Goal: Information Seeking & Learning: Learn about a topic

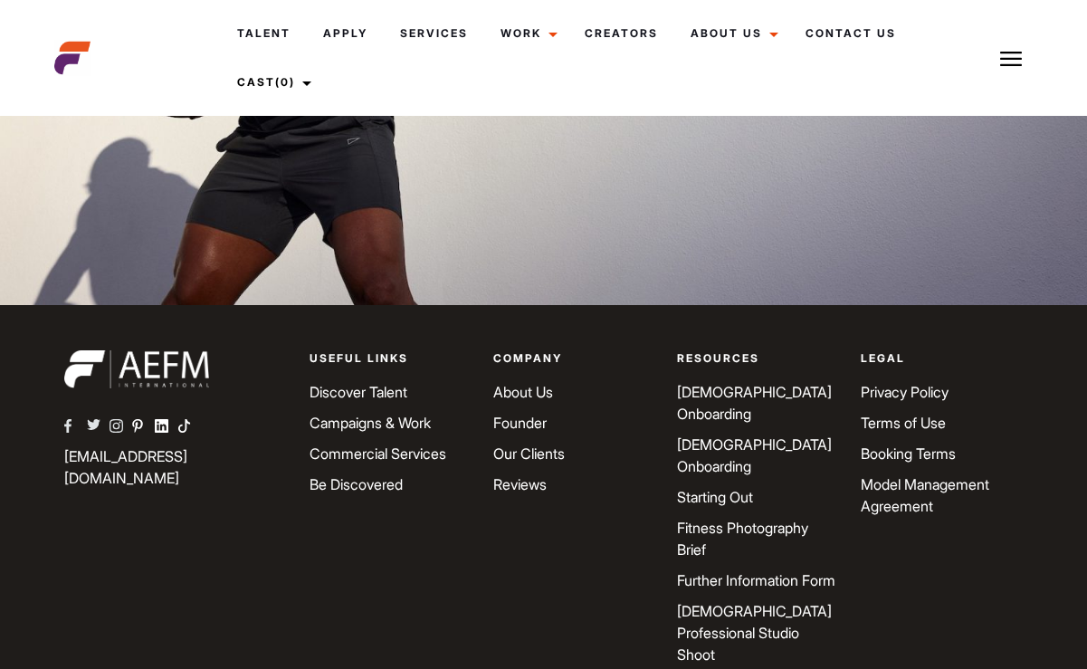
scroll to position [5225, 0]
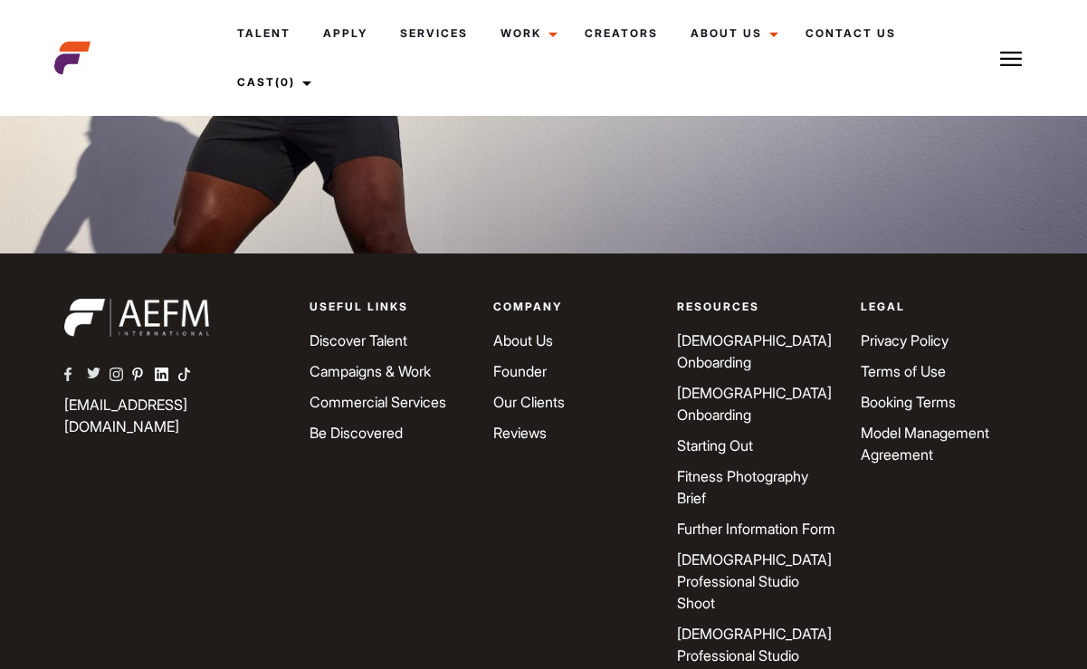
click at [362, 362] on link "Campaigns & Work" at bounding box center [369, 371] width 121 height 18
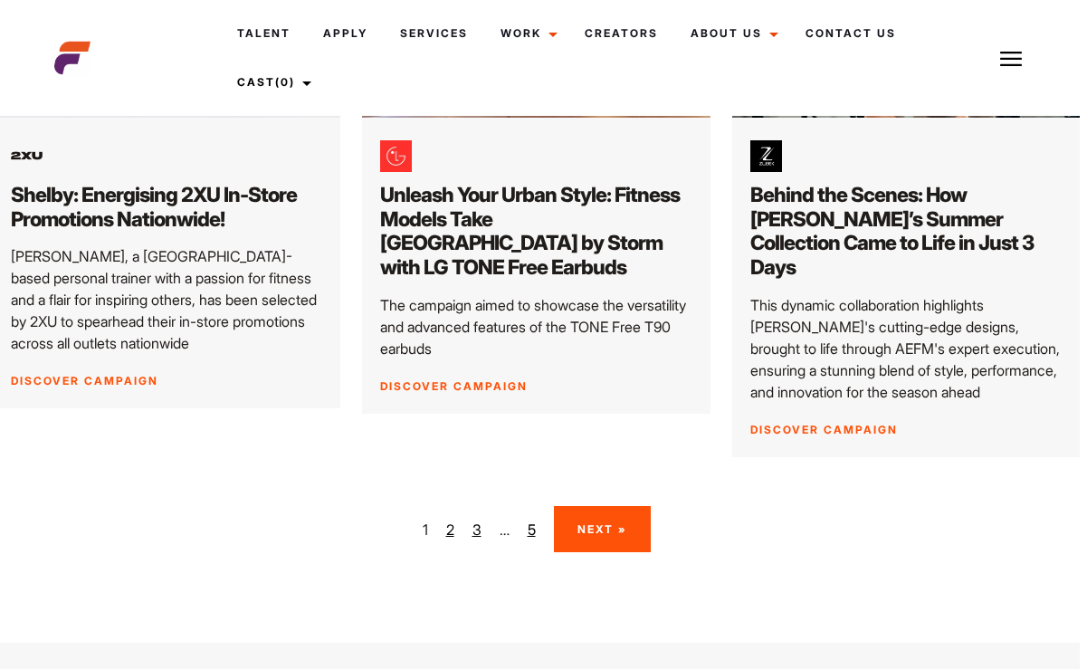
scroll to position [2734, 7]
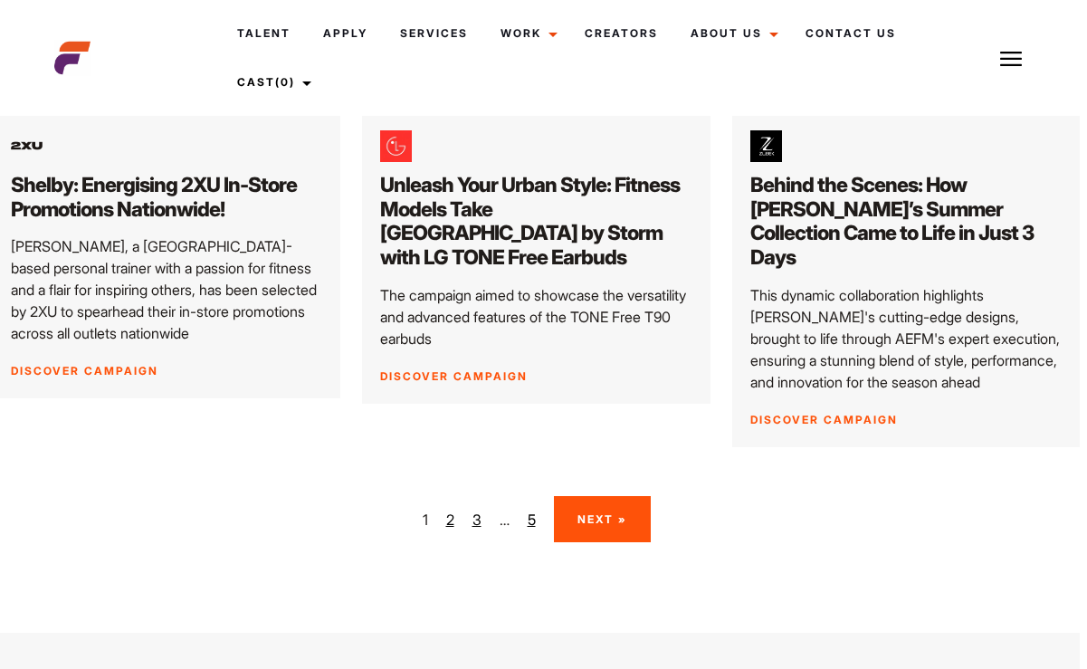
click at [443, 496] on nav "1 2 3 … 5 Next »" at bounding box center [536, 519] width 1087 height 46
click at [453, 496] on nav "1 2 3 … 5 Next »" at bounding box center [536, 519] width 1087 height 46
click at [450, 509] on link "2" at bounding box center [450, 520] width 8 height 22
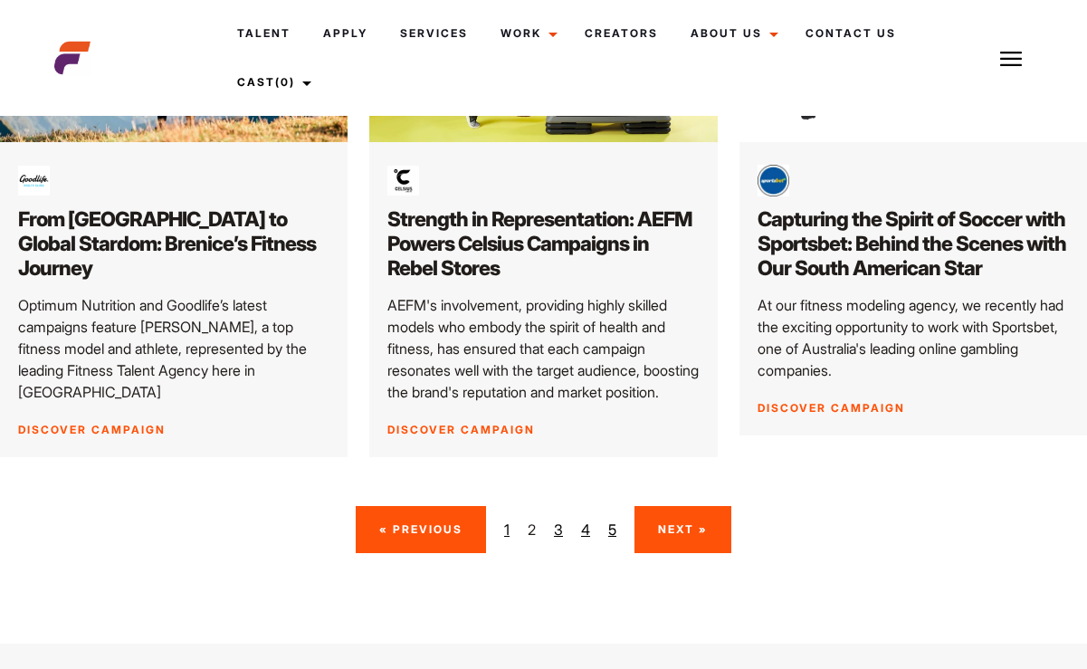
scroll to position [2551, 0]
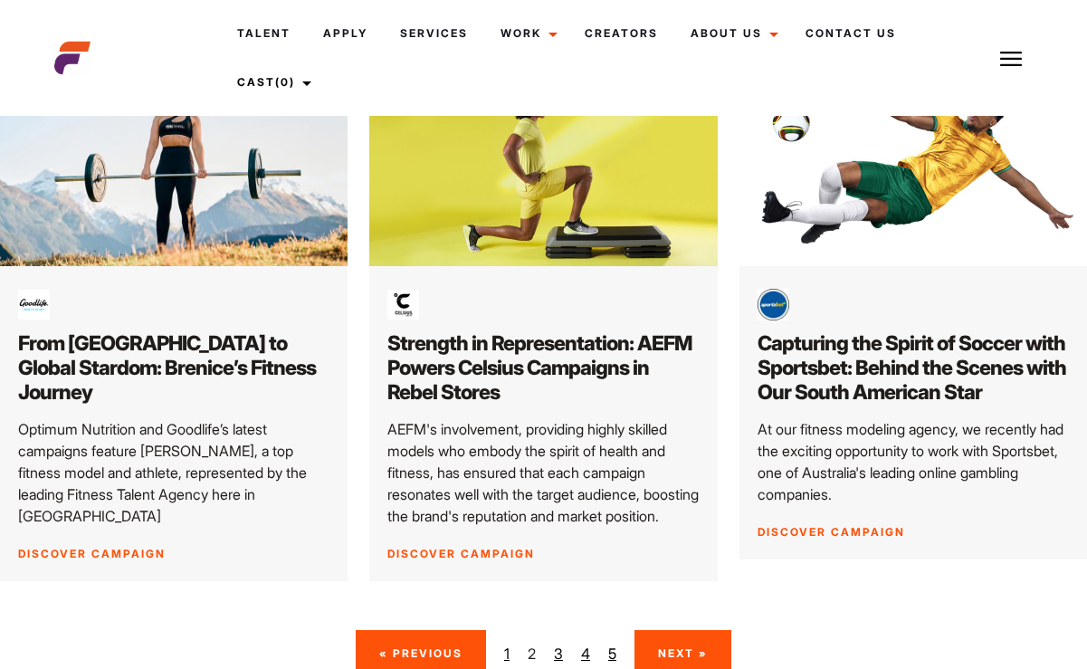
click at [555, 642] on link "3" at bounding box center [558, 653] width 9 height 22
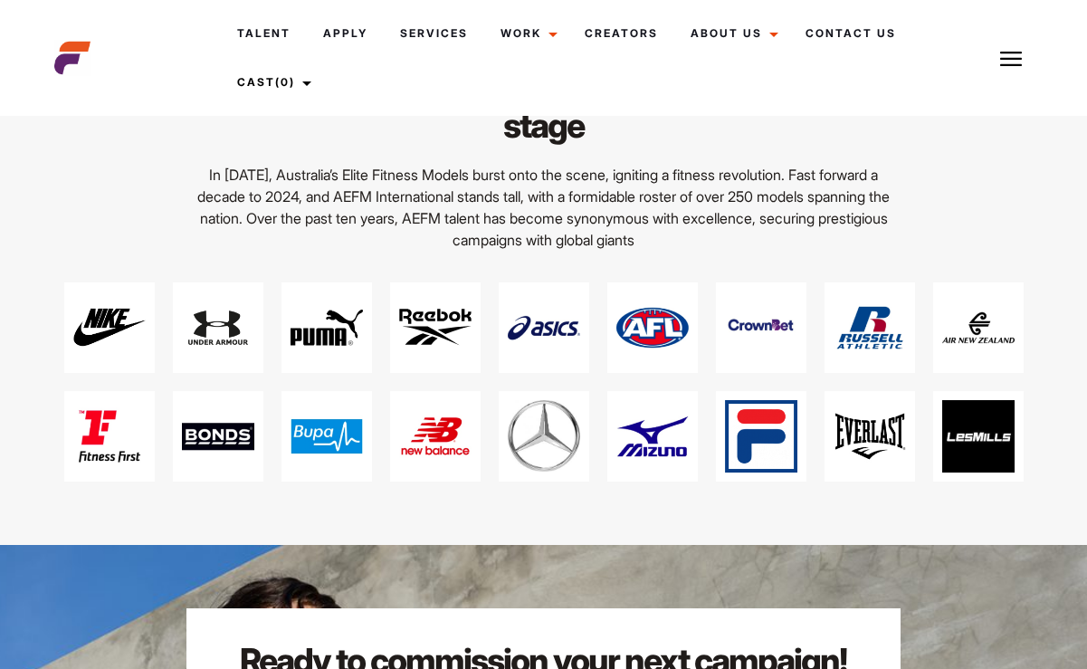
scroll to position [3349, 0]
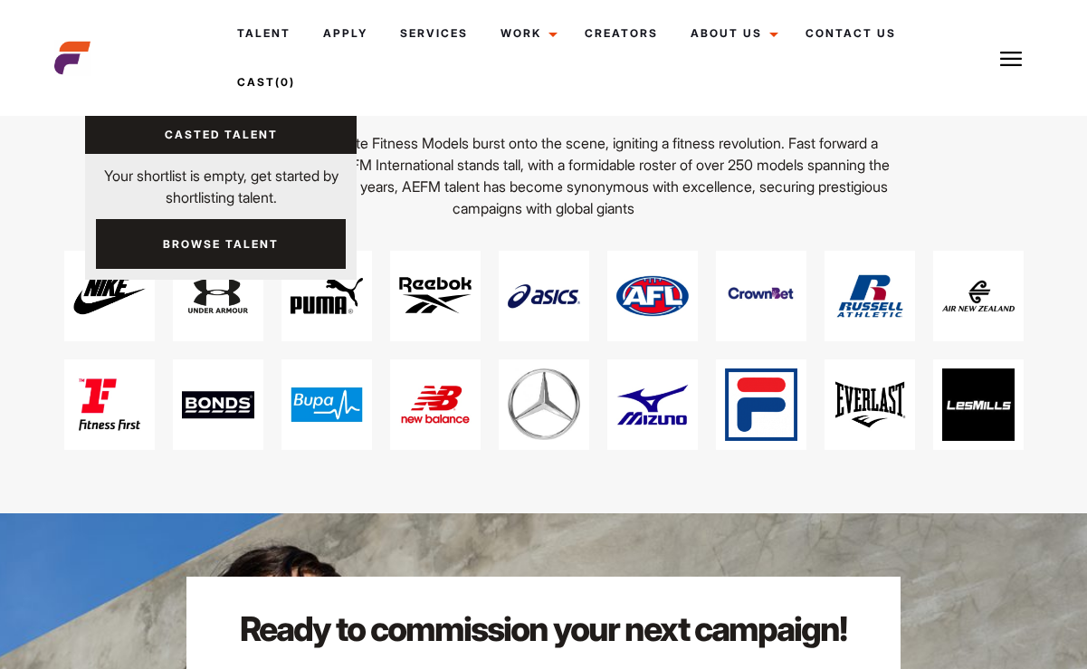
click at [279, 61] on link "Cast (0)" at bounding box center [271, 82] width 101 height 49
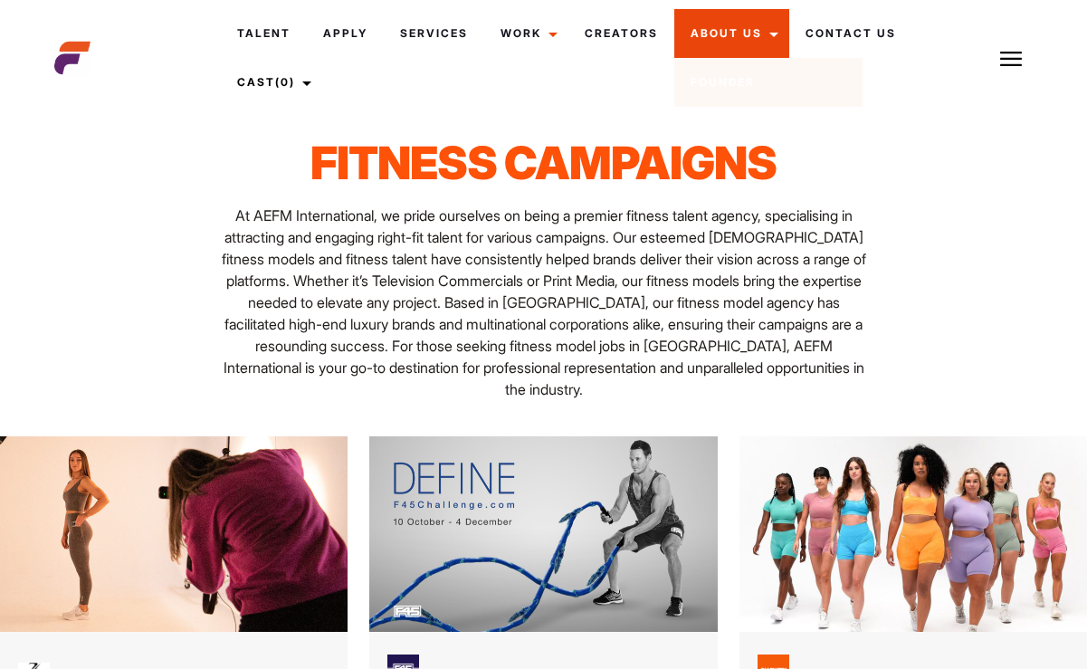
click at [735, 31] on link "About Us" at bounding box center [731, 33] width 115 height 49
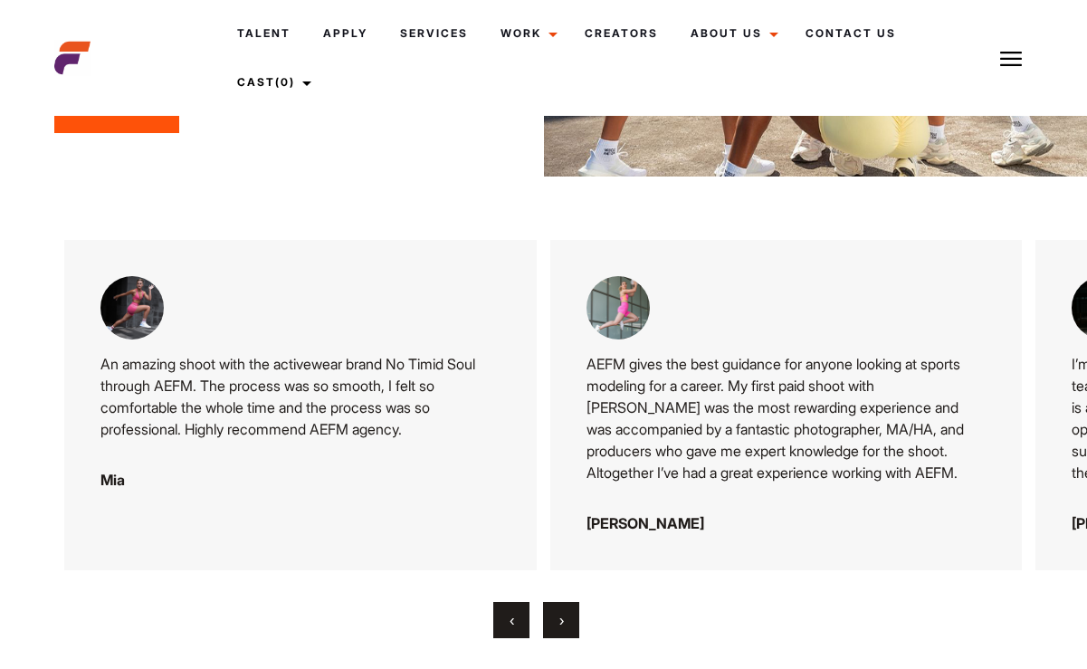
scroll to position [2900, 0]
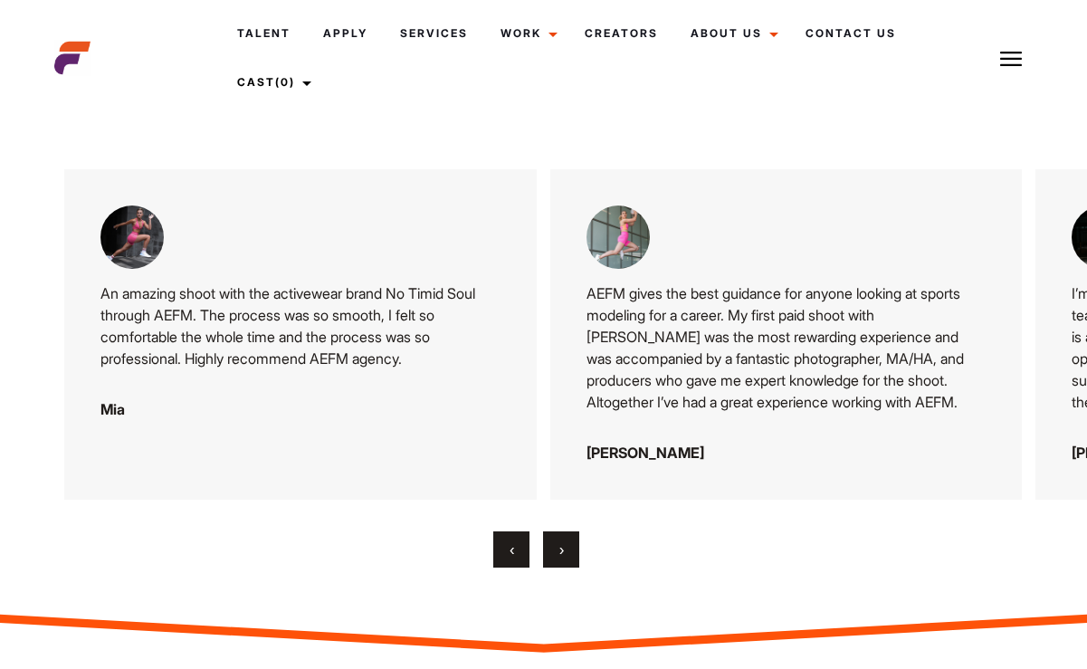
click at [559, 540] on span "›" at bounding box center [561, 549] width 5 height 18
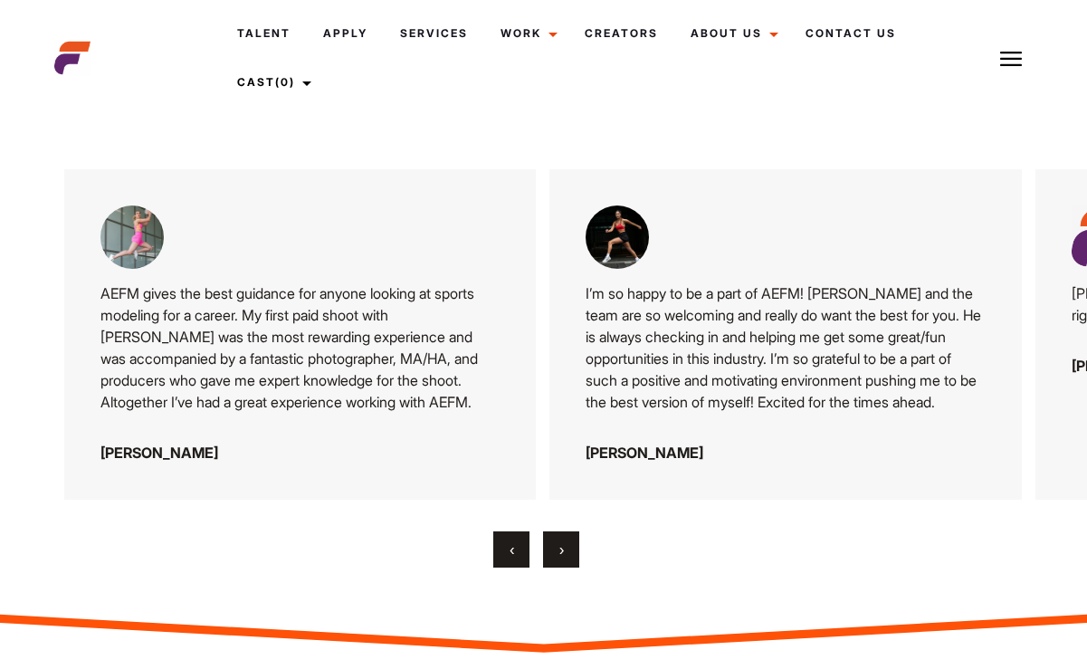
click at [559, 540] on span "›" at bounding box center [561, 549] width 5 height 18
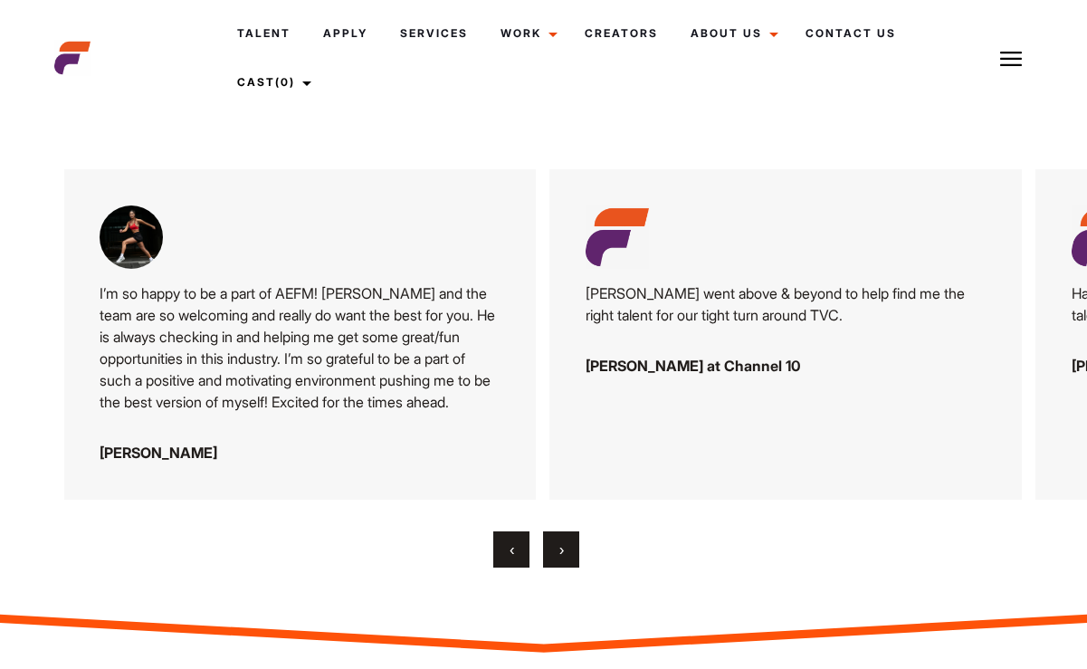
click at [559, 540] on span "›" at bounding box center [561, 549] width 5 height 18
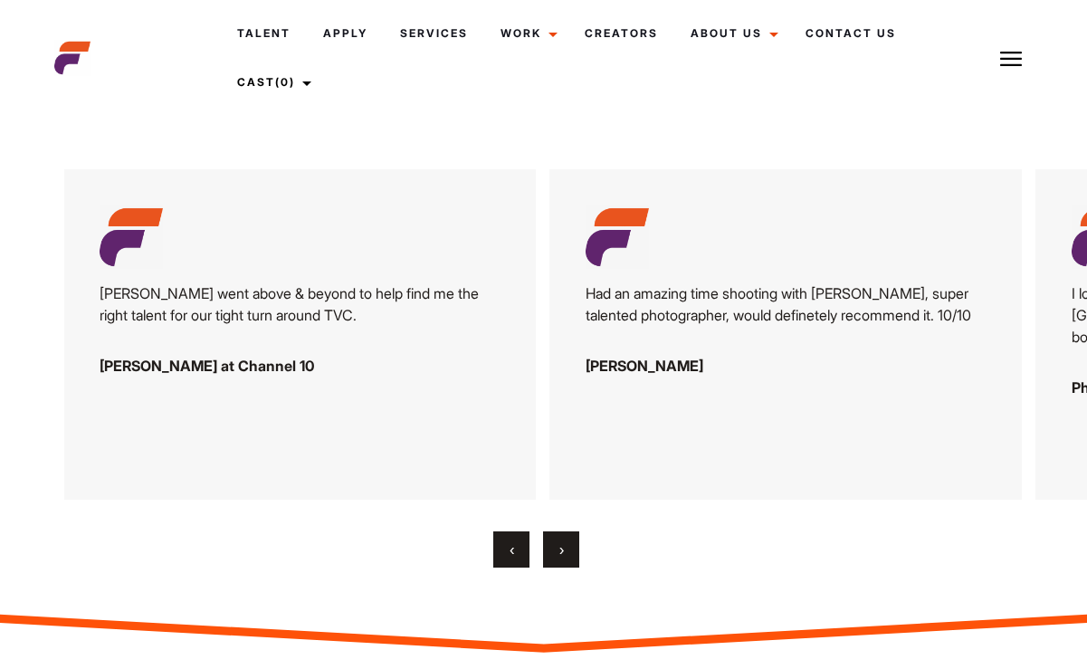
click at [559, 540] on span "›" at bounding box center [561, 549] width 5 height 18
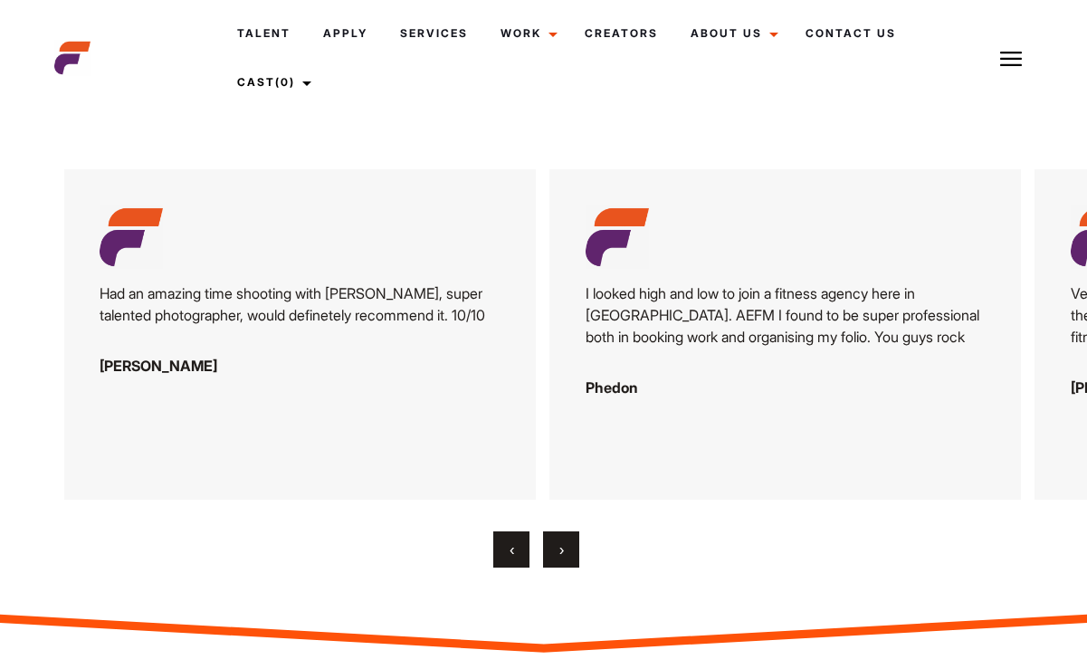
click at [559, 540] on span "›" at bounding box center [561, 549] width 5 height 18
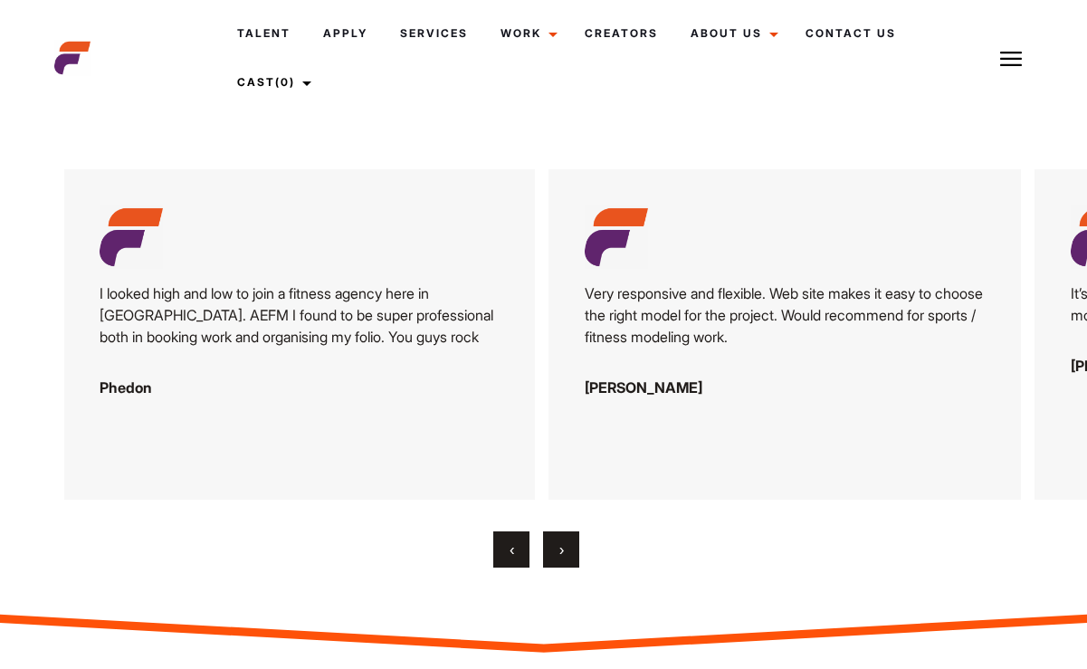
click at [560, 540] on span "›" at bounding box center [561, 549] width 5 height 18
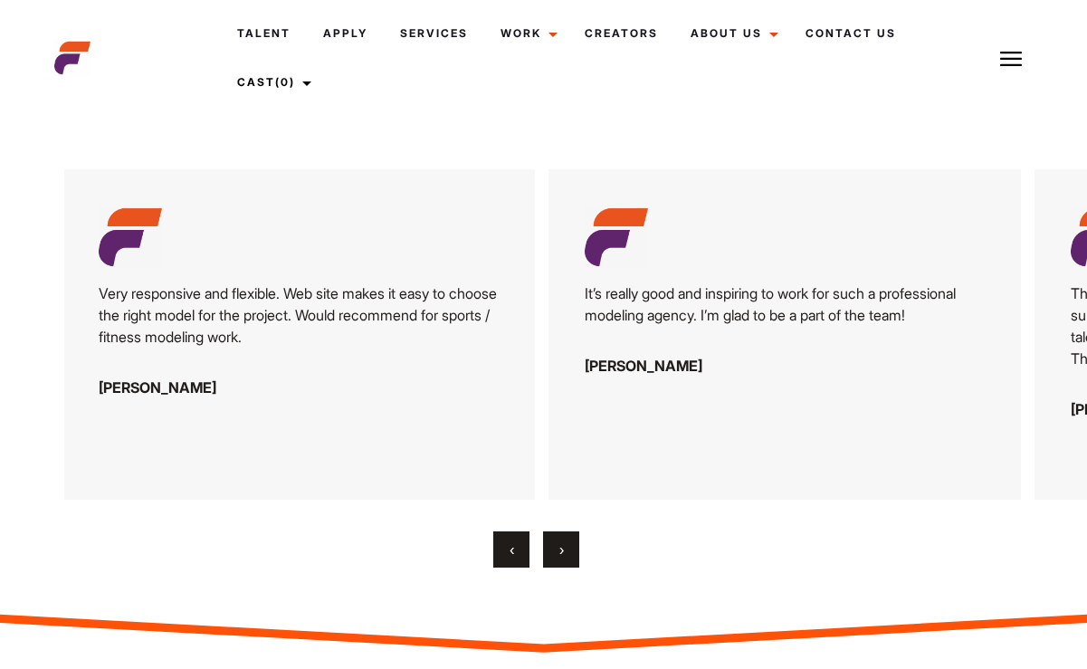
click at [560, 540] on span "›" at bounding box center [561, 549] width 5 height 18
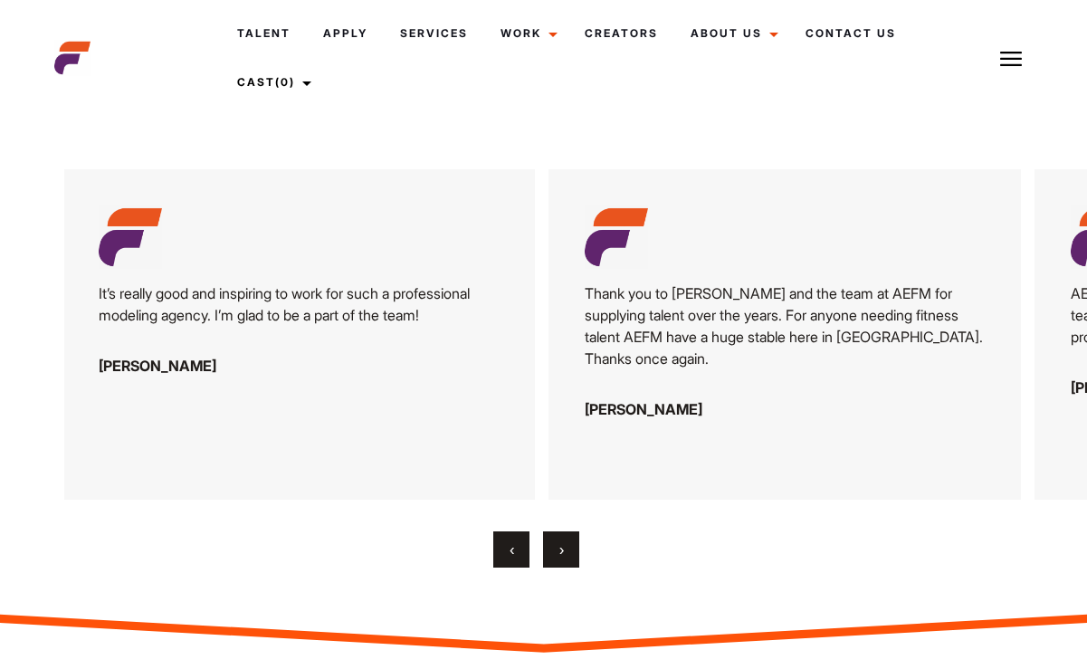
click at [560, 540] on span "›" at bounding box center [561, 549] width 5 height 18
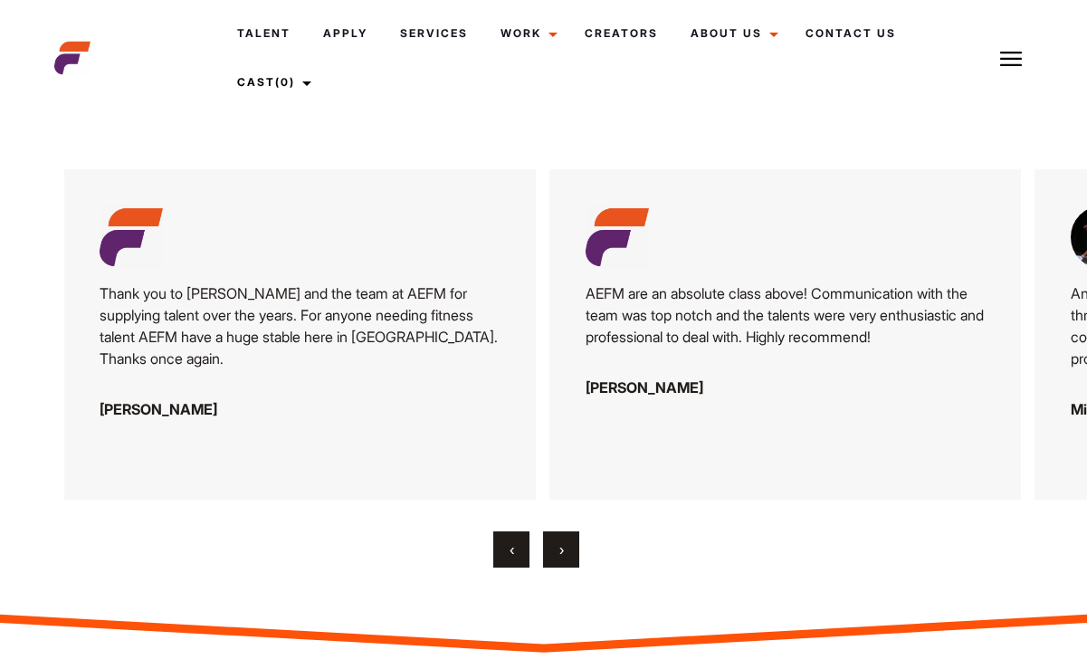
click at [560, 540] on span "›" at bounding box center [561, 549] width 5 height 18
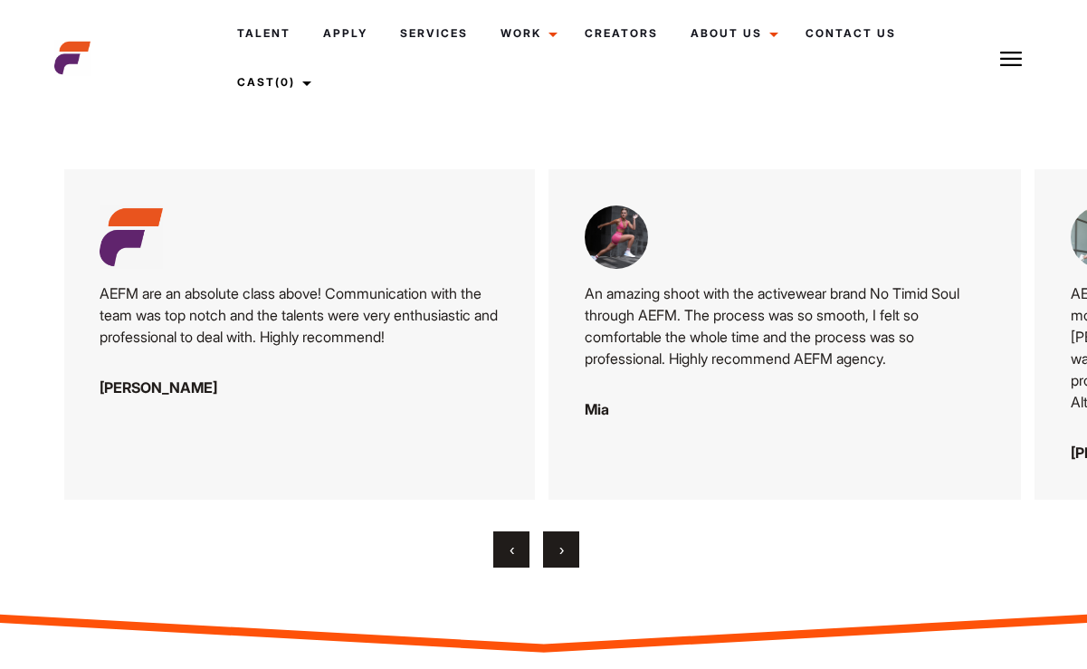
click at [560, 540] on span "›" at bounding box center [561, 549] width 5 height 18
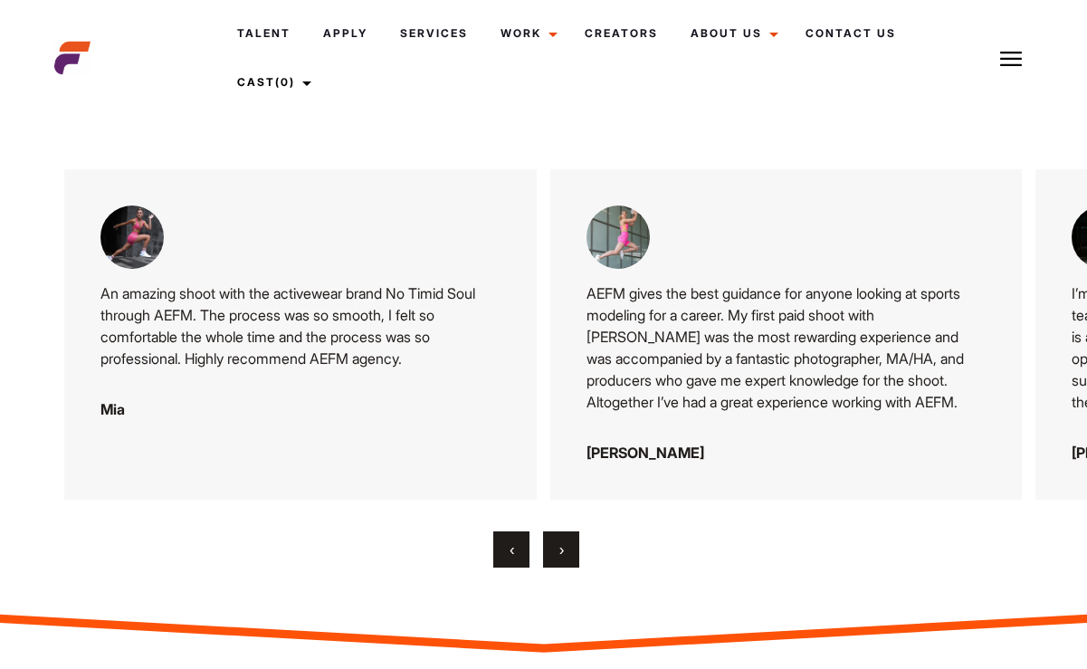
click at [560, 540] on span "›" at bounding box center [561, 549] width 5 height 18
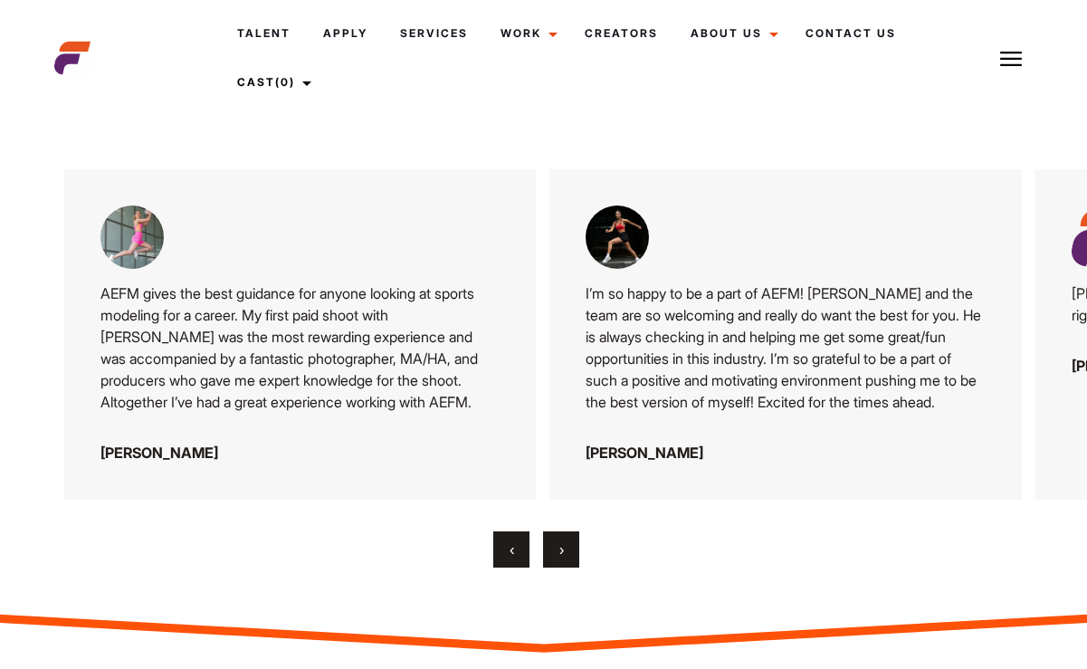
click at [560, 540] on span "›" at bounding box center [561, 549] width 5 height 18
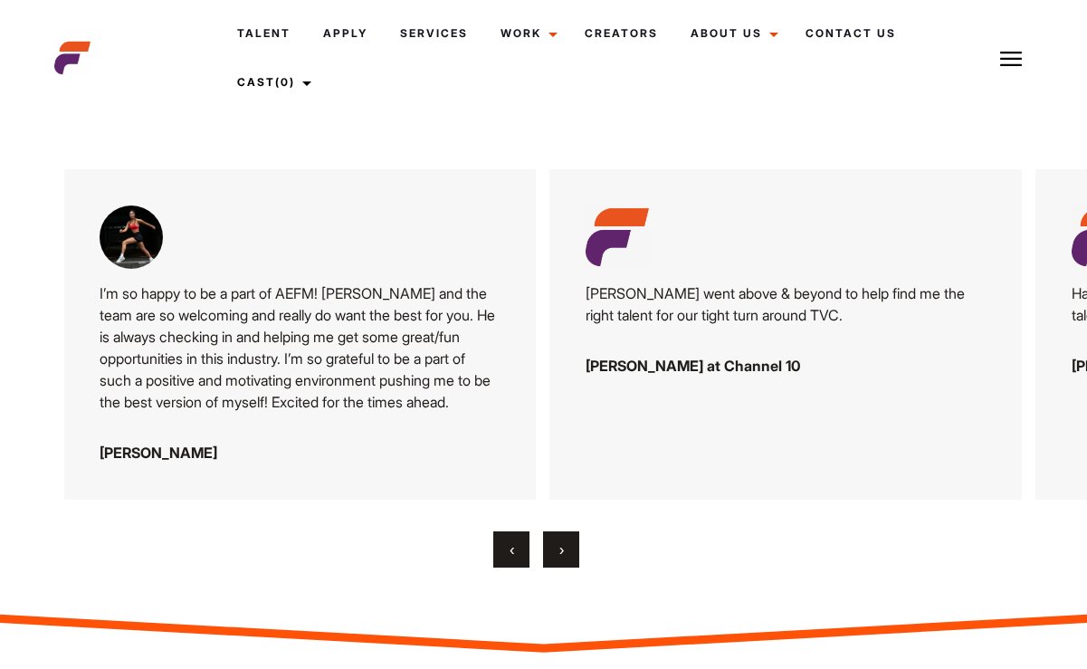
click at [560, 540] on span "›" at bounding box center [561, 549] width 5 height 18
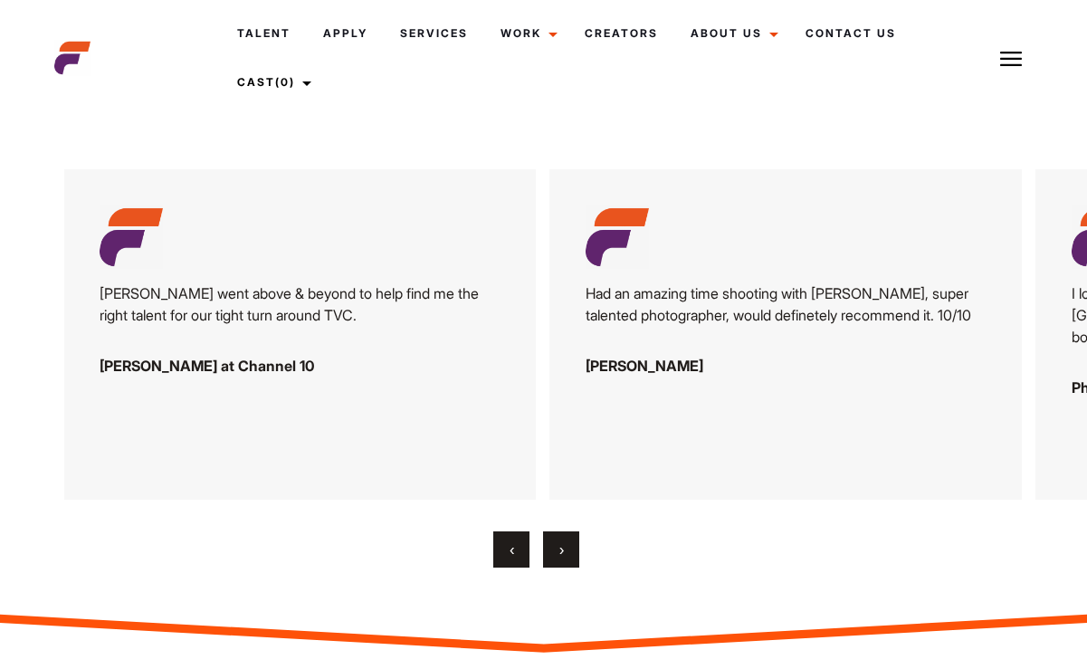
click at [560, 540] on span "›" at bounding box center [561, 549] width 5 height 18
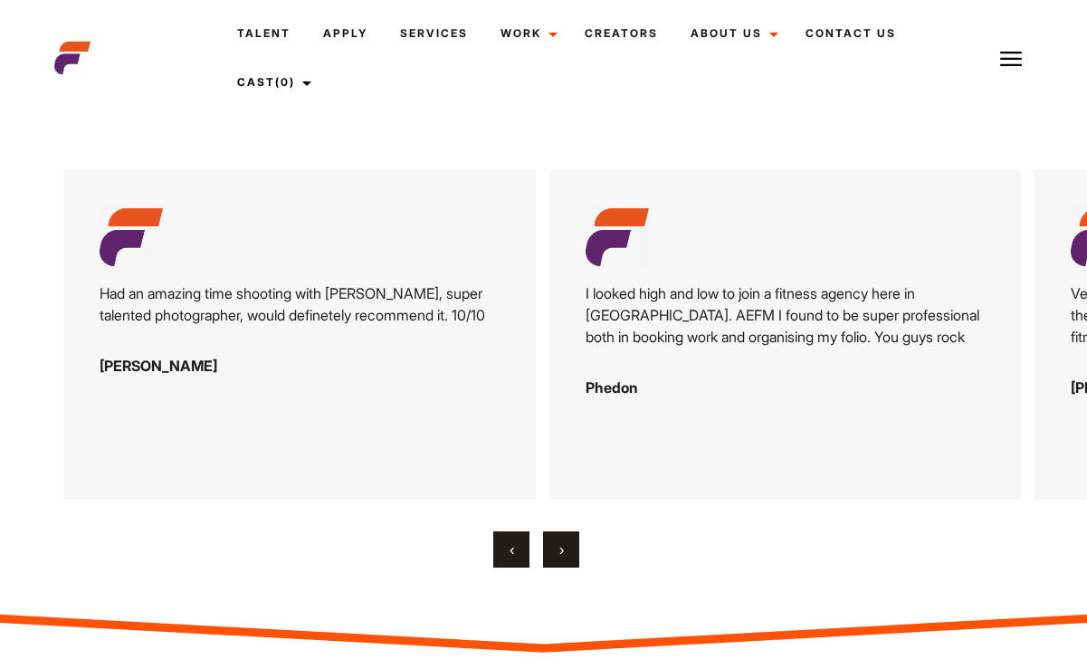
click at [560, 540] on span "›" at bounding box center [561, 549] width 5 height 18
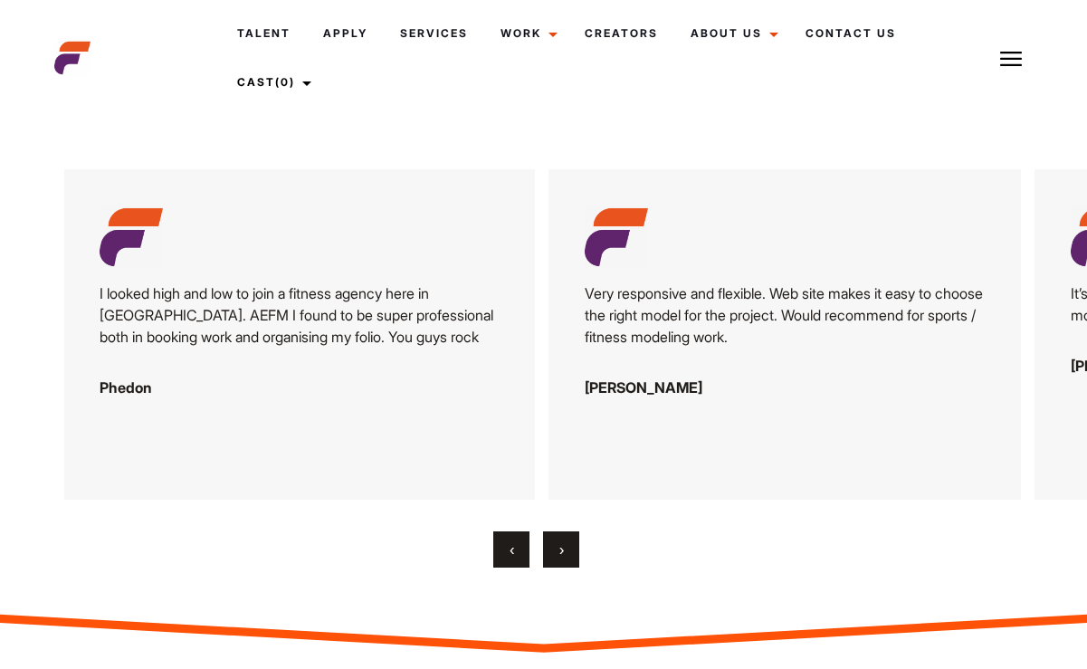
click at [560, 540] on span "›" at bounding box center [561, 549] width 5 height 18
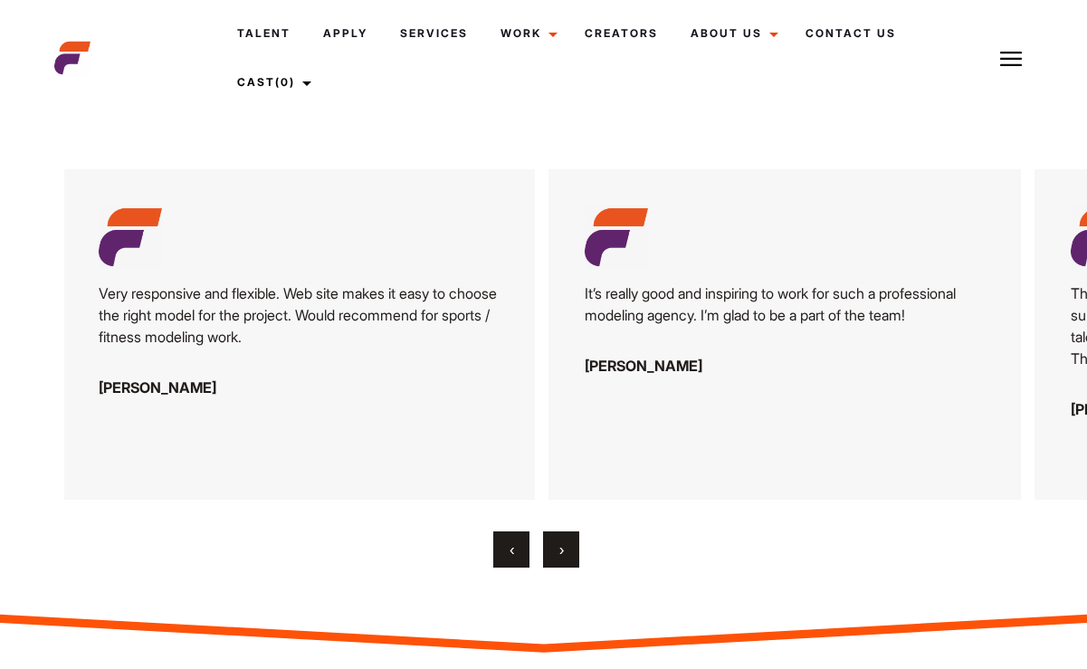
click at [560, 540] on span "›" at bounding box center [561, 549] width 5 height 18
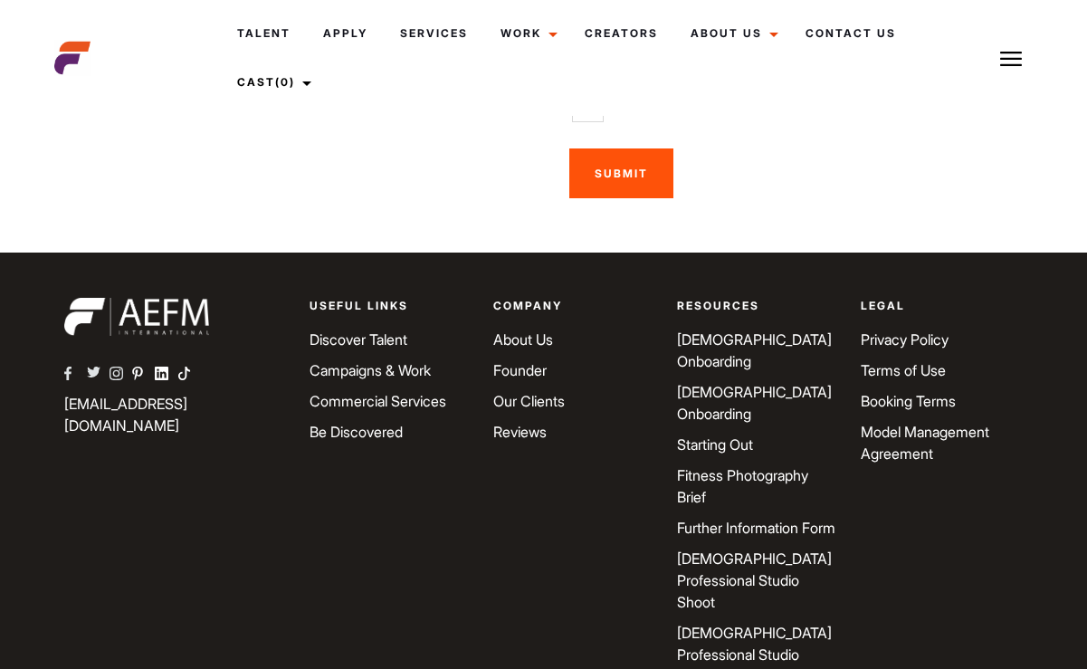
scroll to position [3948, 0]
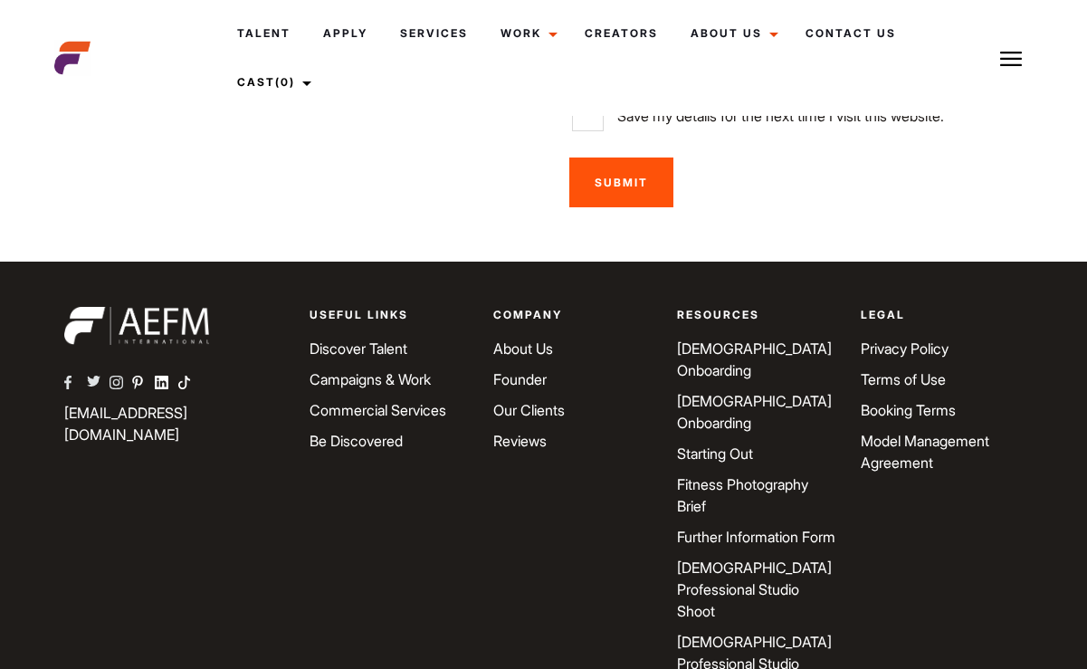
click at [730, 392] on link "Female Onboarding" at bounding box center [754, 412] width 155 height 40
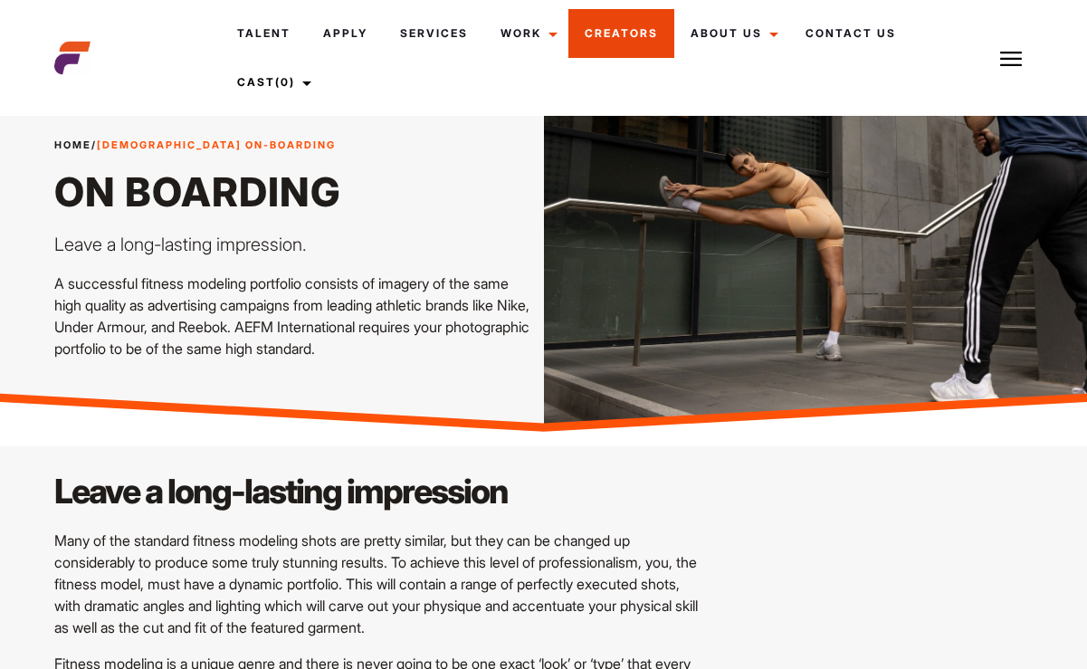
click at [617, 24] on link "Creators" at bounding box center [621, 33] width 106 height 49
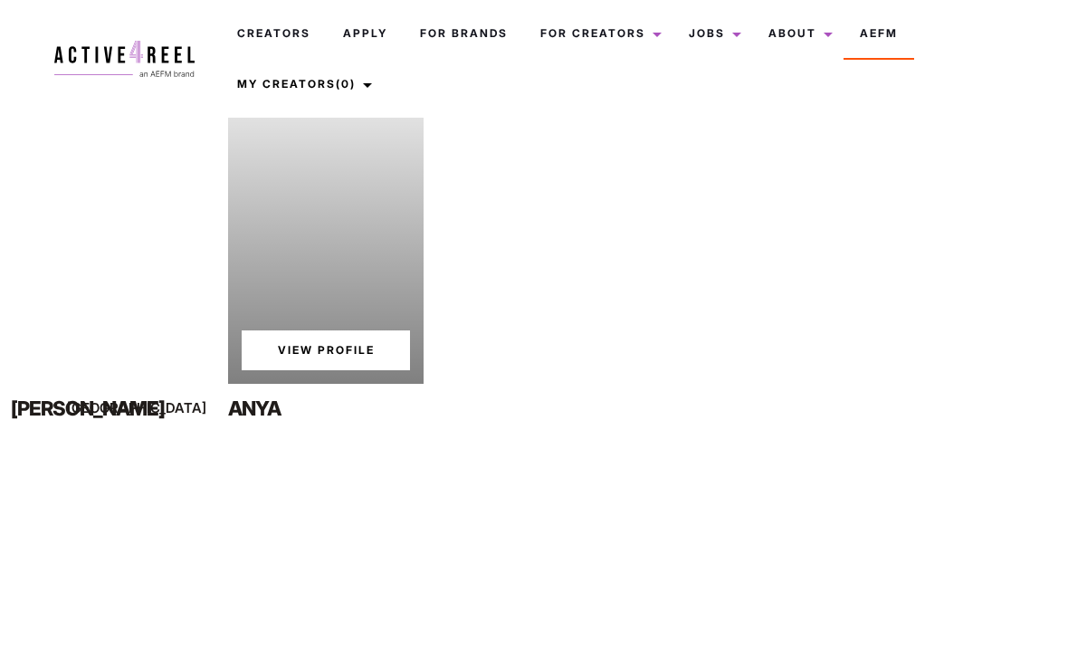
scroll to position [1133, 0]
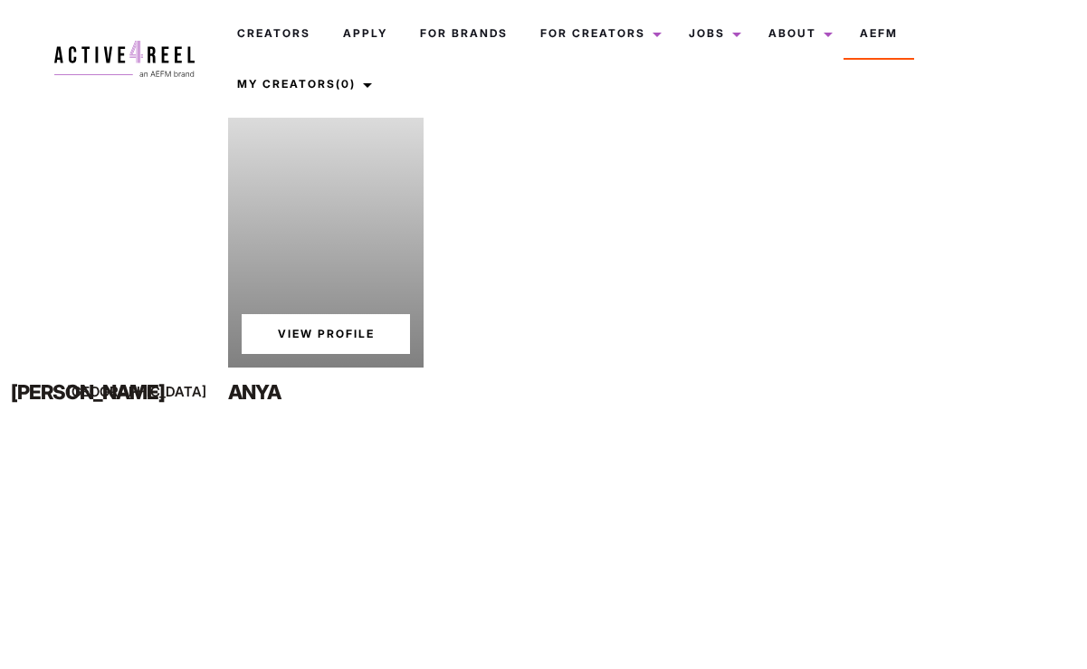
click at [328, 323] on link "View Profile" at bounding box center [326, 334] width 168 height 40
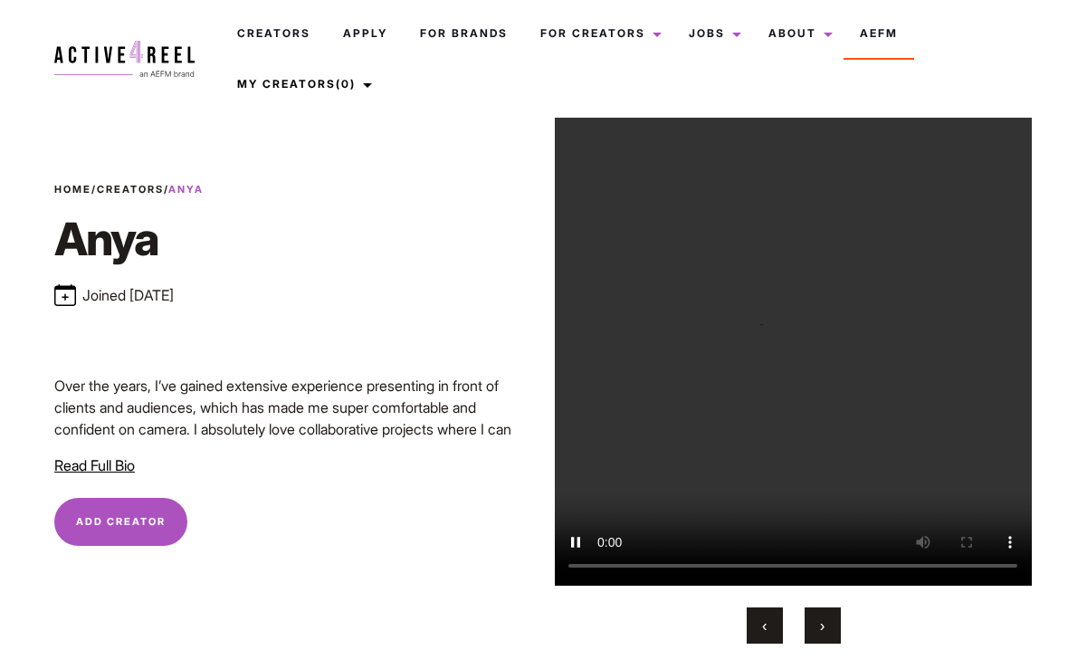
scroll to position [120, 0]
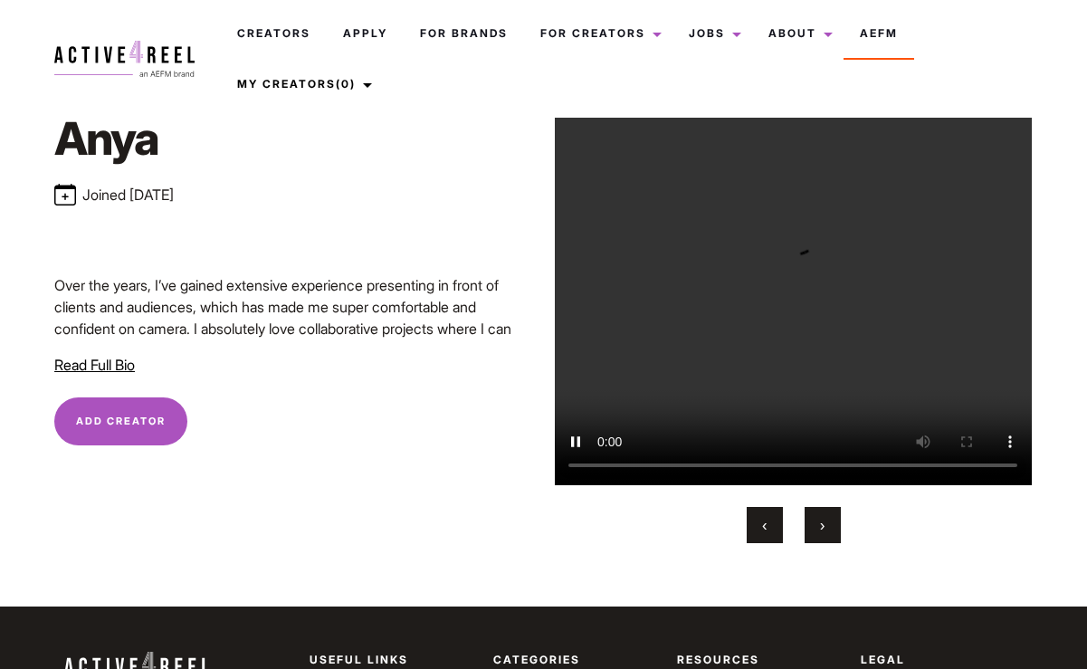
click at [100, 362] on span "Read Full Bio" at bounding box center [94, 365] width 81 height 18
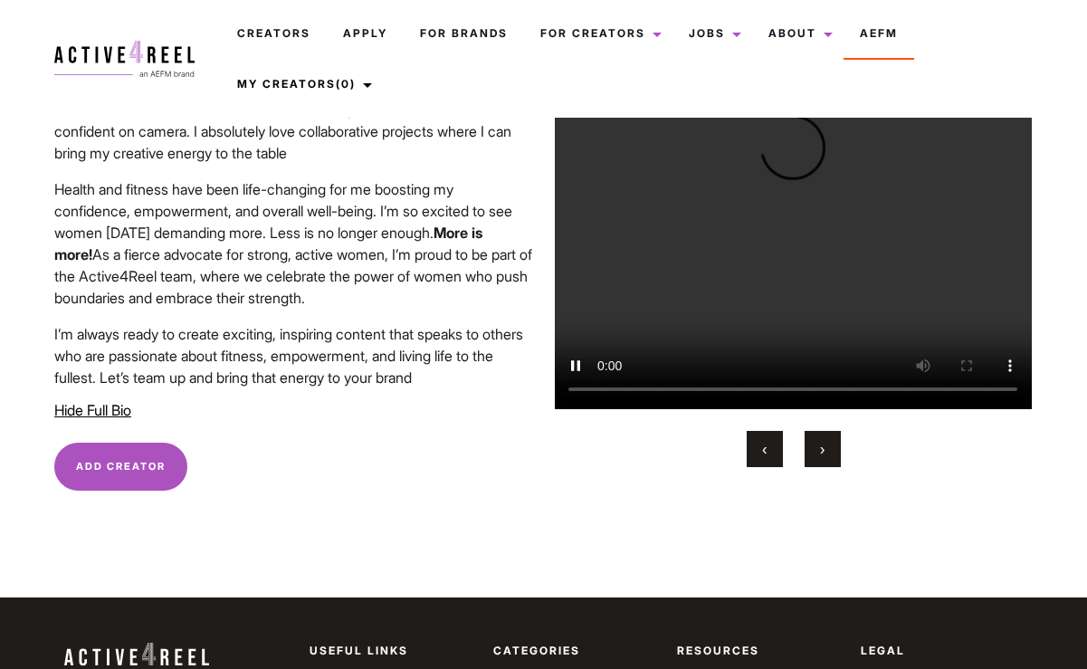
scroll to position [497, 0]
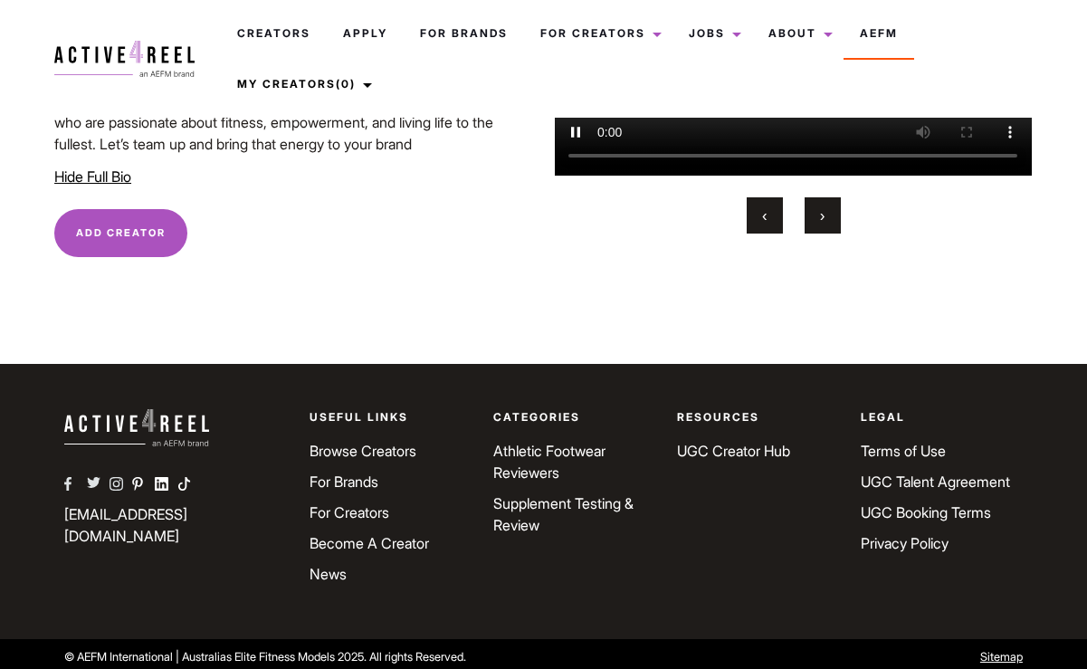
click at [837, 218] on button "›" at bounding box center [822, 215] width 36 height 36
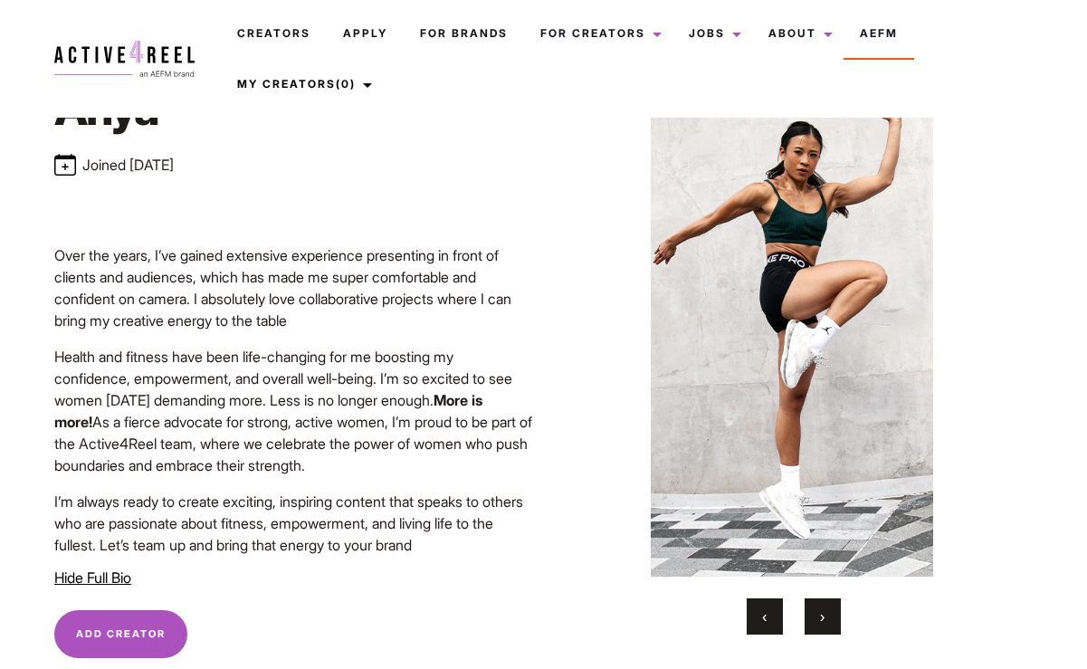
scroll to position [114, 0]
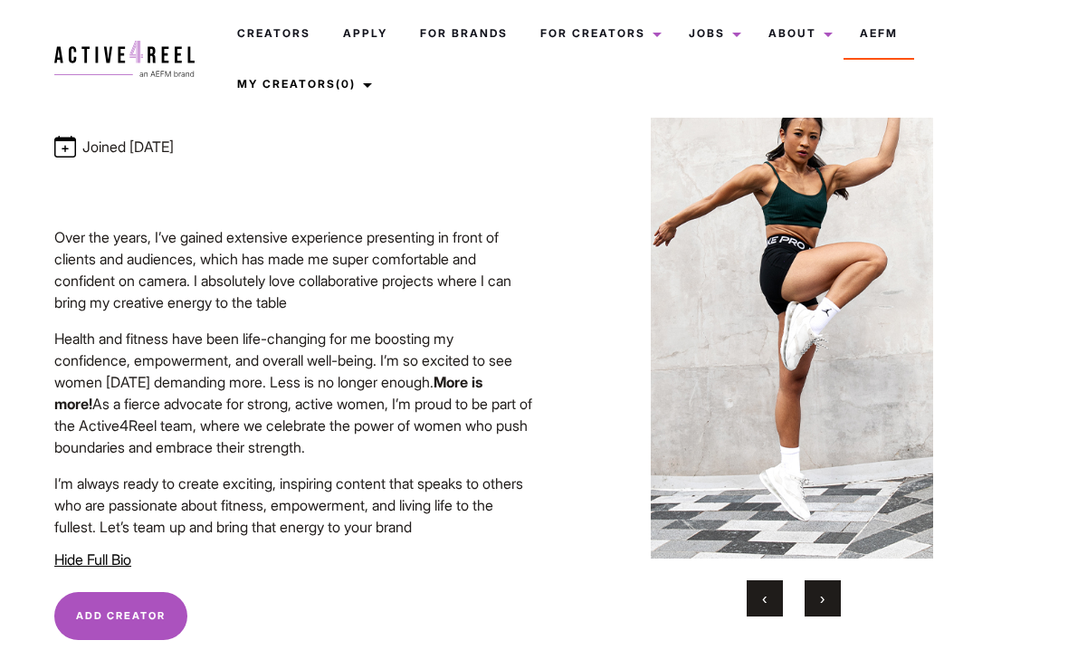
click at [820, 589] on span "›" at bounding box center [822, 598] width 5 height 18
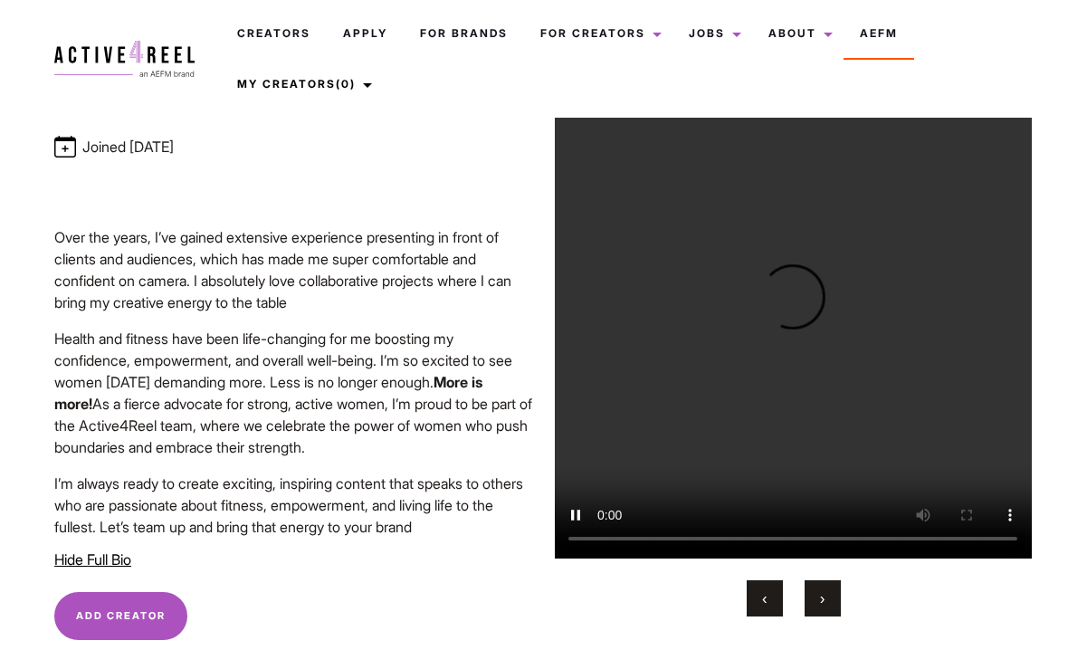
click at [820, 589] on span "›" at bounding box center [822, 598] width 5 height 18
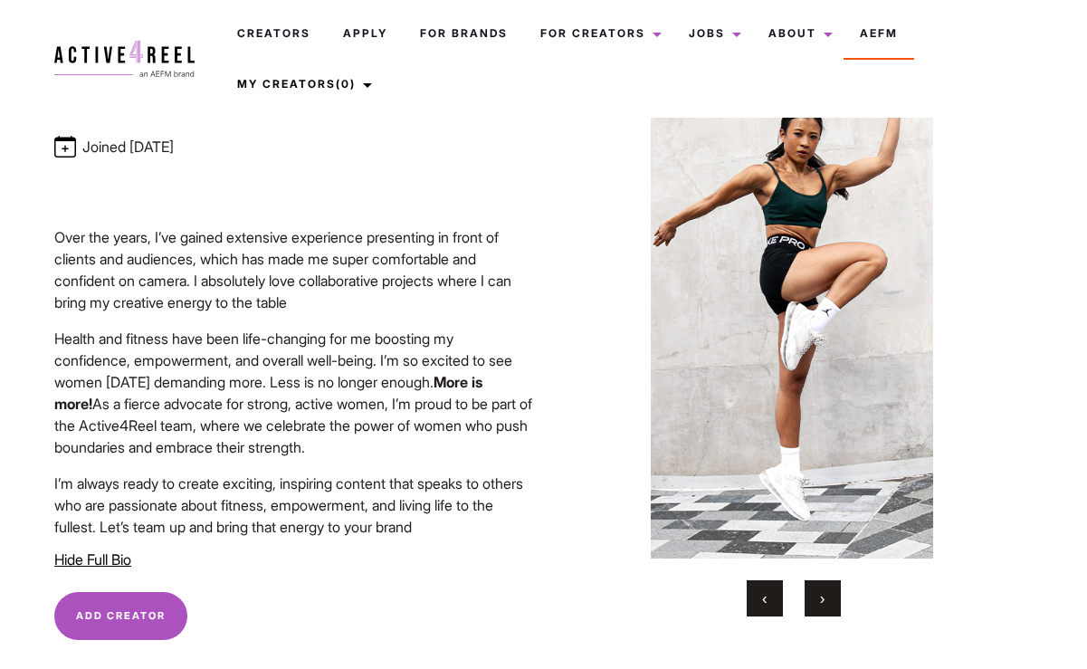
click at [820, 589] on span "›" at bounding box center [822, 598] width 5 height 18
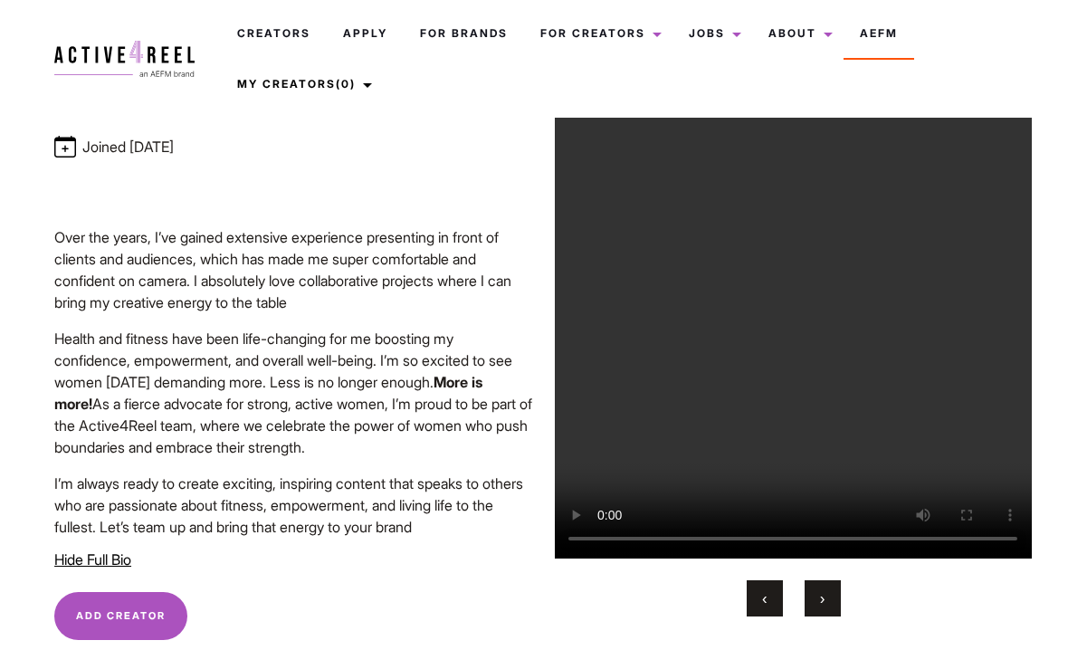
click at [820, 589] on span "›" at bounding box center [822, 598] width 5 height 18
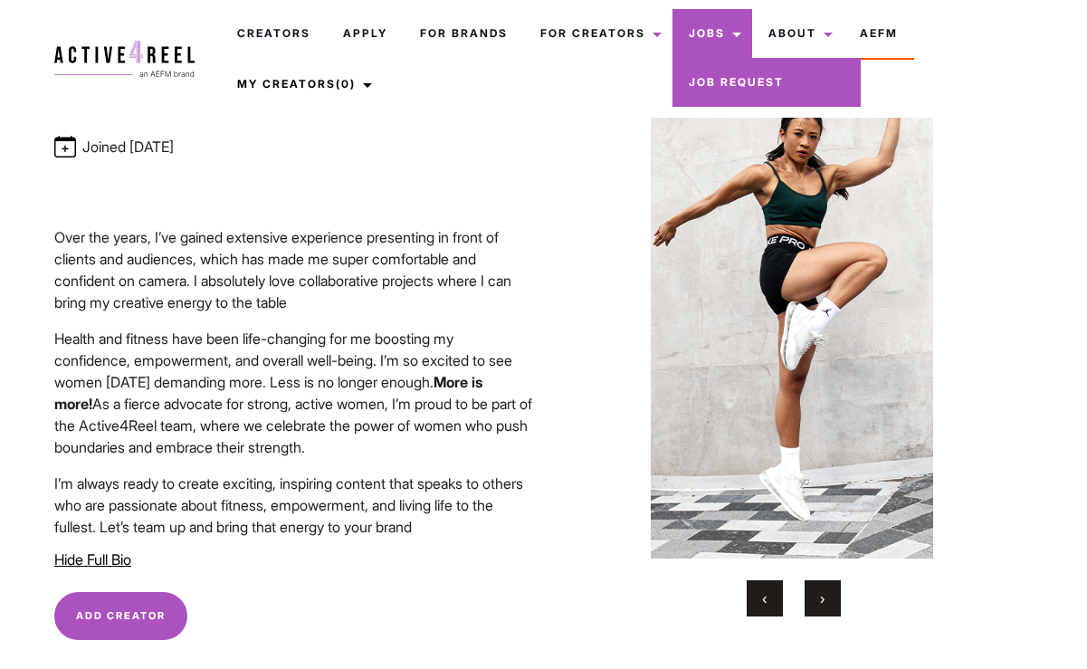
click at [717, 29] on link "Jobs" at bounding box center [712, 33] width 80 height 49
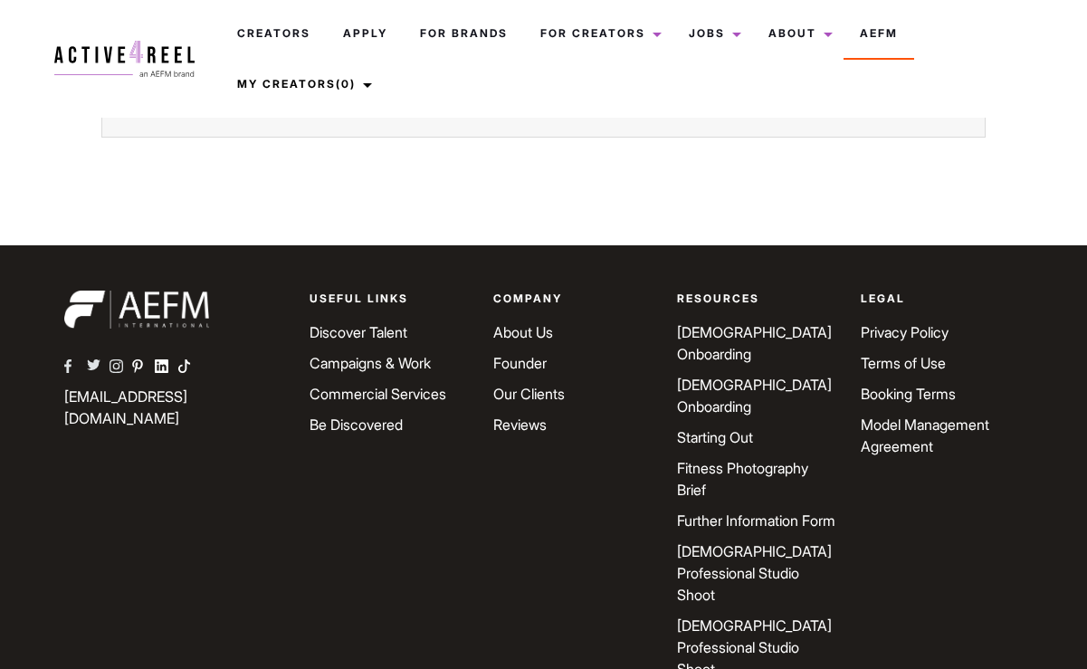
scroll to position [811, 0]
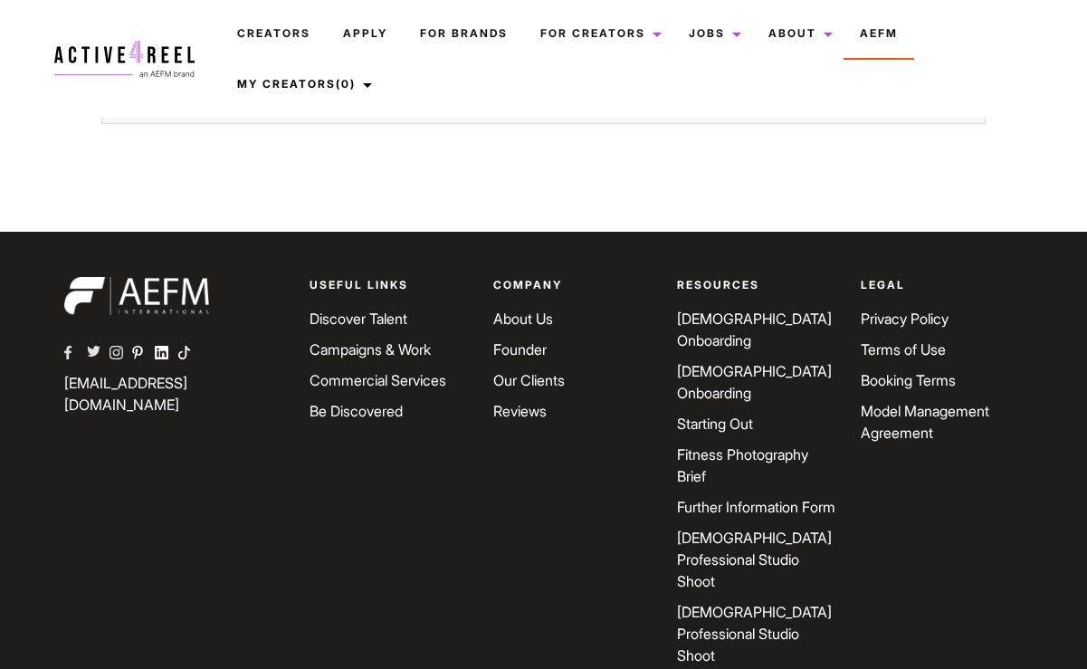
click at [386, 316] on link "Discover Talent" at bounding box center [358, 318] width 98 height 18
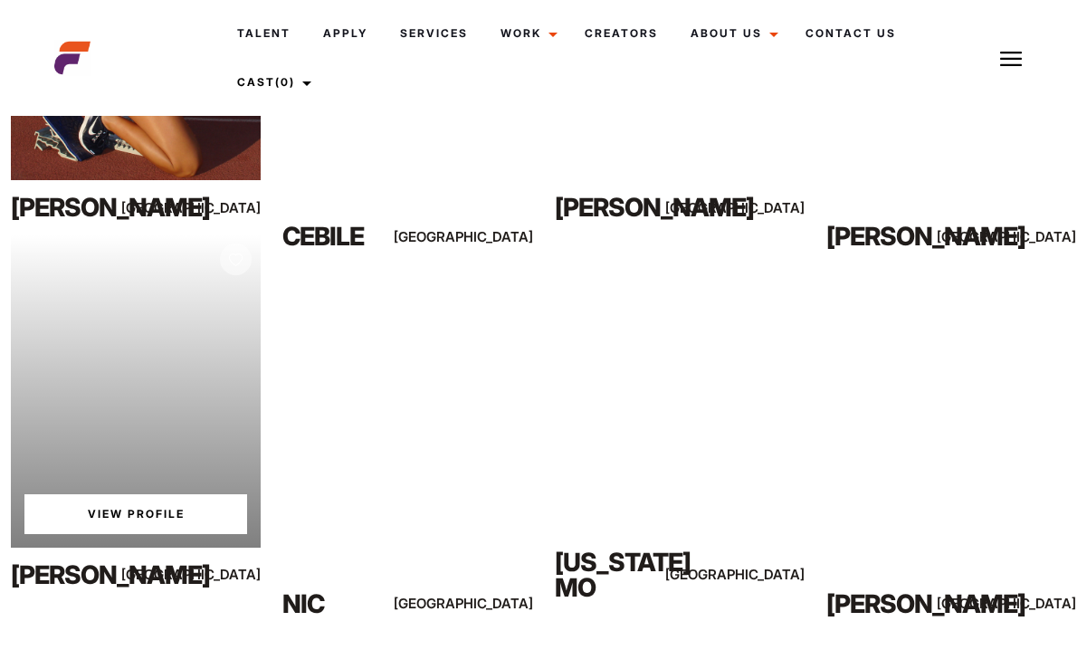
scroll to position [536, 0]
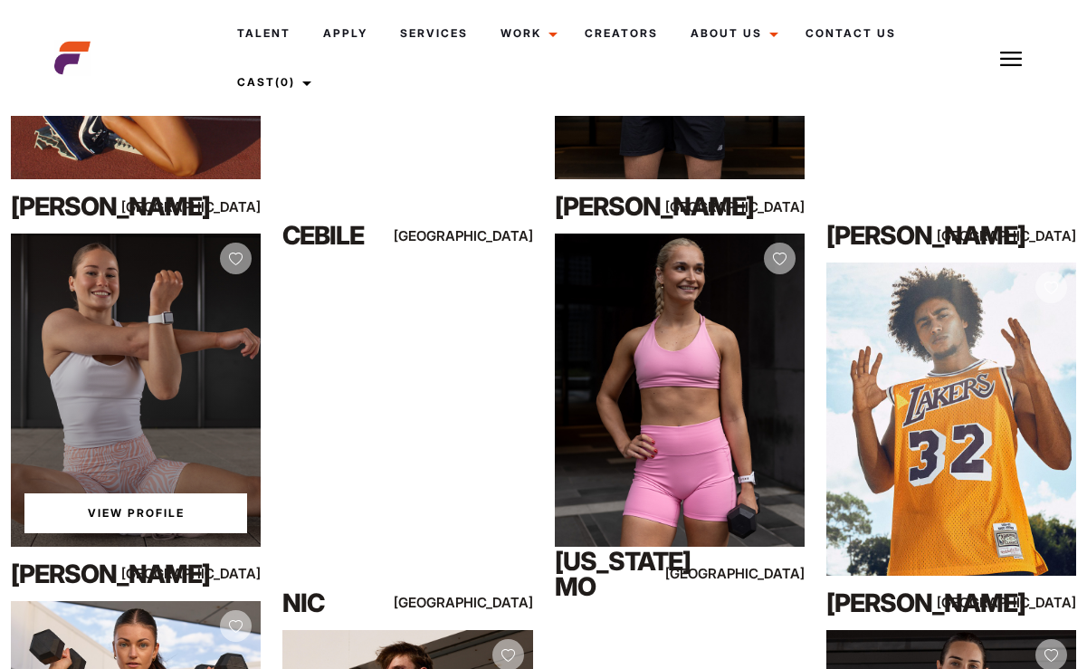
click at [176, 514] on link "View Profile" at bounding box center [135, 513] width 223 height 40
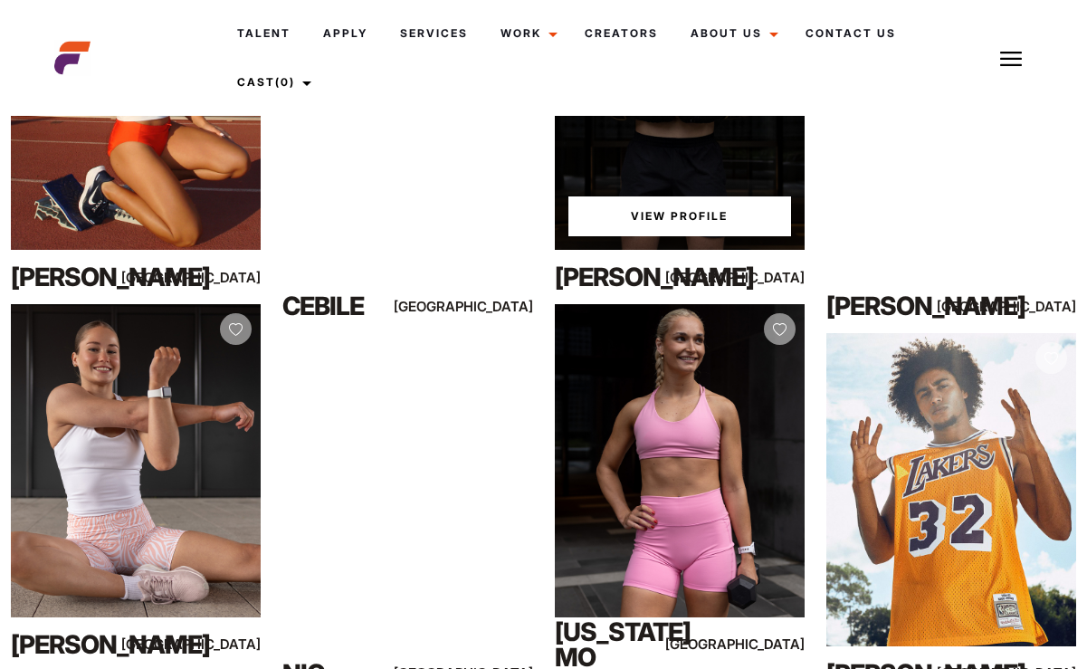
scroll to position [626, 0]
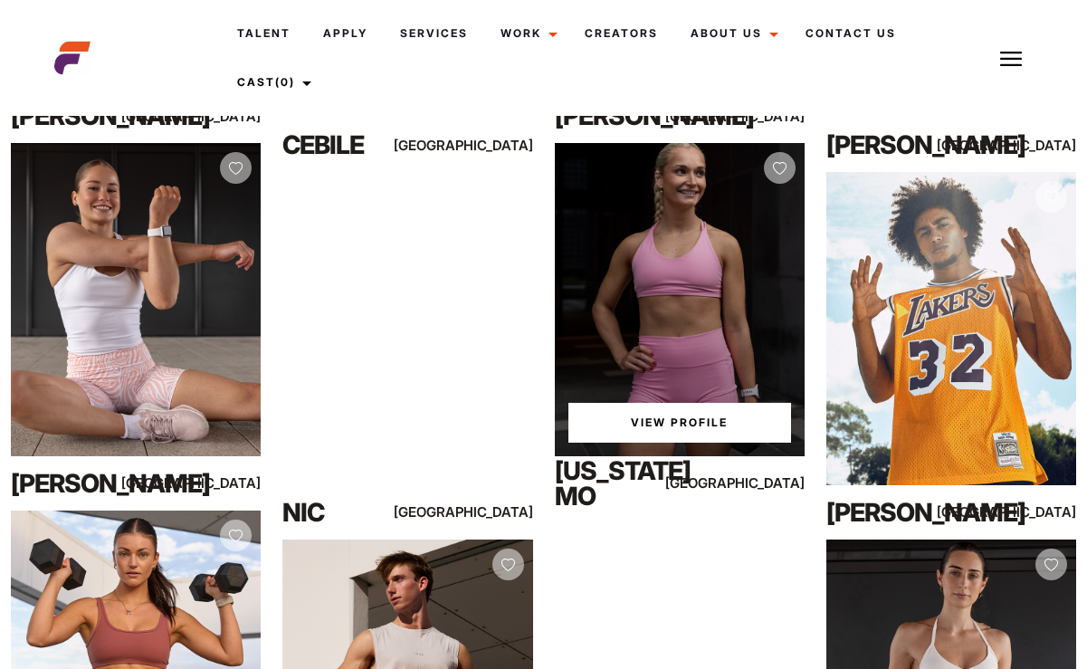
click at [694, 252] on div "View Profile" at bounding box center [680, 299] width 250 height 312
click at [692, 416] on link "View Profile" at bounding box center [679, 423] width 223 height 40
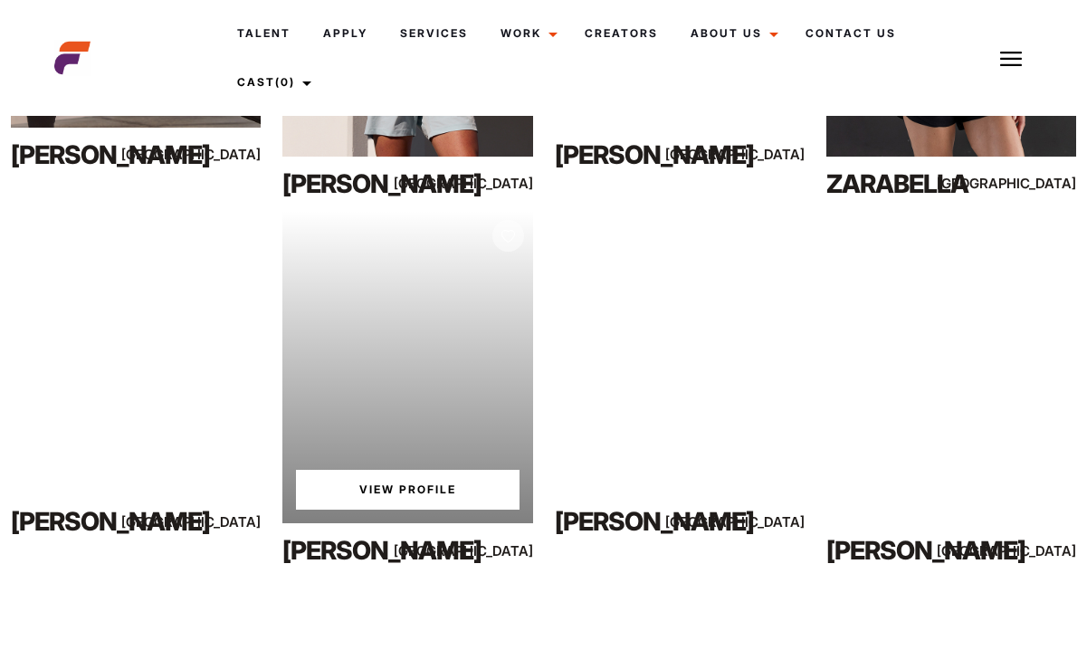
scroll to position [1320, 0]
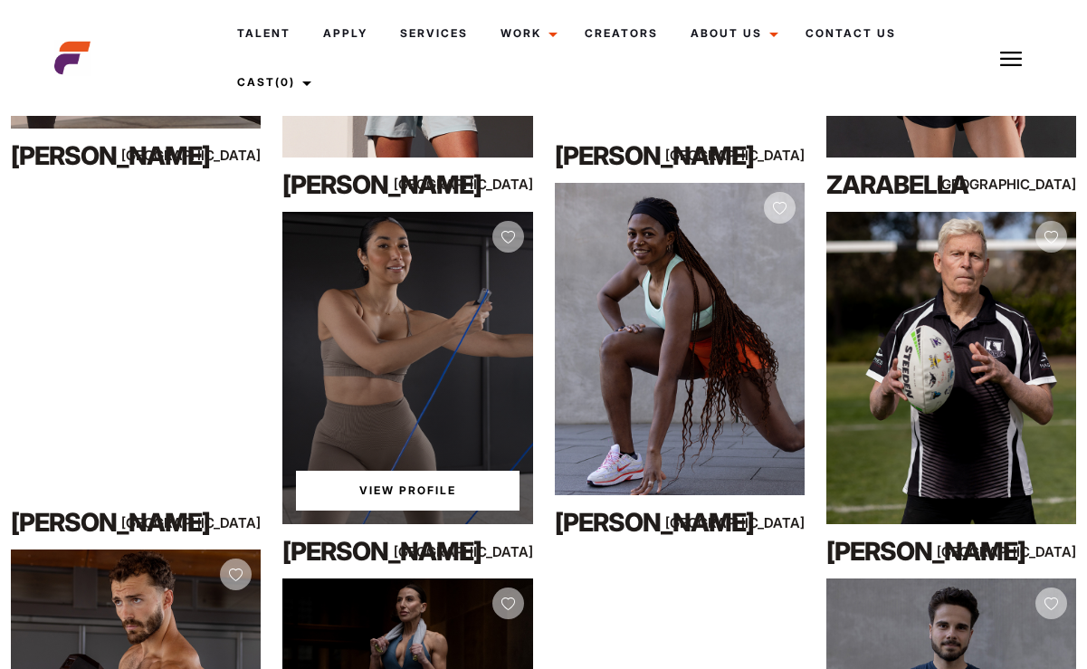
click at [471, 482] on link "View Profile" at bounding box center [407, 491] width 223 height 40
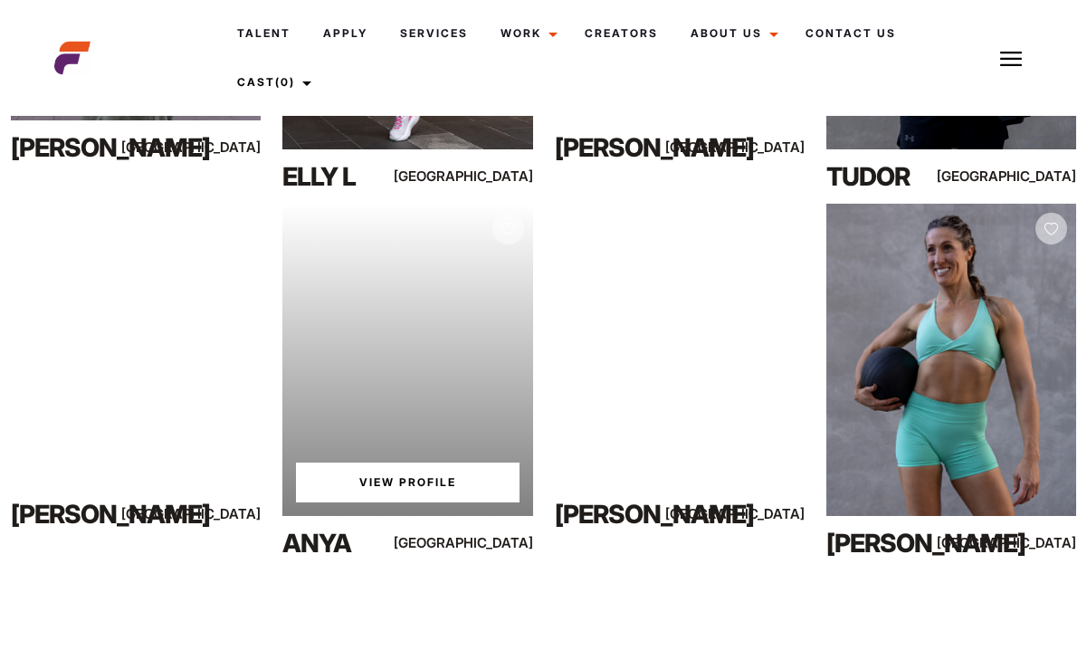
scroll to position [2291, 0]
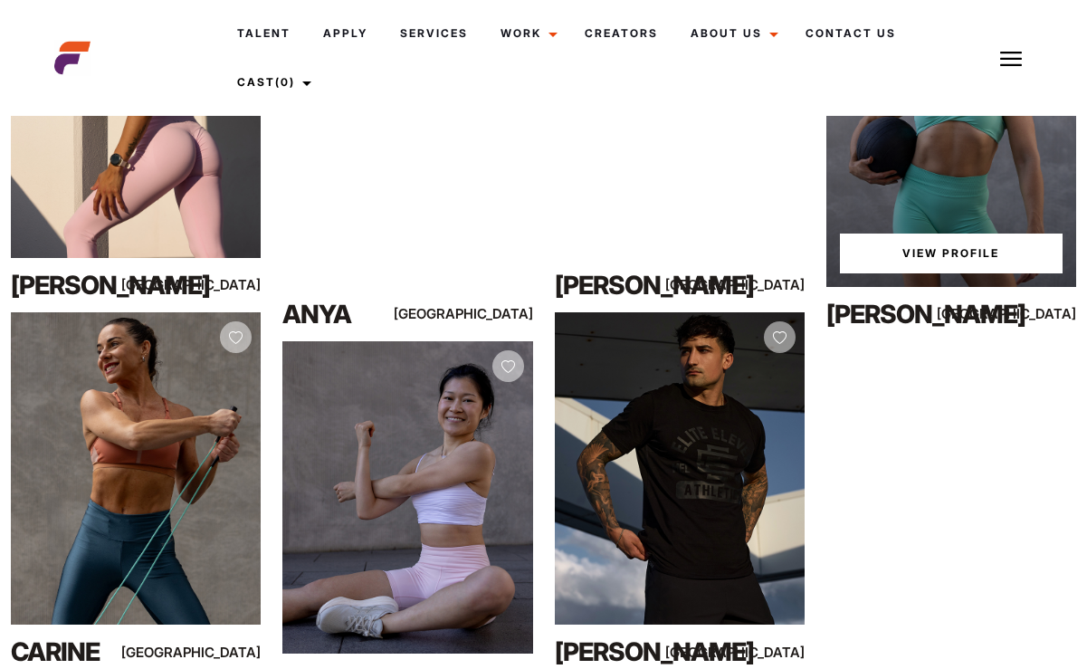
click at [933, 250] on link "View Profile" at bounding box center [951, 253] width 223 height 40
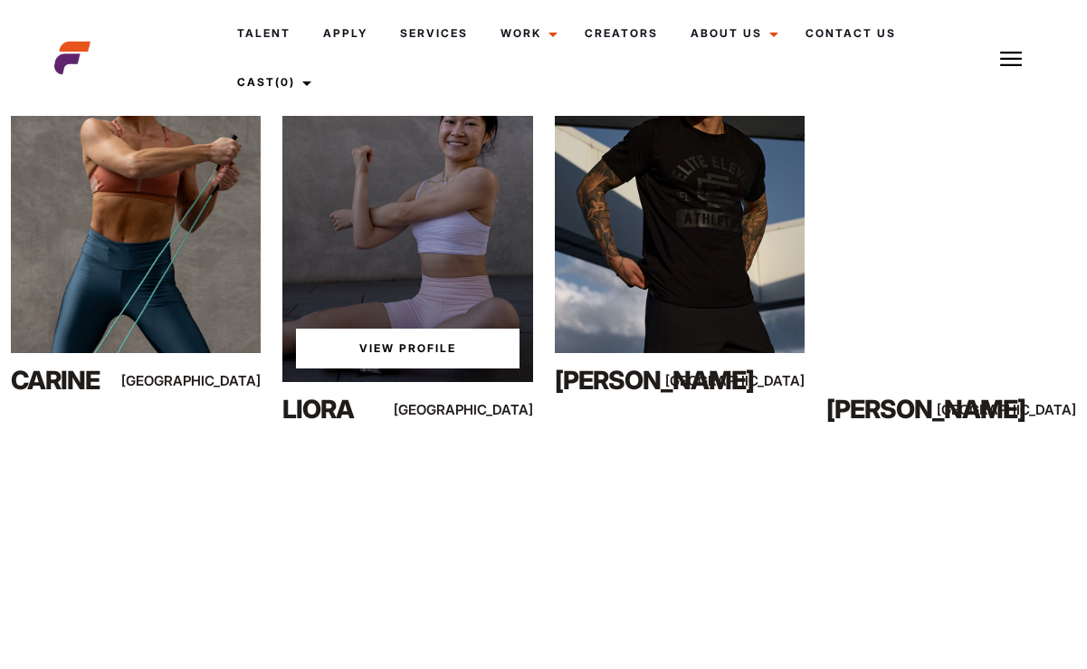
scroll to position [2687, 0]
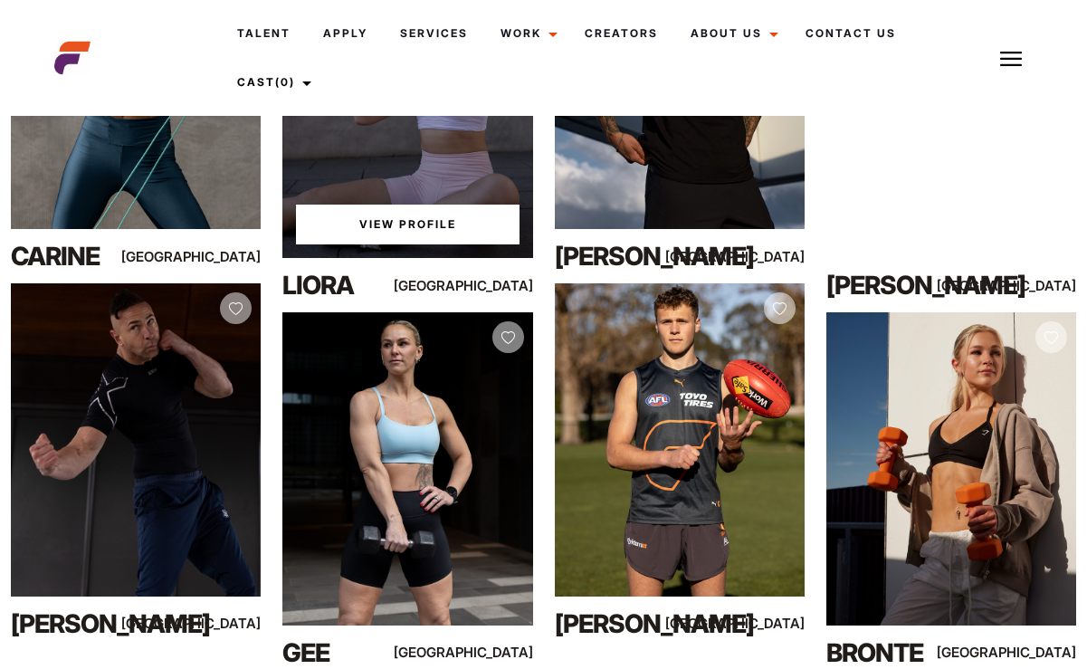
click at [425, 261] on div "View Profile Liora Sydney" at bounding box center [407, 129] width 250 height 366
click at [421, 227] on link "View Profile" at bounding box center [407, 224] width 223 height 40
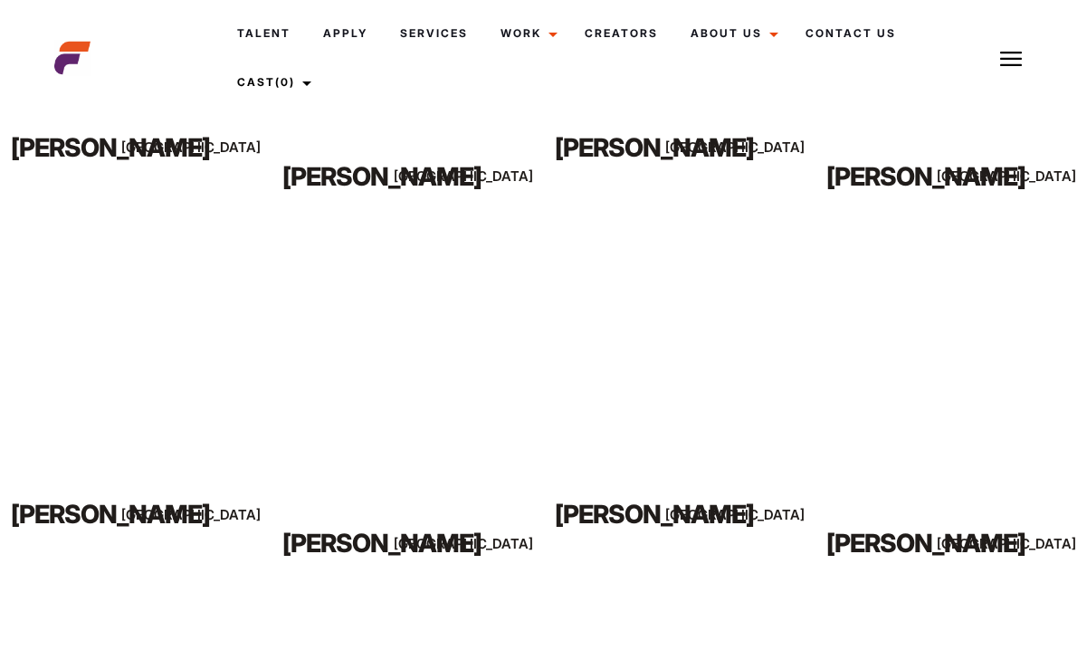
scroll to position [3531, 0]
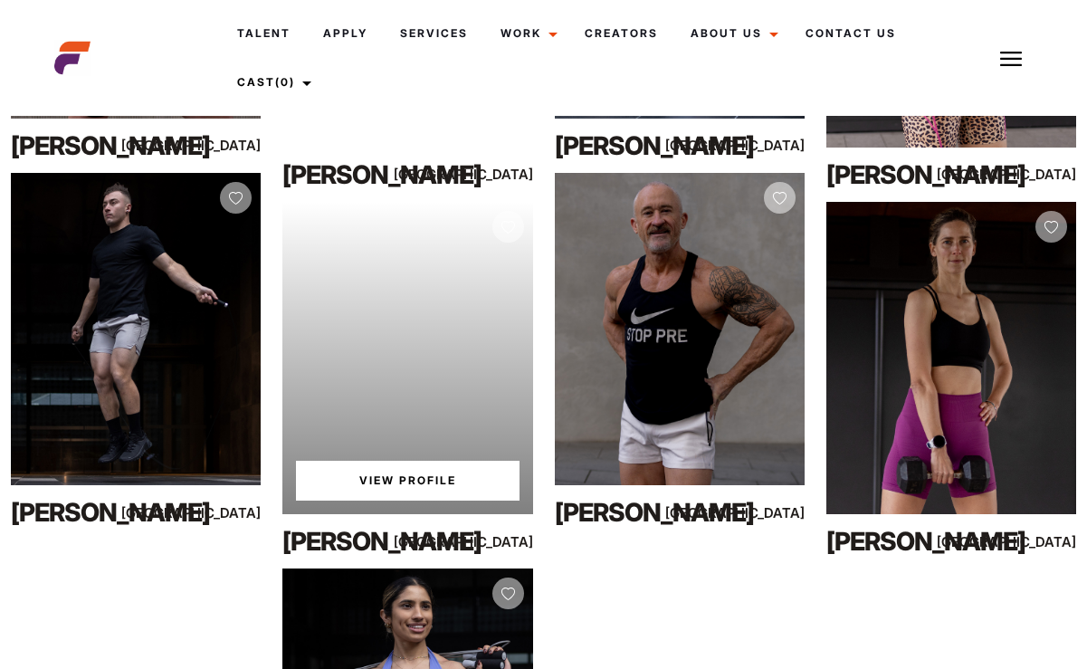
click at [386, 266] on div "Your browser does not support the video tag. View Profile" at bounding box center [407, 358] width 250 height 312
click at [417, 471] on link "View Profile" at bounding box center [407, 481] width 223 height 40
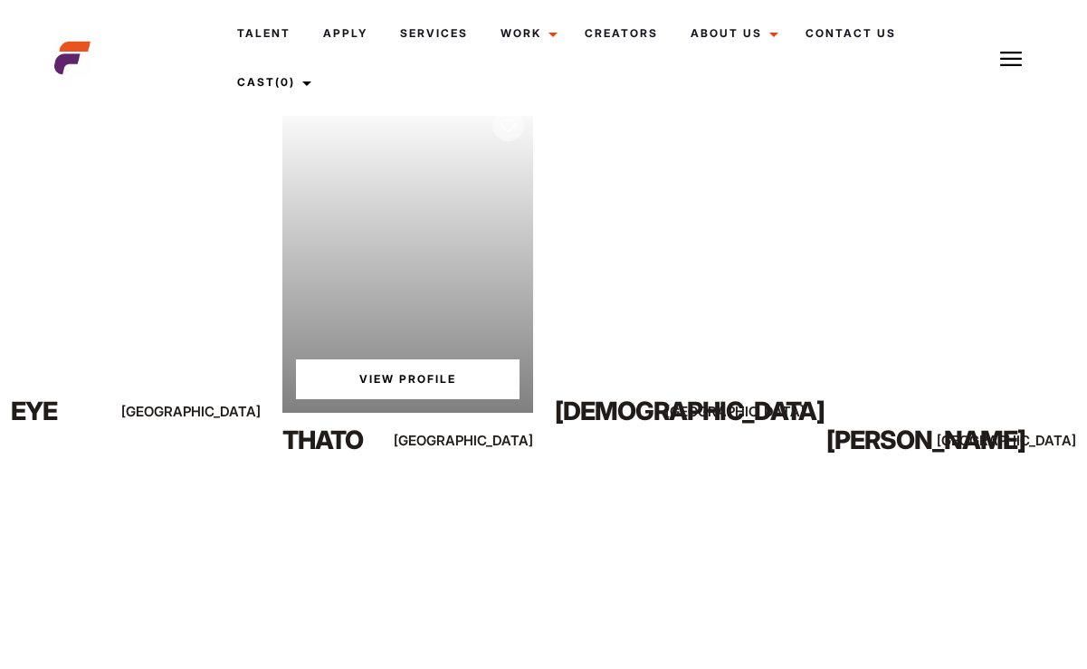
scroll to position [4746, 0]
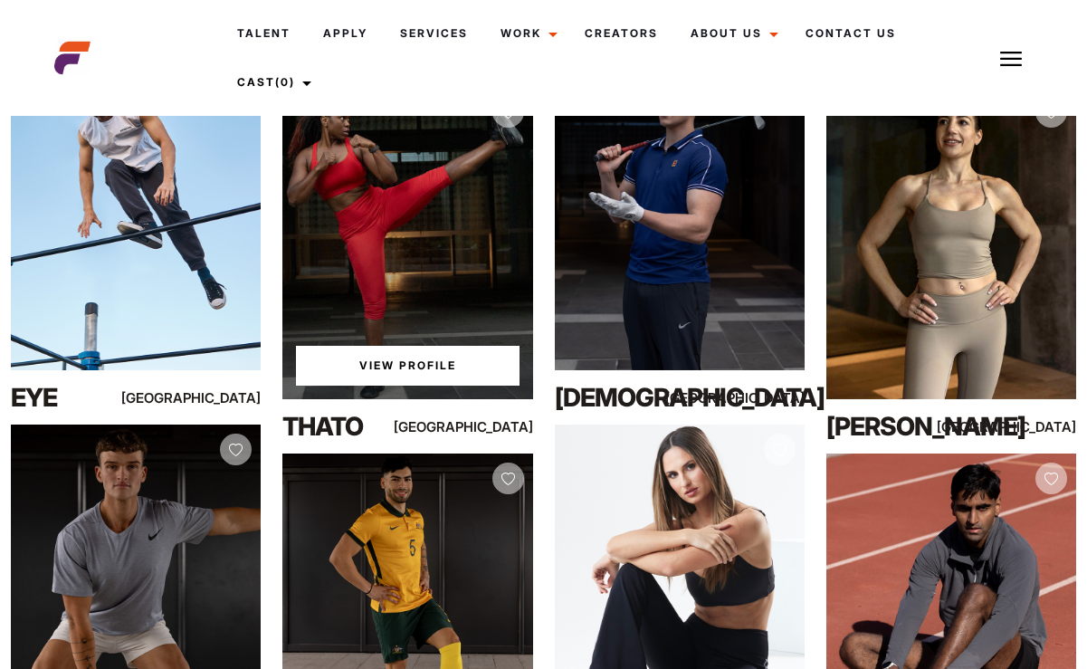
click at [438, 365] on link "View Profile" at bounding box center [407, 366] width 223 height 40
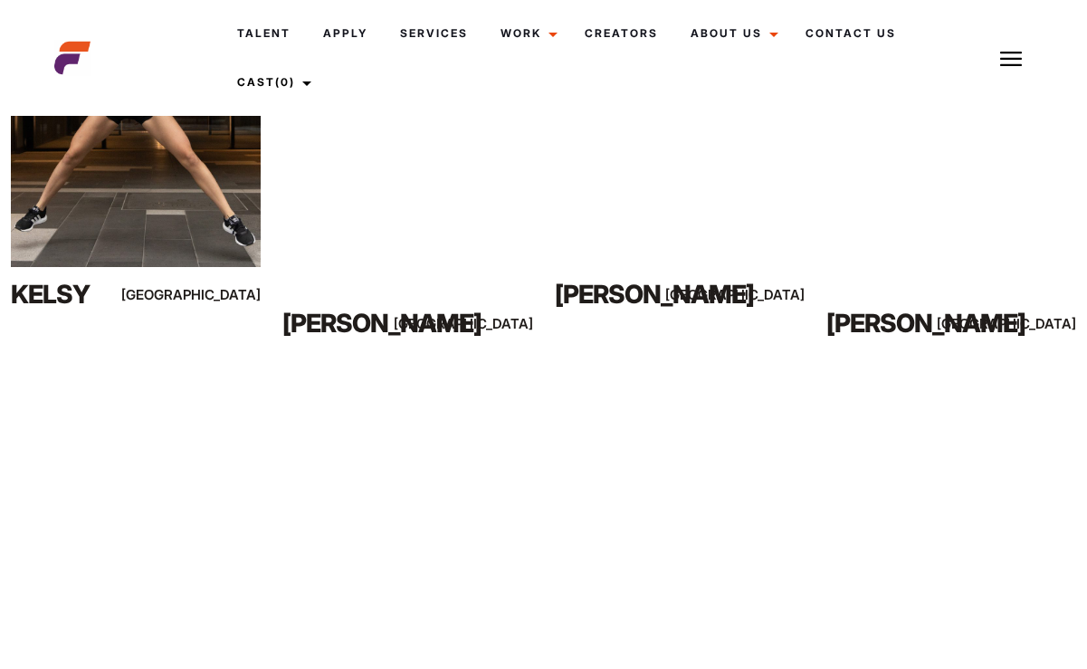
scroll to position [6077, 0]
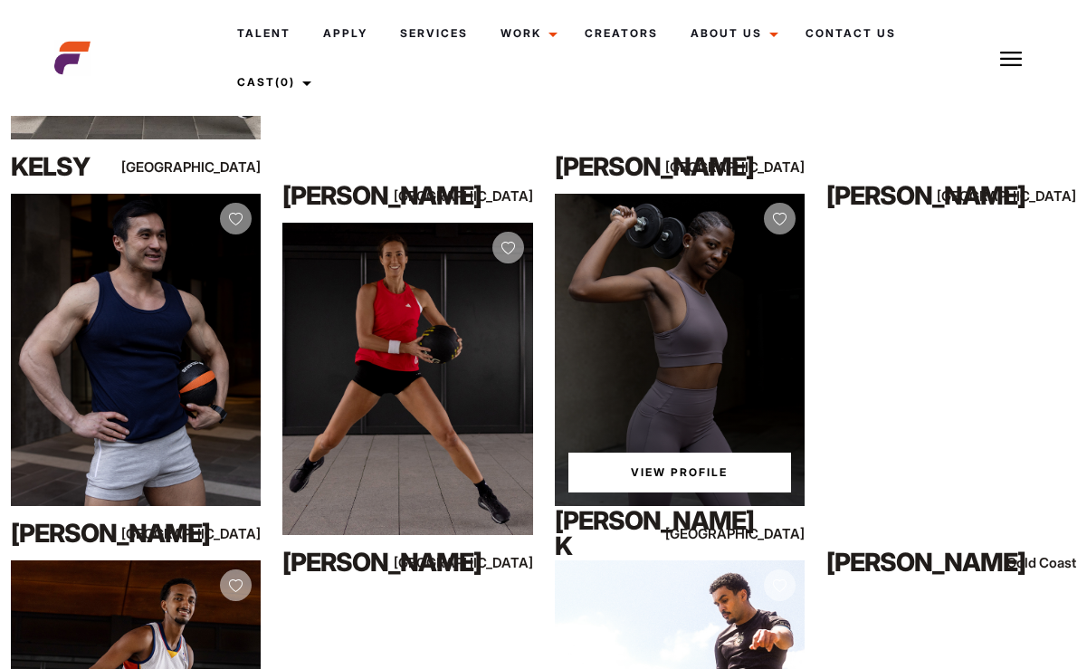
click at [686, 378] on div "View Profile" at bounding box center [680, 350] width 250 height 312
click at [682, 473] on link "View Profile" at bounding box center [679, 472] width 223 height 40
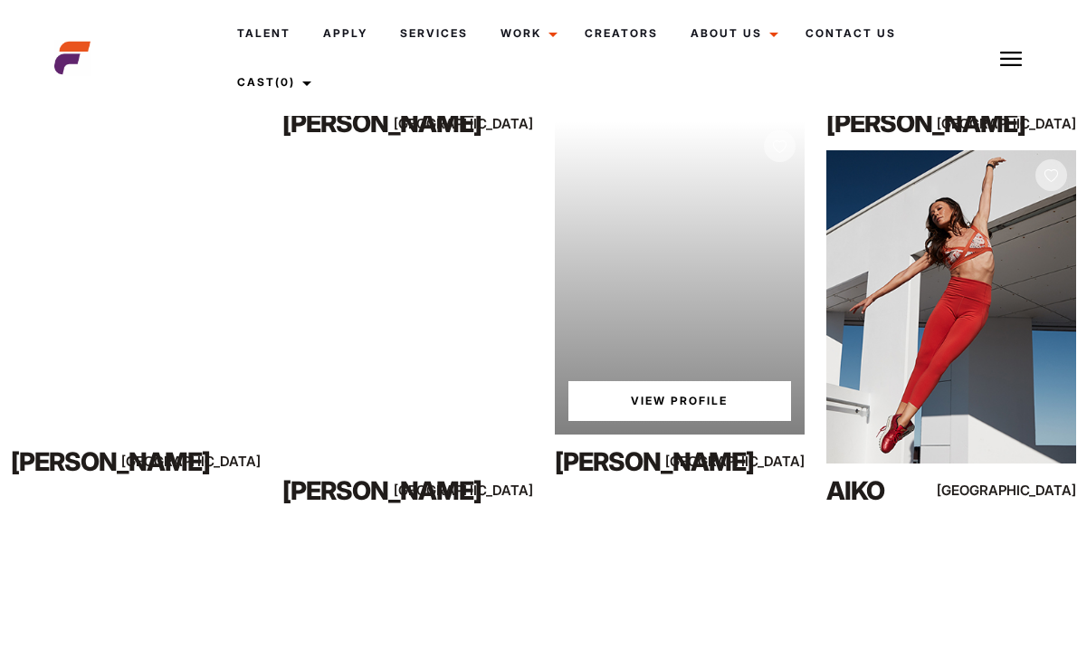
scroll to position [7618, 0]
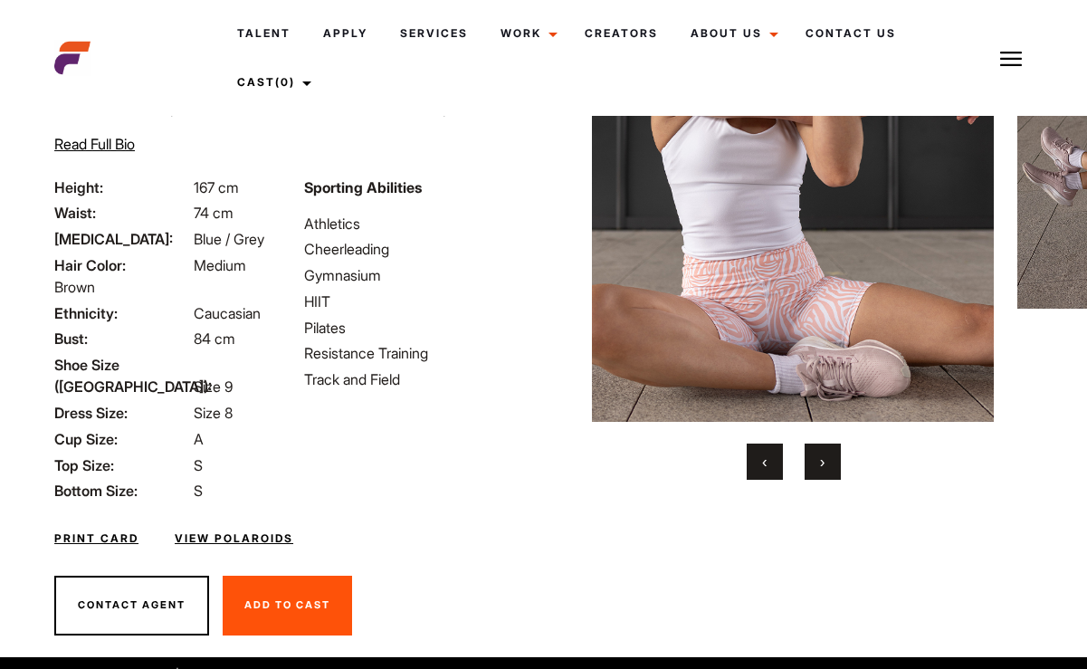
scroll to position [198, 0]
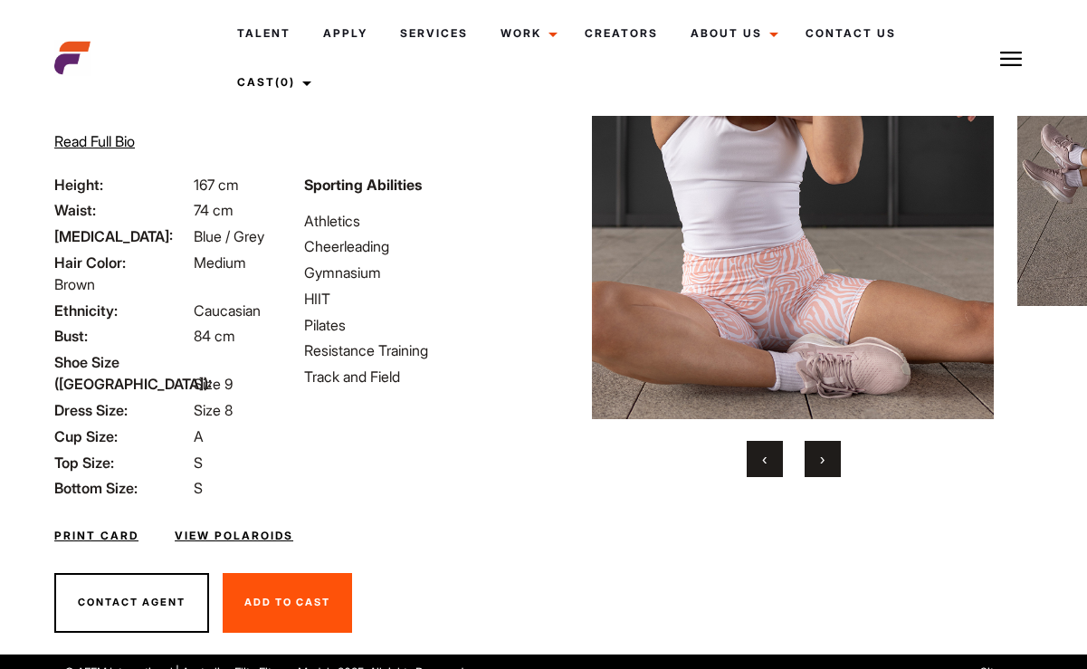
click at [813, 461] on button "›" at bounding box center [822, 459] width 36 height 36
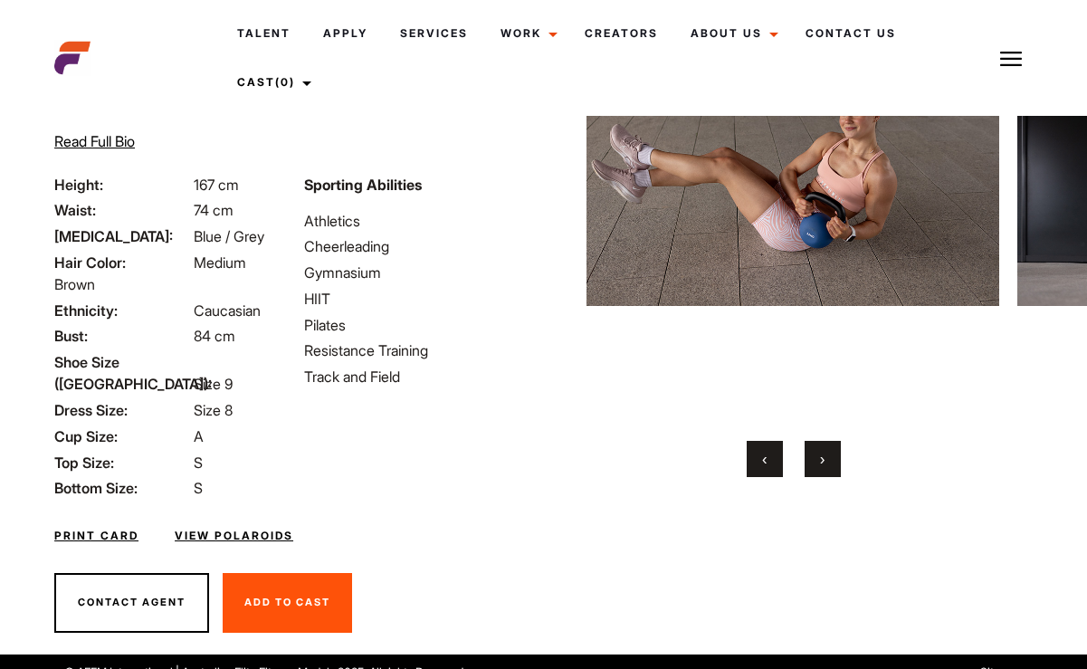
click at [813, 461] on button "›" at bounding box center [822, 459] width 36 height 36
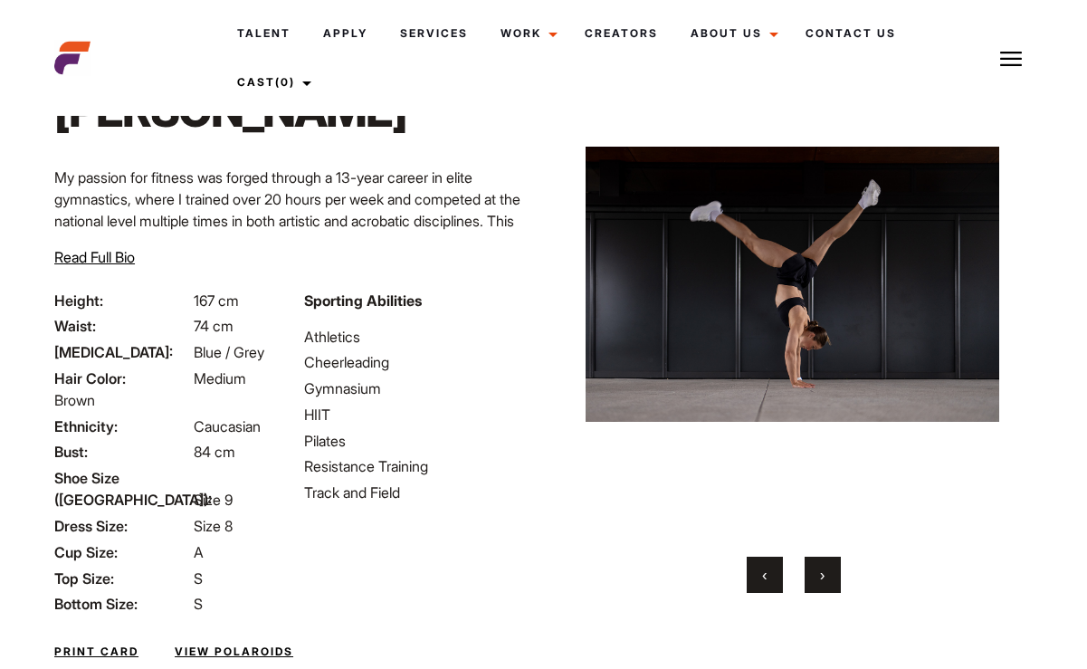
scroll to position [74, 0]
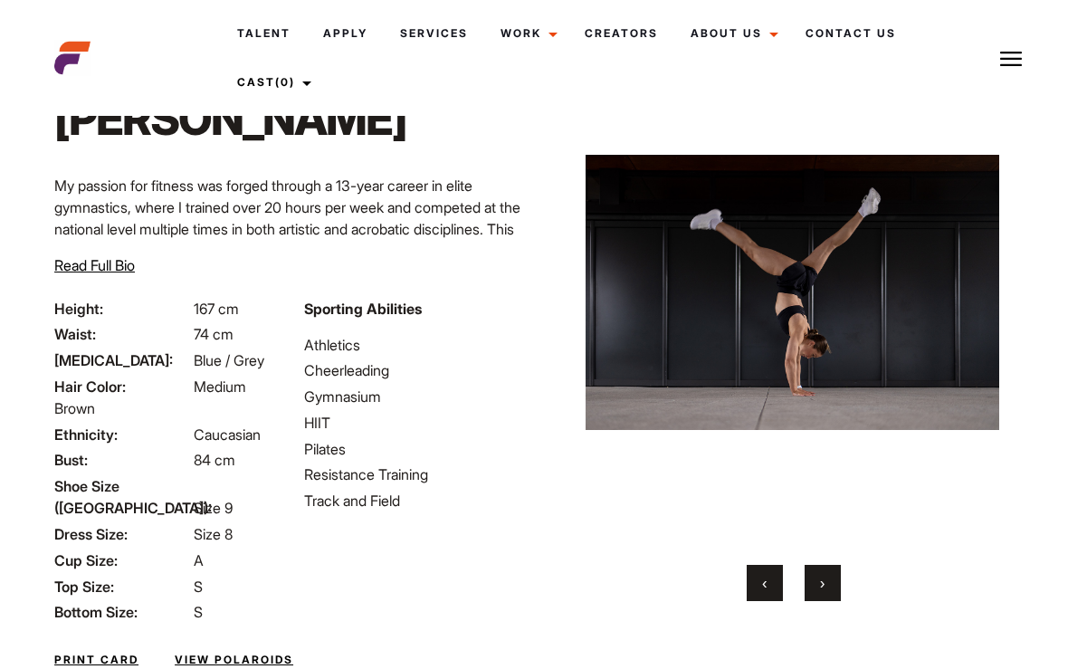
click at [827, 579] on button "›" at bounding box center [822, 583] width 36 height 36
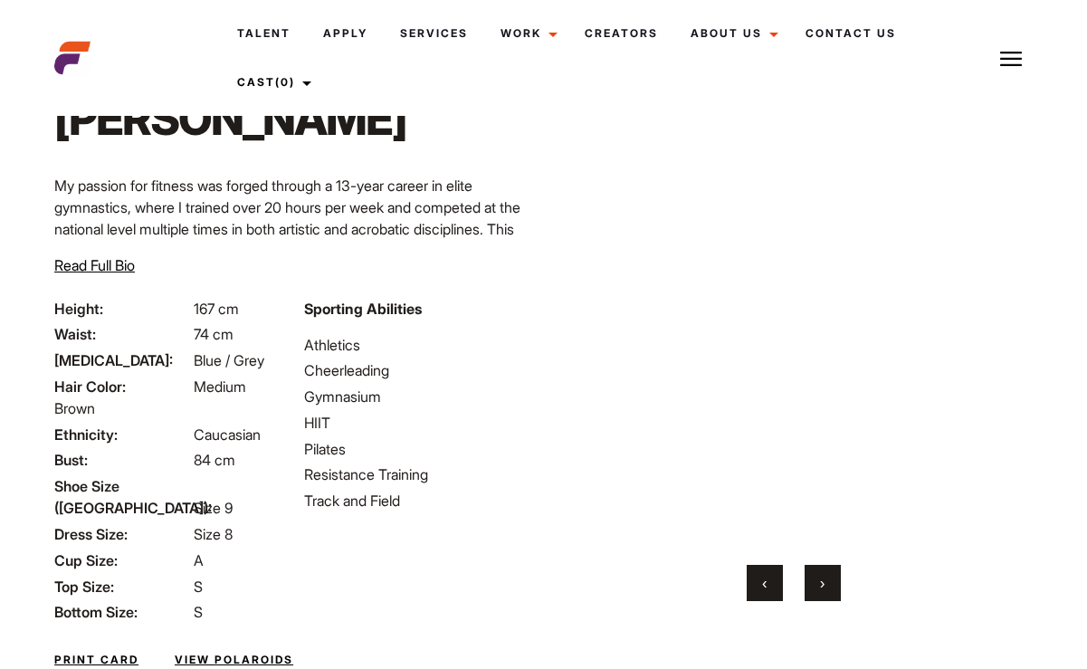
click at [827, 579] on button "›" at bounding box center [822, 583] width 36 height 36
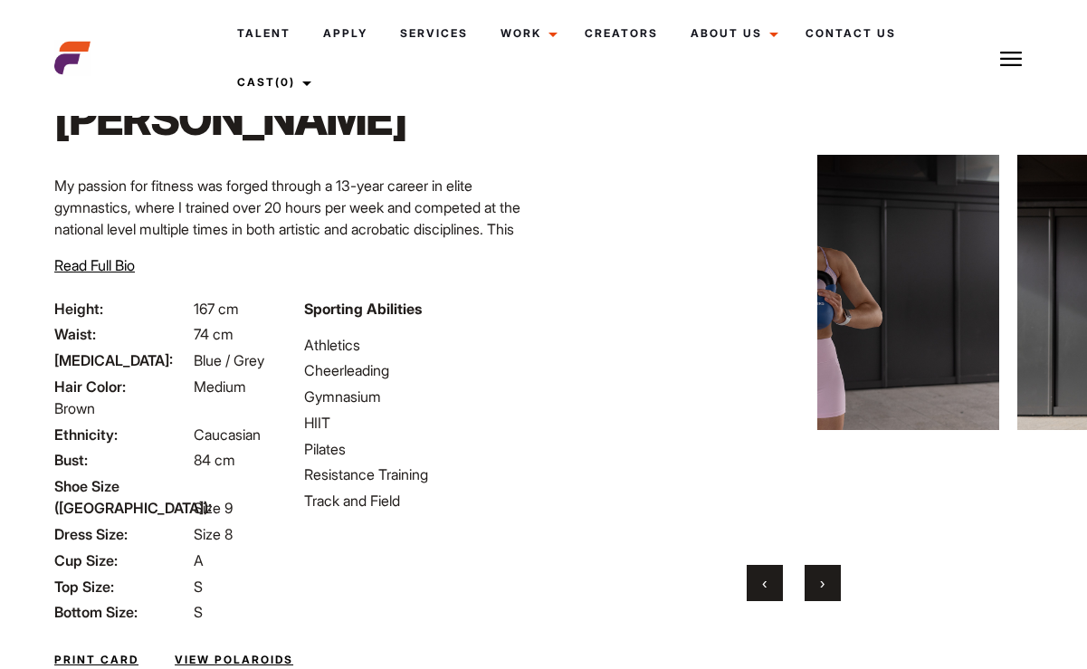
click at [827, 579] on button "›" at bounding box center [822, 583] width 36 height 36
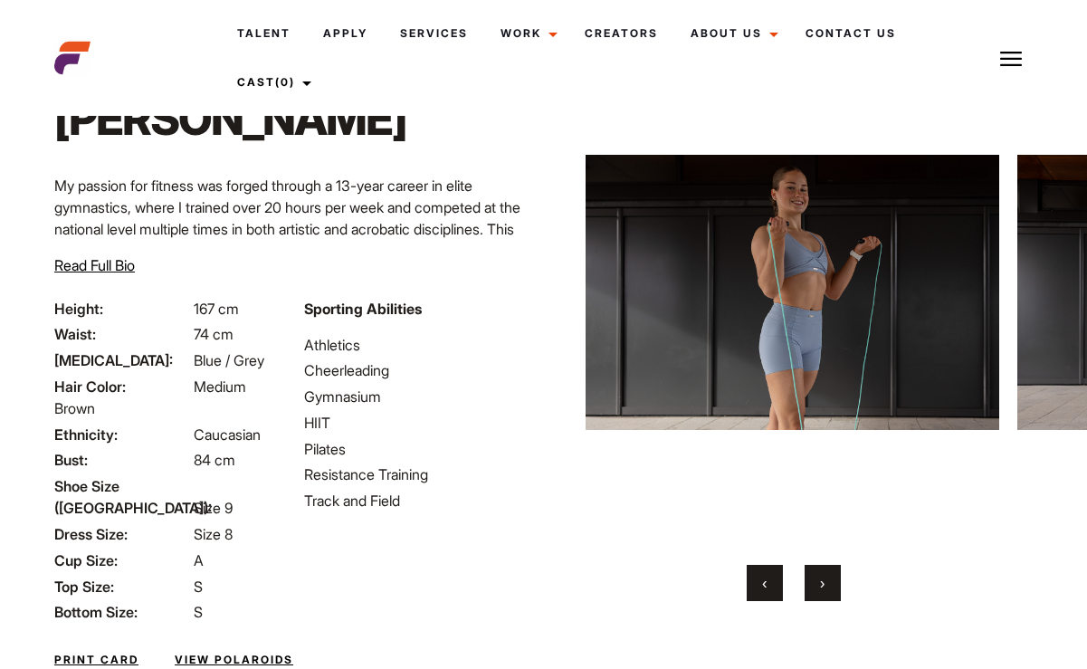
click at [827, 579] on button "›" at bounding box center [822, 583] width 36 height 36
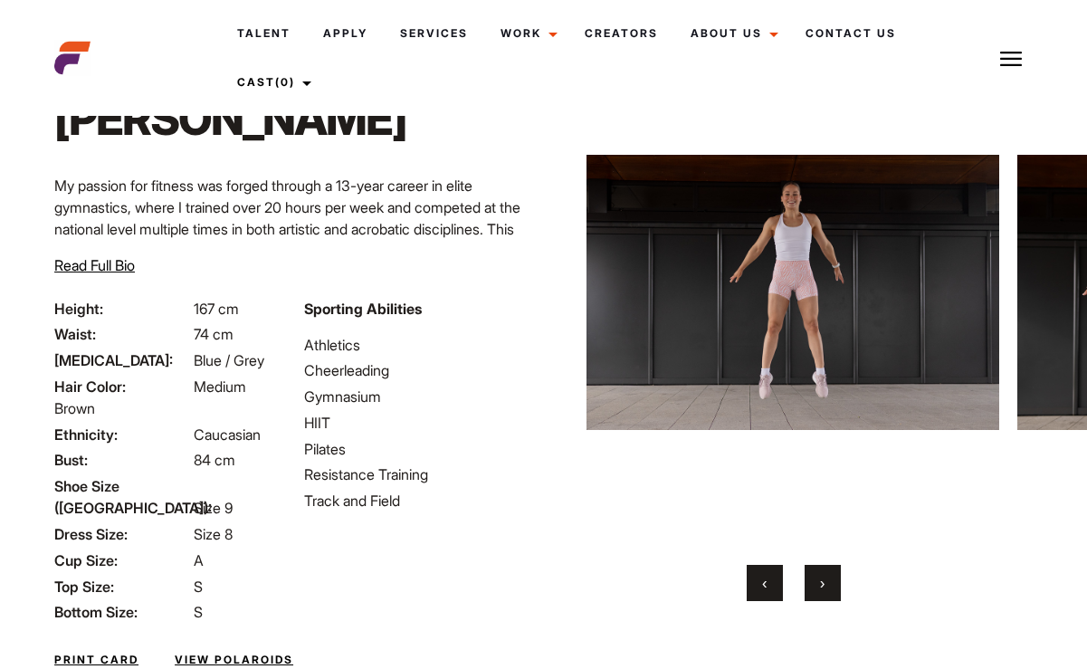
click at [827, 579] on button "›" at bounding box center [822, 583] width 36 height 36
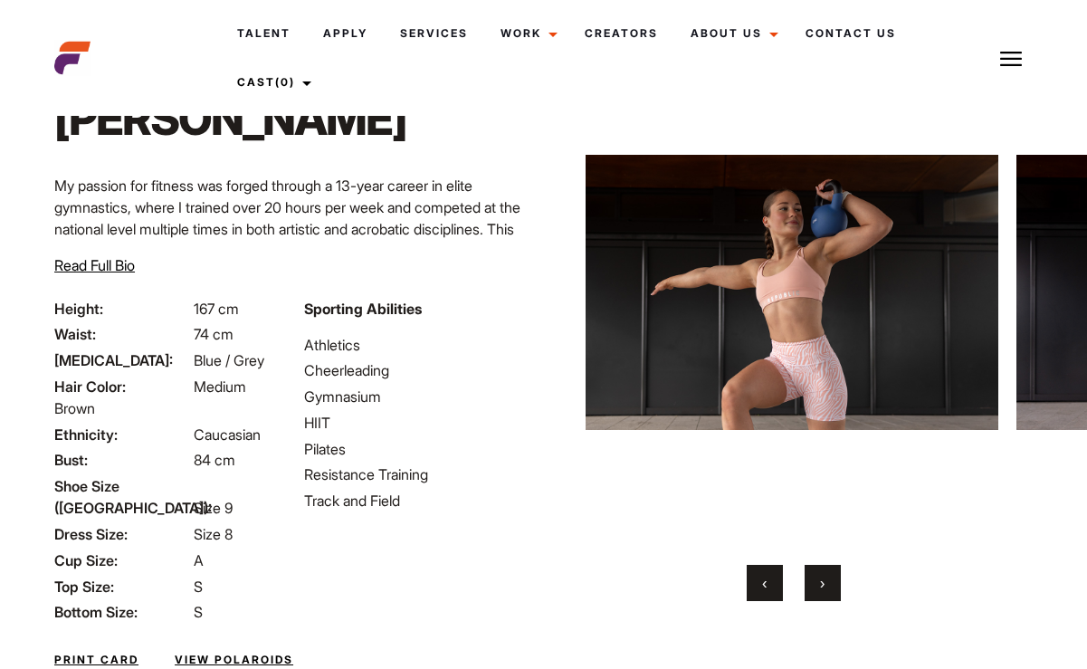
click at [827, 579] on button "›" at bounding box center [822, 583] width 36 height 36
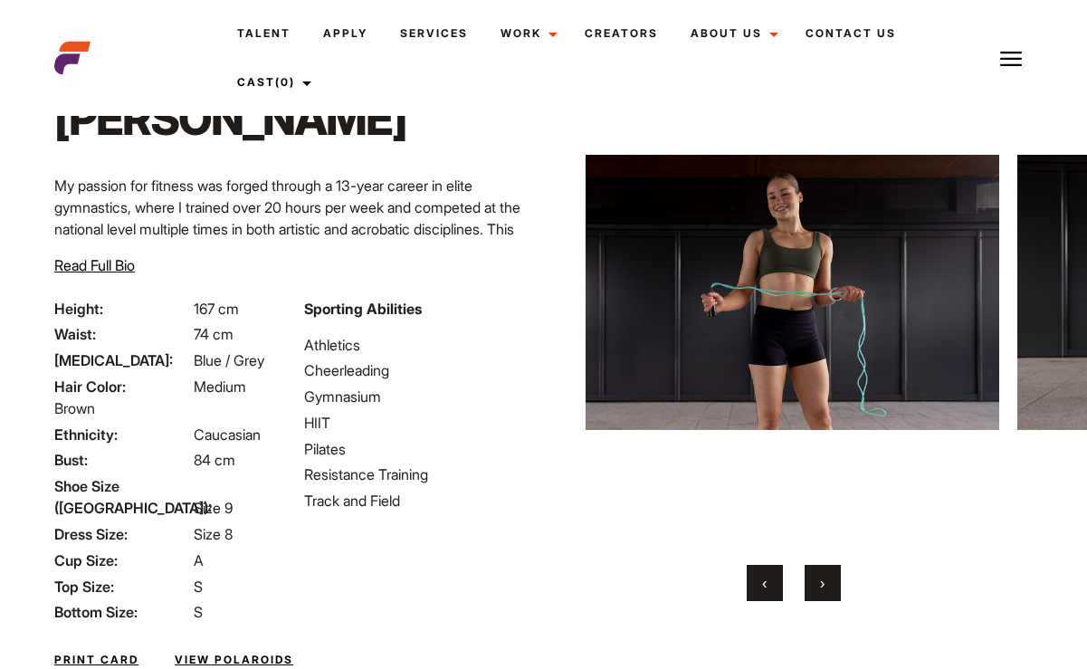
click at [827, 579] on button "›" at bounding box center [822, 583] width 36 height 36
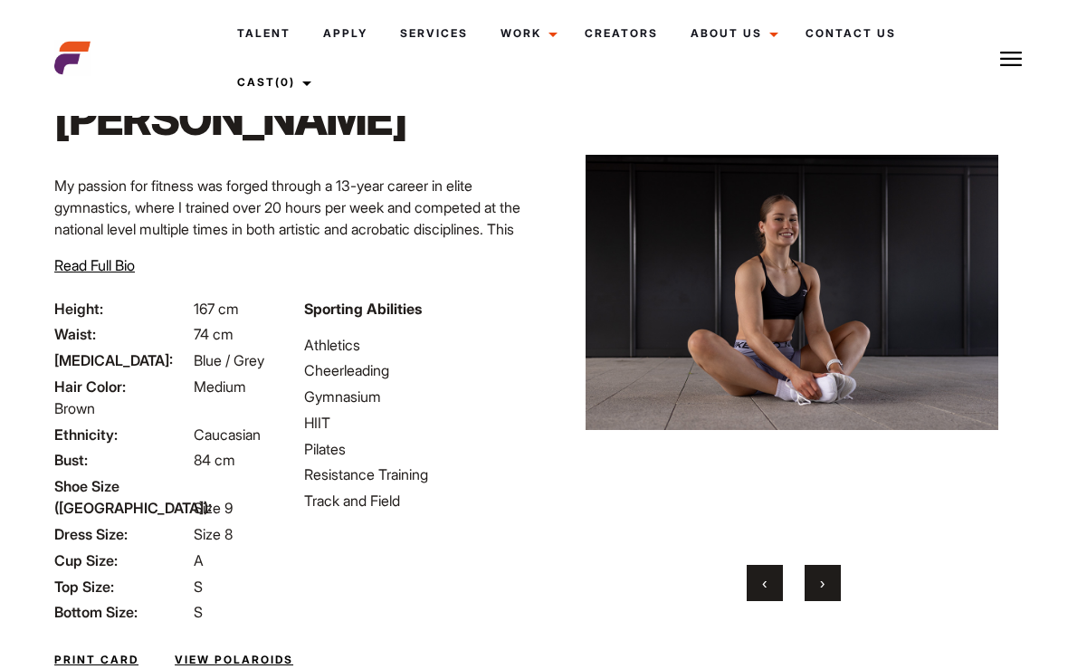
click at [827, 579] on button "›" at bounding box center [822, 583] width 36 height 36
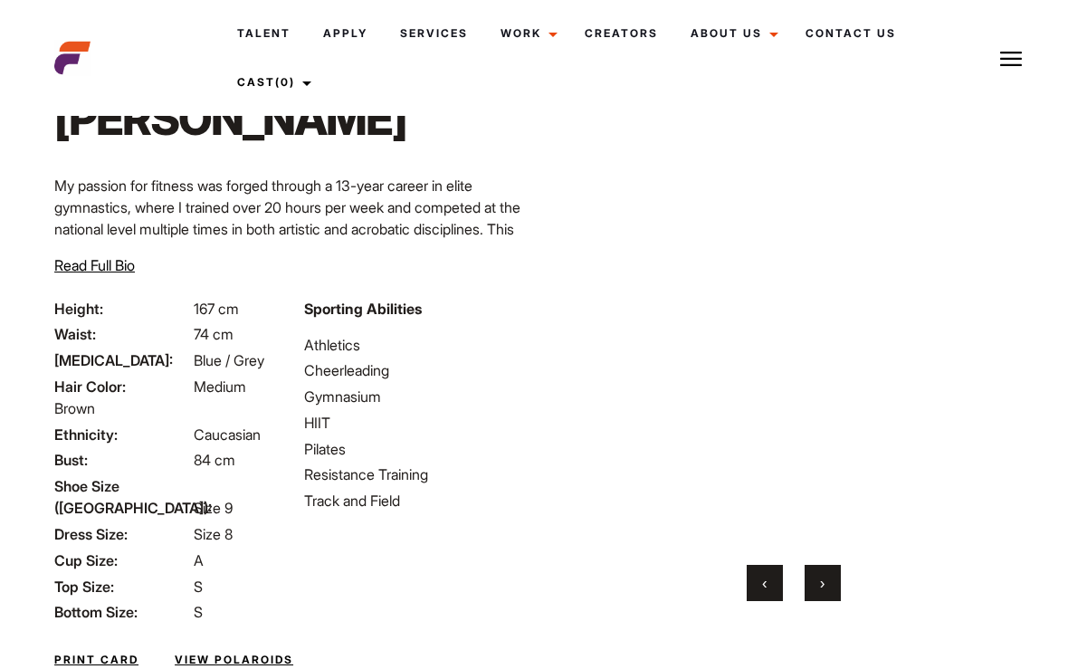
click at [827, 579] on button "›" at bounding box center [822, 583] width 36 height 36
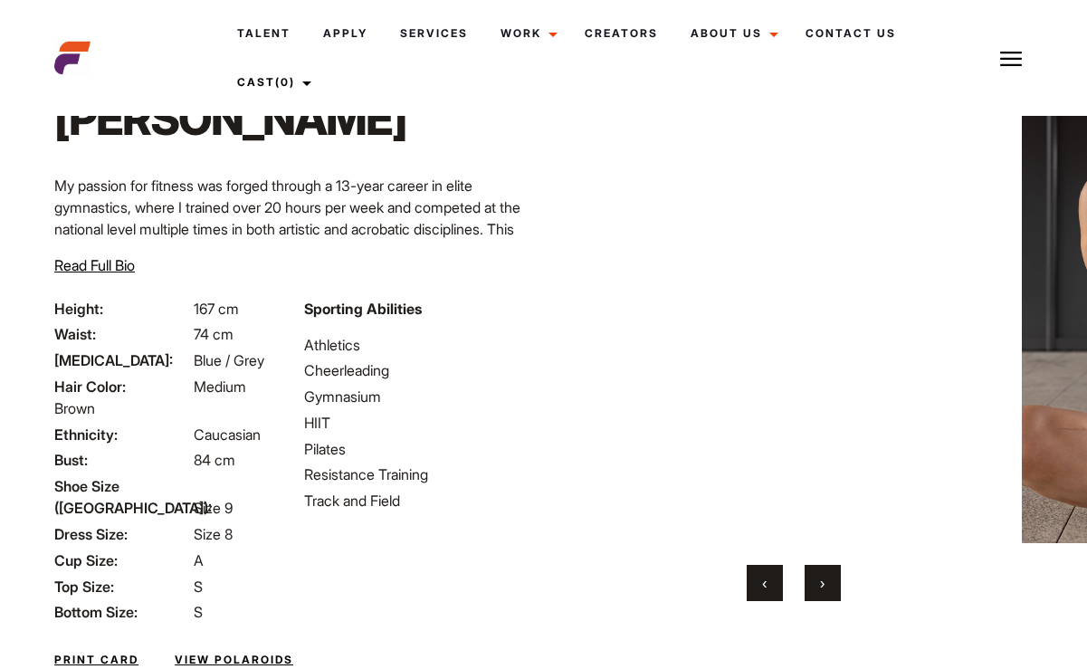
click at [827, 579] on button "›" at bounding box center [822, 583] width 36 height 36
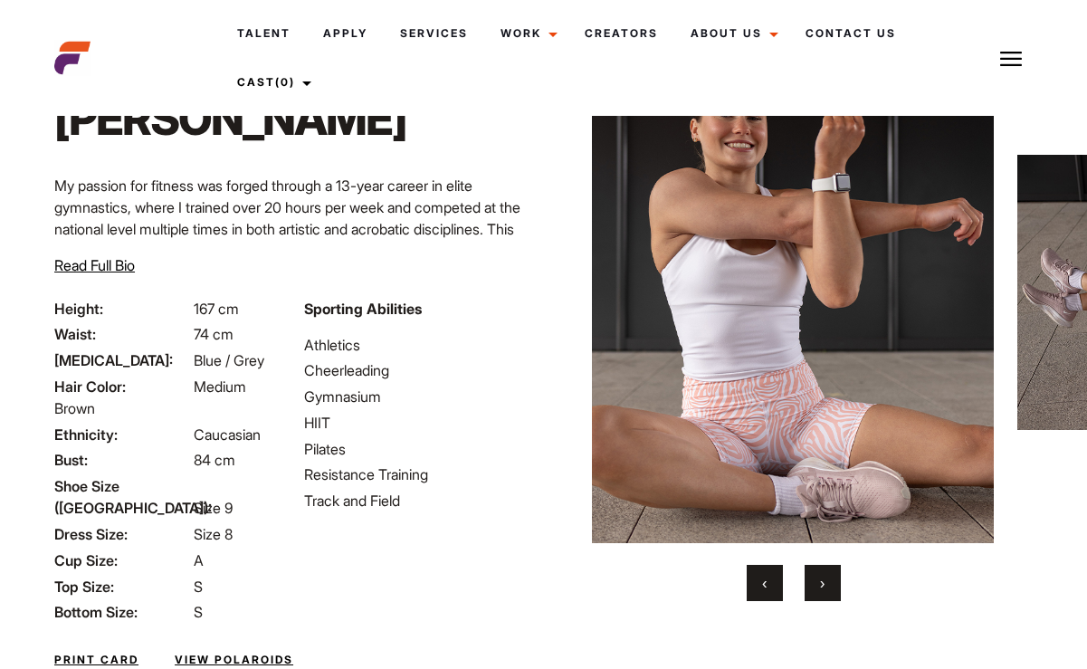
click at [827, 579] on button "›" at bounding box center [822, 583] width 36 height 36
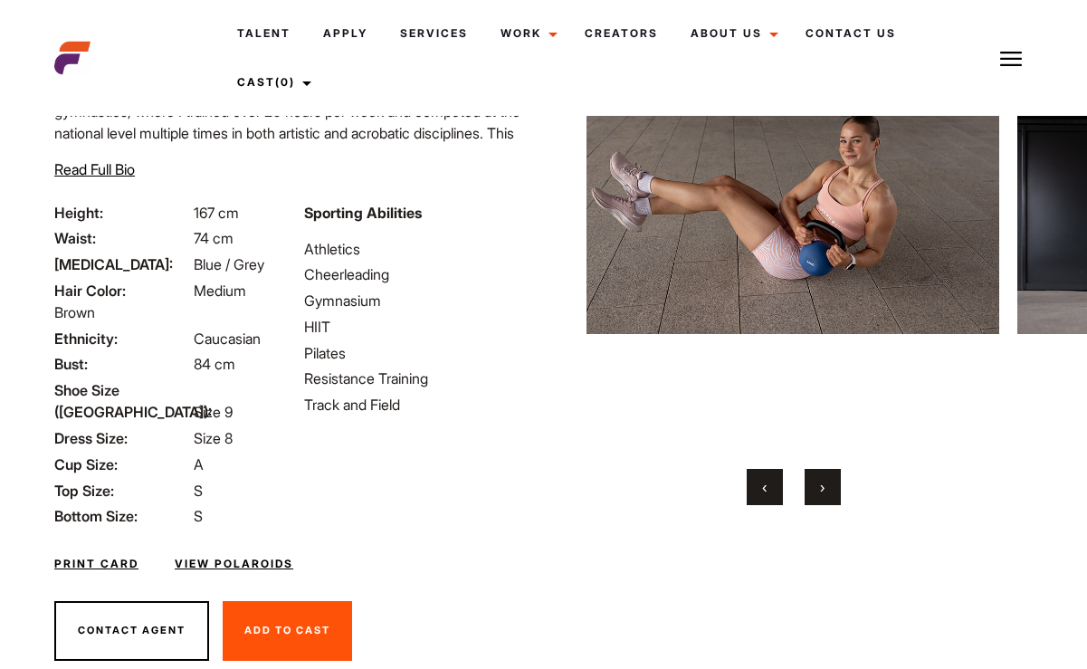
scroll to position [171, 0]
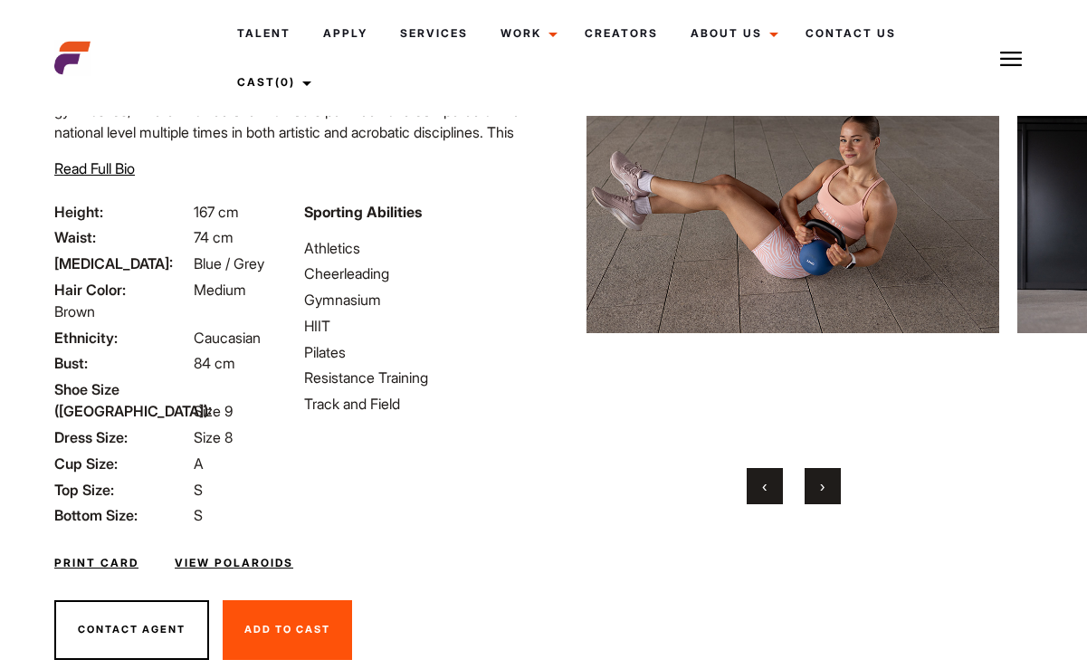
click at [238, 555] on link "View Polaroids" at bounding box center [234, 563] width 119 height 16
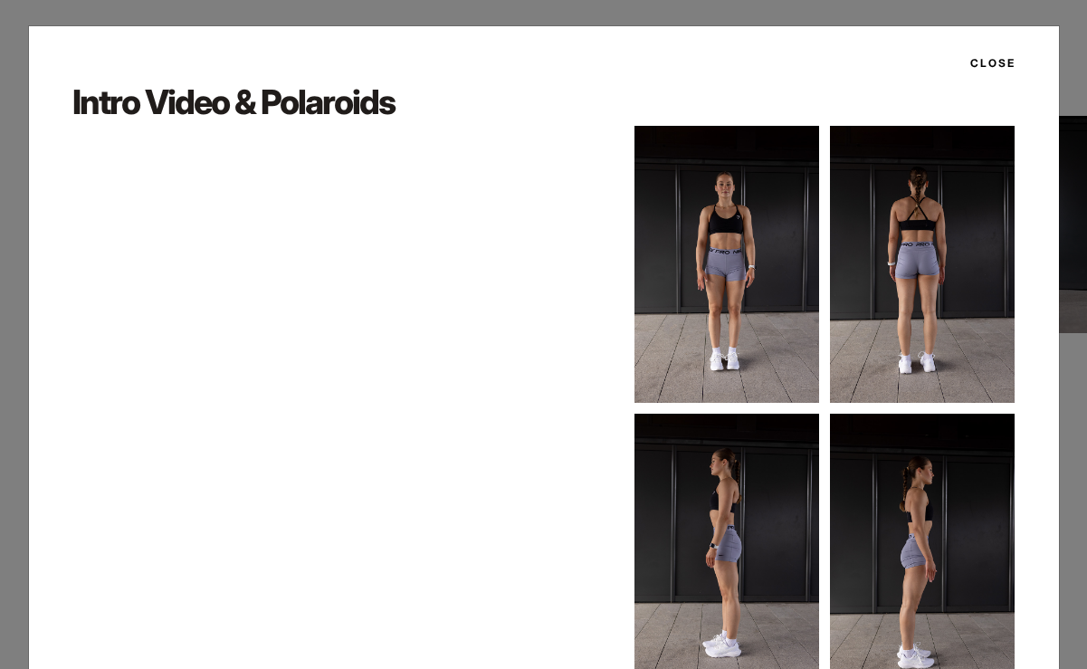
click at [977, 60] on button "Close" at bounding box center [987, 63] width 56 height 31
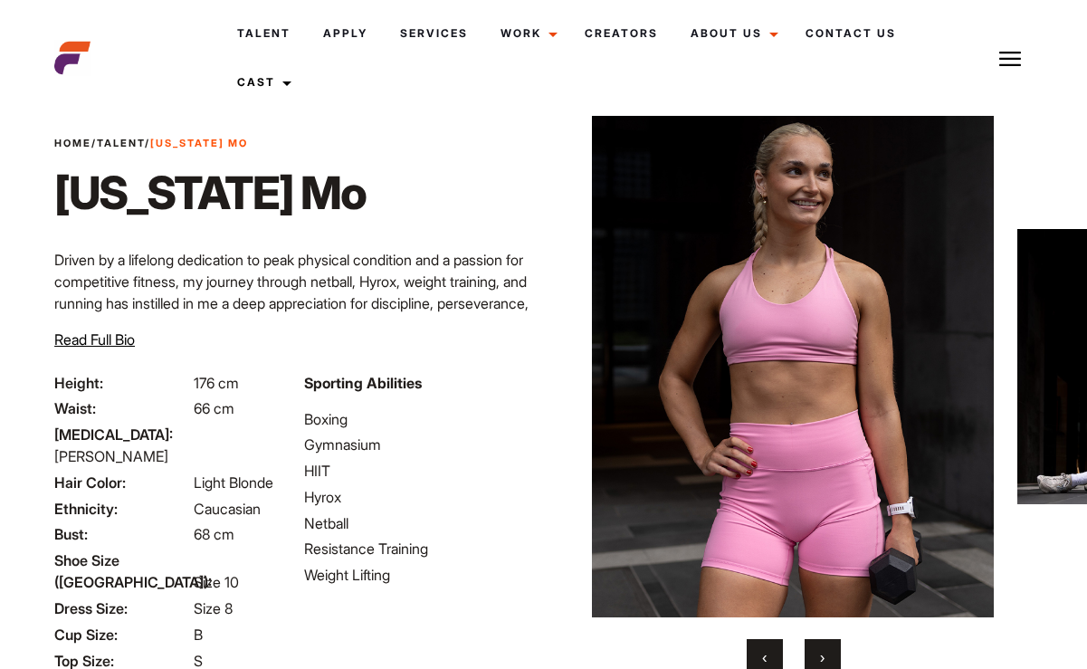
scroll to position [176, 0]
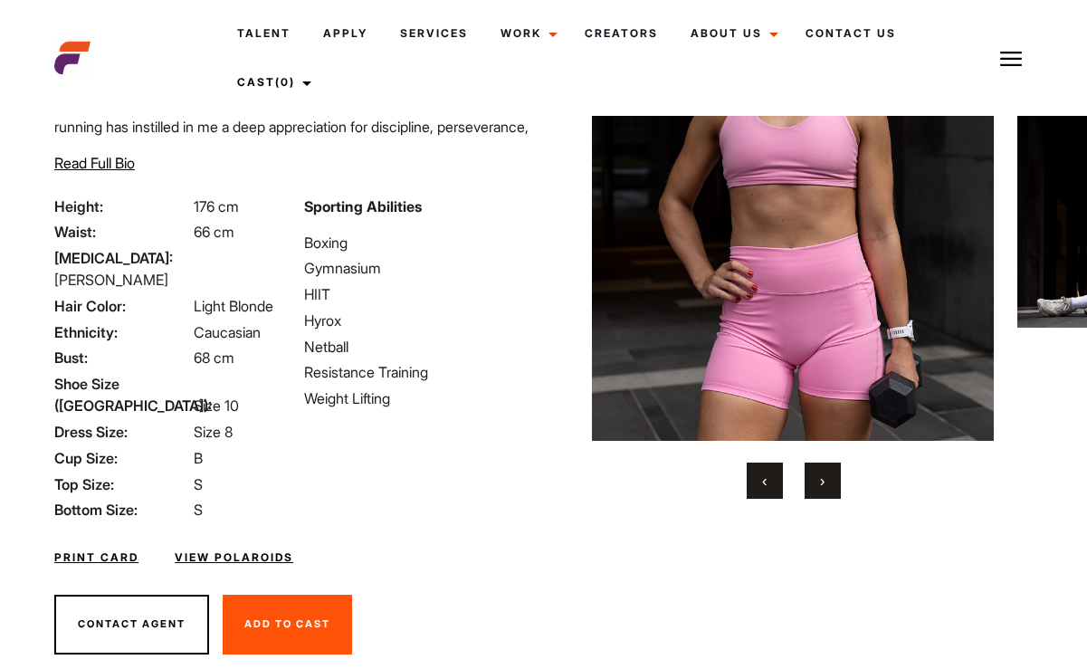
click at [213, 549] on link "View Polaroids" at bounding box center [234, 557] width 119 height 16
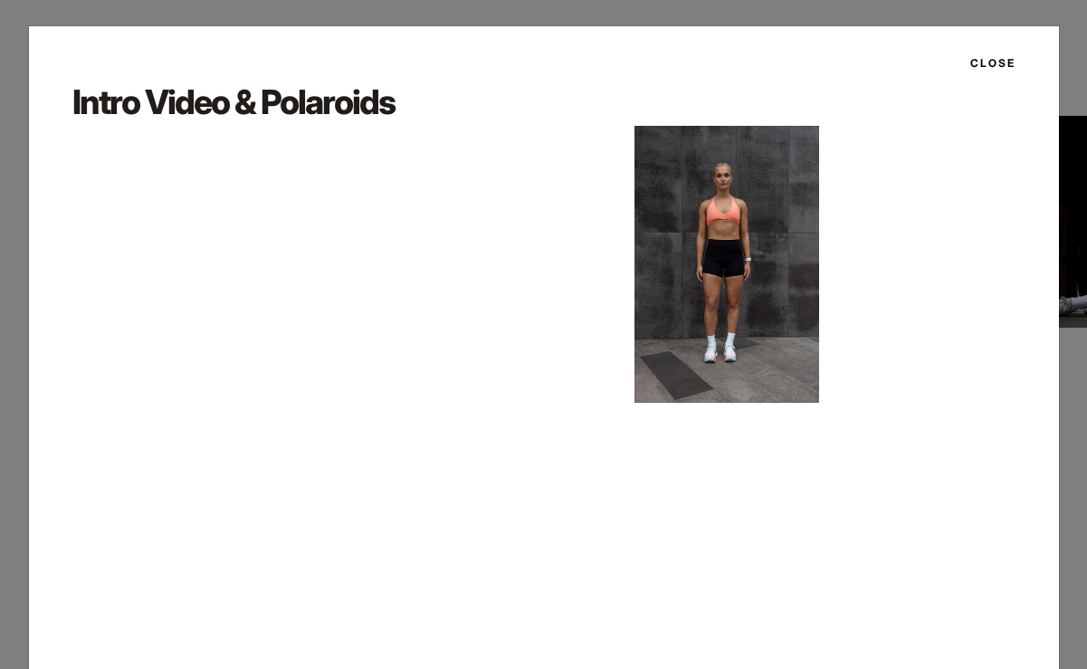
scroll to position [84, 0]
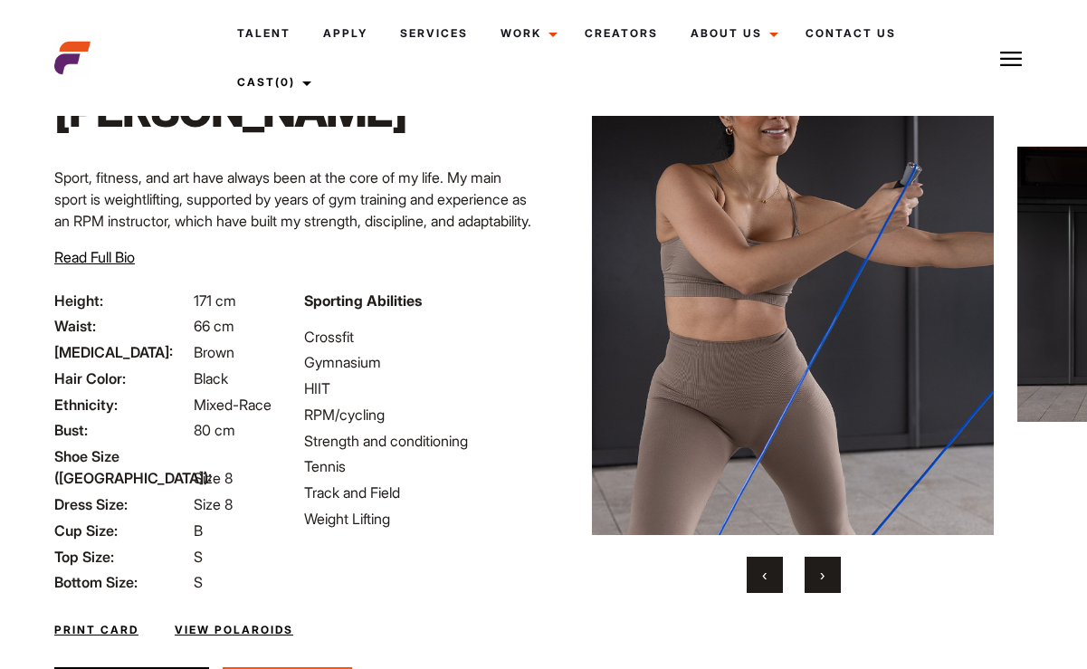
scroll to position [8, 0]
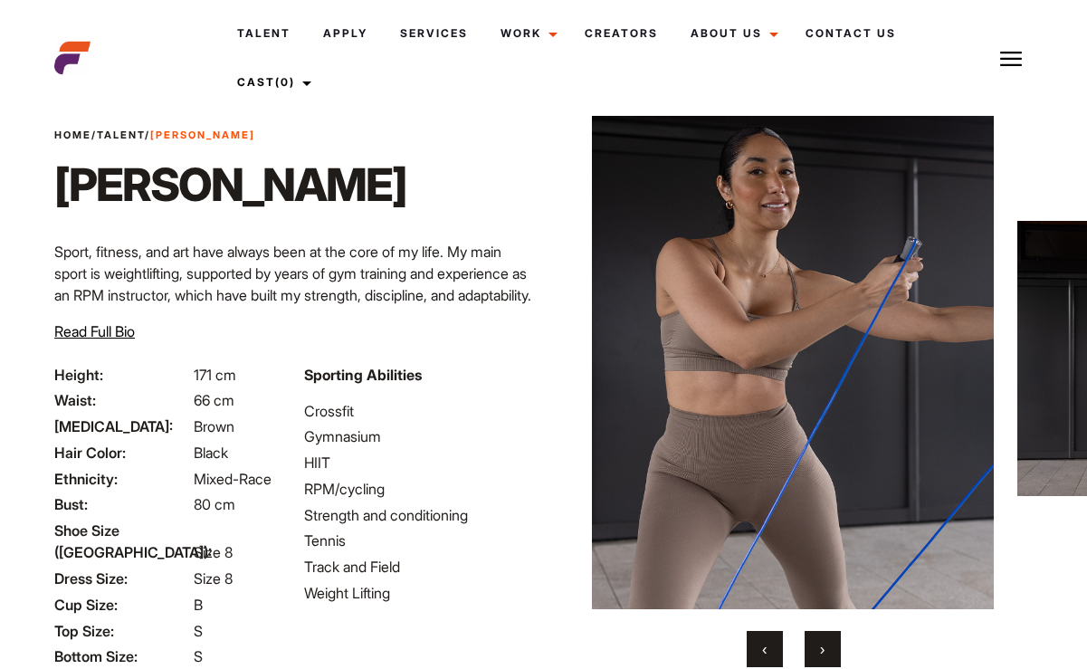
click at [823, 653] on span "›" at bounding box center [822, 649] width 5 height 18
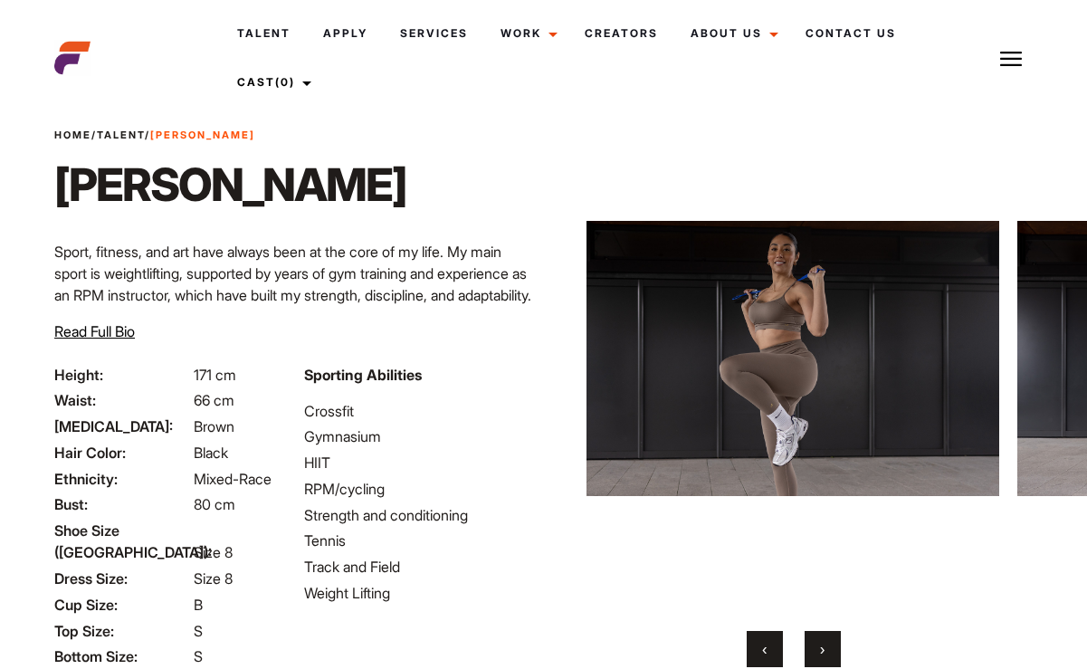
click at [823, 653] on span "›" at bounding box center [822, 649] width 5 height 18
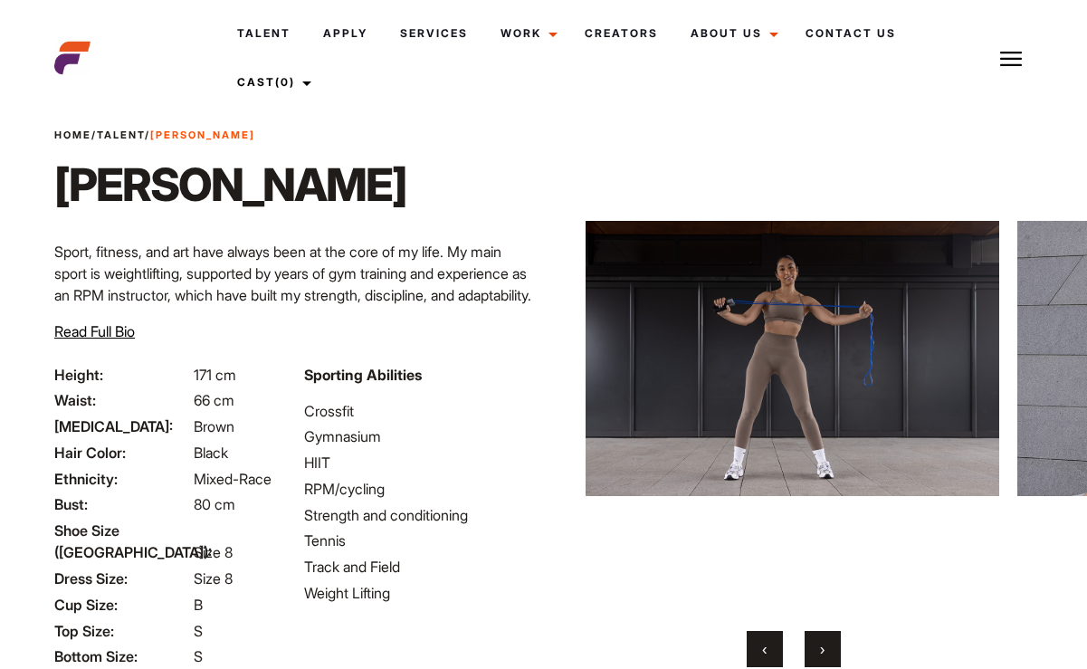
click at [823, 653] on span "›" at bounding box center [822, 649] width 5 height 18
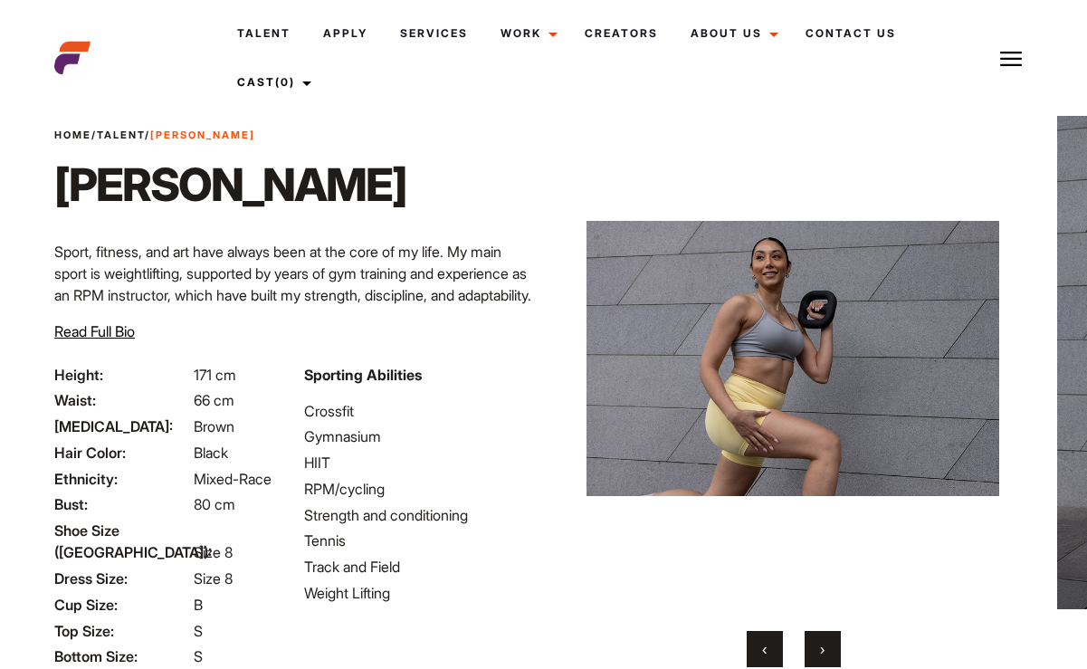
click at [823, 653] on span "›" at bounding box center [822, 649] width 5 height 18
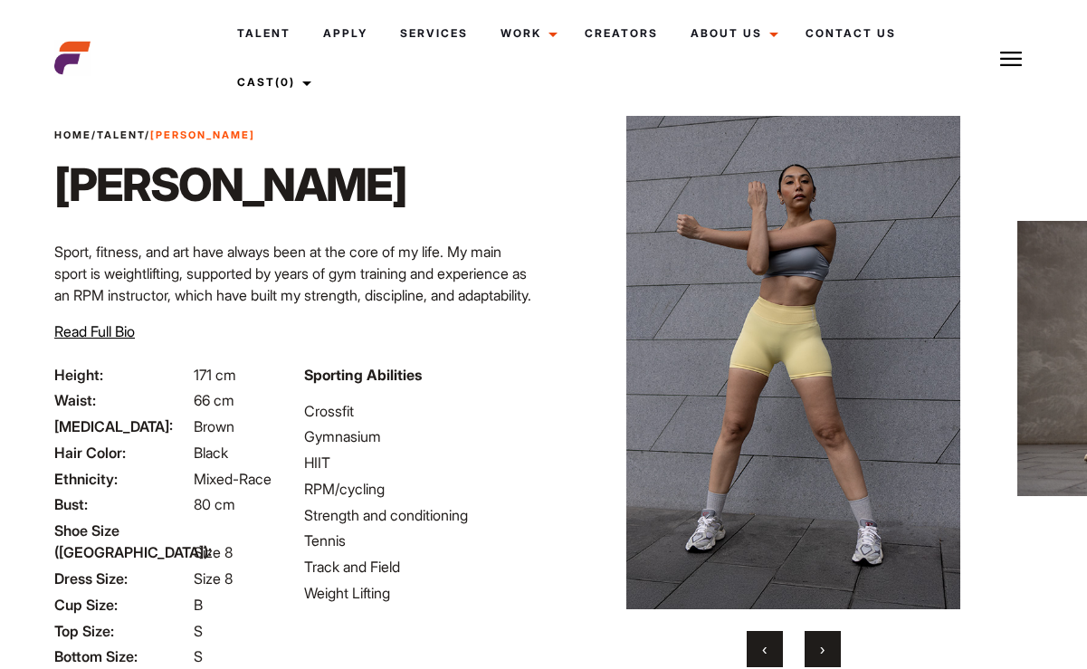
click at [823, 653] on span "›" at bounding box center [822, 649] width 5 height 18
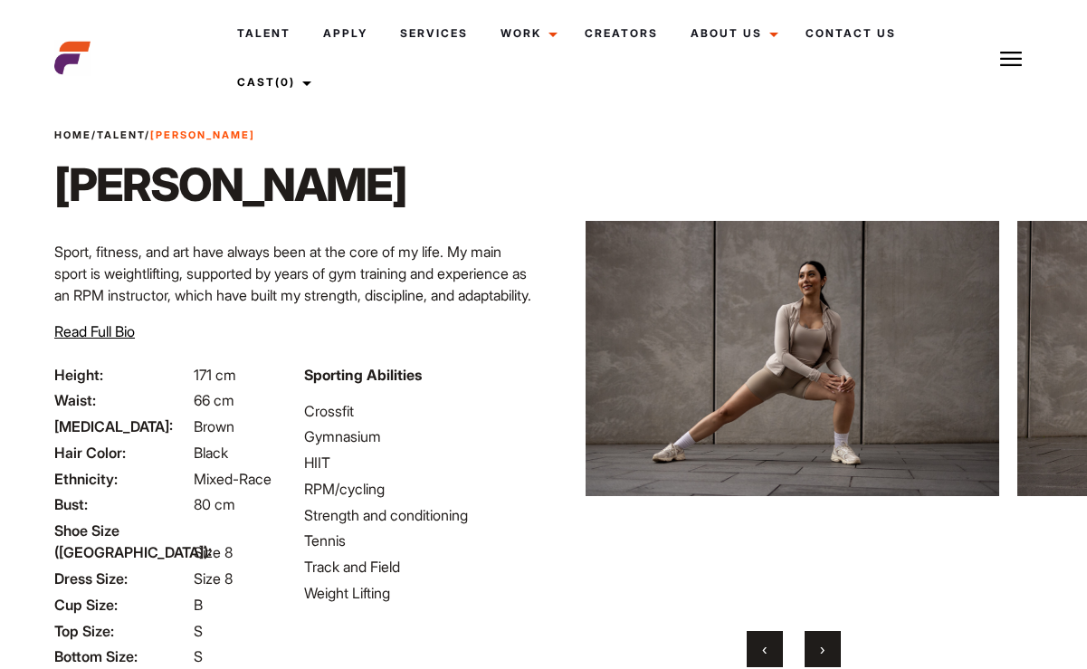
click at [823, 653] on span "›" at bounding box center [822, 649] width 5 height 18
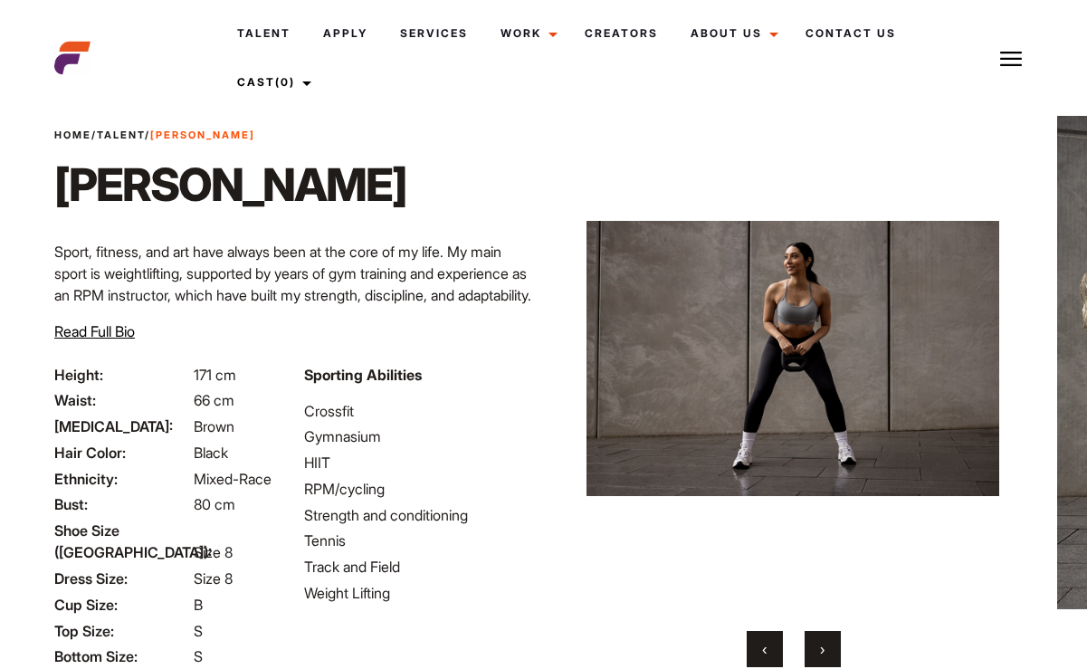
click at [823, 653] on span "›" at bounding box center [822, 649] width 5 height 18
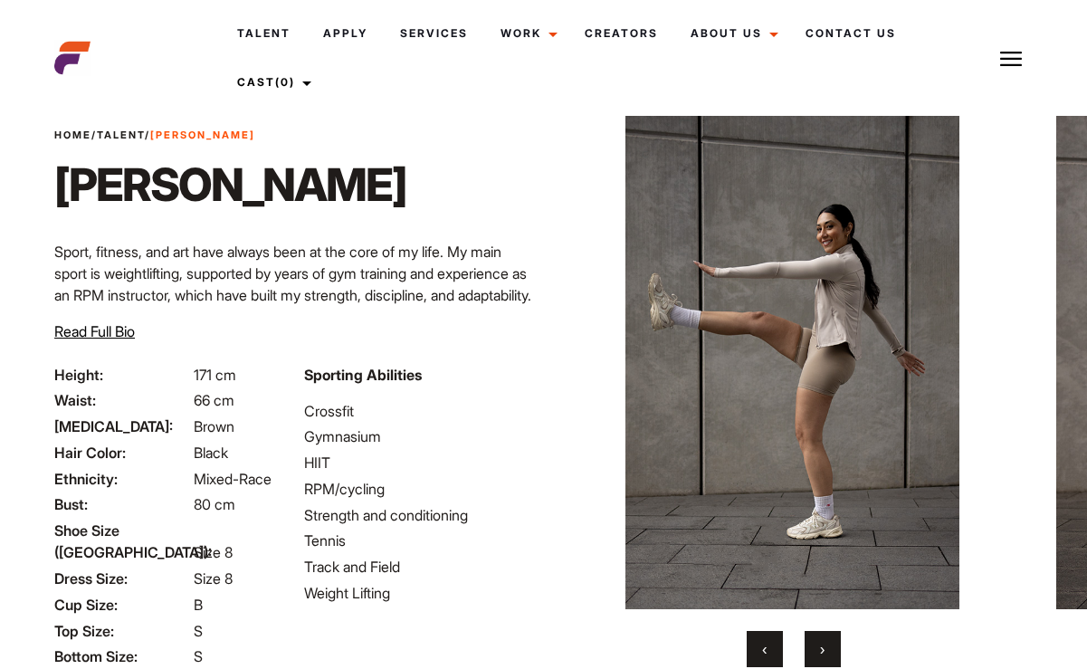
click at [823, 653] on span "›" at bounding box center [822, 649] width 5 height 18
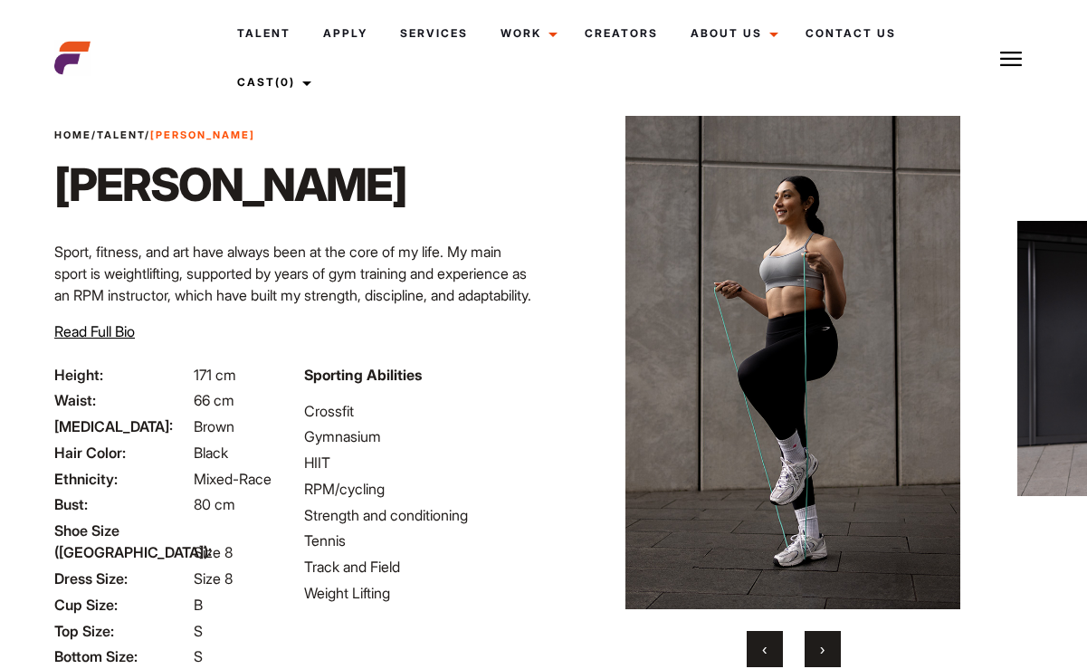
click at [823, 653] on span "›" at bounding box center [822, 649] width 5 height 18
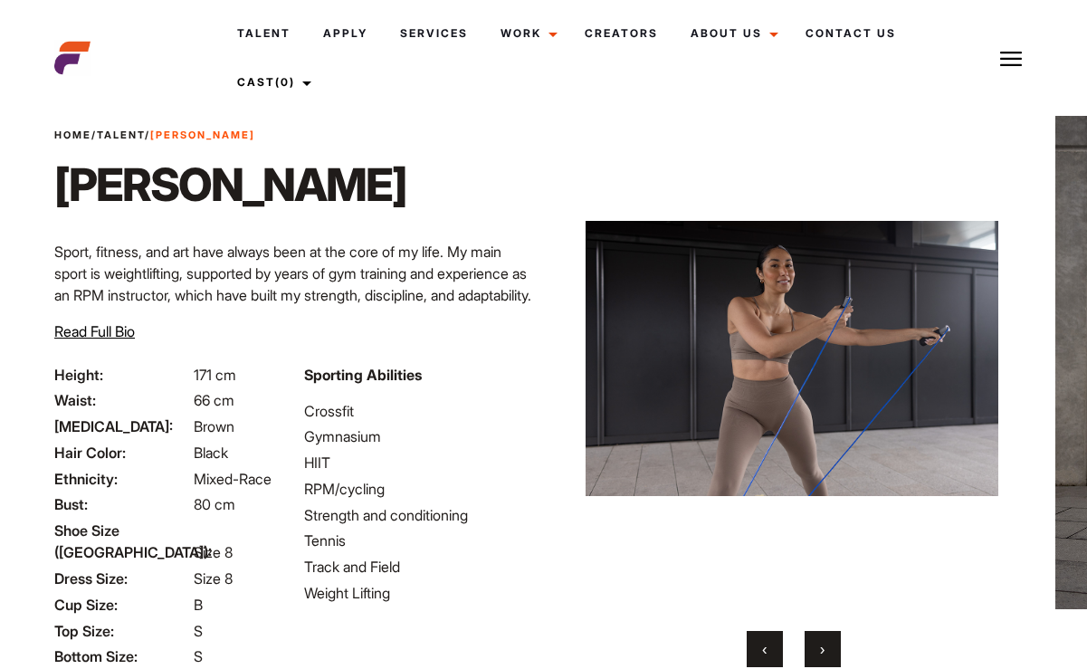
click at [823, 653] on span "›" at bounding box center [822, 649] width 5 height 18
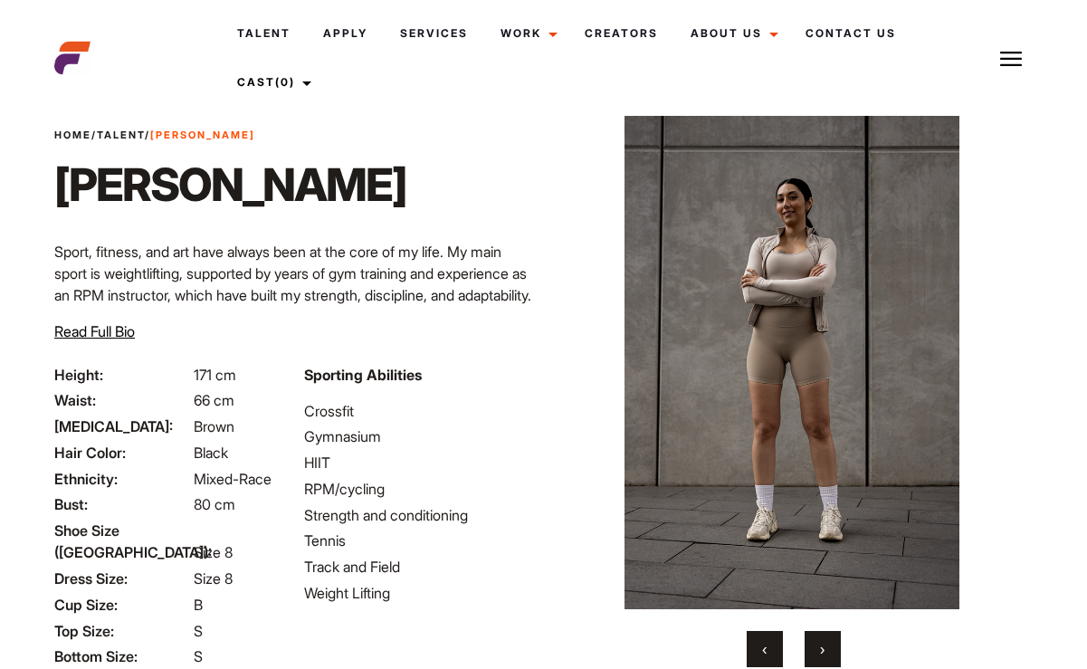
click at [823, 653] on span "›" at bounding box center [822, 649] width 5 height 18
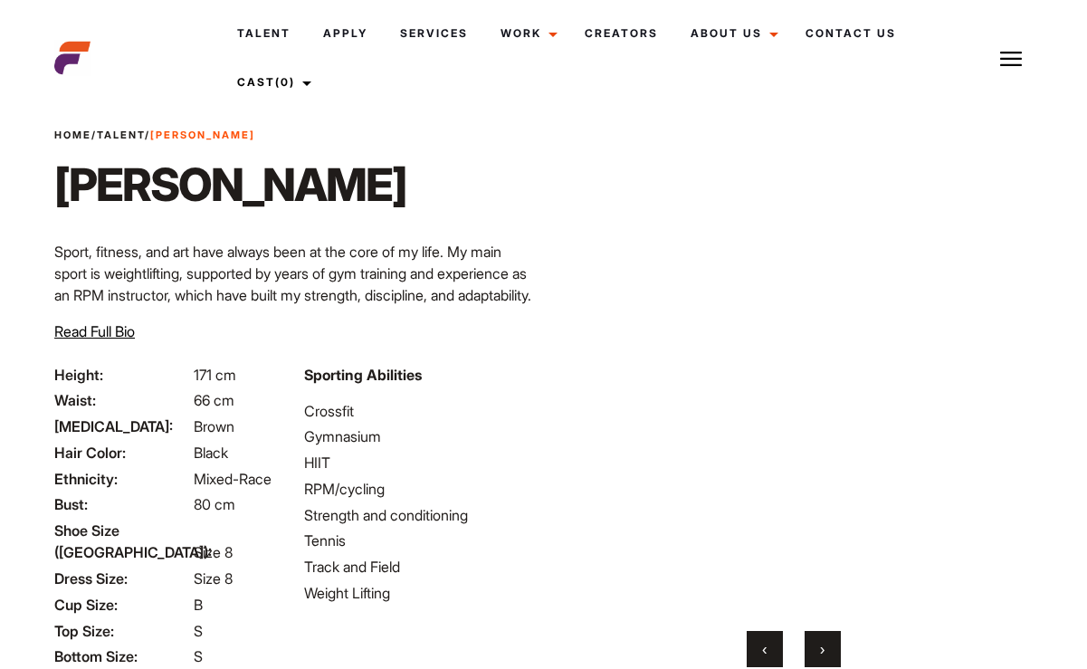
click at [823, 653] on span "›" at bounding box center [822, 649] width 5 height 18
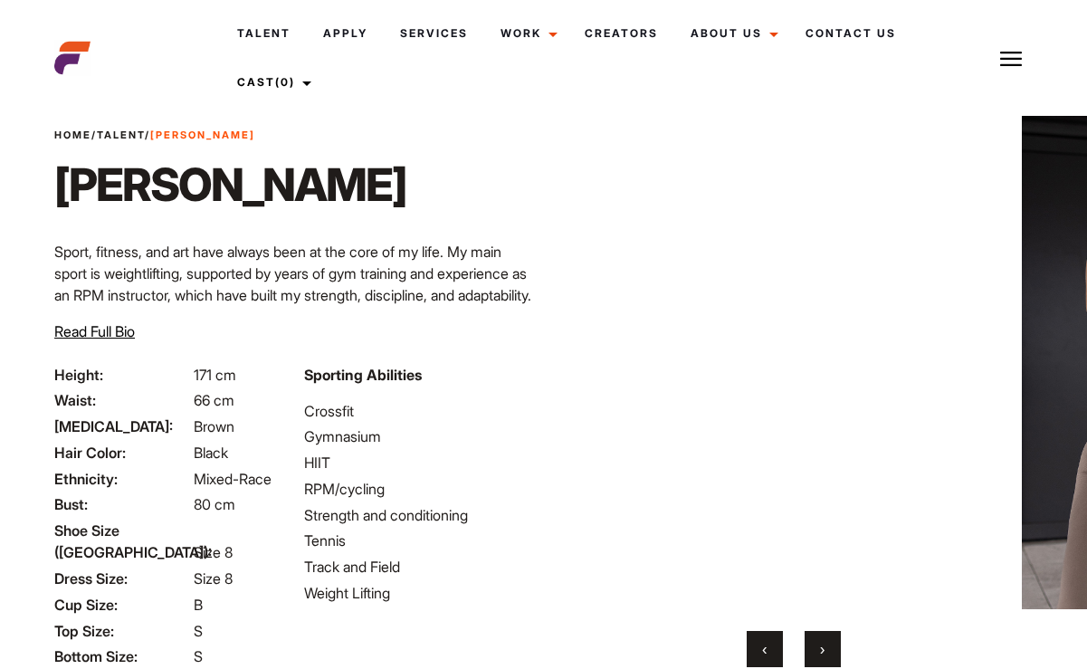
click at [823, 653] on span "›" at bounding box center [822, 649] width 5 height 18
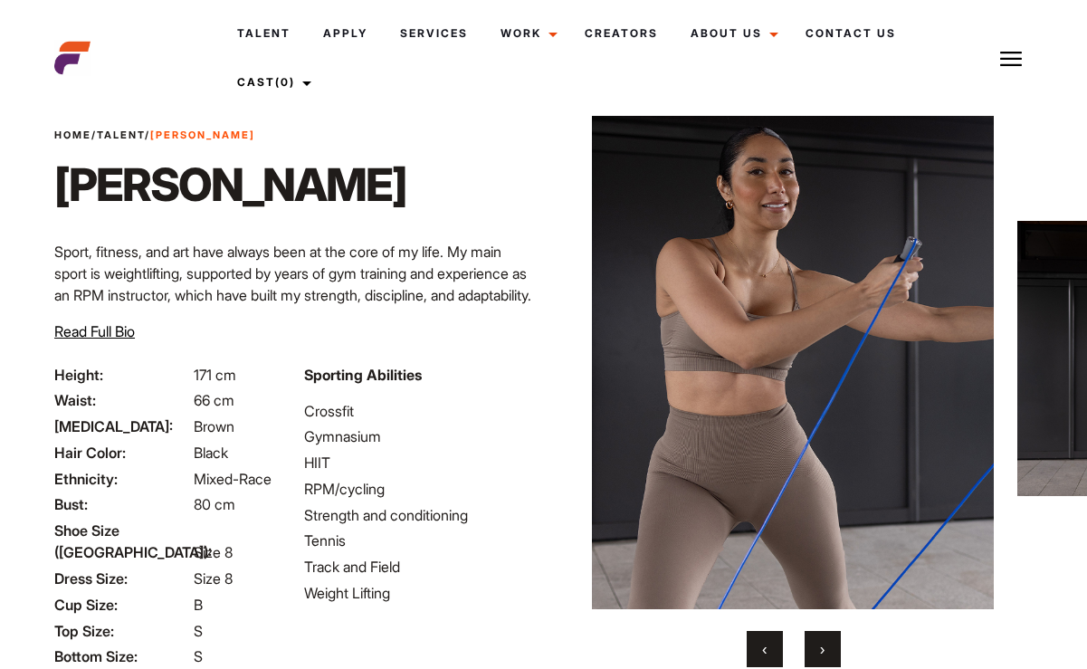
click at [823, 653] on span "›" at bounding box center [822, 649] width 5 height 18
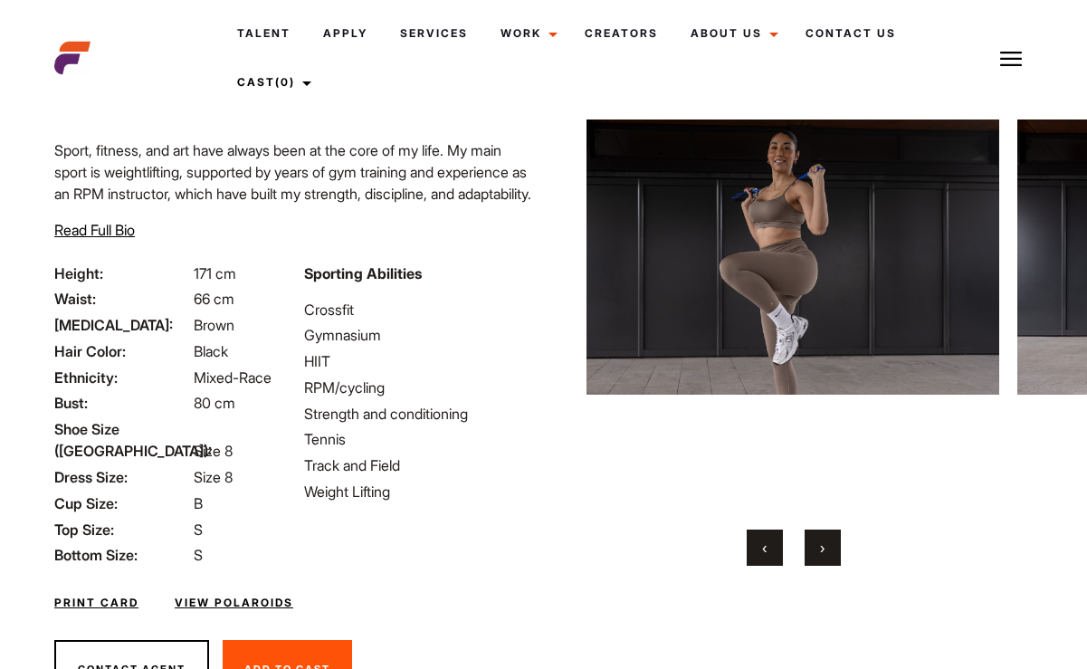
scroll to position [174, 0]
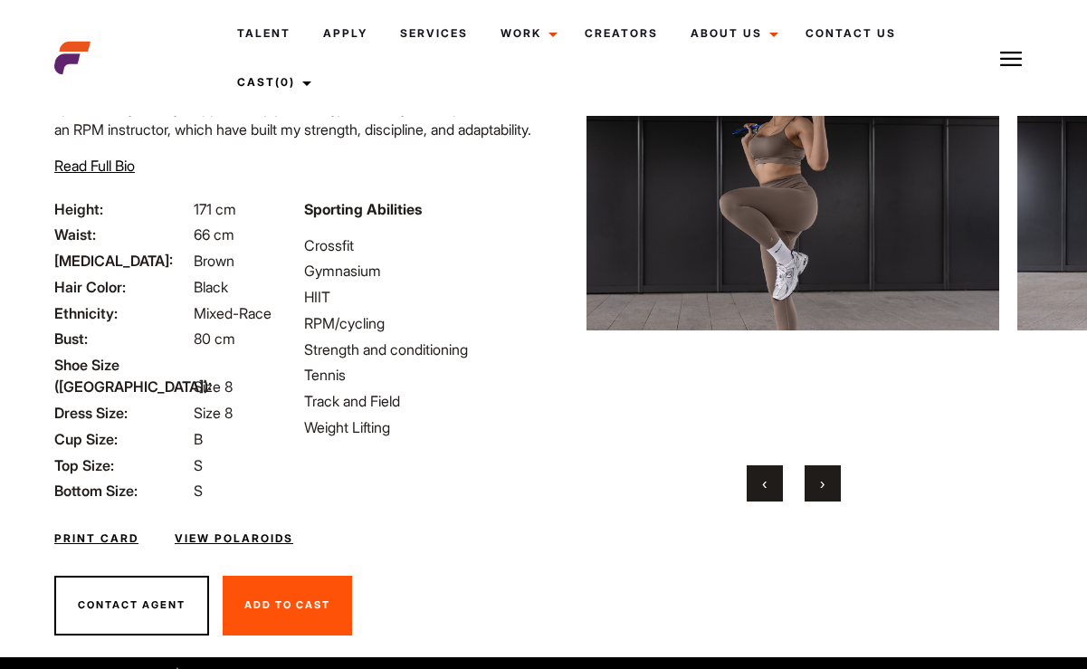
click at [258, 530] on link "View Polaroids" at bounding box center [234, 538] width 119 height 16
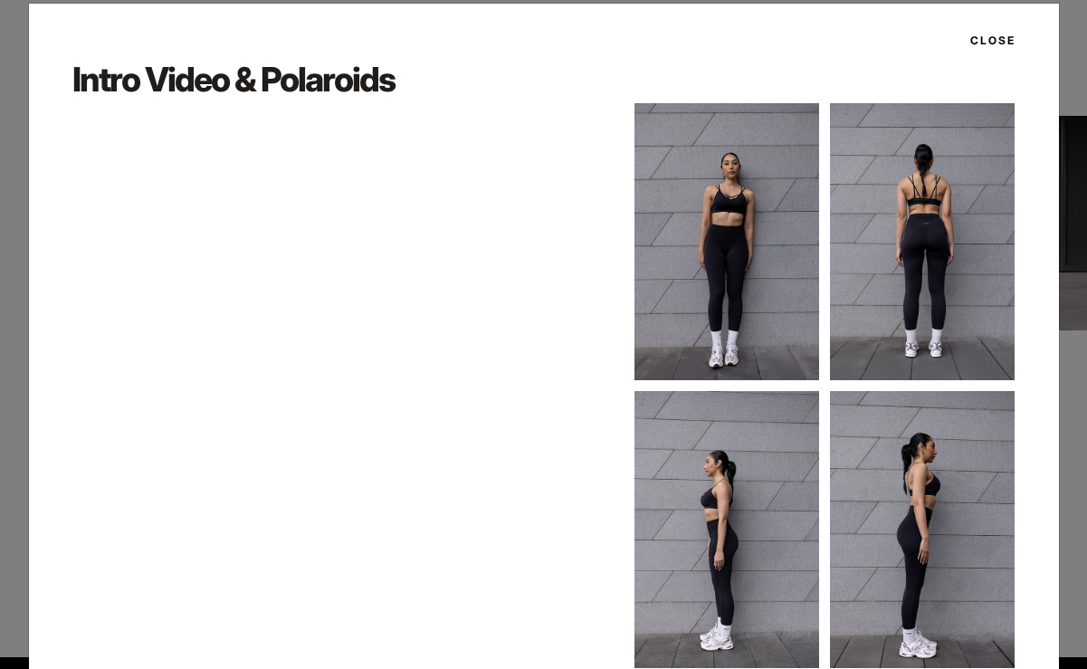
scroll to position [28, 0]
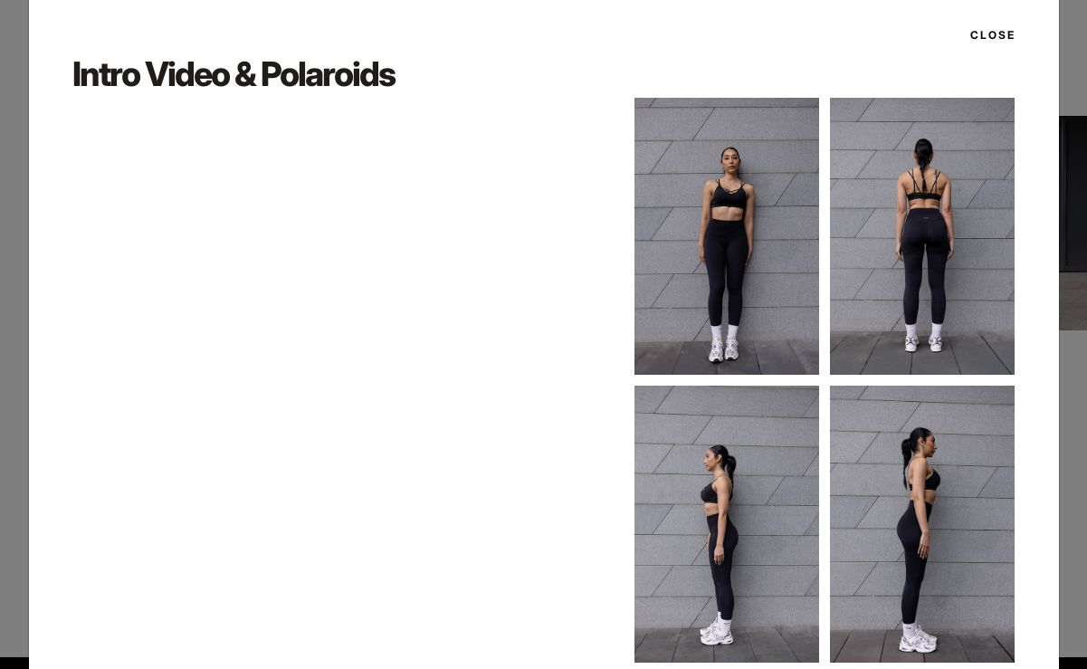
click at [1003, 38] on button "Close" at bounding box center [987, 35] width 56 height 31
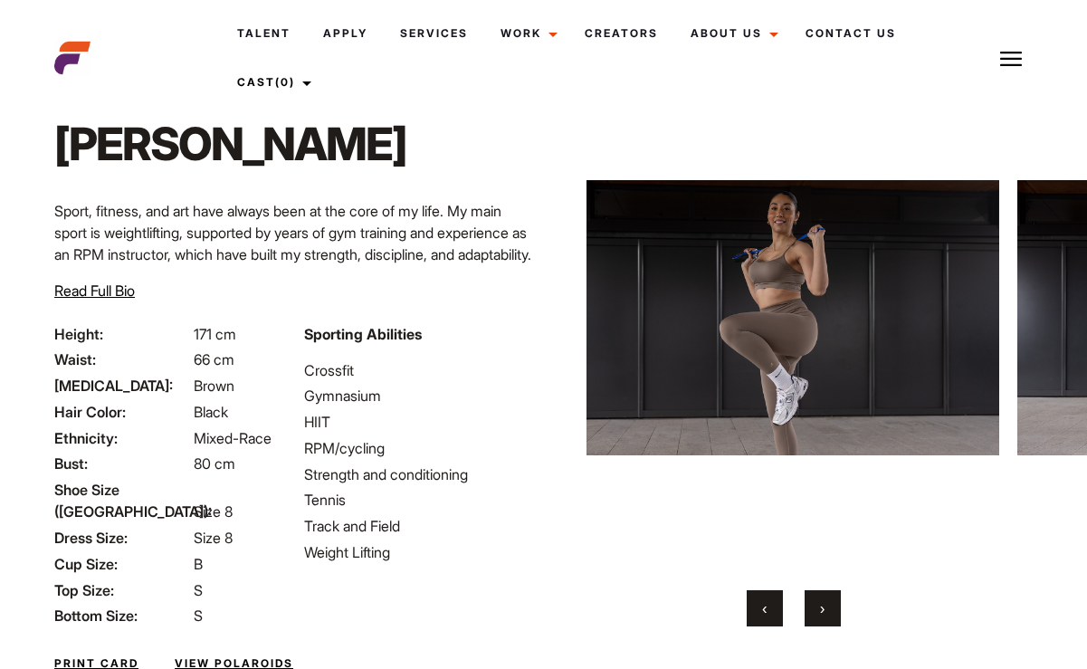
scroll to position [0, 0]
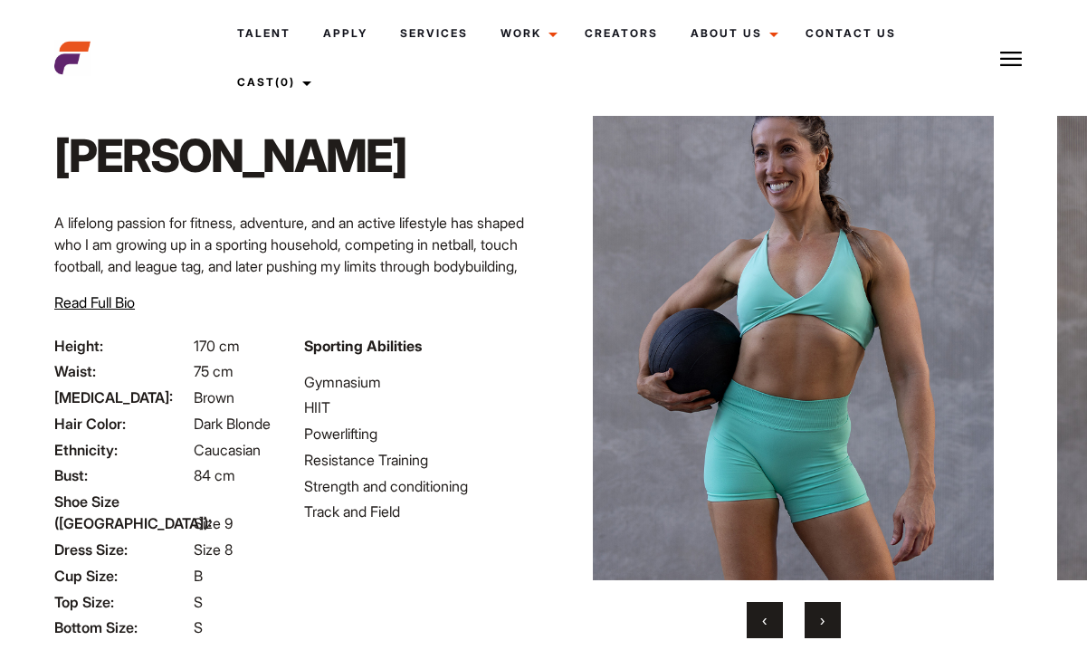
scroll to position [176, 0]
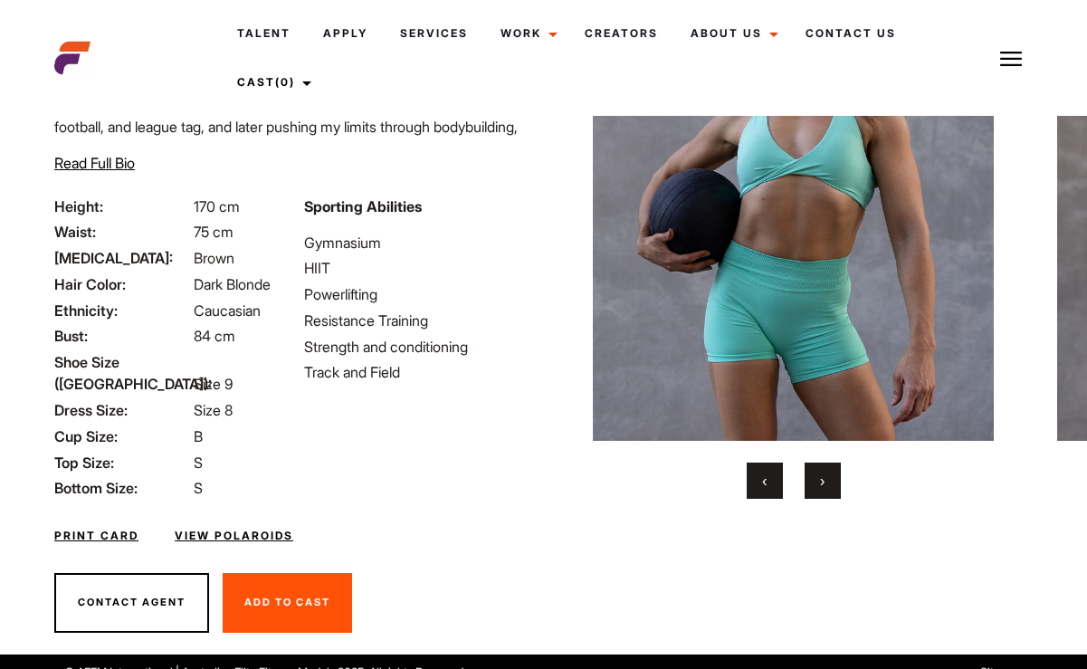
click at [249, 528] on link "View Polaroids" at bounding box center [234, 536] width 119 height 16
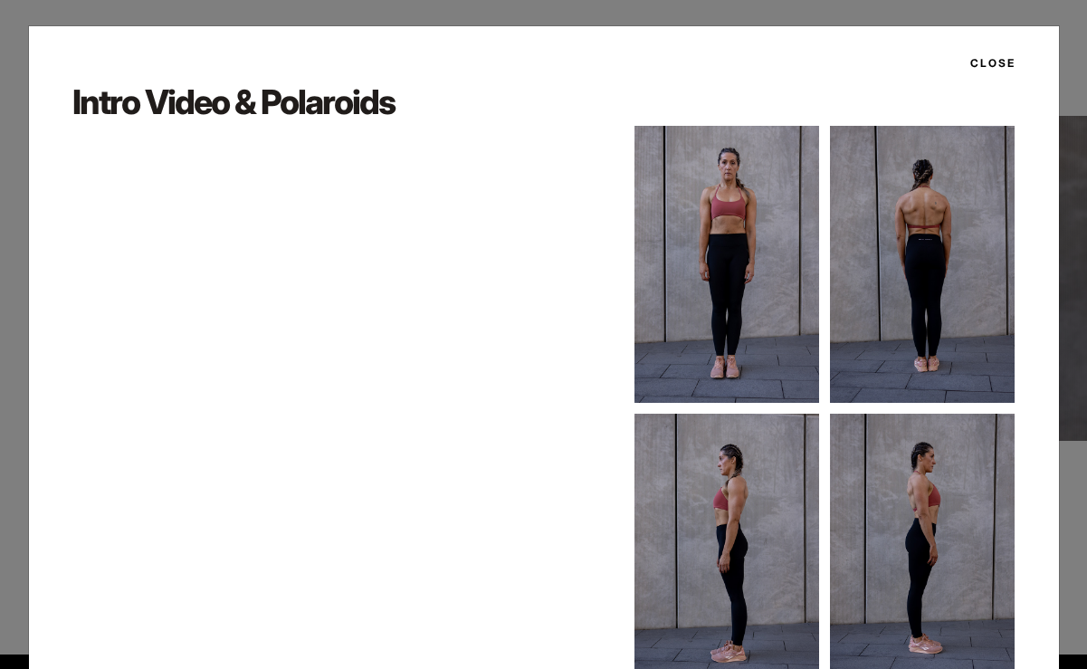
click at [978, 62] on button "Close" at bounding box center [987, 63] width 56 height 31
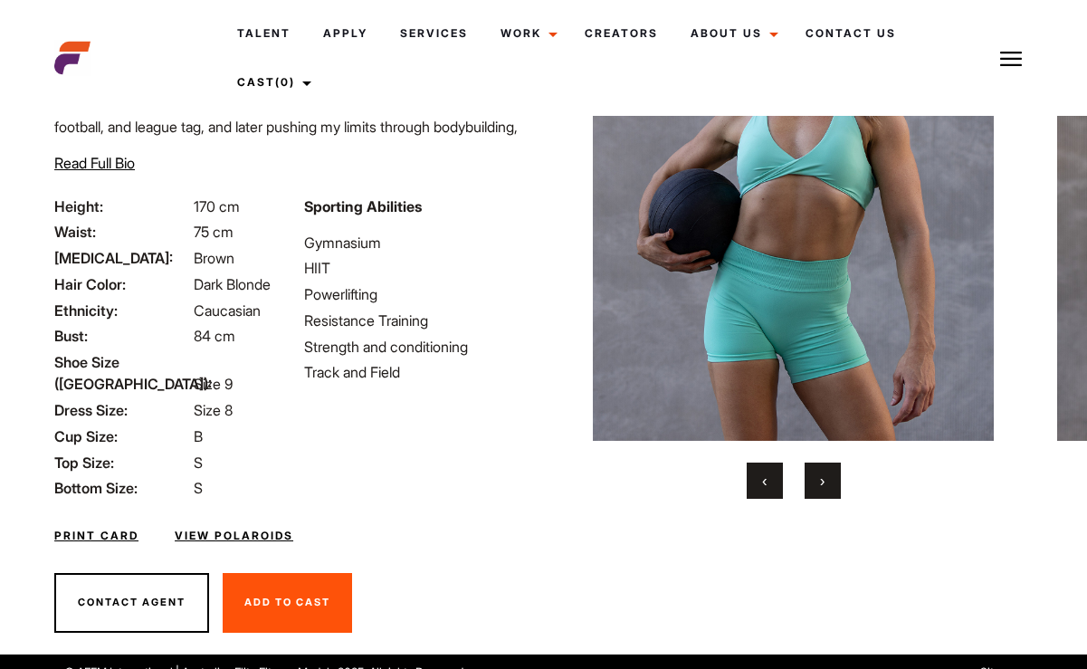
click at [823, 458] on div "Your browser does not support the video tag. Your browser does not support the …" at bounding box center [793, 218] width 413 height 559
click at [823, 468] on button "›" at bounding box center [822, 480] width 36 height 36
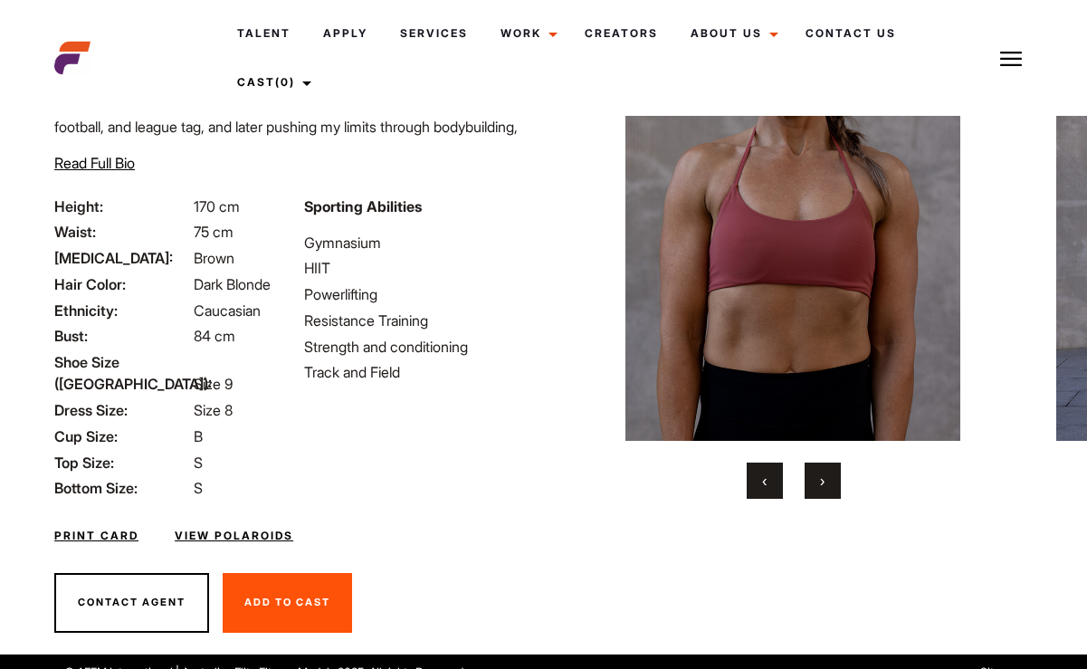
click at [823, 476] on span "›" at bounding box center [822, 480] width 5 height 18
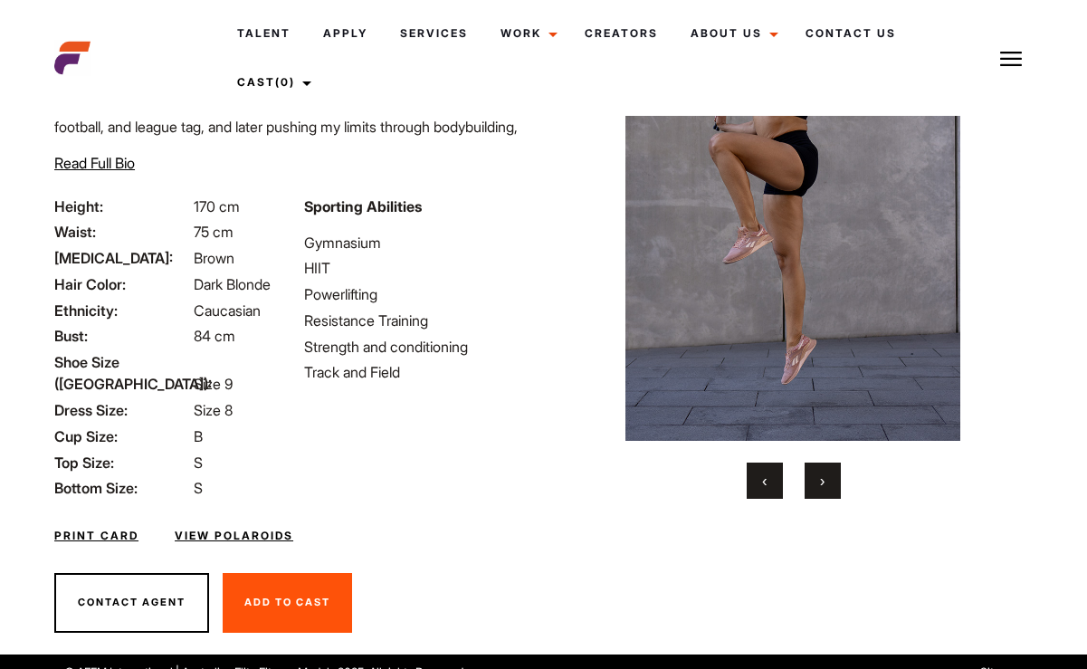
click at [823, 476] on span "›" at bounding box center [822, 480] width 5 height 18
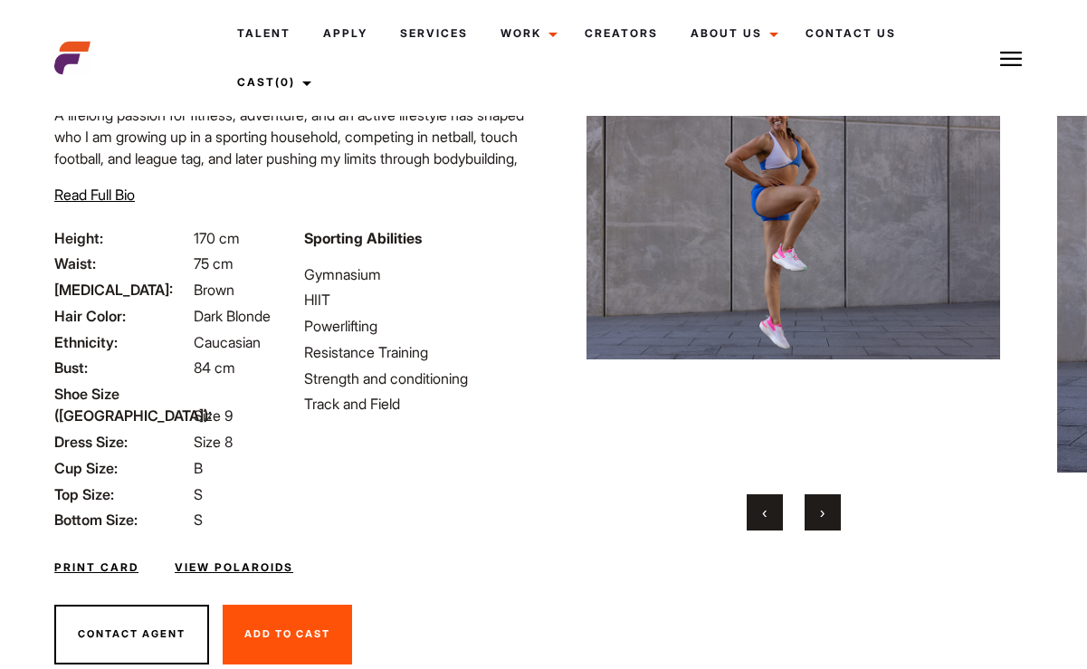
scroll to position [0, 0]
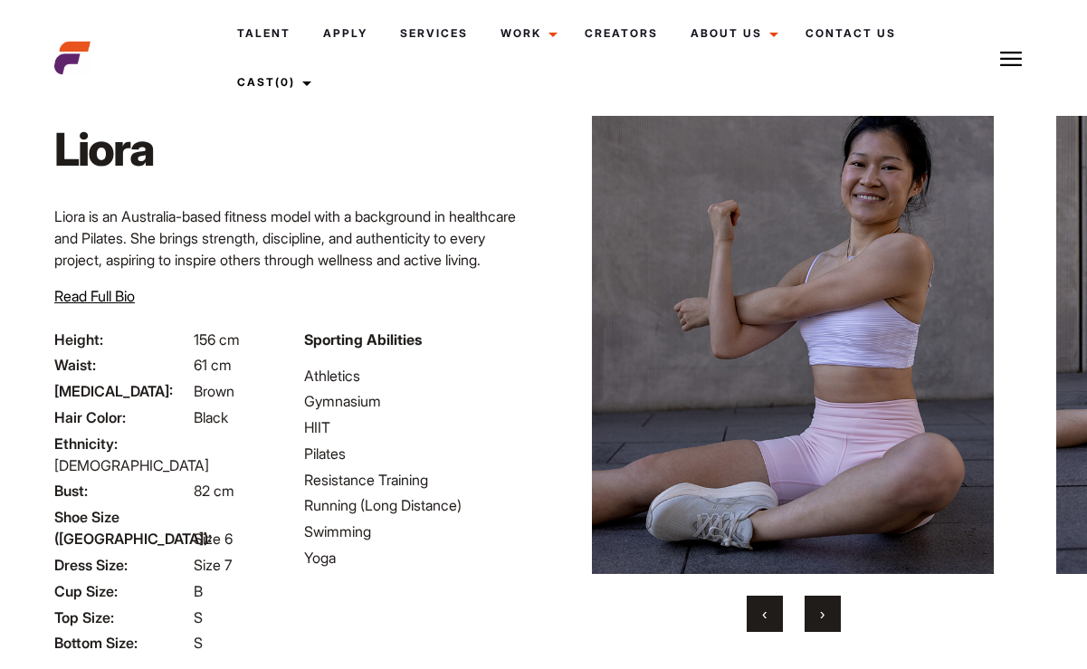
scroll to position [52, 0]
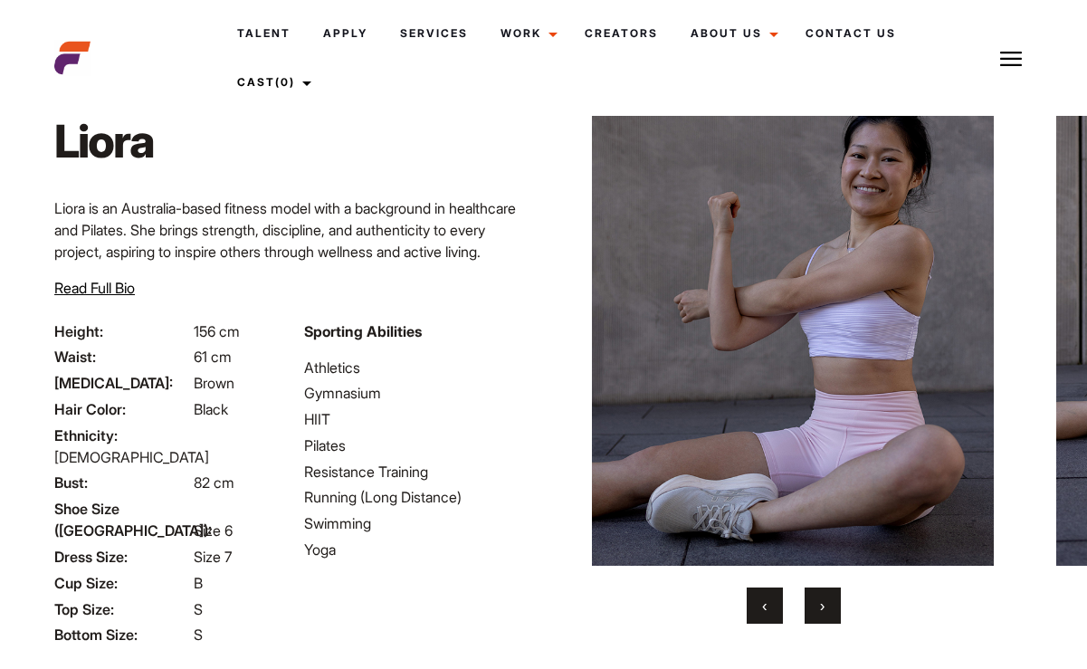
click at [821, 605] on span "›" at bounding box center [822, 605] width 5 height 18
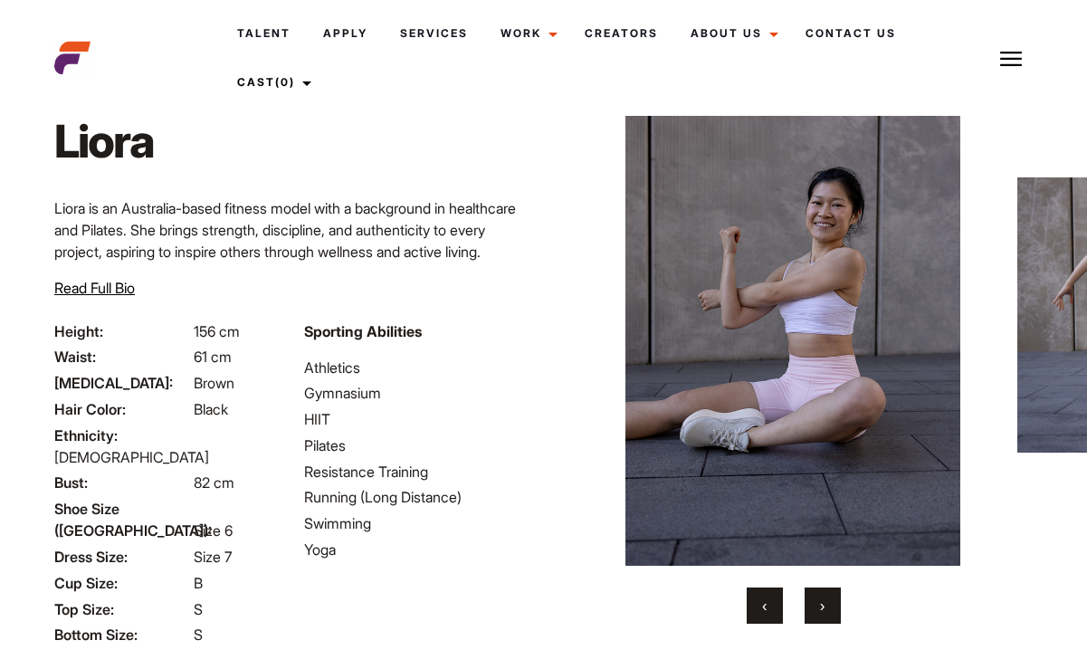
click at [821, 605] on span "›" at bounding box center [822, 605] width 5 height 18
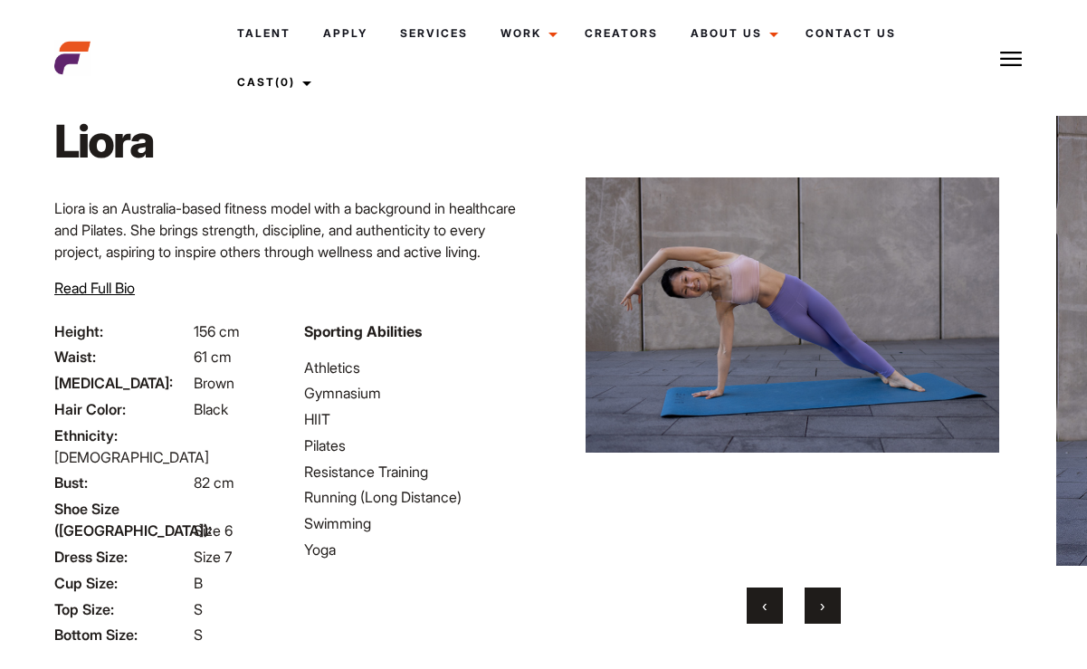
click at [821, 605] on span "›" at bounding box center [822, 605] width 5 height 18
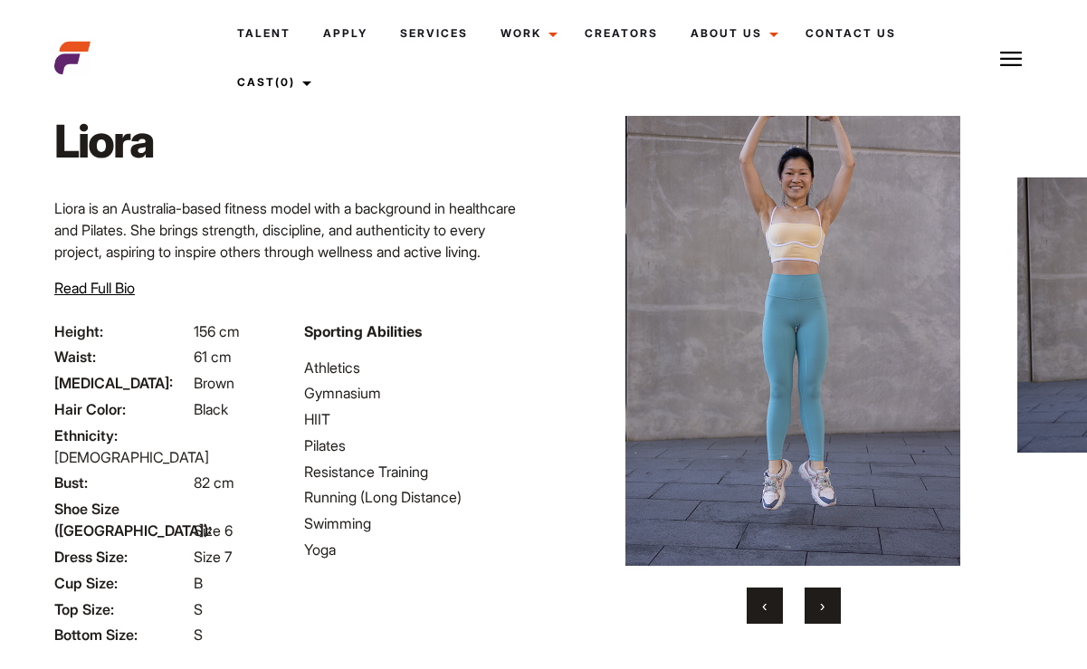
click at [821, 605] on span "›" at bounding box center [822, 605] width 5 height 18
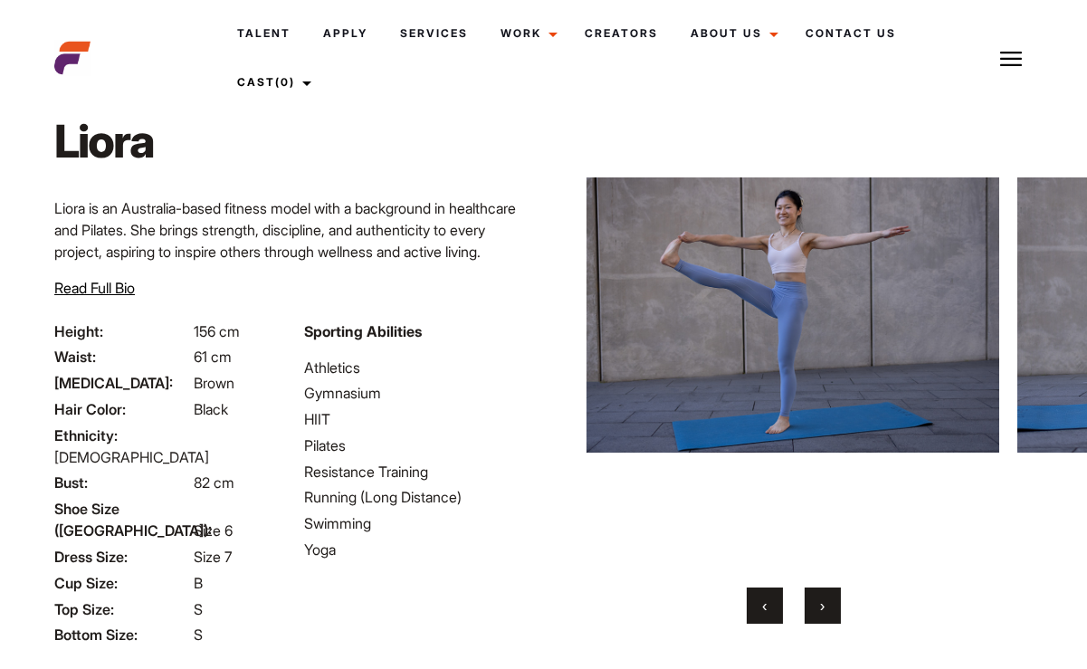
click at [821, 605] on span "›" at bounding box center [822, 605] width 5 height 18
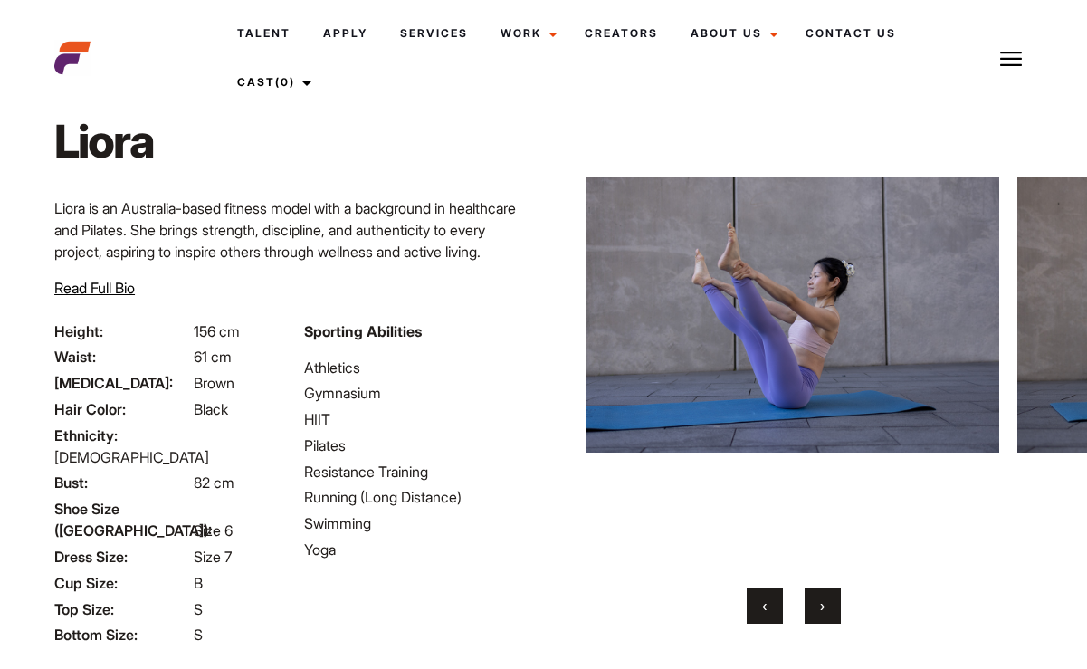
click at [821, 605] on span "›" at bounding box center [822, 605] width 5 height 18
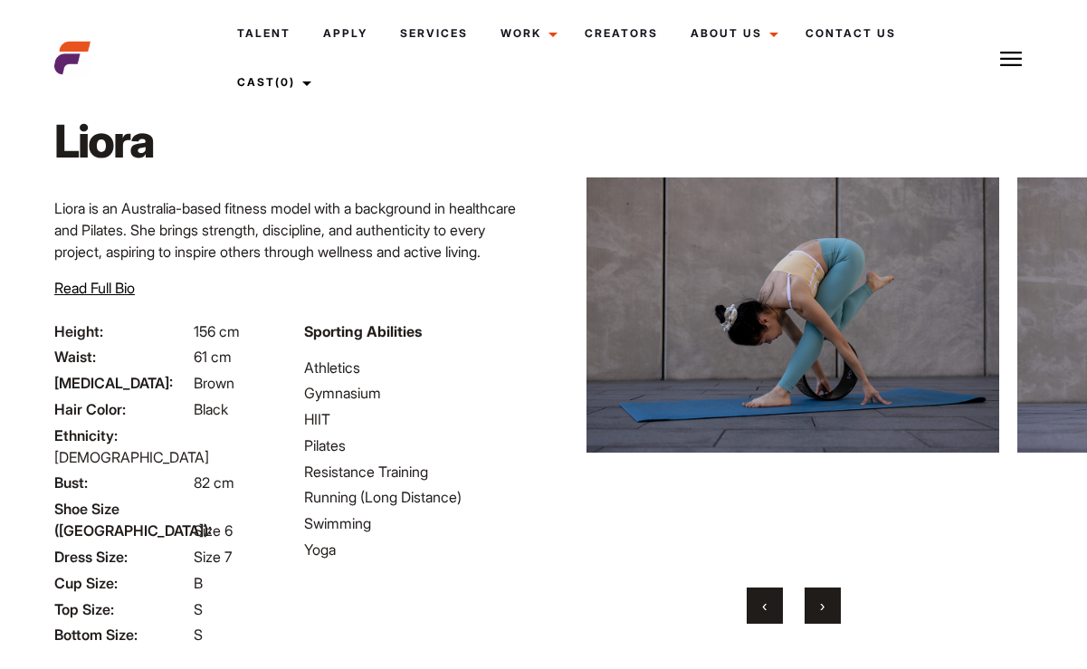
click at [821, 605] on span "›" at bounding box center [822, 605] width 5 height 18
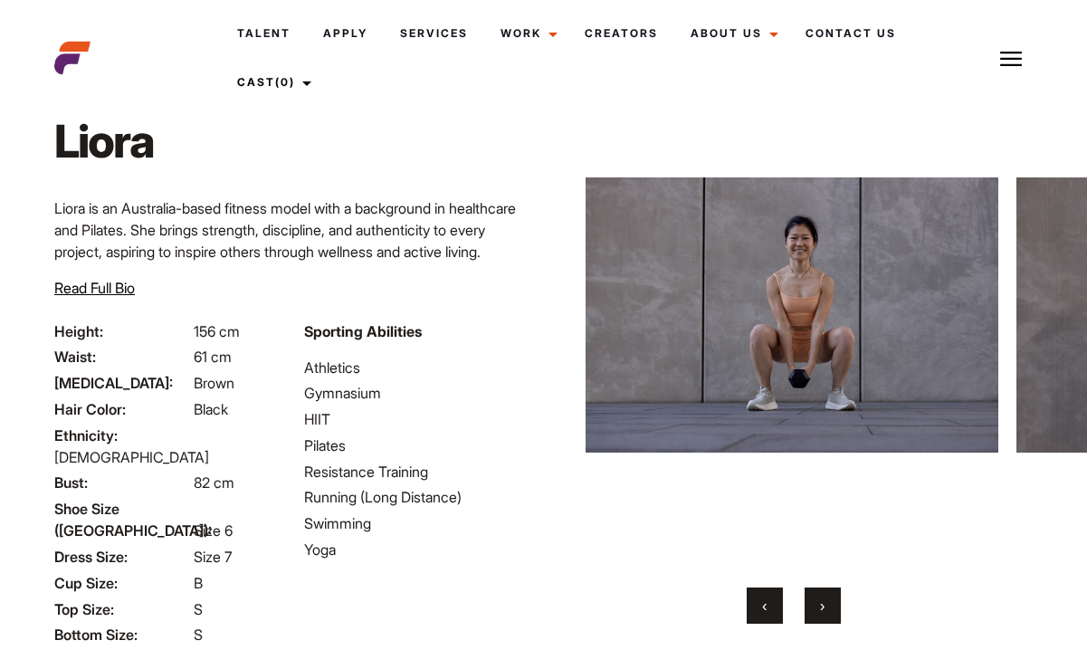
click at [821, 605] on span "›" at bounding box center [822, 605] width 5 height 18
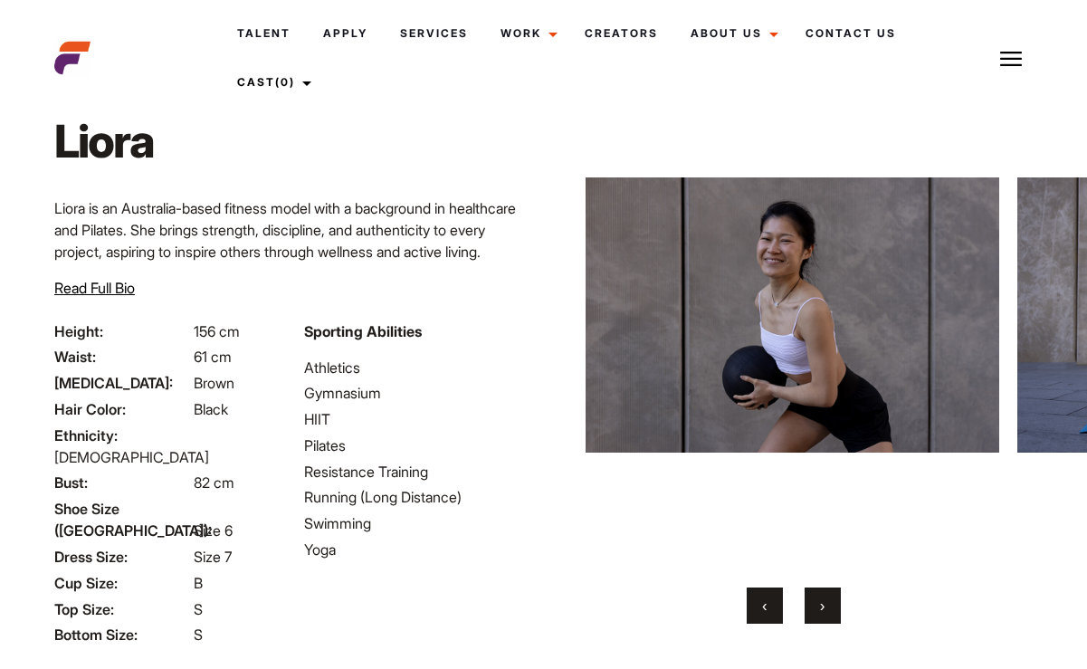
click at [821, 605] on span "›" at bounding box center [822, 605] width 5 height 18
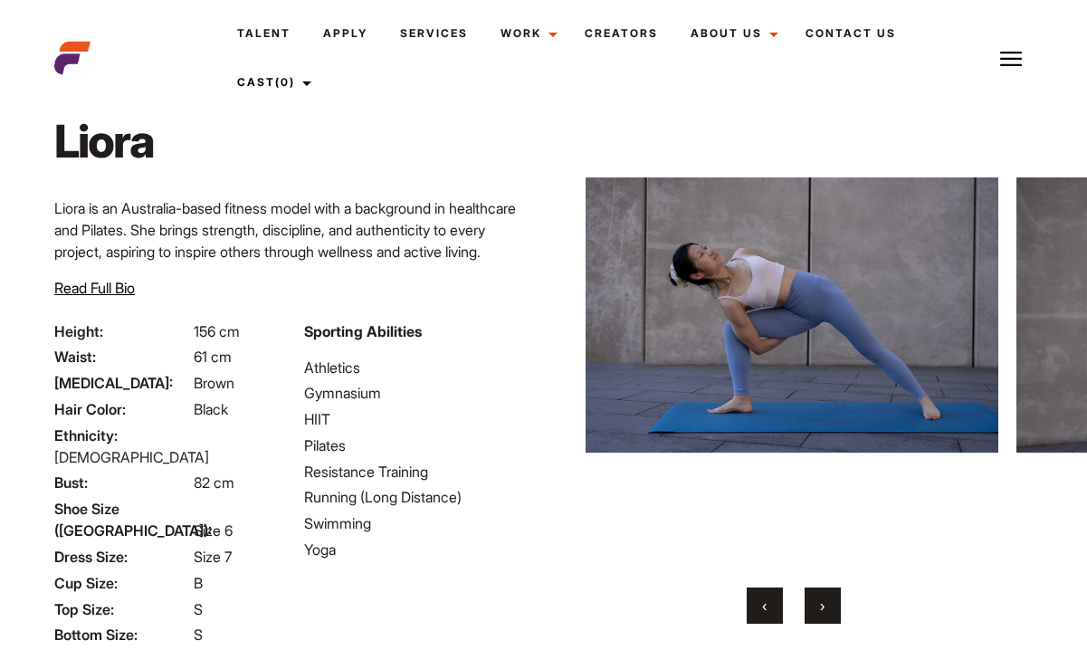
click at [821, 605] on span "›" at bounding box center [822, 605] width 5 height 18
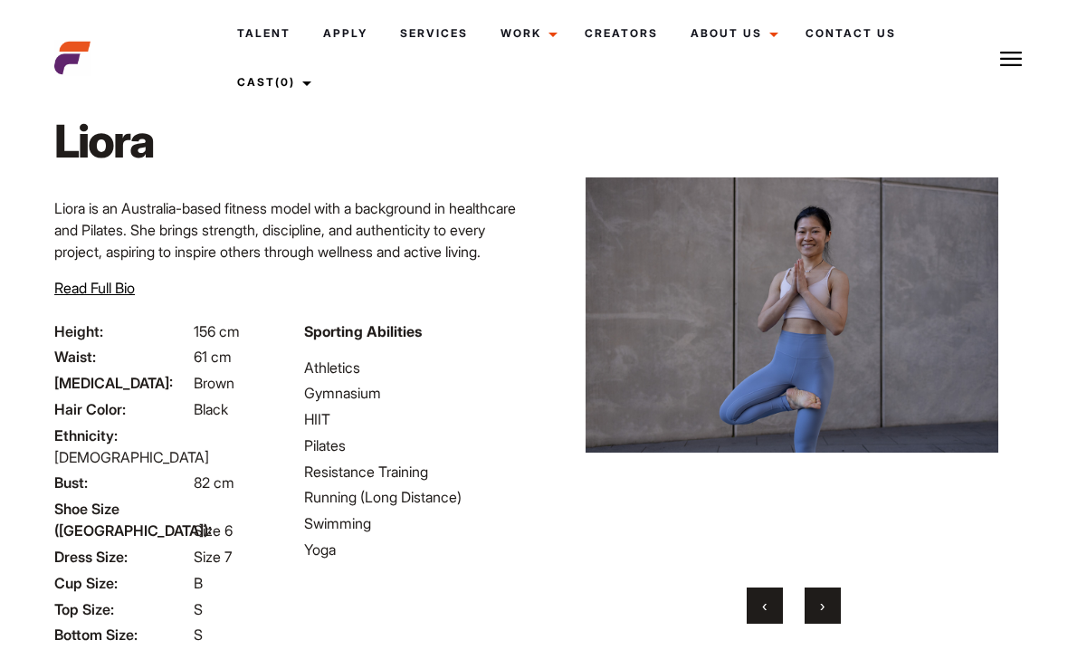
click at [821, 605] on span "›" at bounding box center [822, 605] width 5 height 18
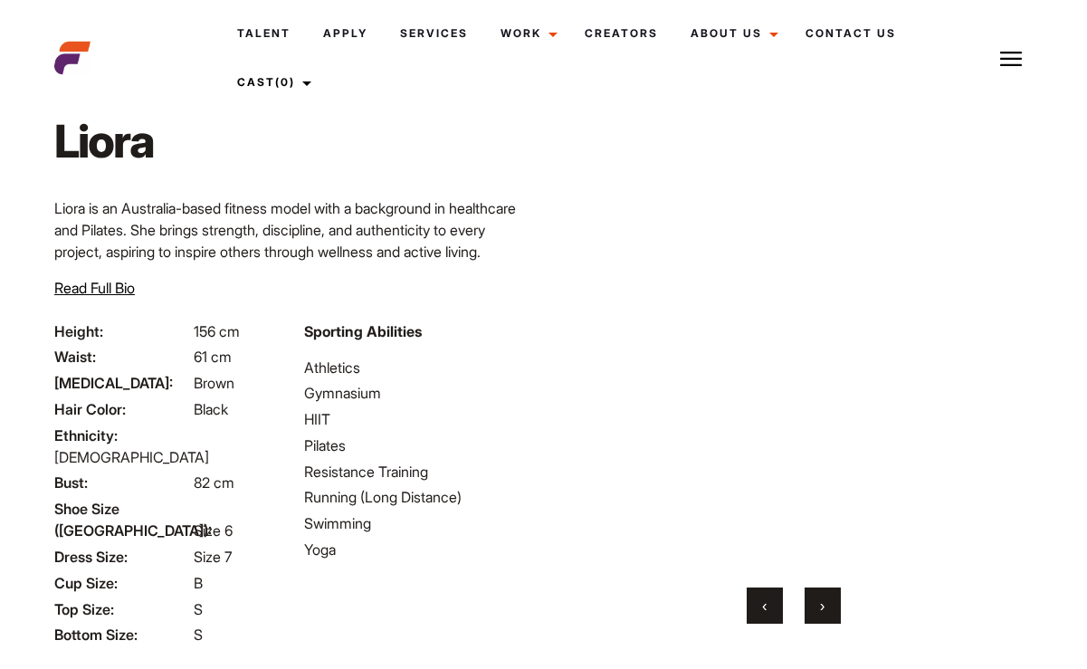
click at [821, 605] on span "›" at bounding box center [822, 605] width 5 height 18
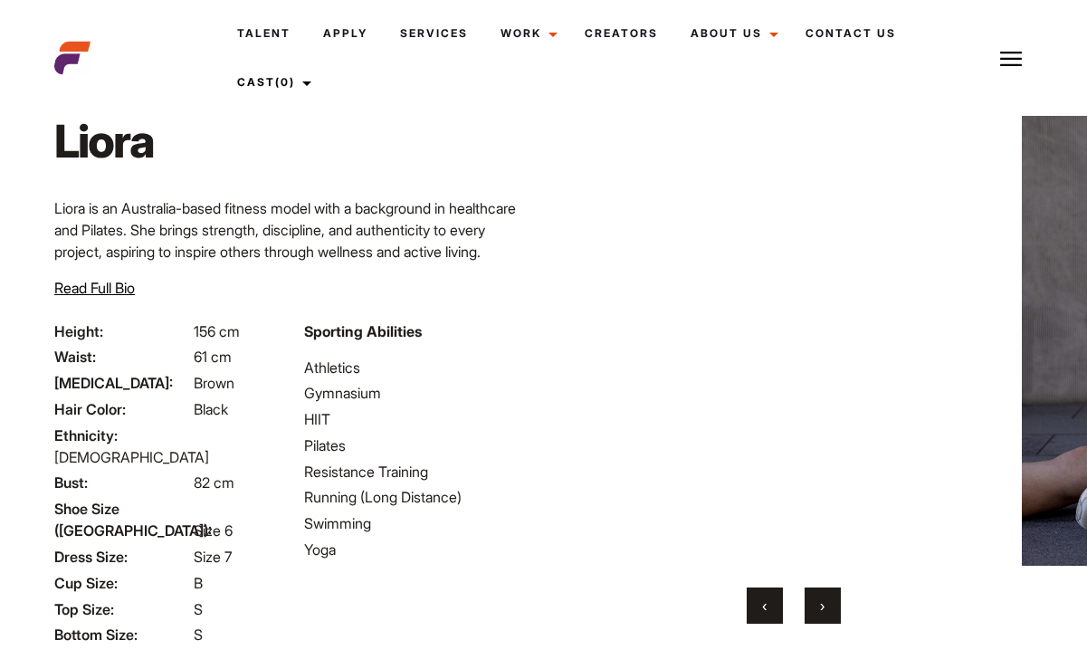
click at [821, 605] on span "›" at bounding box center [822, 605] width 5 height 18
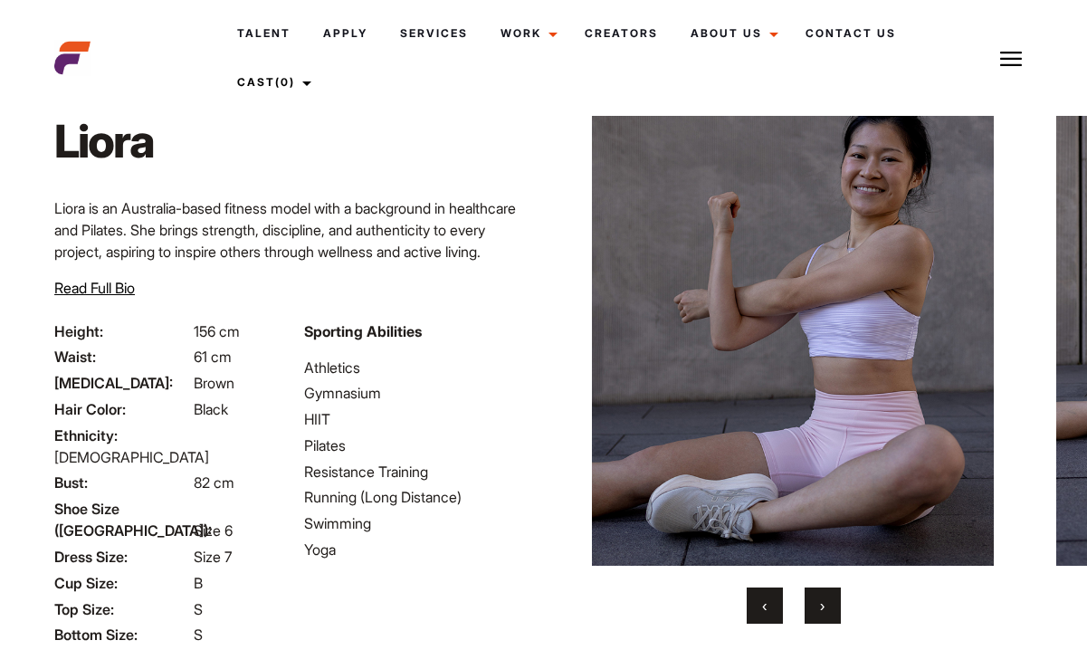
click at [821, 605] on span "›" at bounding box center [822, 605] width 5 height 18
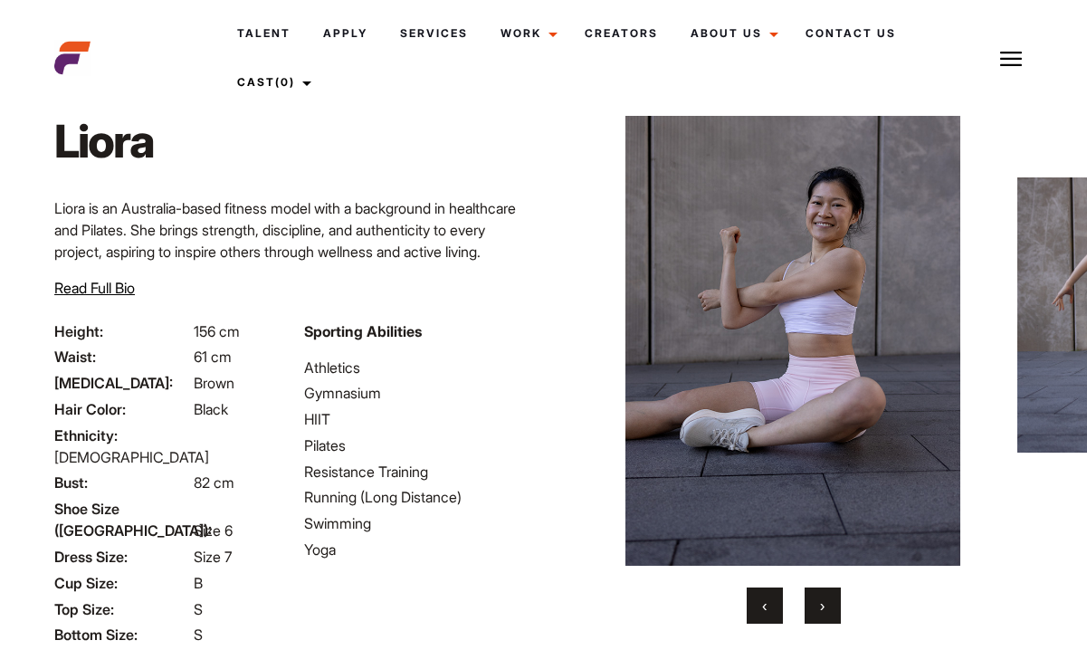
click at [821, 605] on span "›" at bounding box center [822, 605] width 5 height 18
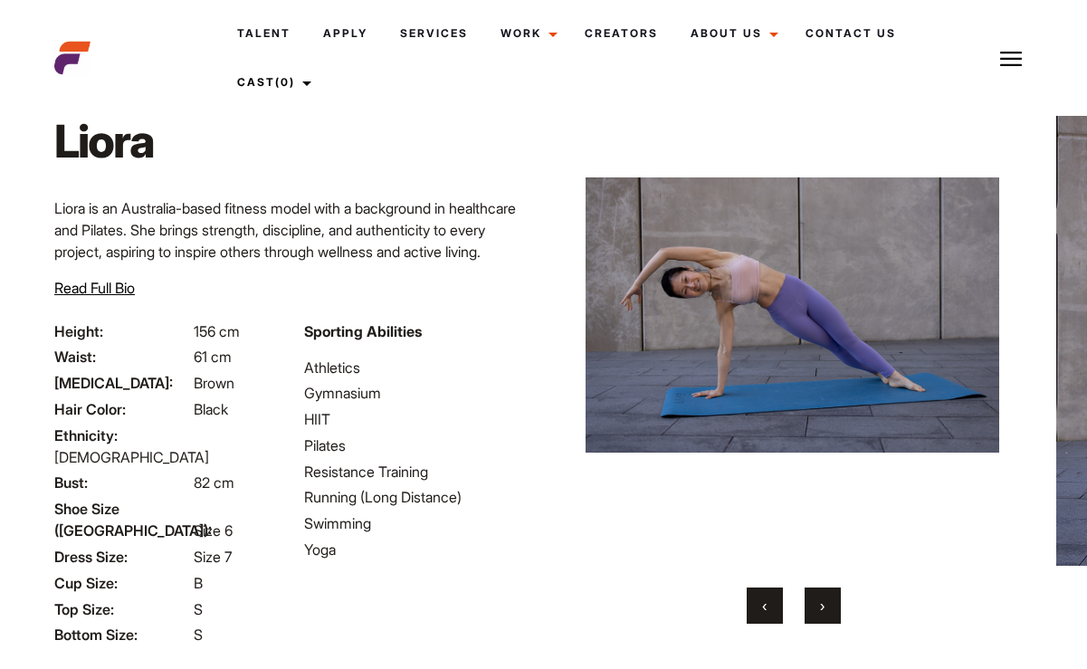
click at [821, 605] on span "›" at bounding box center [822, 605] width 5 height 18
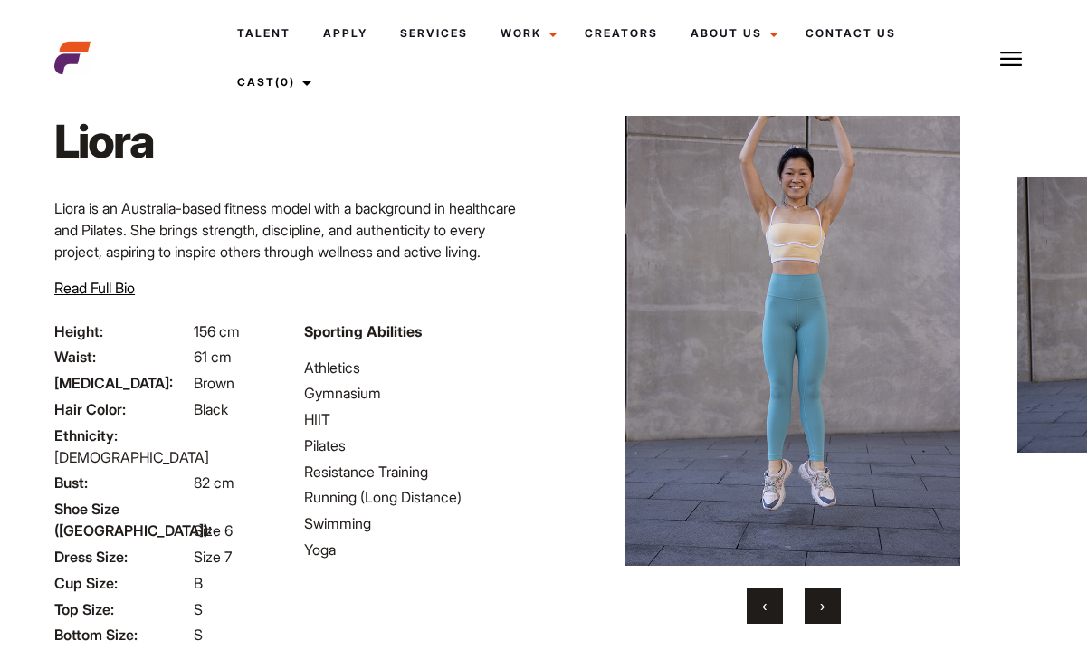
click at [821, 605] on span "›" at bounding box center [822, 605] width 5 height 18
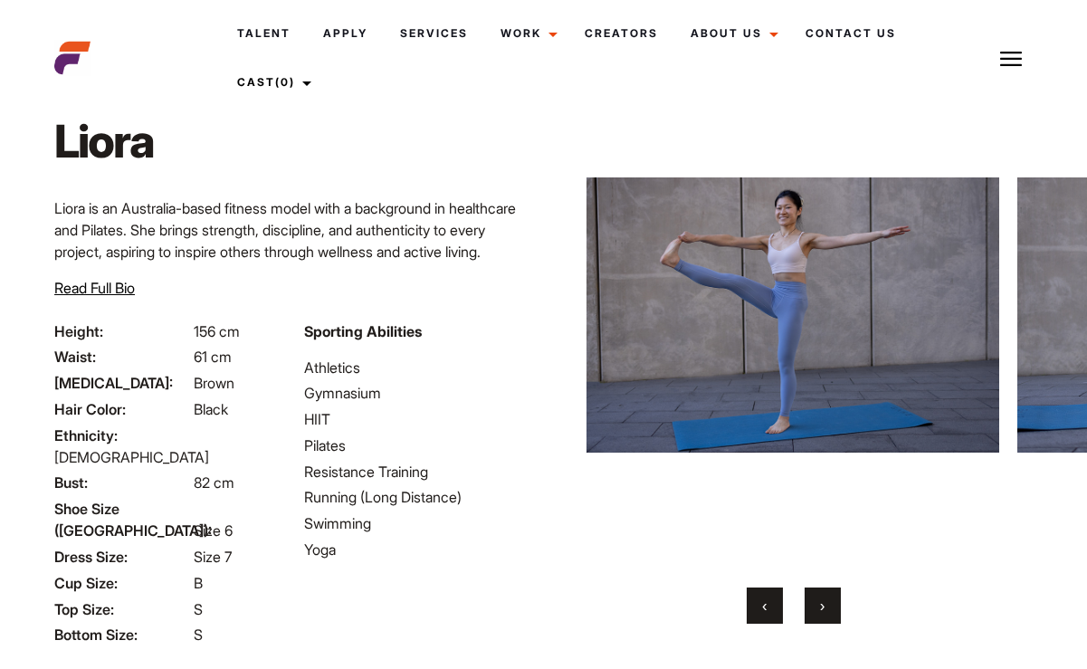
click at [821, 605] on span "›" at bounding box center [822, 605] width 5 height 18
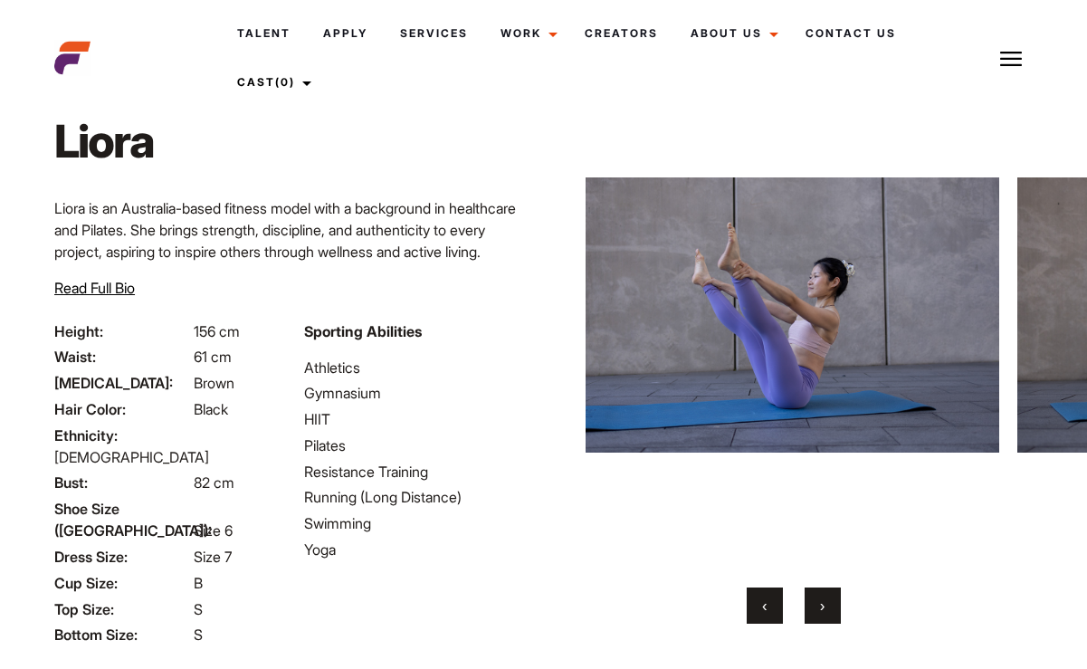
click at [821, 605] on span "›" at bounding box center [822, 605] width 5 height 18
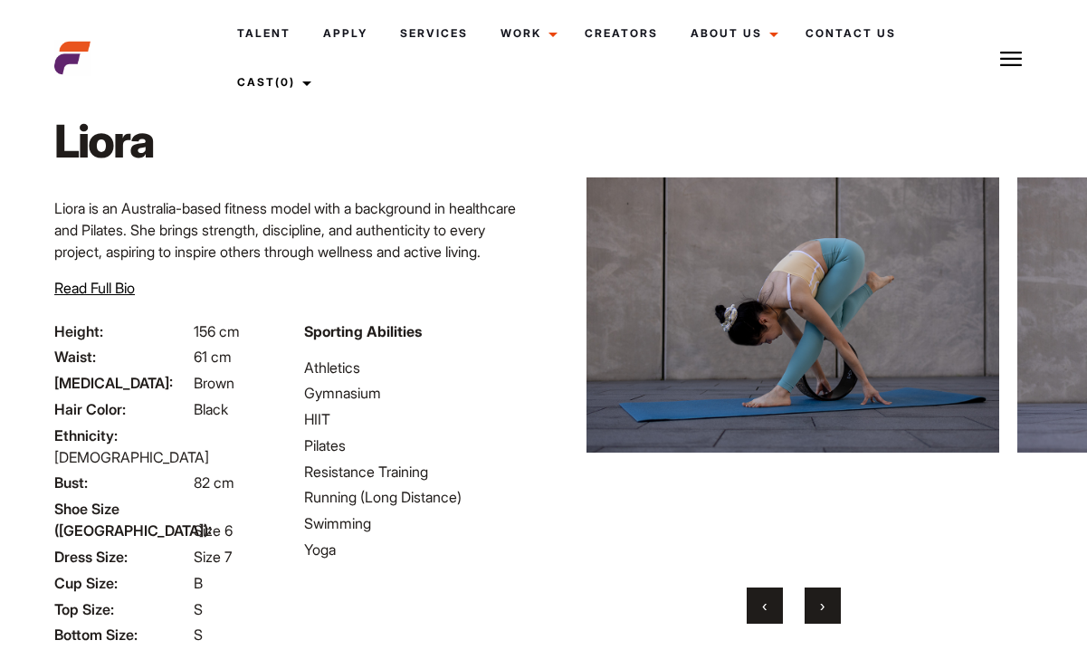
click at [821, 605] on span "›" at bounding box center [822, 605] width 5 height 18
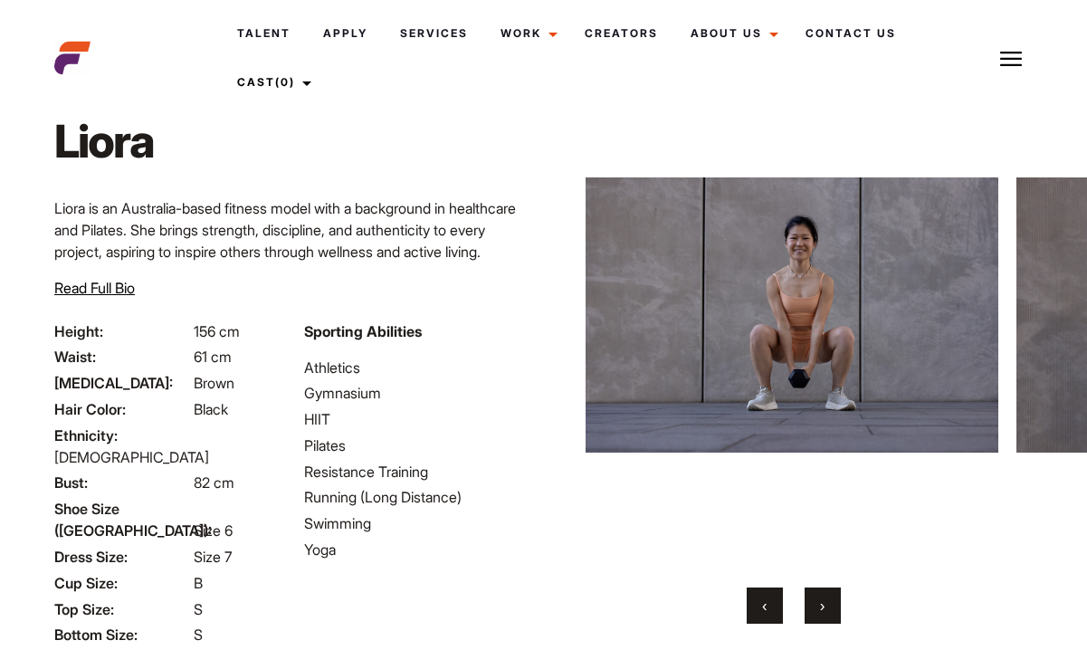
click at [821, 605] on span "›" at bounding box center [822, 605] width 5 height 18
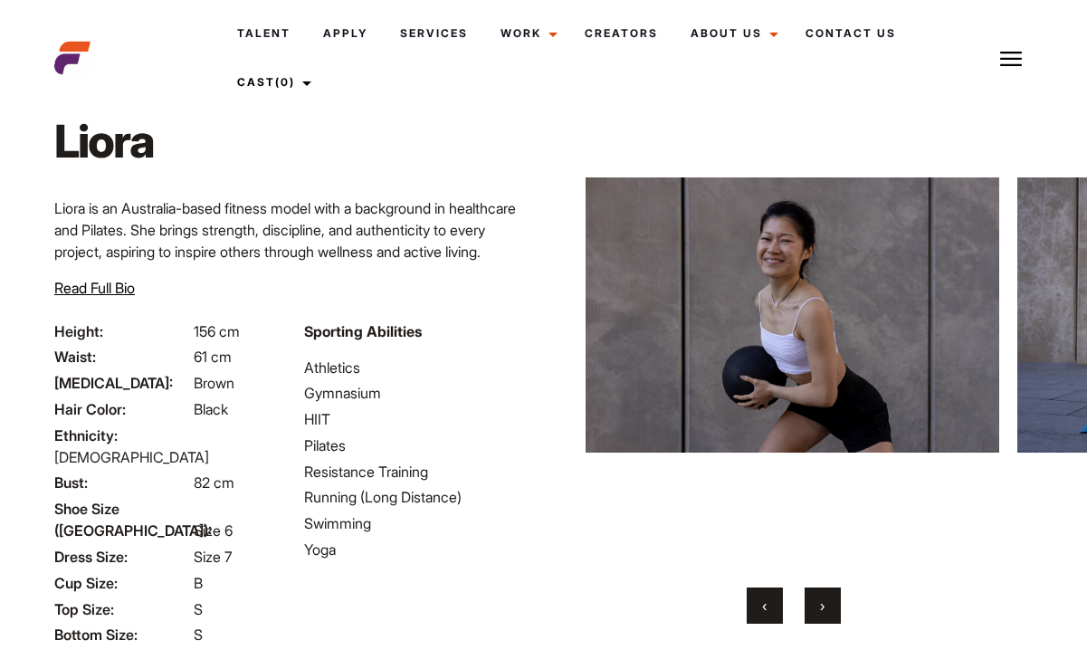
click at [821, 605] on span "›" at bounding box center [822, 605] width 5 height 18
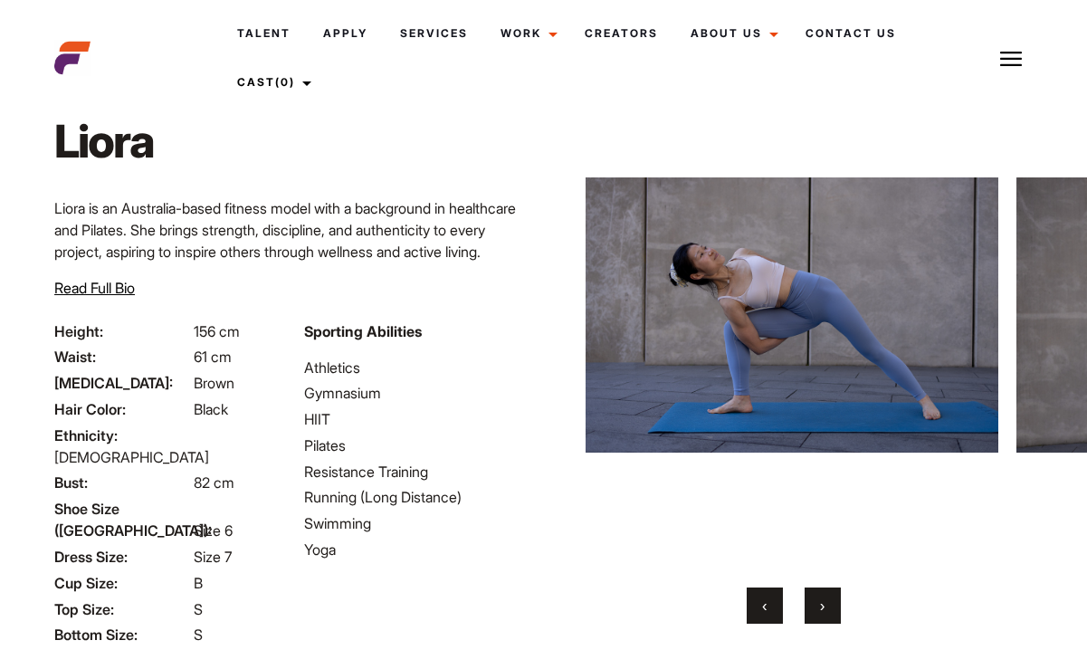
click at [821, 605] on span "›" at bounding box center [822, 605] width 5 height 18
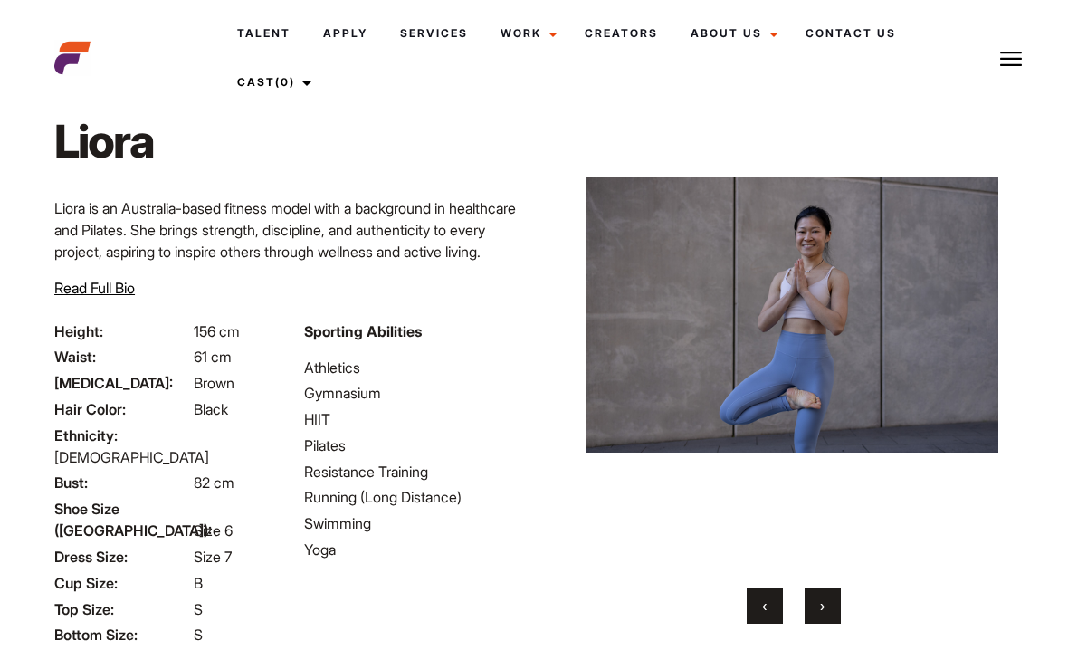
click at [821, 605] on span "›" at bounding box center [822, 605] width 5 height 18
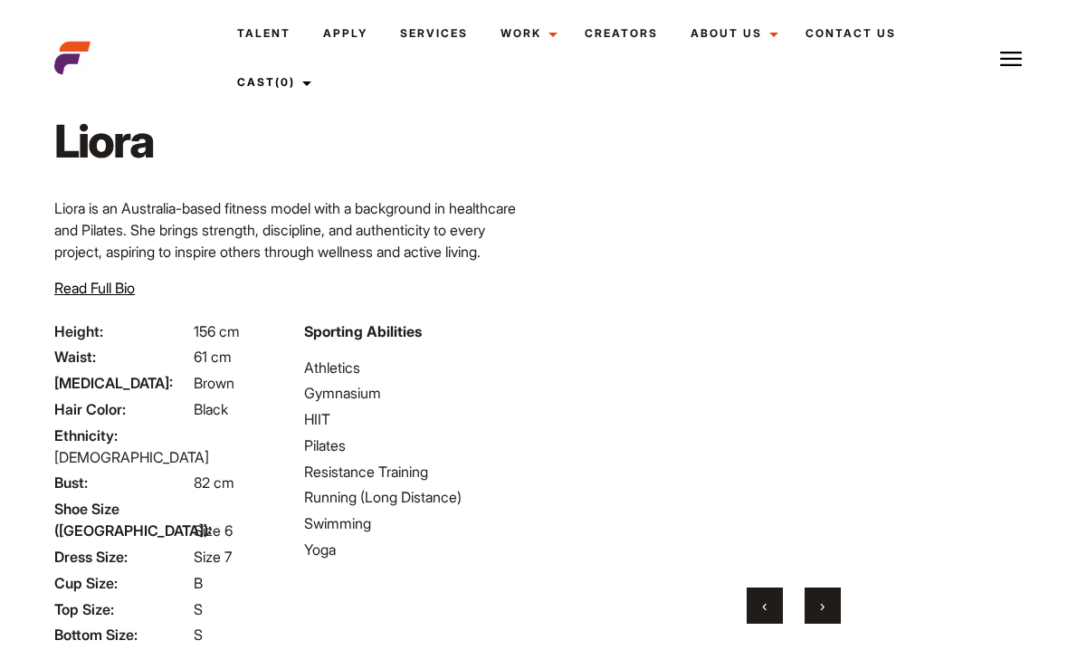
click at [821, 605] on span "›" at bounding box center [822, 605] width 5 height 18
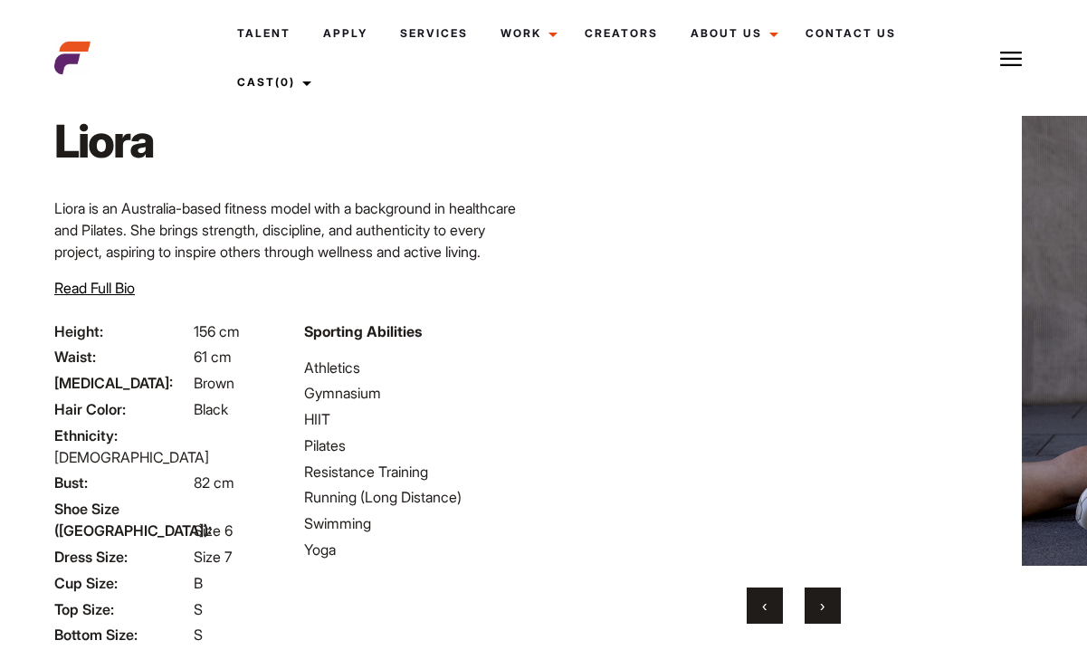
scroll to position [176, 0]
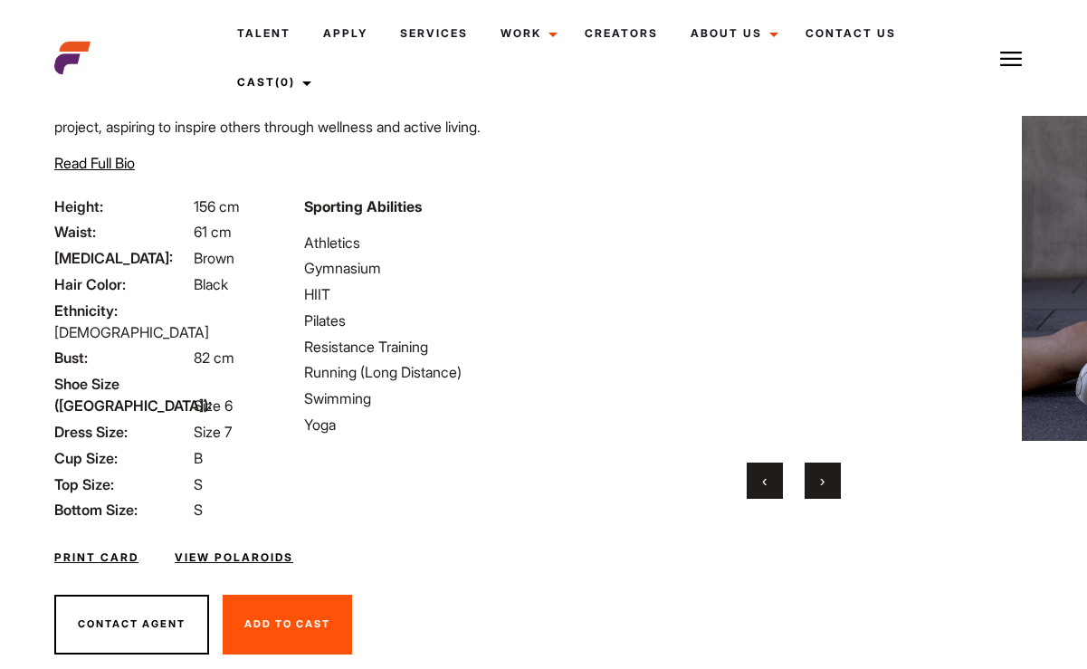
click at [251, 549] on link "View Polaroids" at bounding box center [234, 557] width 119 height 16
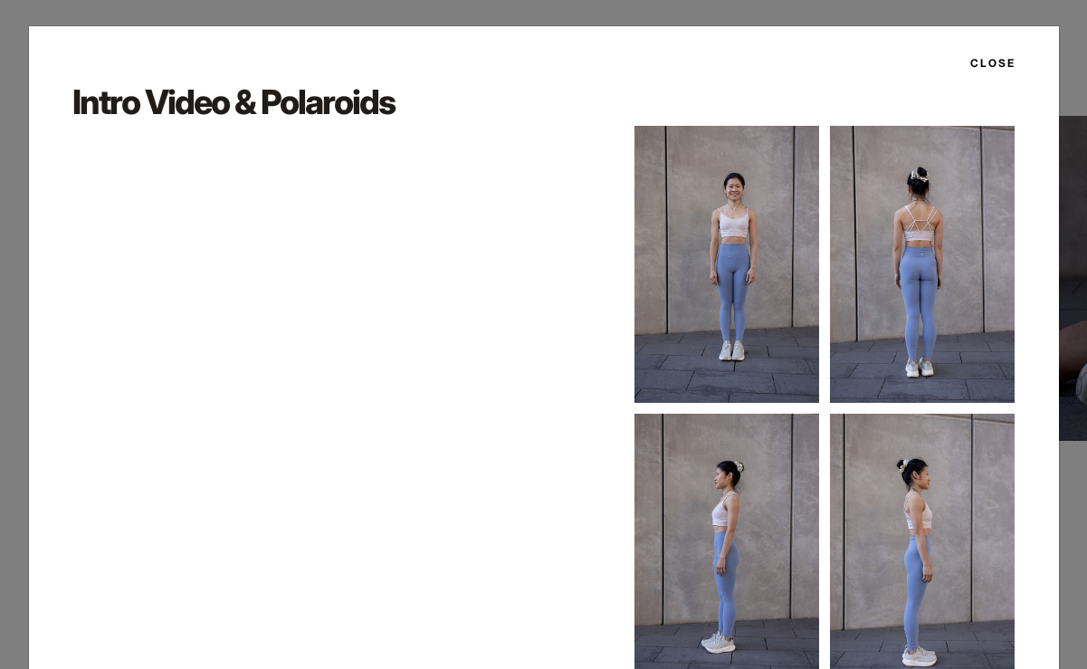
click at [984, 61] on button "Close" at bounding box center [987, 63] width 56 height 31
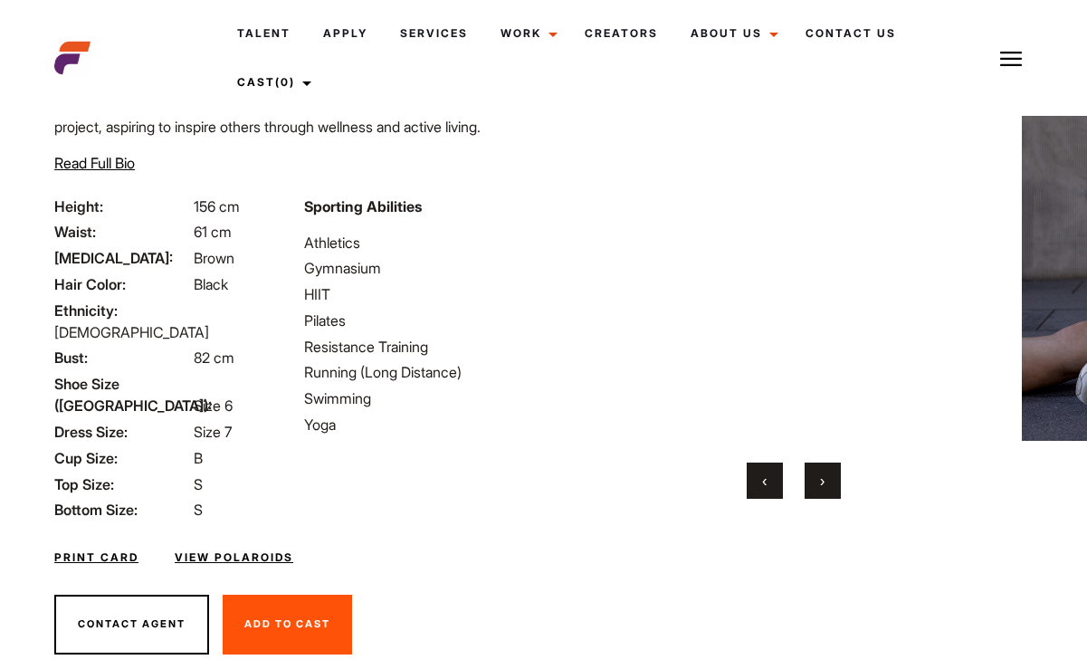
scroll to position [0, 0]
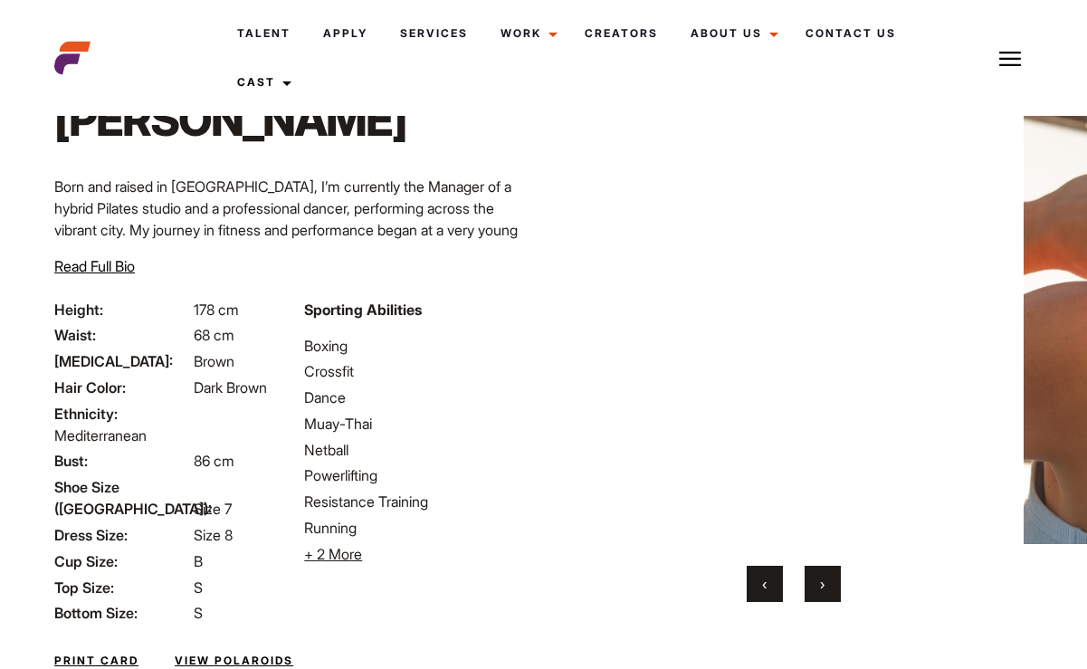
scroll to position [154, 0]
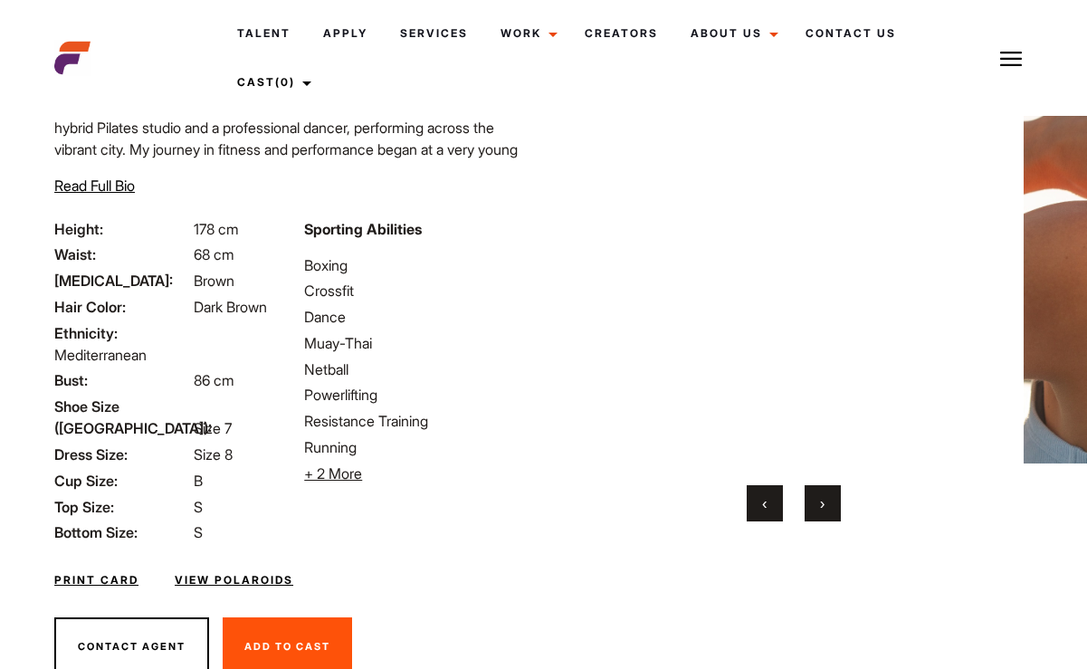
click at [834, 500] on button "›" at bounding box center [822, 503] width 36 height 36
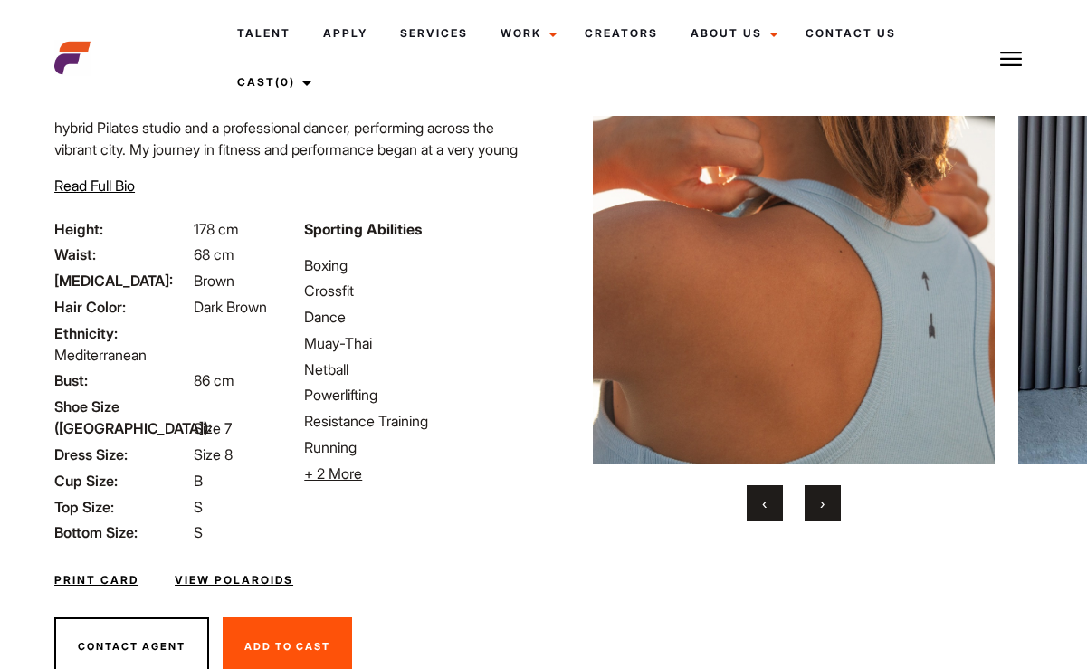
click at [830, 500] on button "›" at bounding box center [822, 503] width 36 height 36
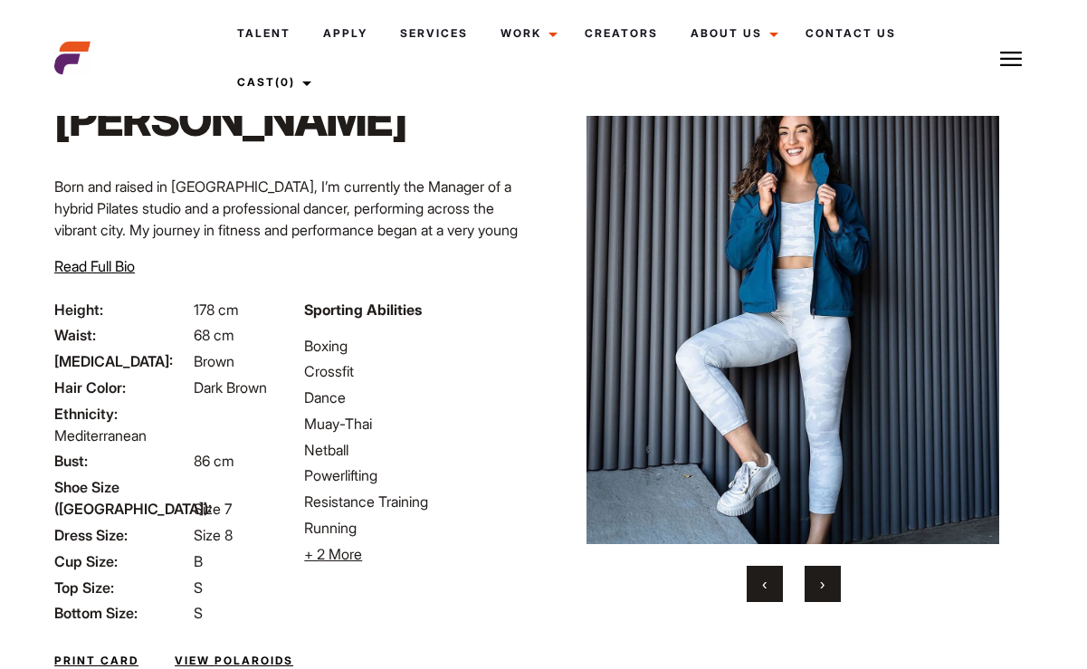
scroll to position [49, 0]
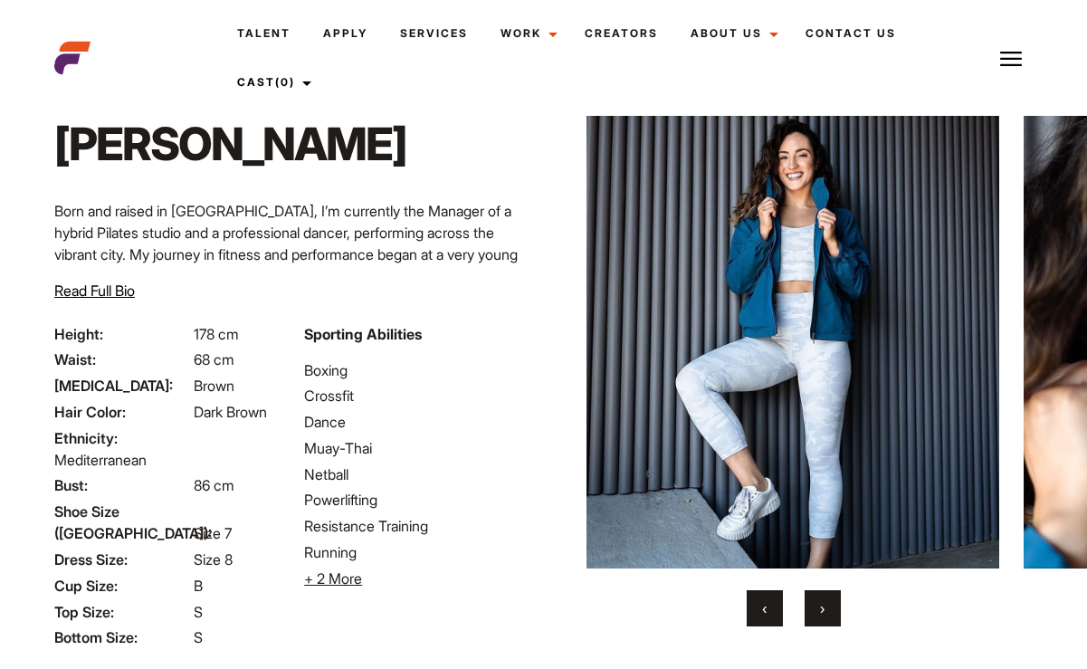
click at [830, 610] on button "›" at bounding box center [822, 608] width 36 height 36
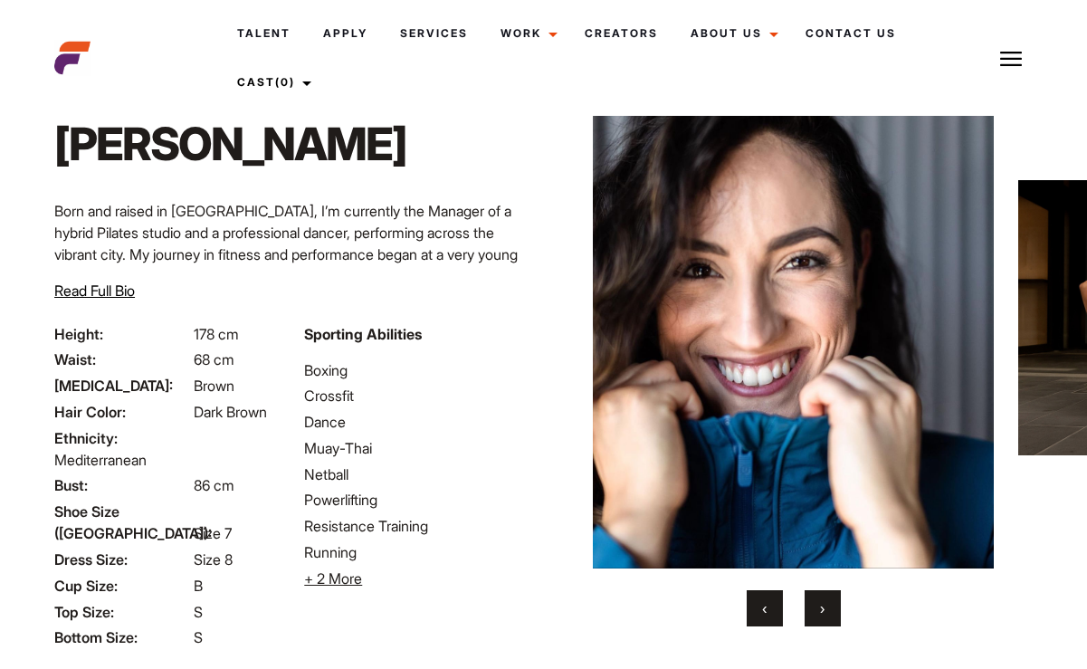
click at [830, 610] on button "›" at bounding box center [822, 608] width 36 height 36
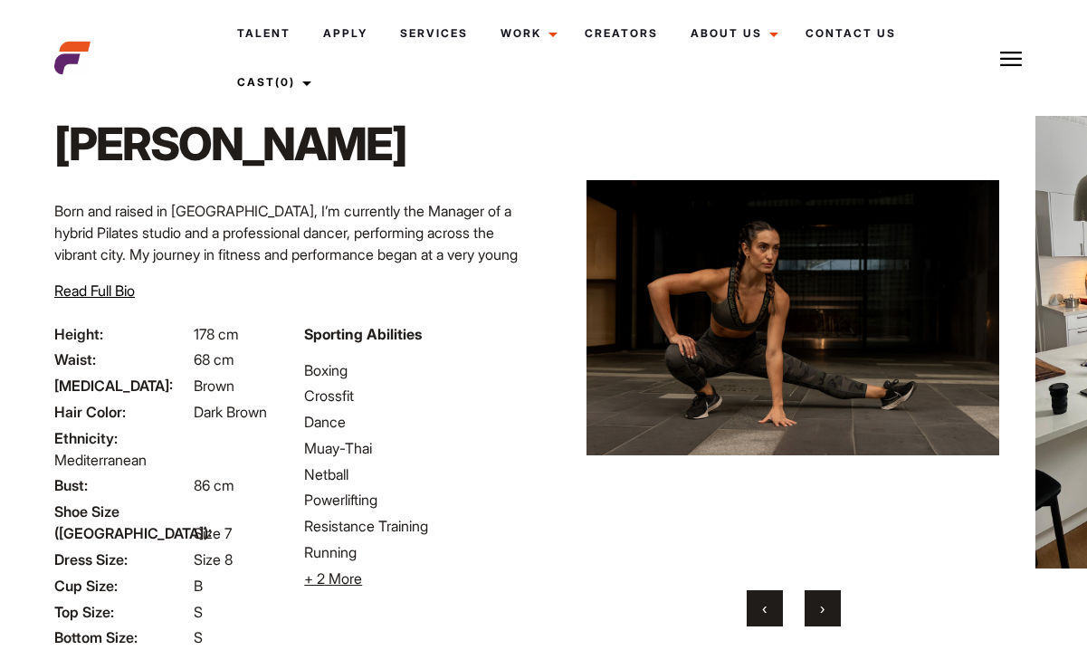
click at [830, 610] on button "›" at bounding box center [822, 608] width 36 height 36
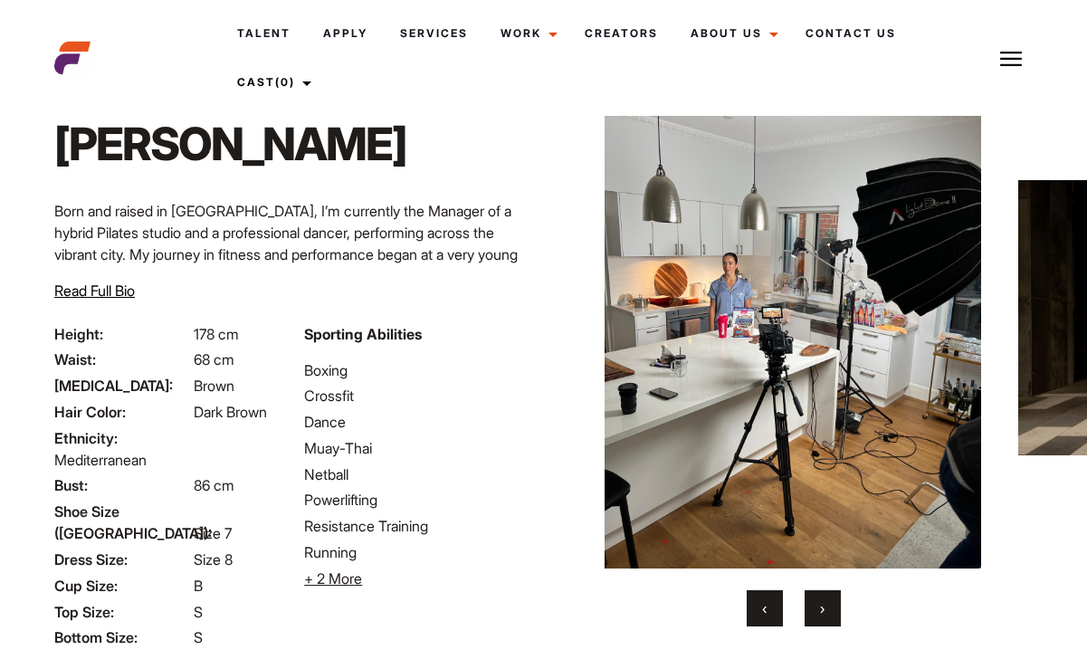
click at [830, 610] on button "›" at bounding box center [822, 608] width 36 height 36
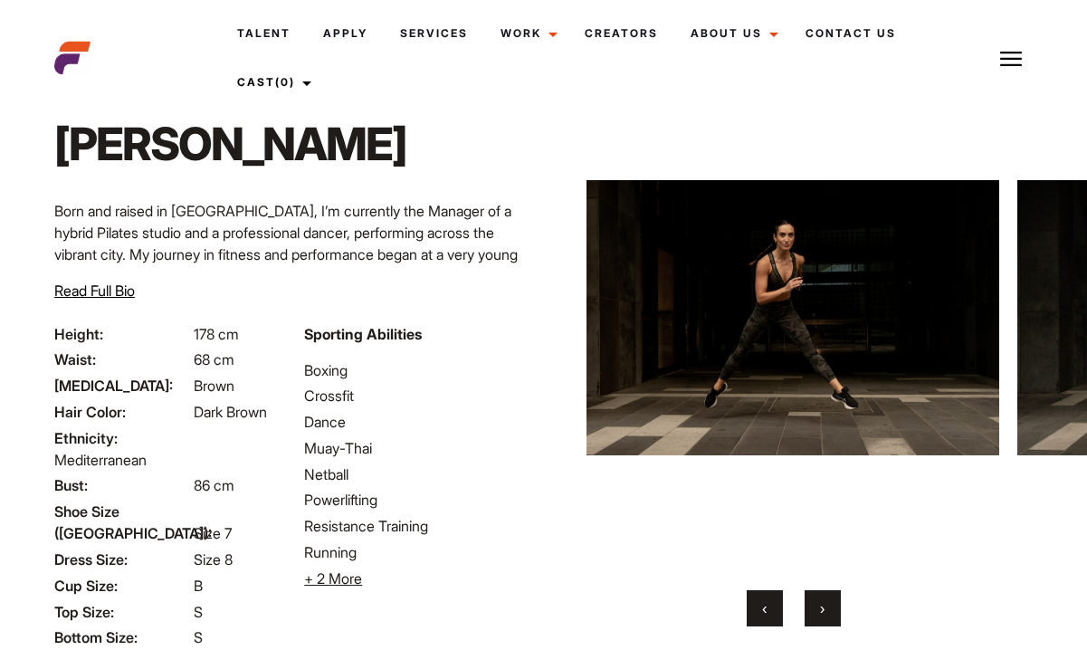
click at [830, 610] on button "›" at bounding box center [822, 608] width 36 height 36
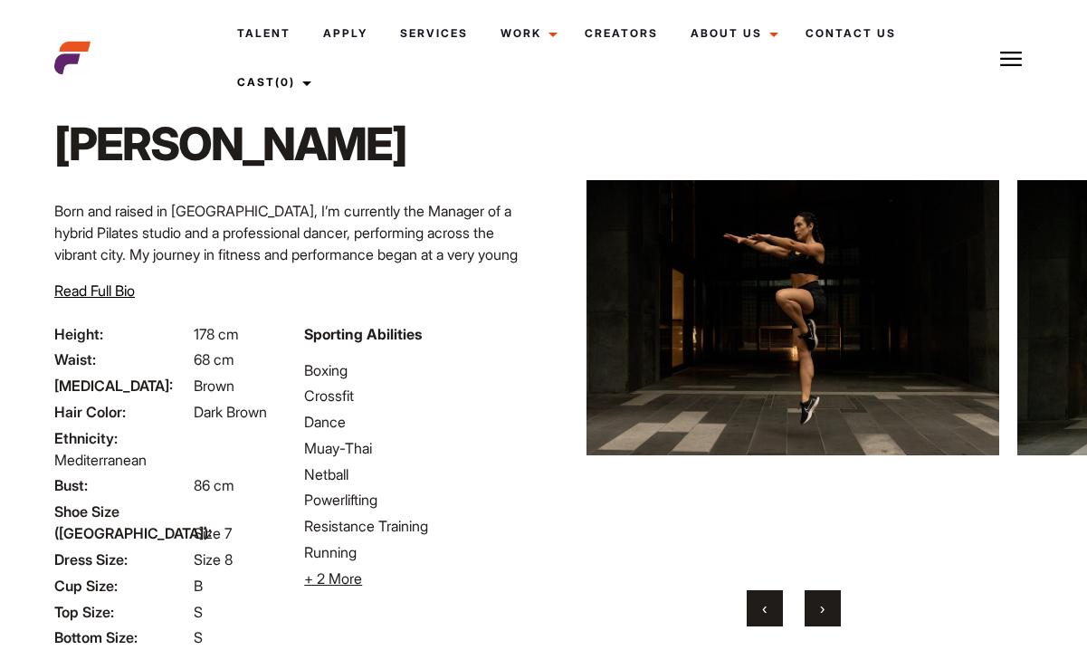
click at [830, 610] on button "›" at bounding box center [822, 608] width 36 height 36
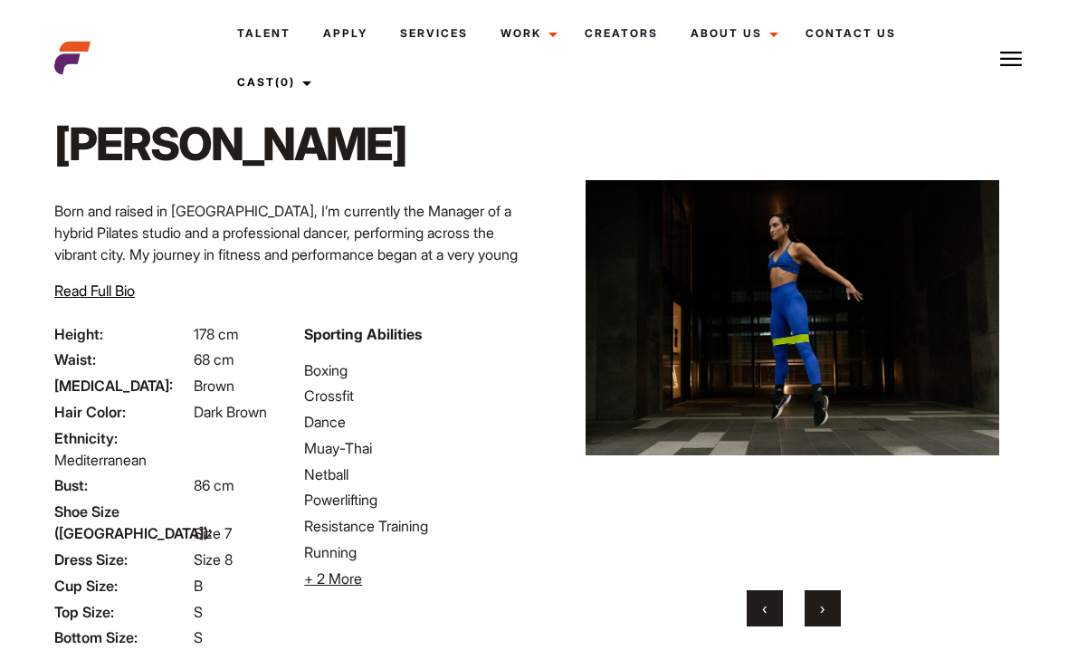
click at [830, 610] on button "›" at bounding box center [822, 608] width 36 height 36
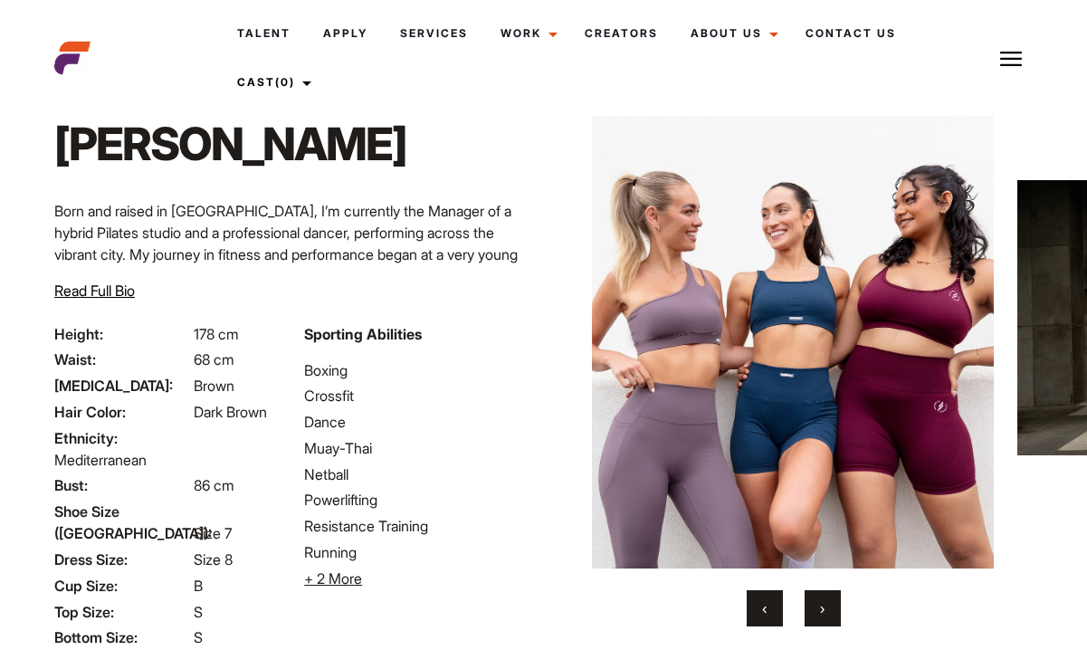
click at [830, 610] on button "›" at bounding box center [822, 608] width 36 height 36
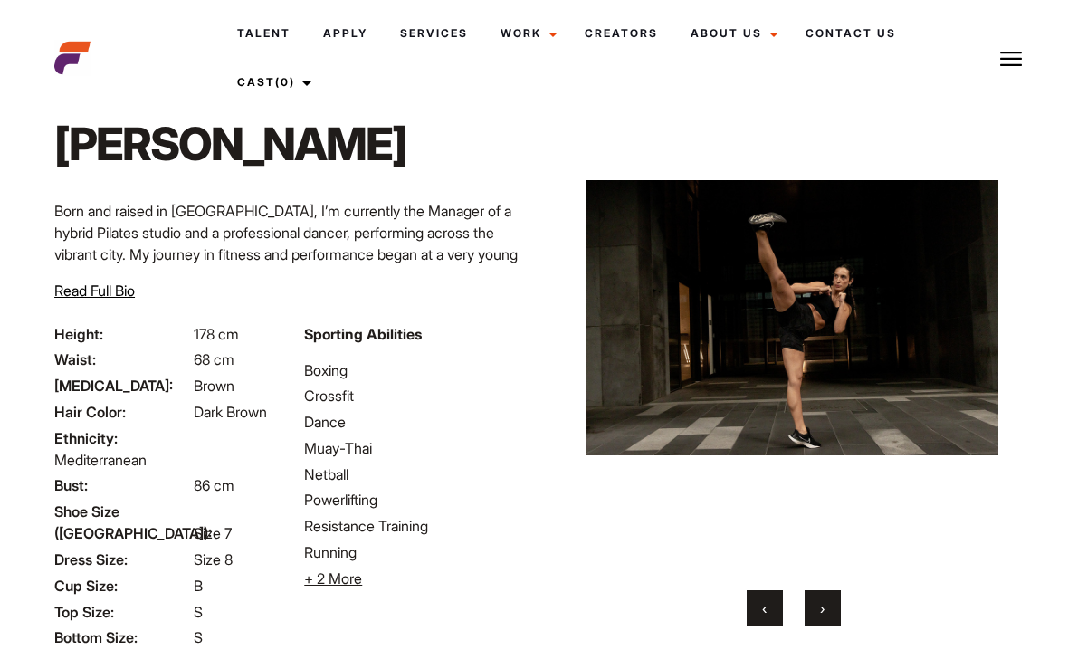
click at [830, 610] on button "›" at bounding box center [822, 608] width 36 height 36
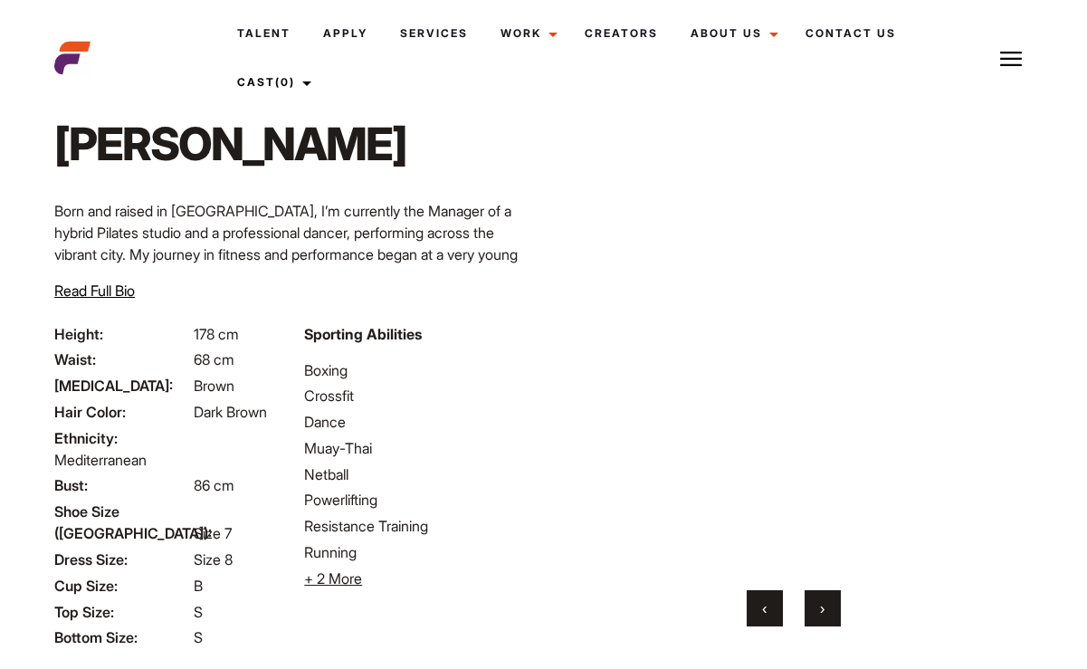
click at [830, 610] on button "›" at bounding box center [822, 608] width 36 height 36
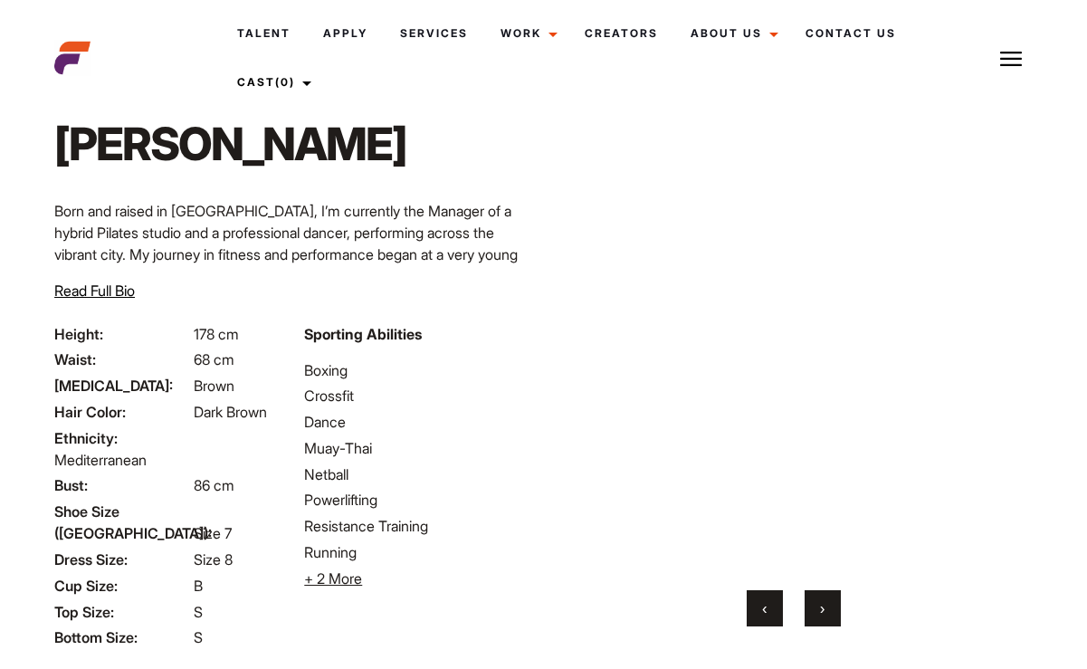
click at [830, 610] on button "›" at bounding box center [822, 608] width 36 height 36
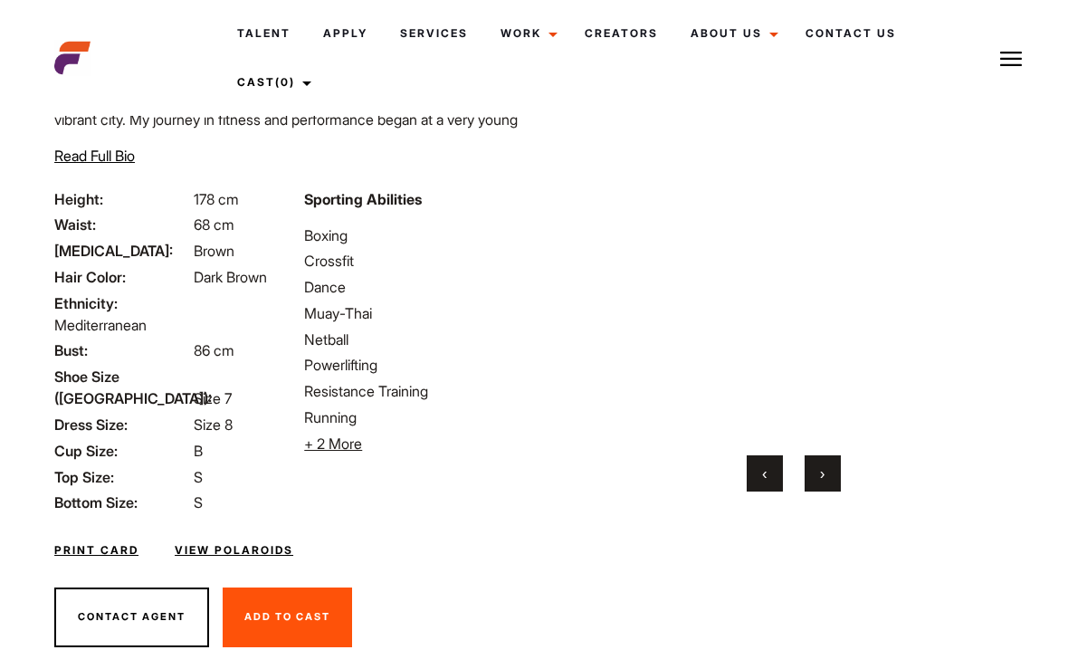
scroll to position [198, 0]
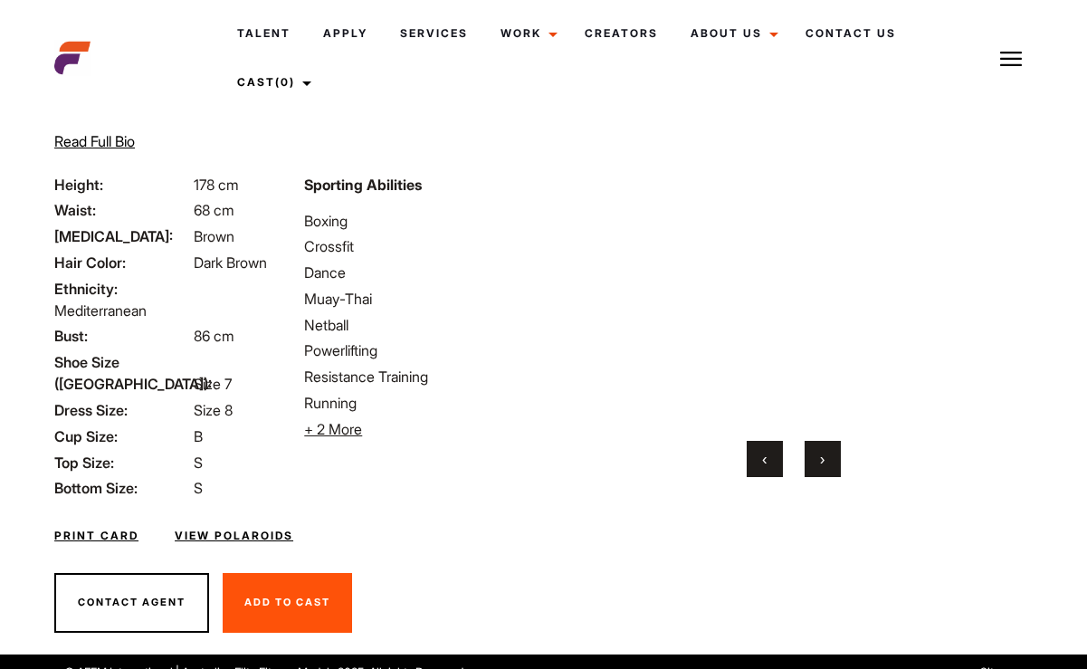
click at [257, 528] on link "View Polaroids" at bounding box center [234, 536] width 119 height 16
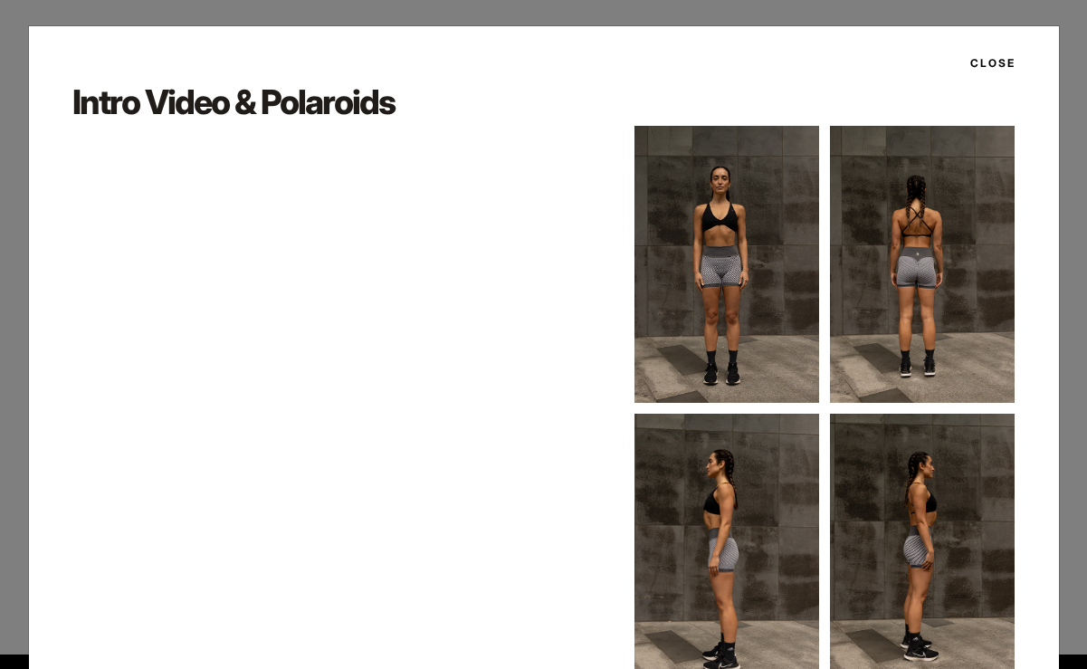
click at [1009, 60] on button "Close" at bounding box center [987, 63] width 56 height 31
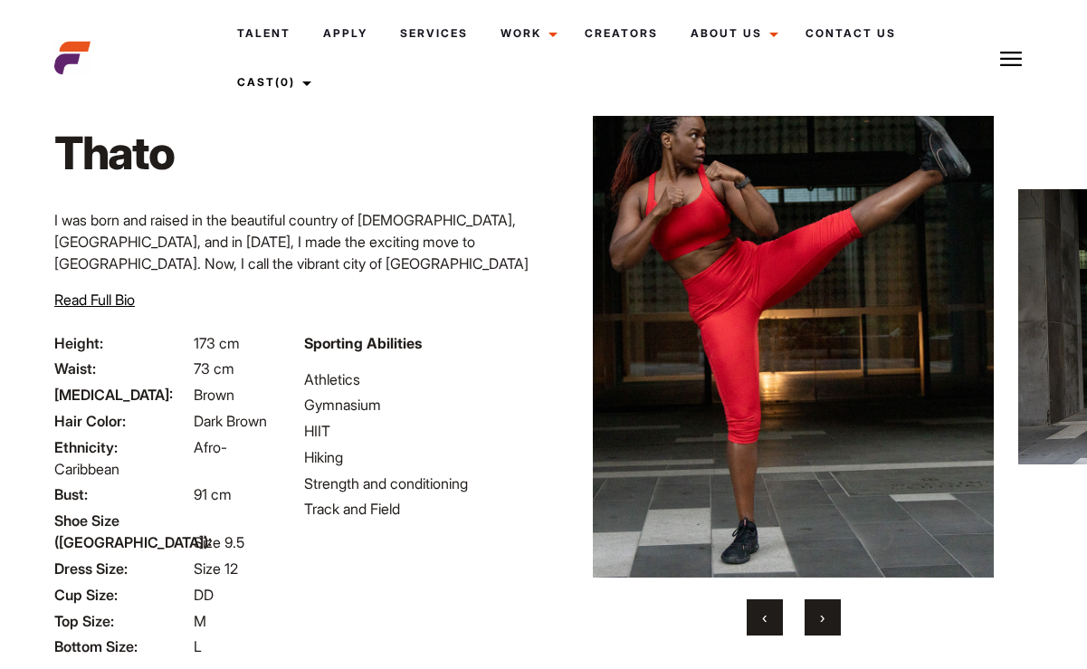
scroll to position [45, 0]
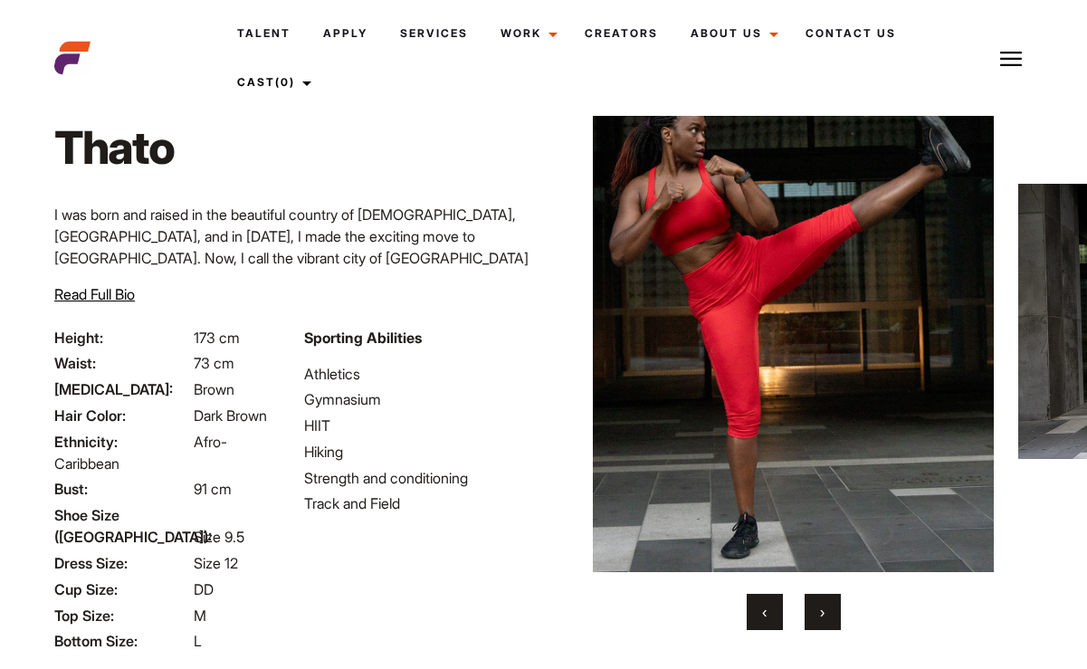
click at [830, 608] on button "›" at bounding box center [822, 612] width 36 height 36
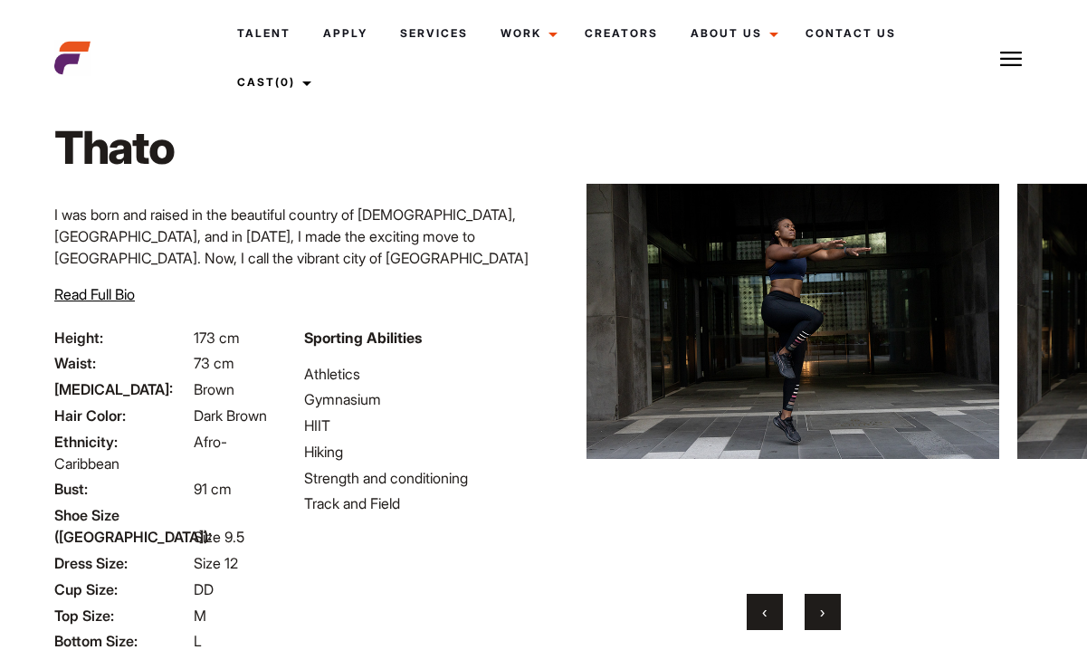
click at [830, 608] on button "›" at bounding box center [822, 612] width 36 height 36
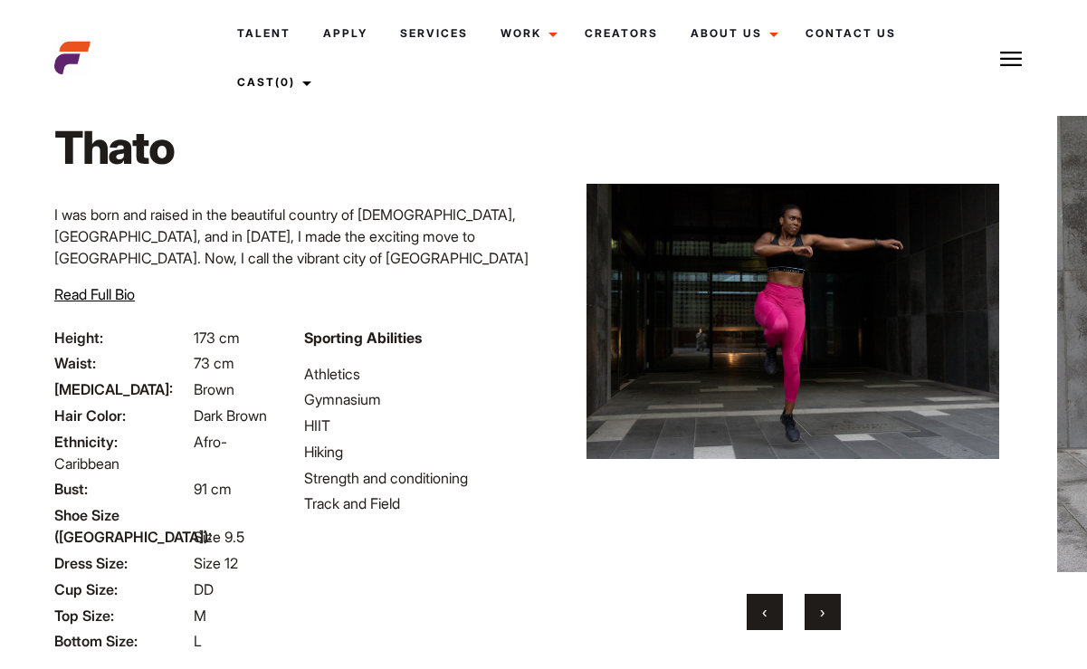
click at [830, 608] on button "›" at bounding box center [822, 612] width 36 height 36
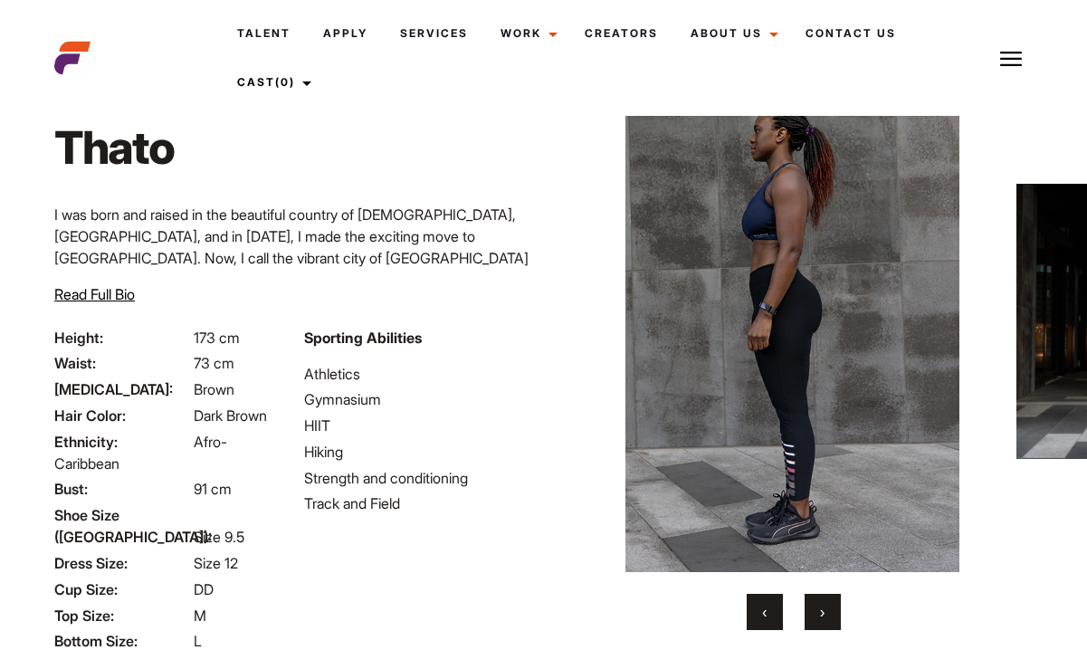
click at [830, 608] on button "›" at bounding box center [822, 612] width 36 height 36
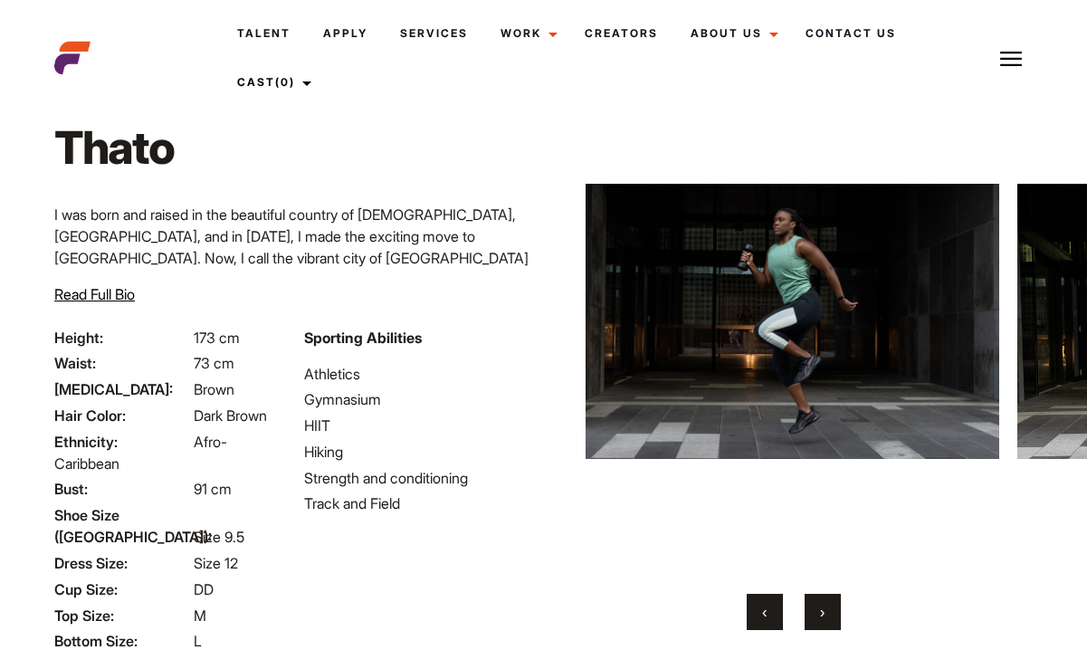
click at [830, 608] on button "›" at bounding box center [822, 612] width 36 height 36
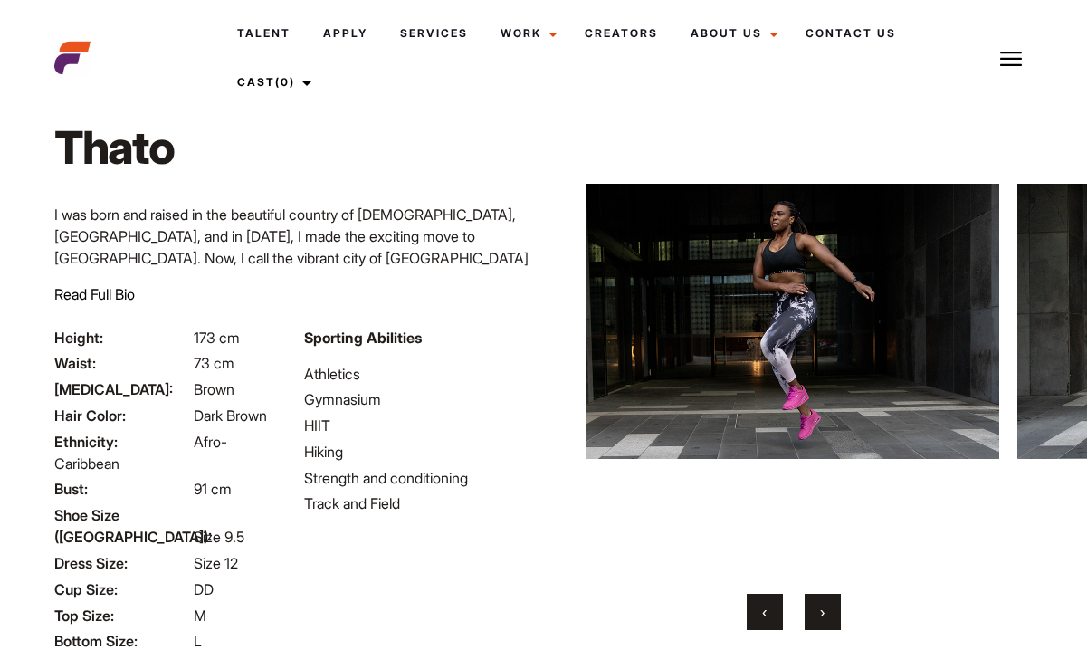
click at [830, 608] on button "›" at bounding box center [822, 612] width 36 height 36
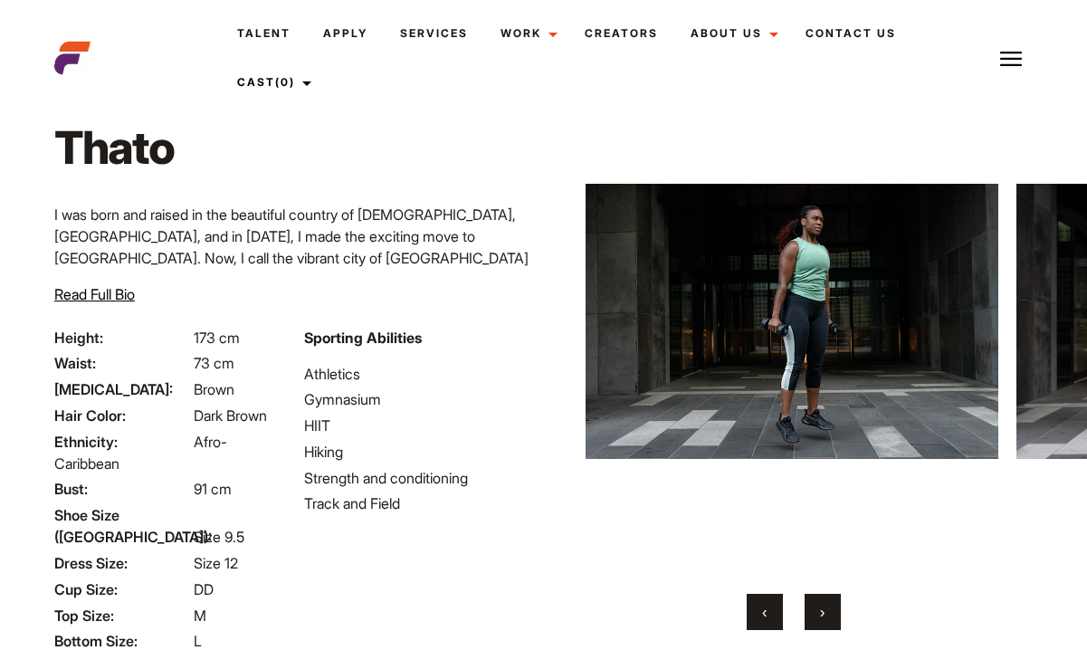
click at [830, 608] on button "›" at bounding box center [822, 612] width 36 height 36
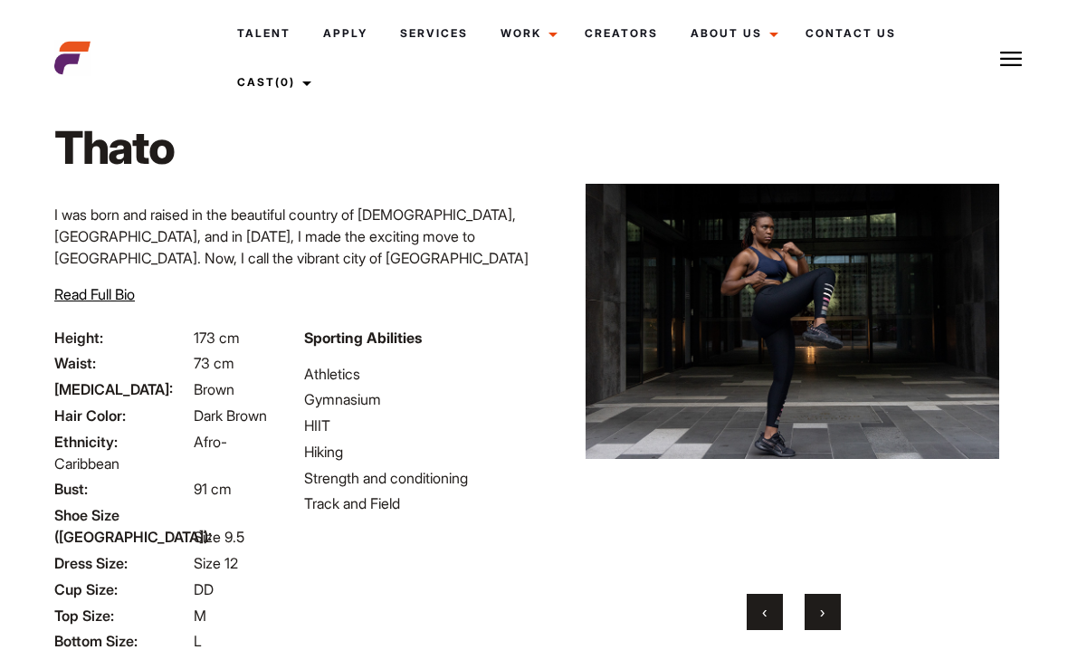
click at [830, 608] on button "›" at bounding box center [822, 612] width 36 height 36
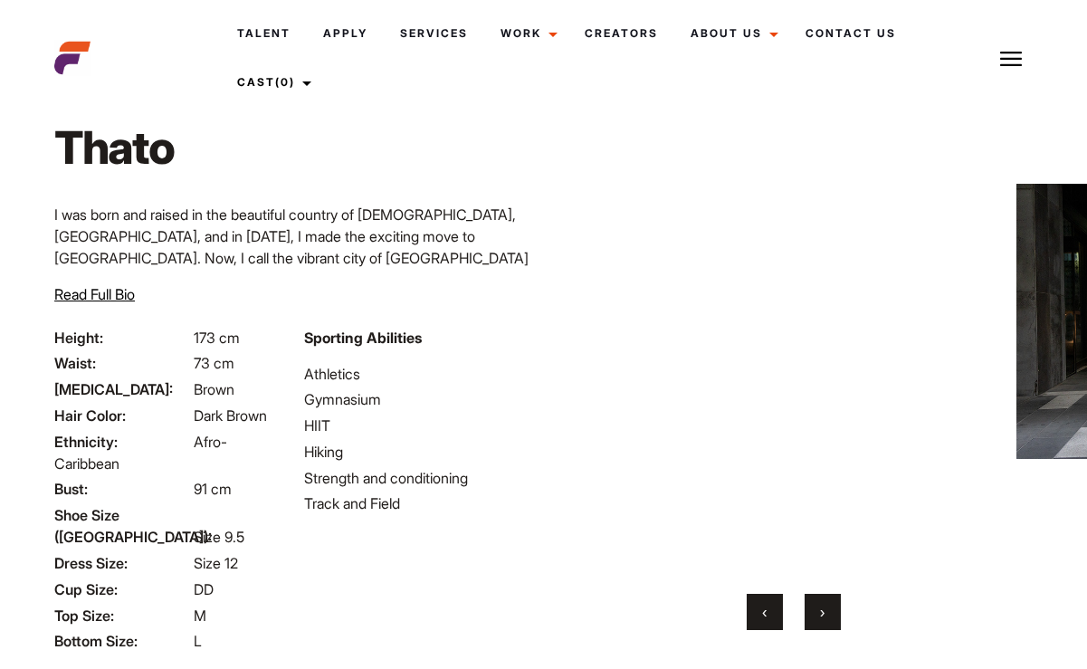
click at [830, 608] on button "›" at bounding box center [822, 612] width 36 height 36
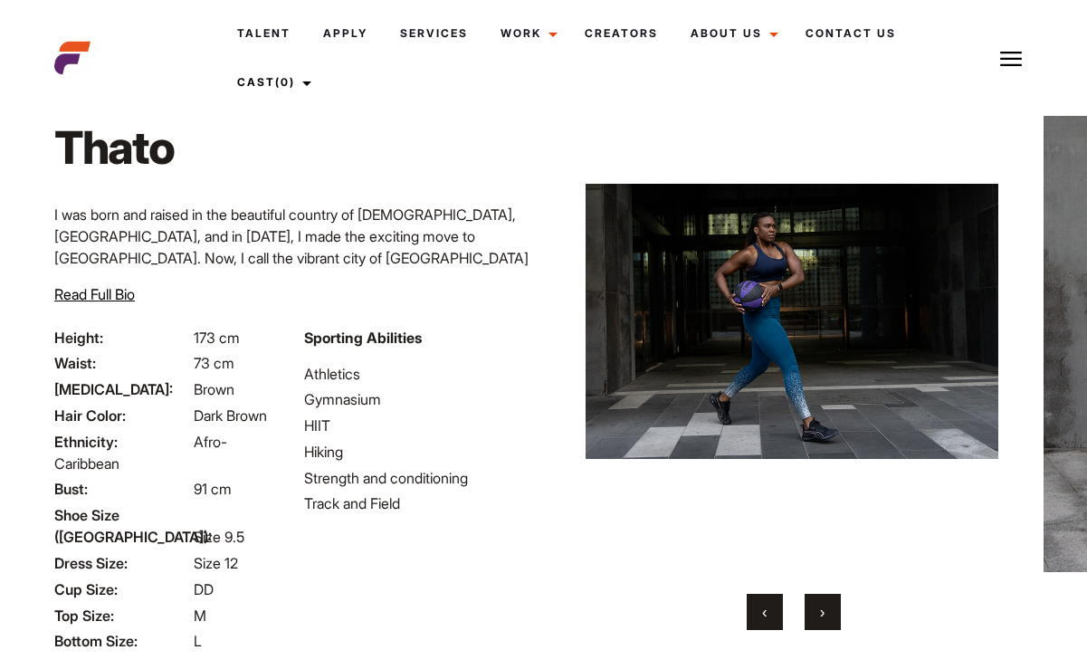
click at [830, 608] on button "›" at bounding box center [822, 612] width 36 height 36
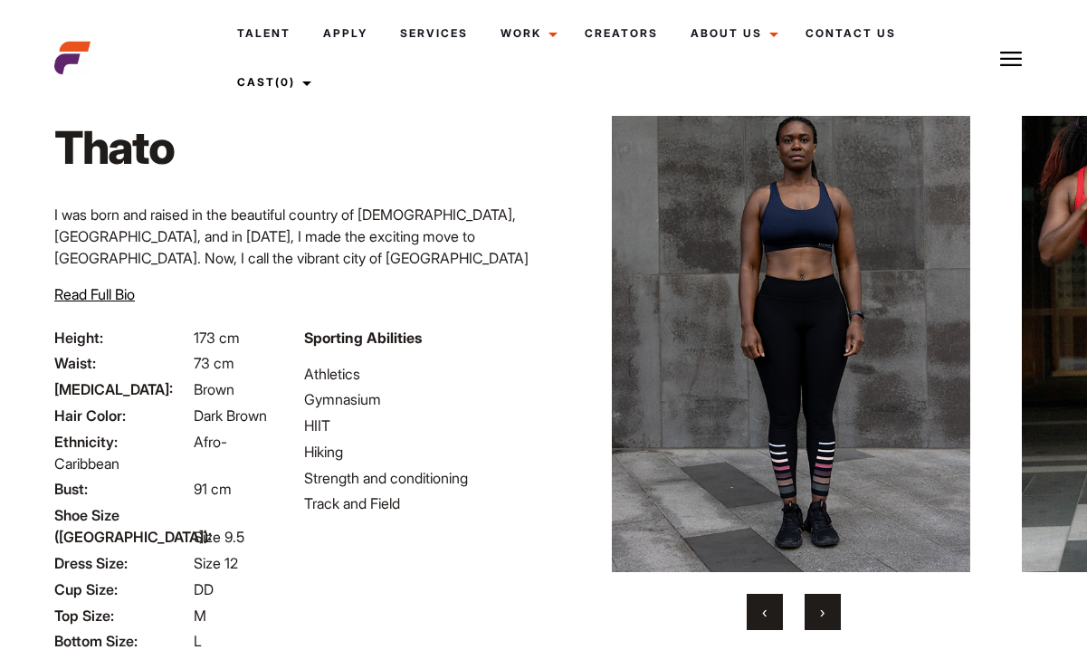
click at [830, 608] on button "›" at bounding box center [822, 612] width 36 height 36
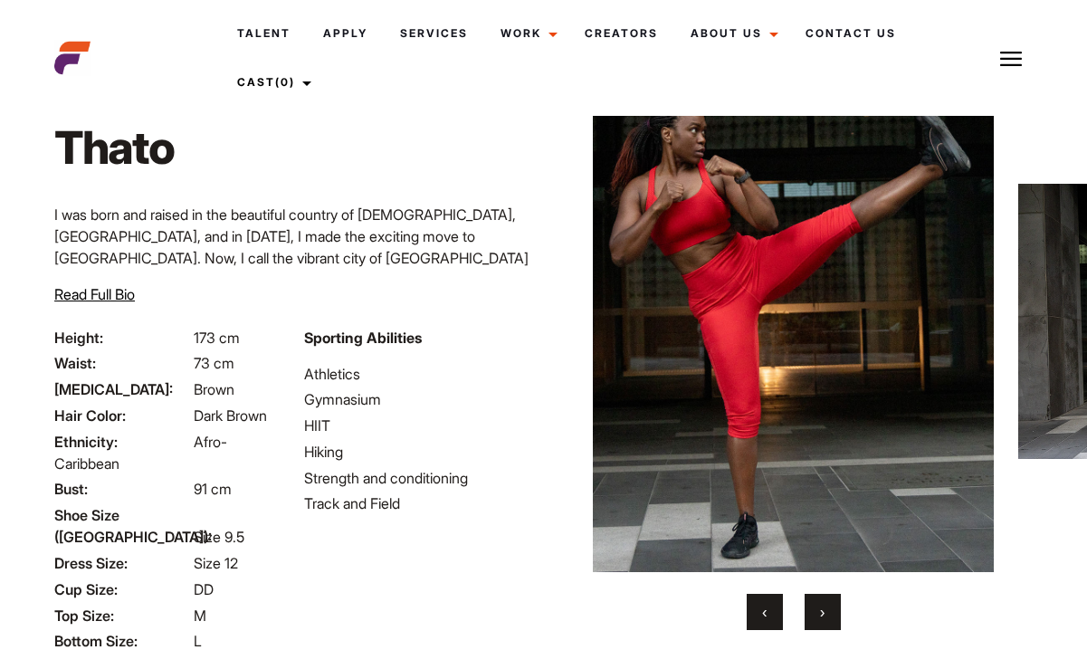
click at [830, 608] on button "›" at bounding box center [822, 612] width 36 height 36
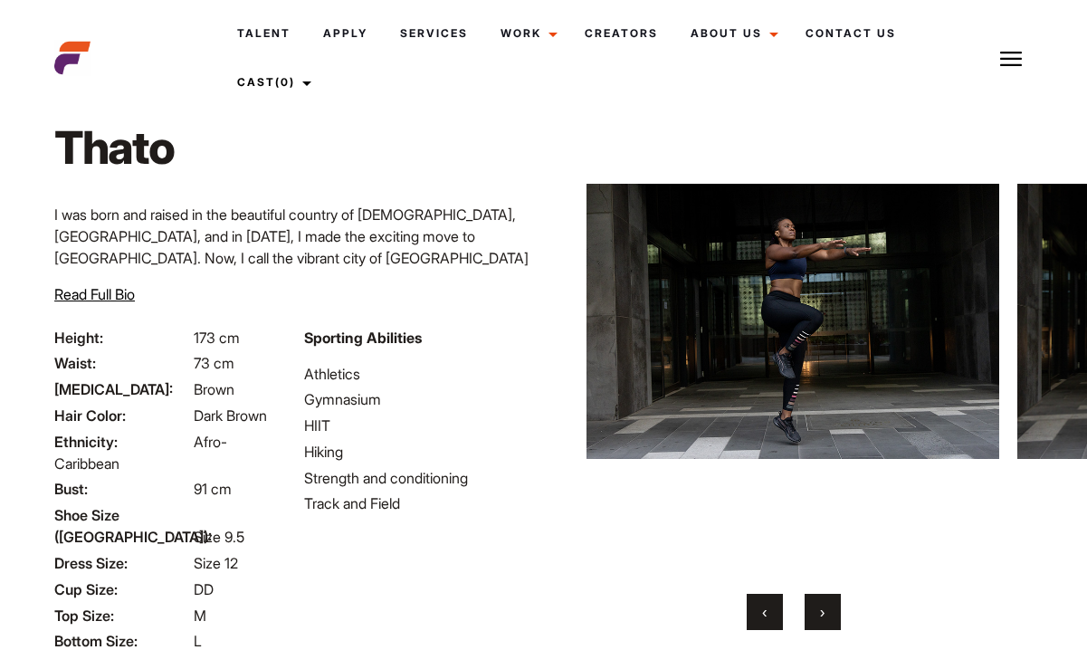
click at [830, 608] on button "›" at bounding box center [822, 612] width 36 height 36
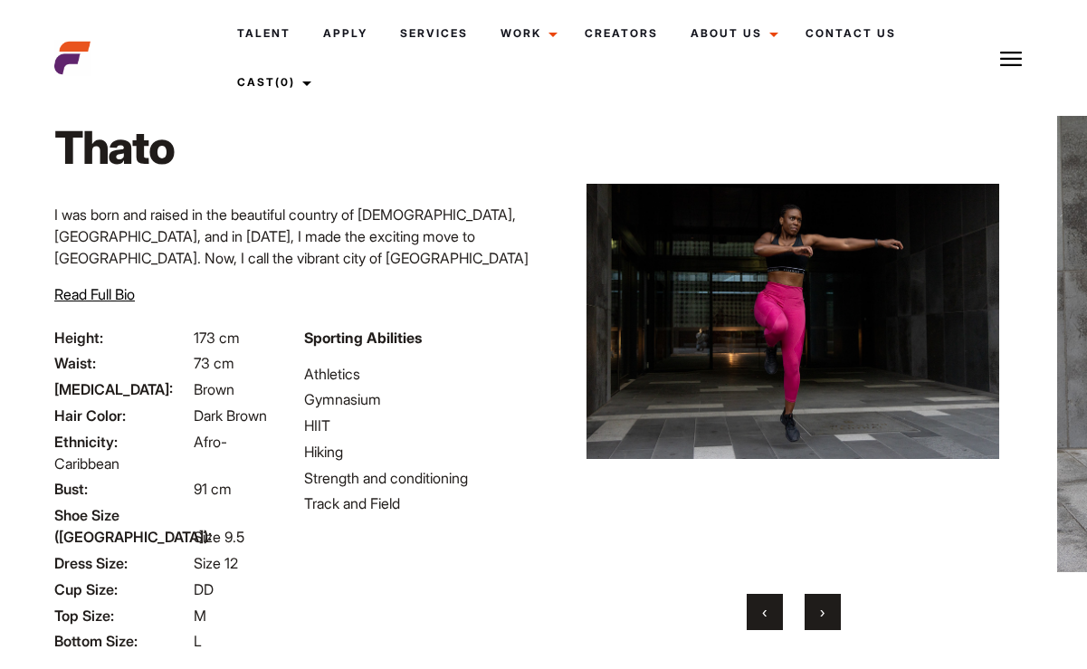
click at [830, 608] on button "›" at bounding box center [822, 612] width 36 height 36
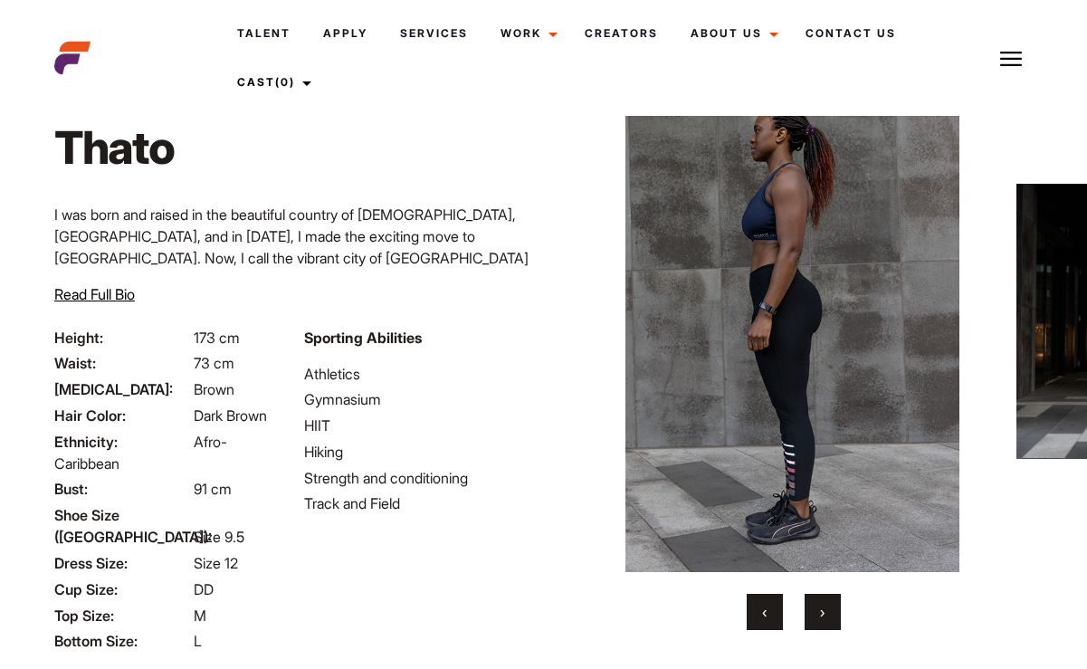
click at [830, 608] on button "›" at bounding box center [822, 612] width 36 height 36
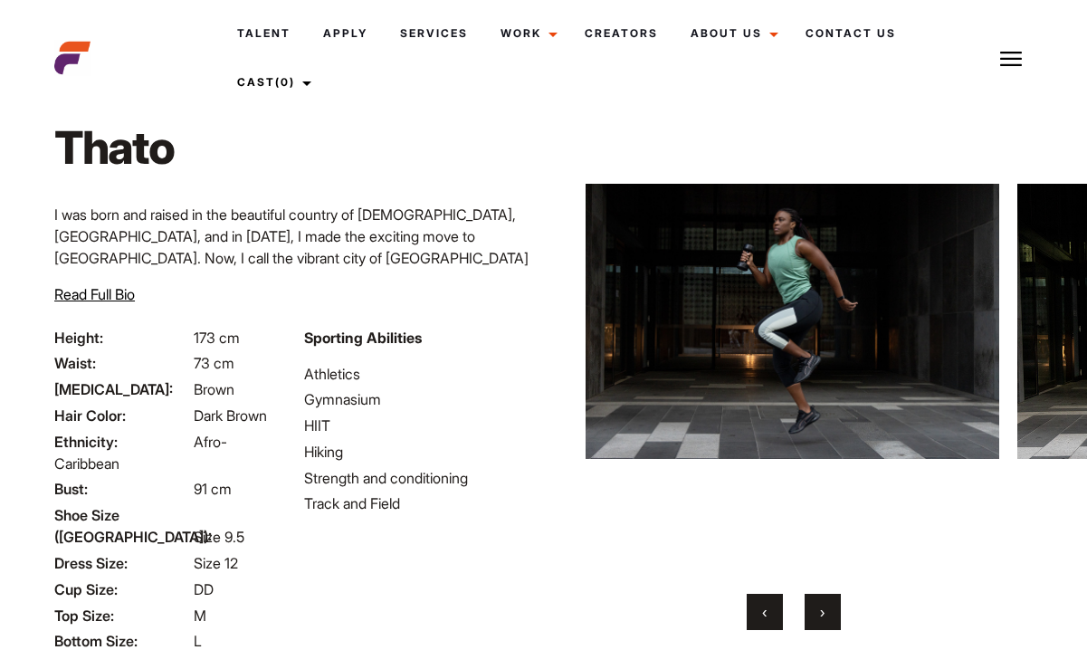
click at [830, 608] on button "›" at bounding box center [822, 612] width 36 height 36
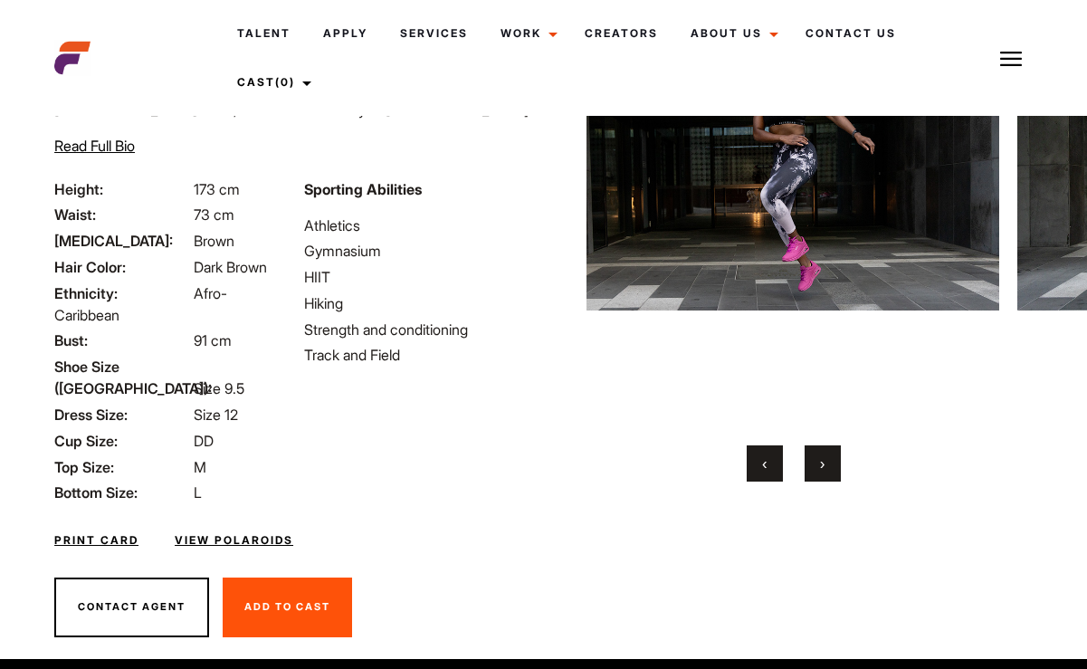
scroll to position [198, 0]
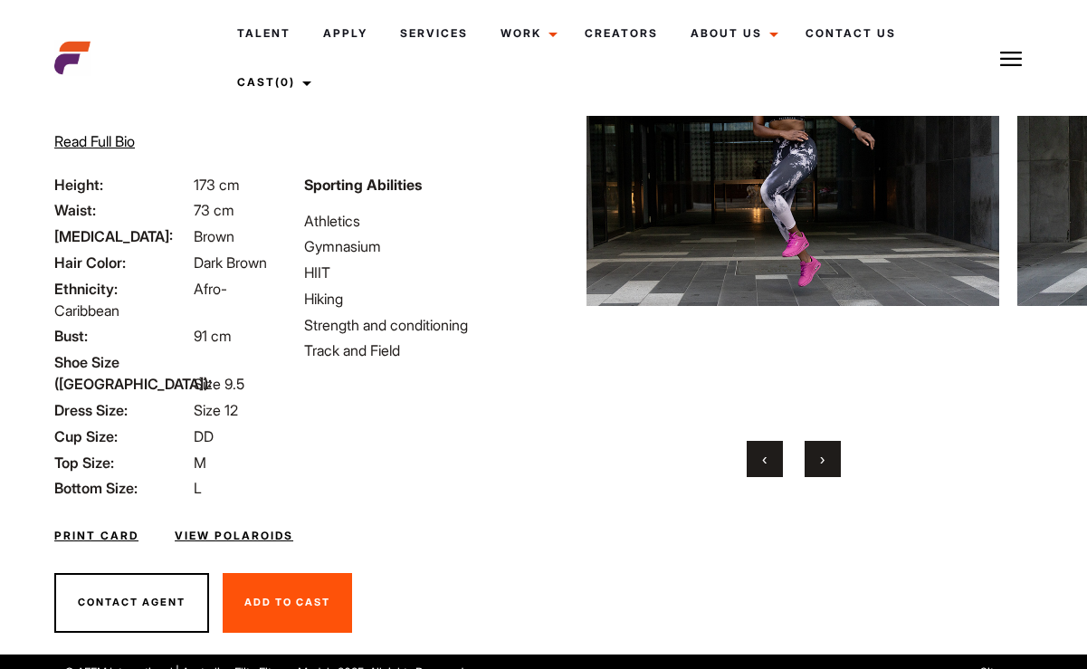
click at [214, 528] on link "View Polaroids" at bounding box center [234, 536] width 119 height 16
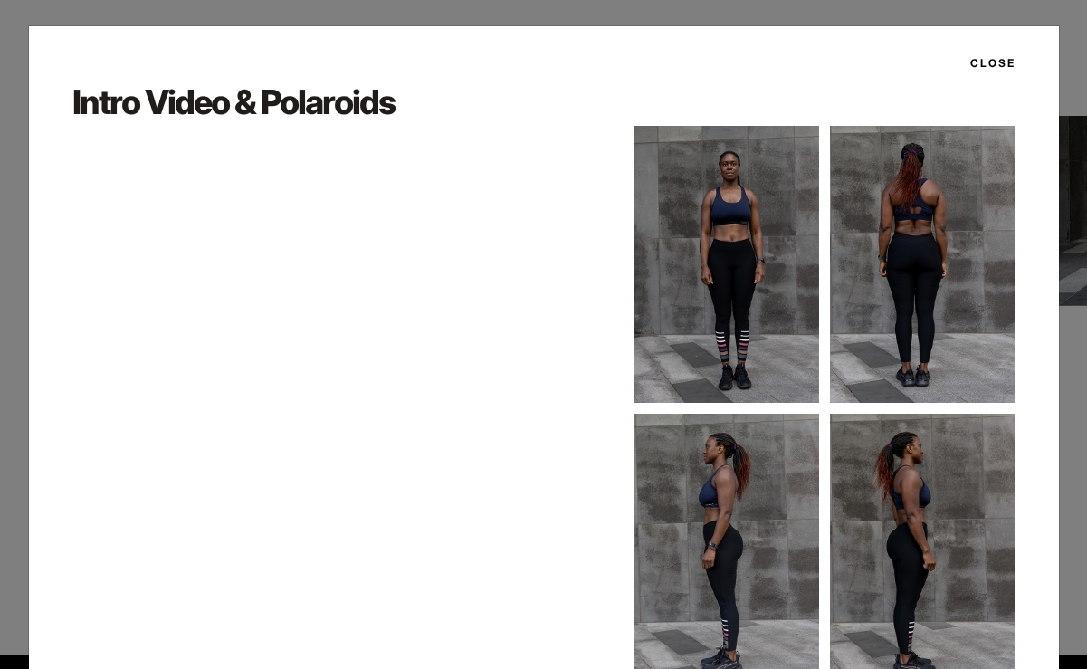
click at [989, 64] on button "Close" at bounding box center [987, 63] width 56 height 31
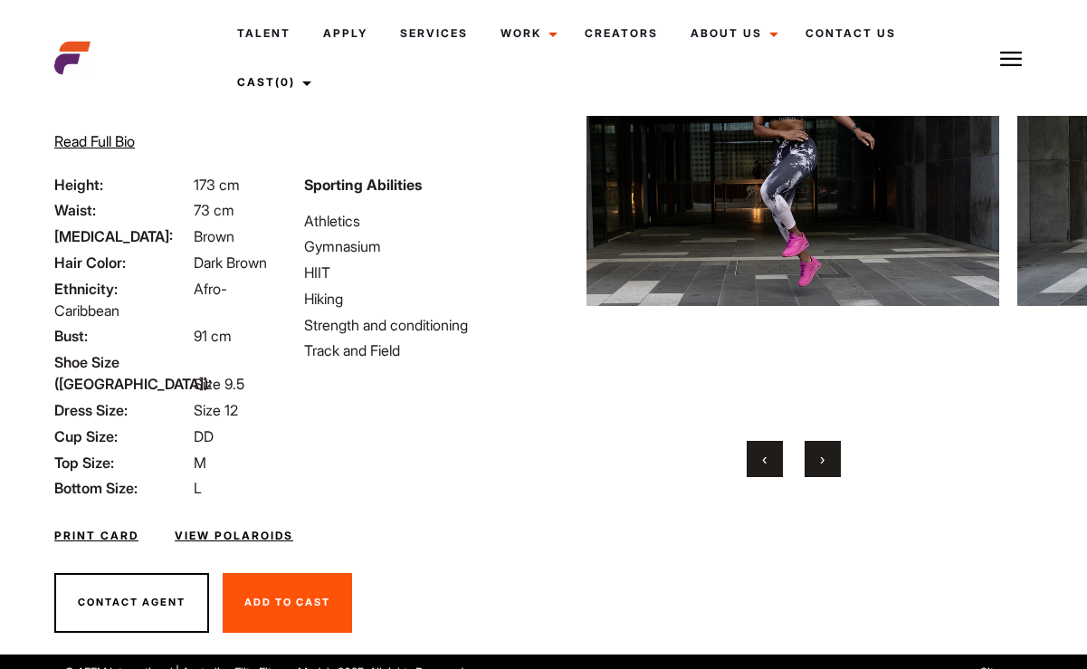
scroll to position [0, 0]
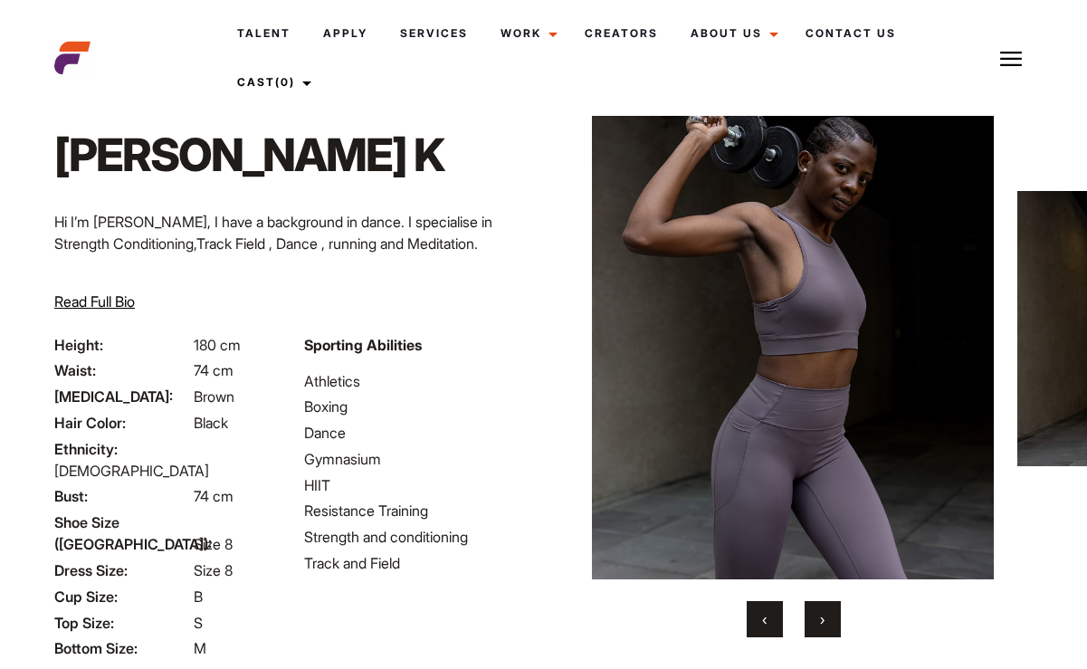
scroll to position [39, 0]
click at [822, 623] on span "›" at bounding box center [822, 618] width 5 height 18
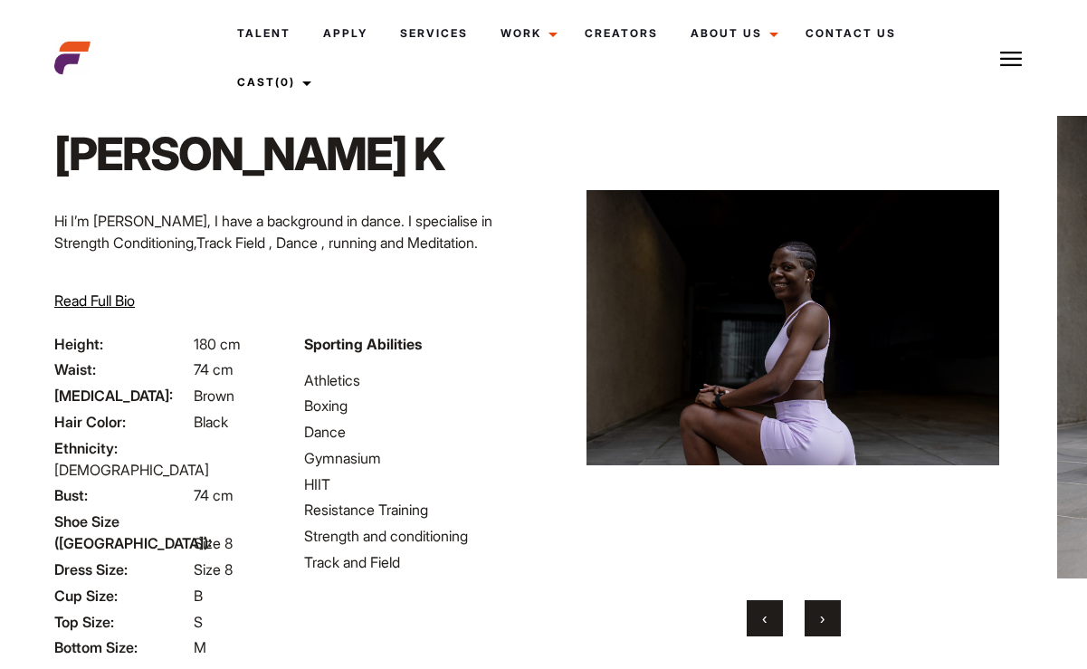
click at [822, 623] on span "›" at bounding box center [822, 618] width 5 height 18
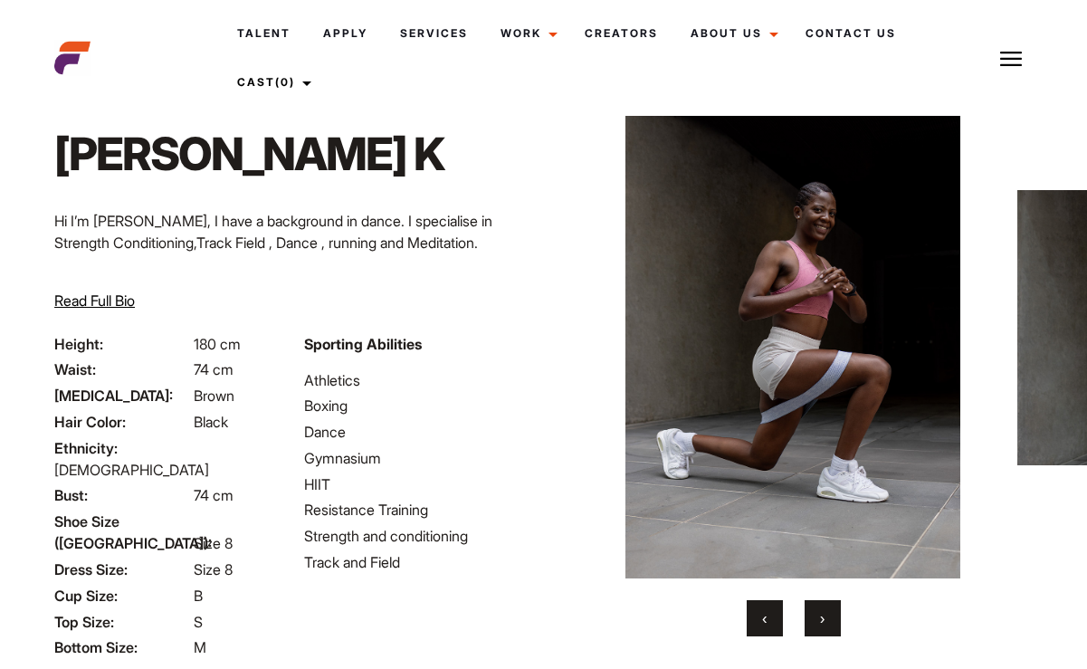
click at [822, 623] on span "›" at bounding box center [822, 618] width 5 height 18
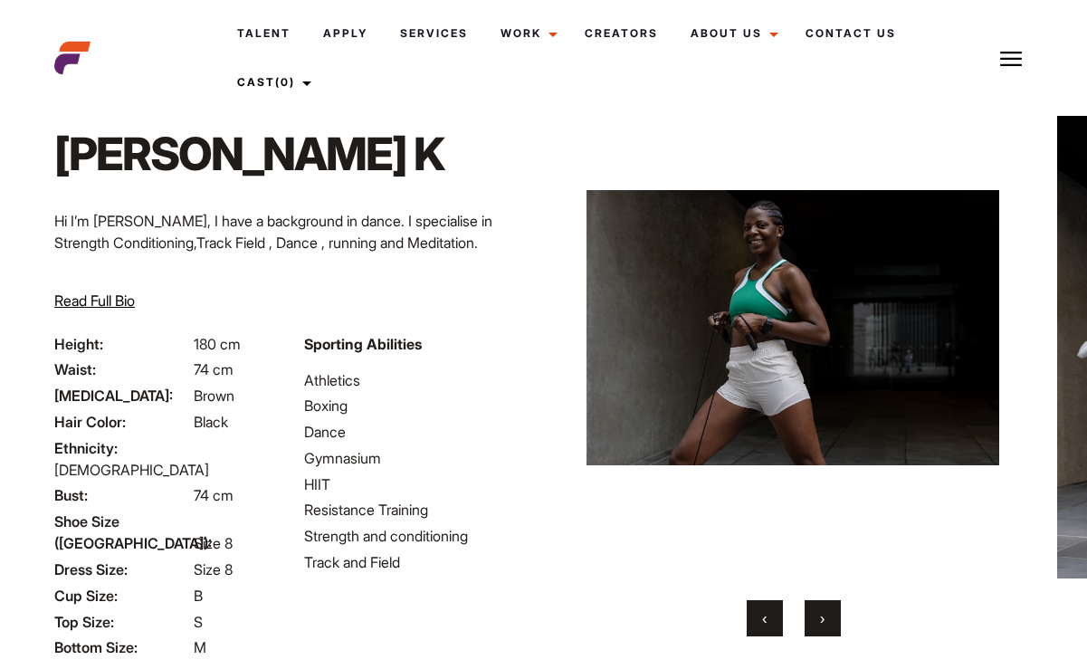
click at [822, 623] on span "›" at bounding box center [822, 618] width 5 height 18
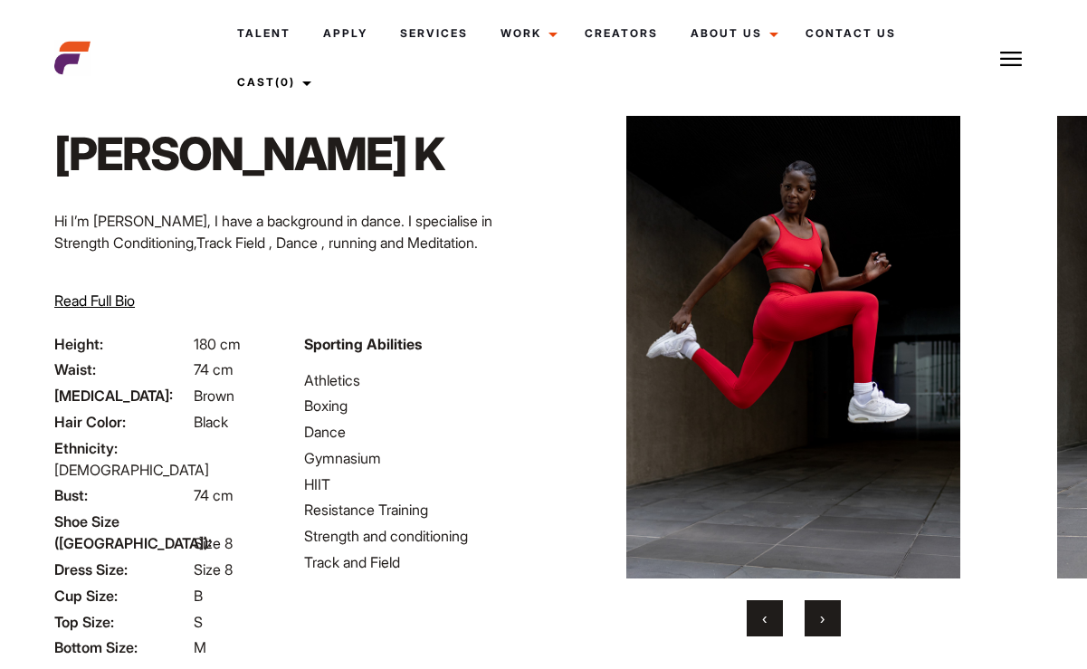
click at [822, 623] on span "›" at bounding box center [822, 618] width 5 height 18
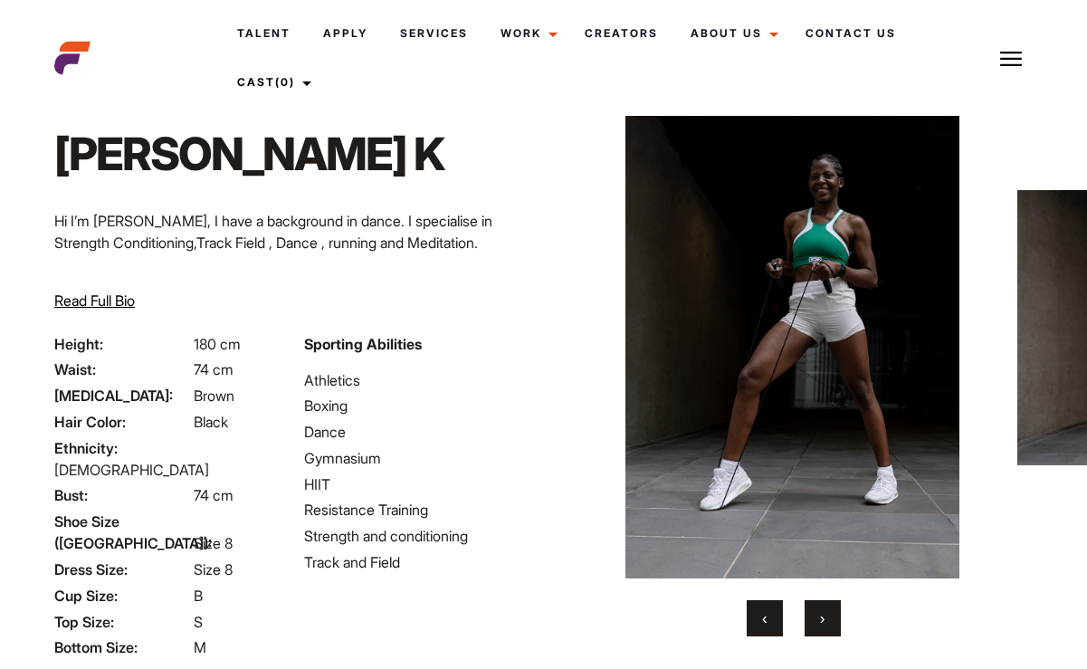
click at [822, 623] on span "›" at bounding box center [822, 618] width 5 height 18
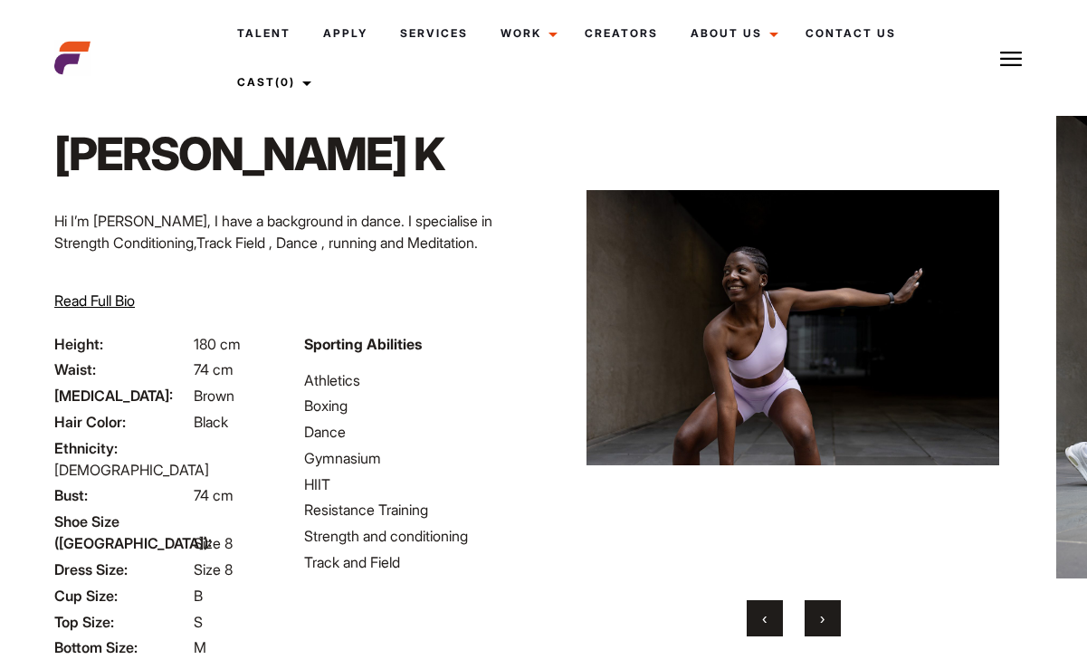
click at [822, 623] on span "›" at bounding box center [822, 618] width 5 height 18
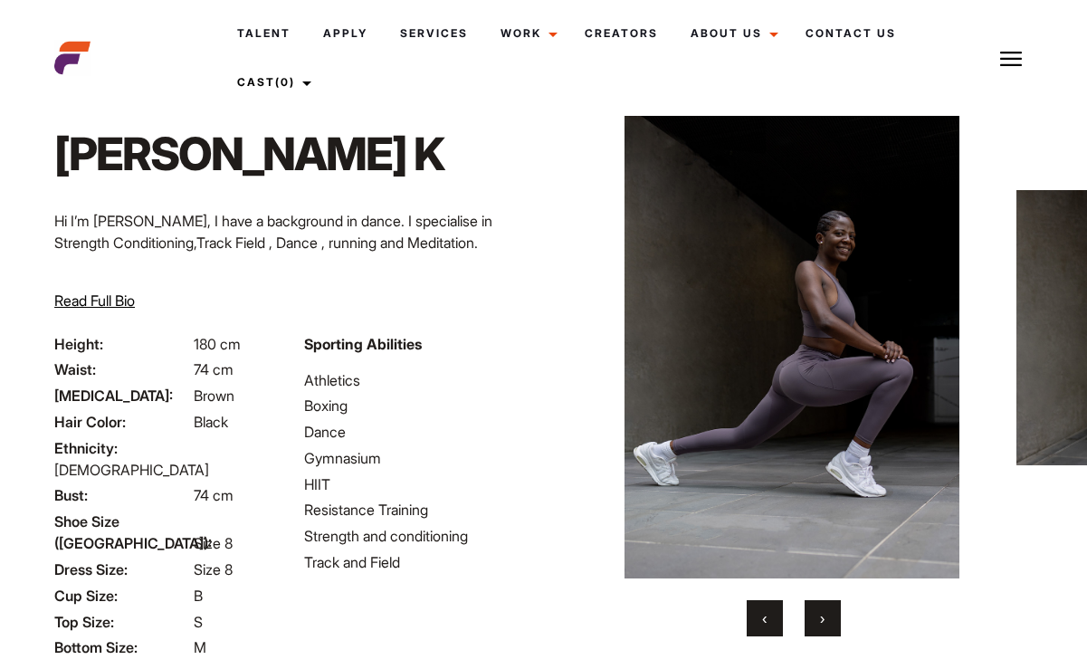
click at [822, 623] on span "›" at bounding box center [822, 618] width 5 height 18
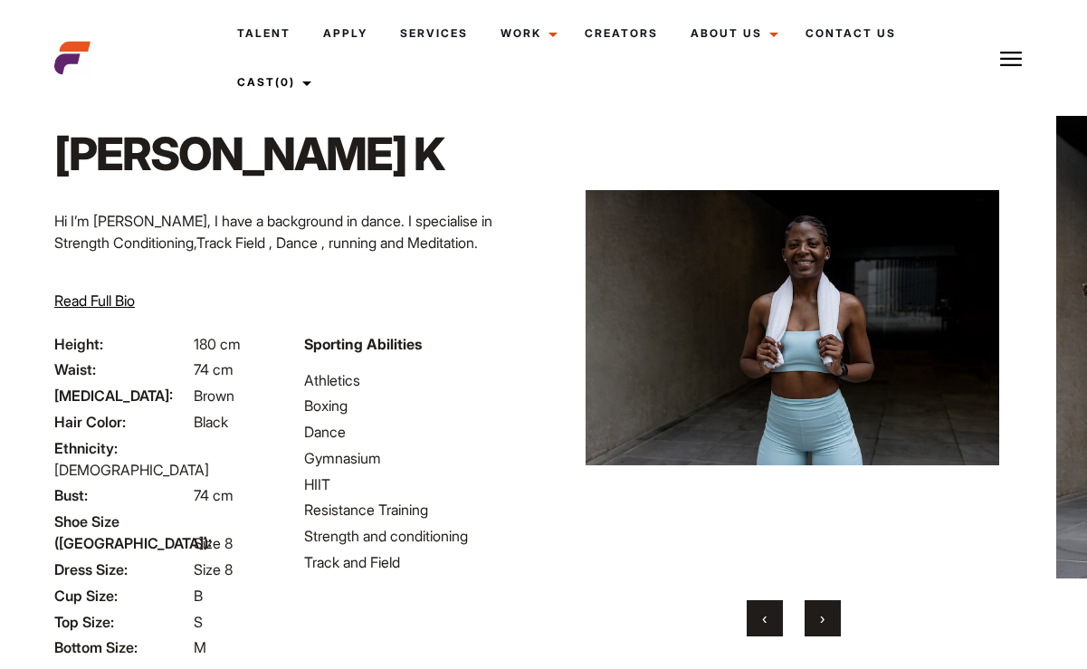
click at [822, 623] on span "›" at bounding box center [822, 618] width 5 height 18
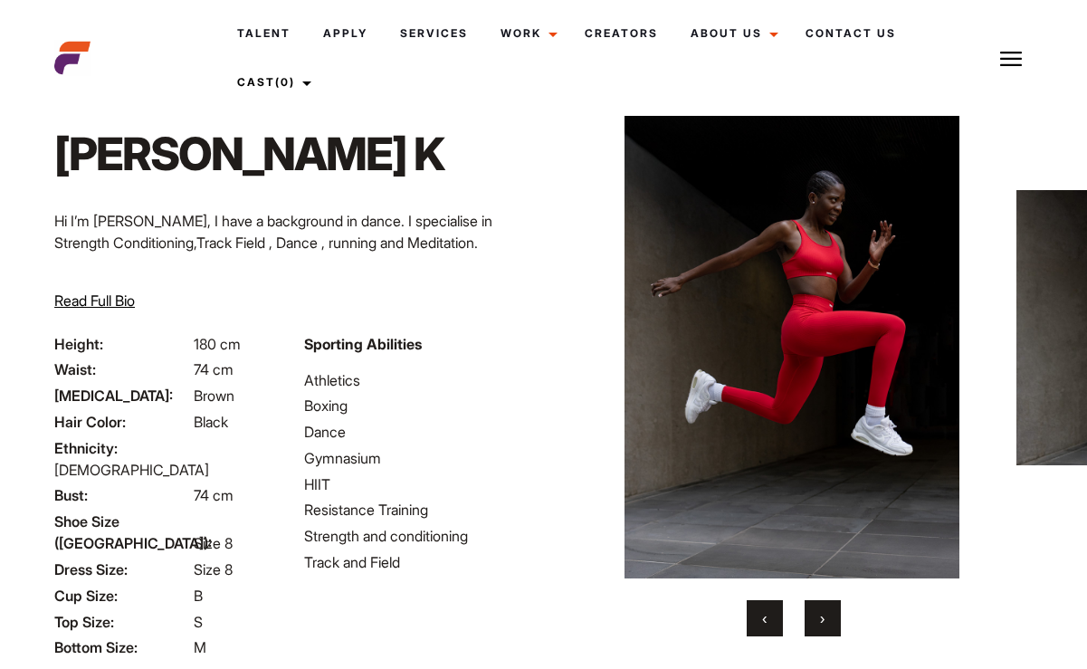
click at [821, 623] on span "›" at bounding box center [822, 618] width 5 height 18
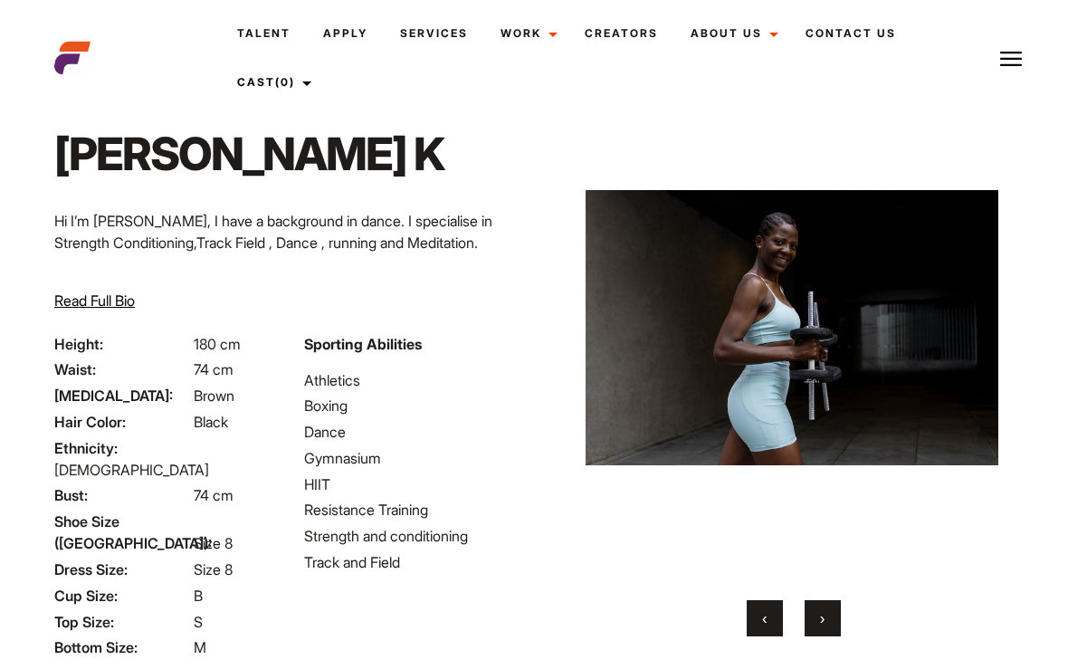
click at [821, 623] on span "›" at bounding box center [822, 618] width 5 height 18
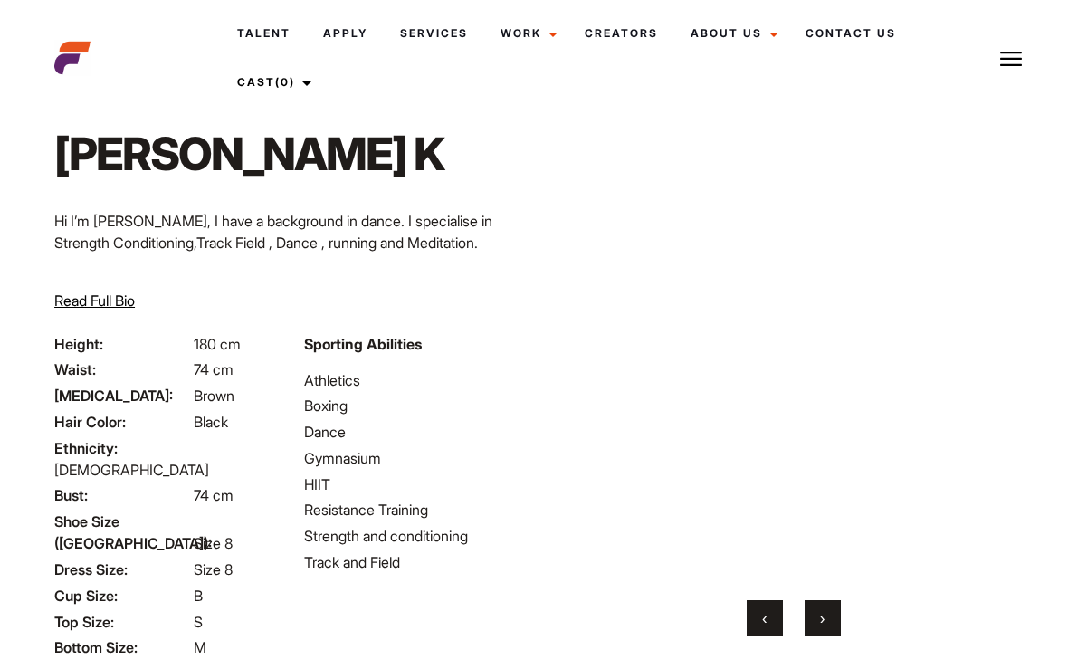
click at [821, 623] on span "›" at bounding box center [822, 618] width 5 height 18
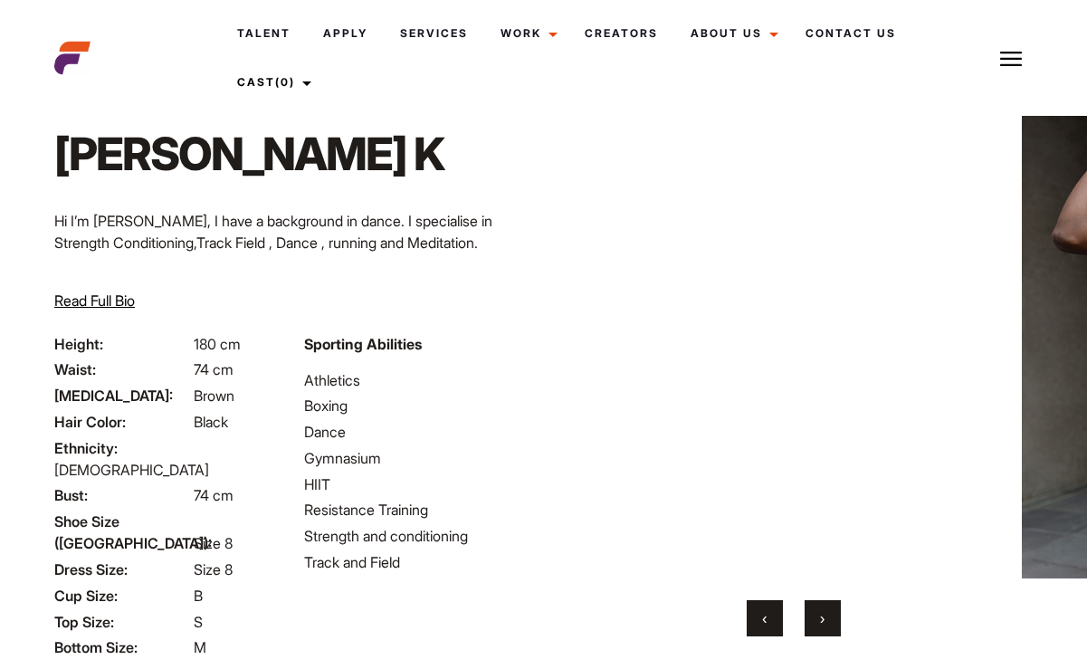
click at [821, 623] on span "›" at bounding box center [822, 618] width 5 height 18
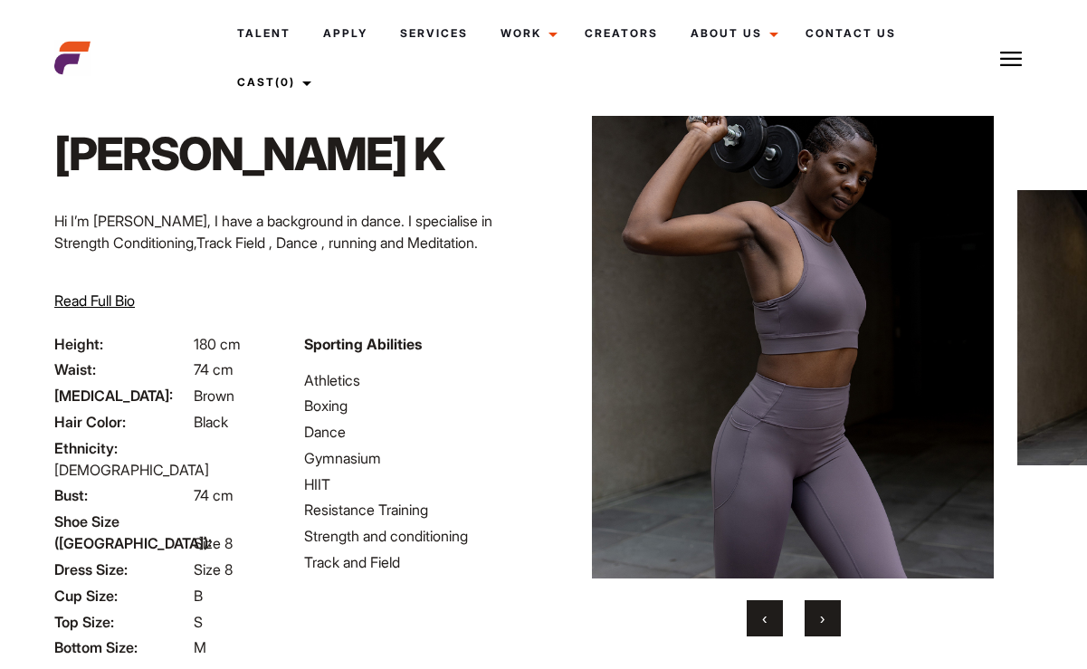
click at [821, 623] on span "›" at bounding box center [822, 618] width 5 height 18
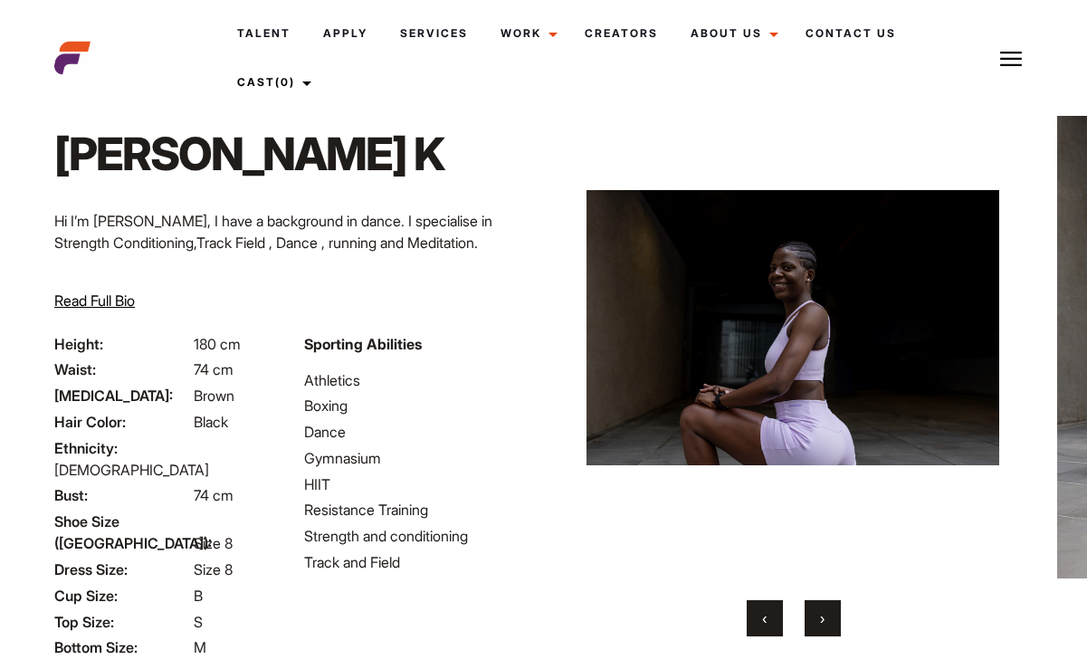
scroll to position [176, 0]
